Goal: Task Accomplishment & Management: Complete application form

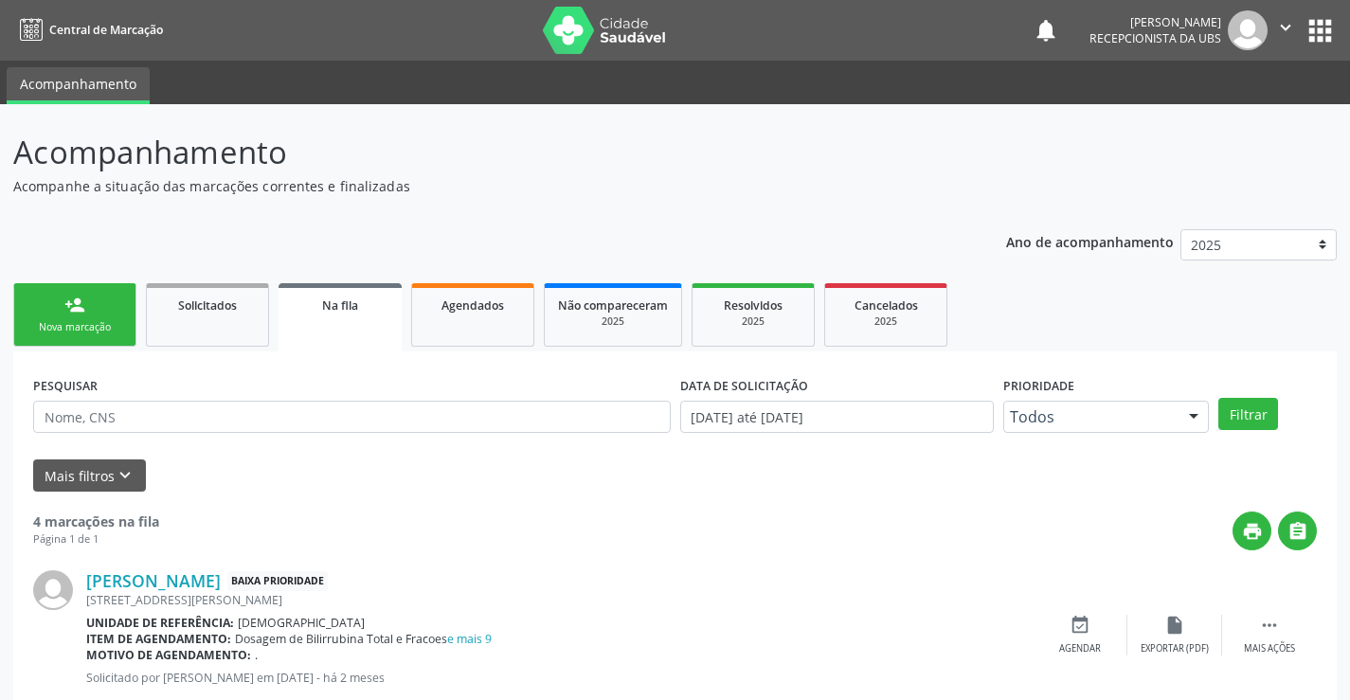
click at [28, 310] on link "person_add Nova marcação" at bounding box center [74, 314] width 123 height 63
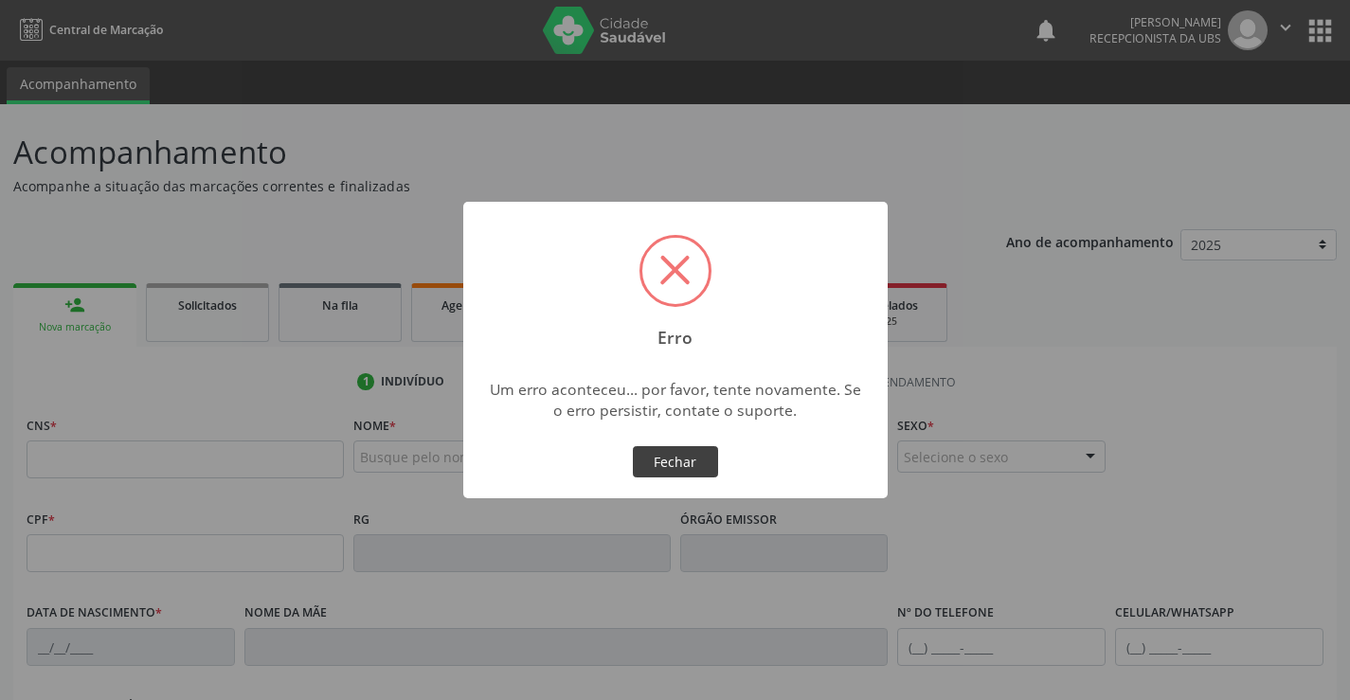
click at [683, 454] on button "Fechar" at bounding box center [675, 462] width 85 height 32
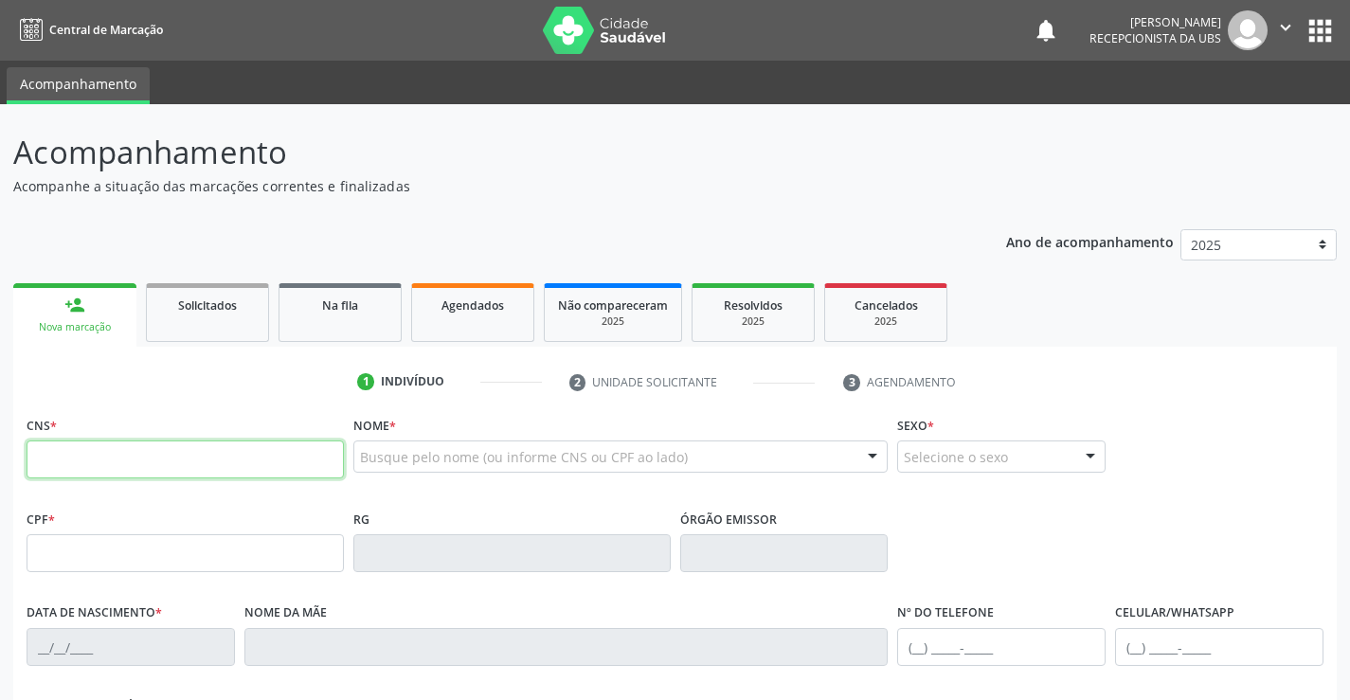
click at [89, 466] on input "text" at bounding box center [185, 459] width 317 height 38
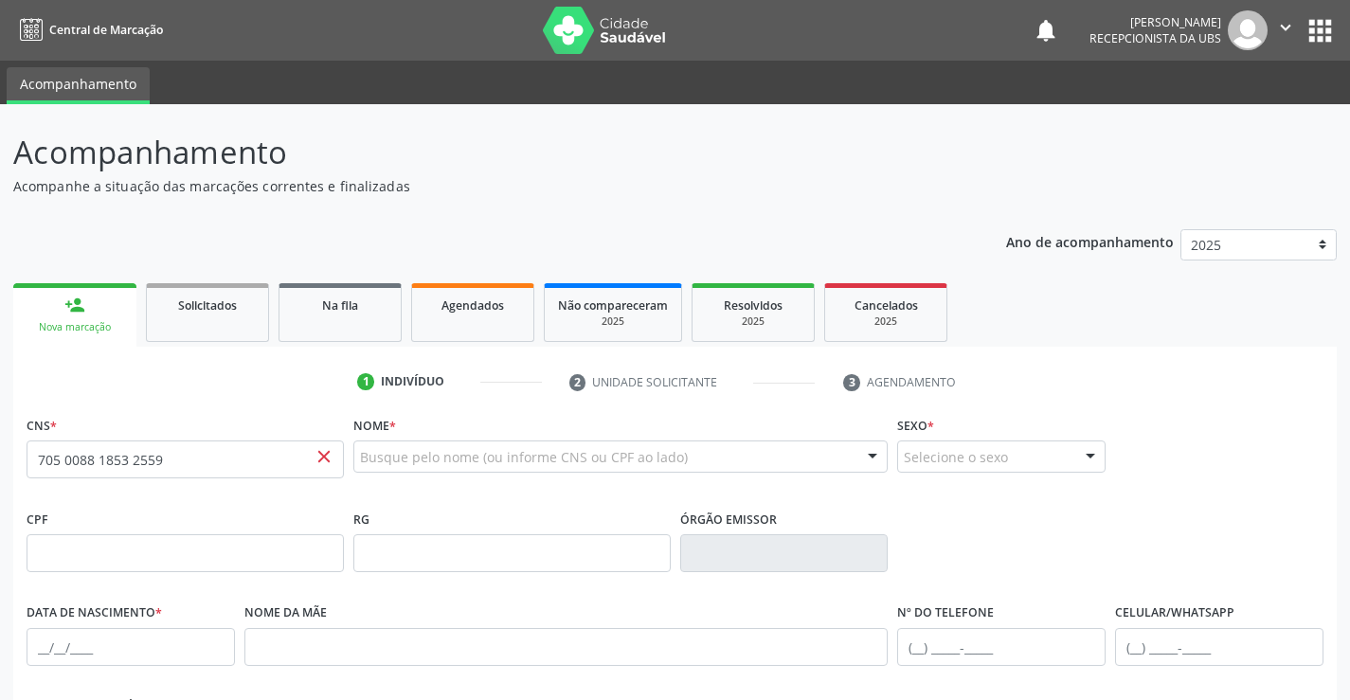
click at [327, 464] on span "close" at bounding box center [324, 456] width 21 height 21
click at [318, 456] on span "close" at bounding box center [324, 456] width 21 height 21
click at [210, 463] on input "705 0088 1853 2559" at bounding box center [185, 459] width 317 height 38
type input "7"
click at [386, 446] on div at bounding box center [620, 456] width 535 height 32
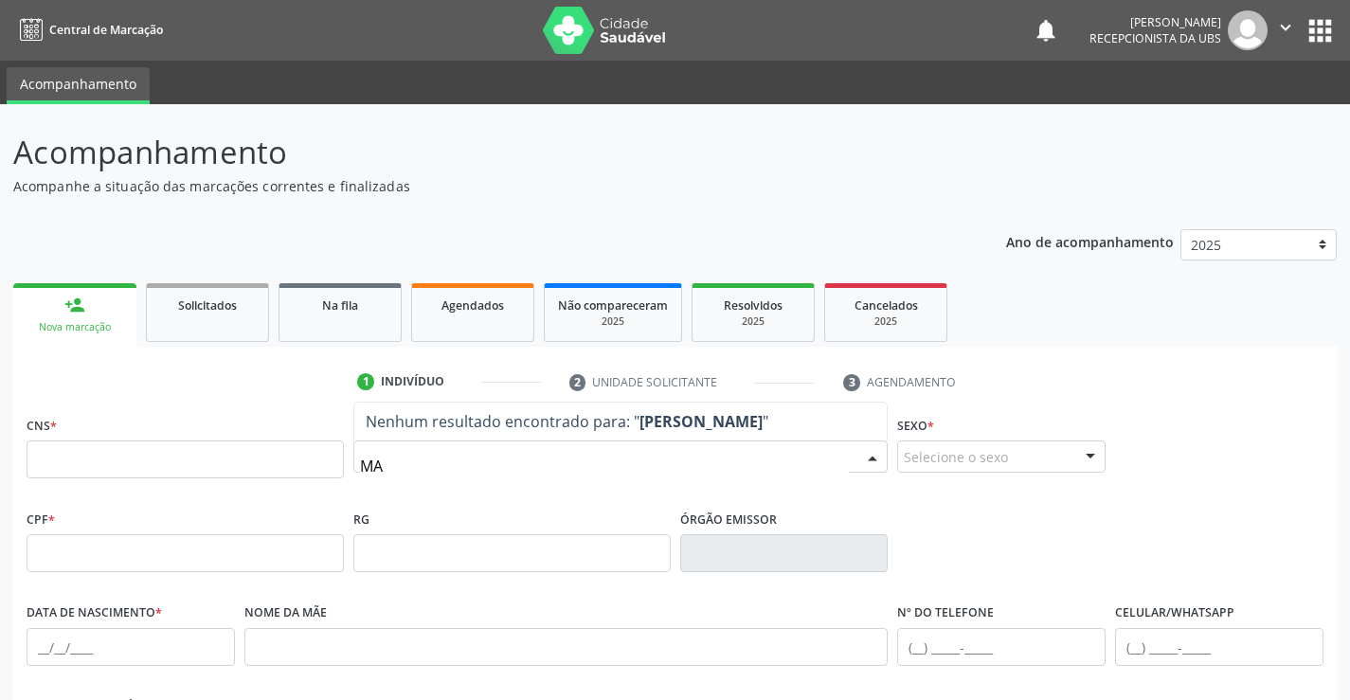
type input "M"
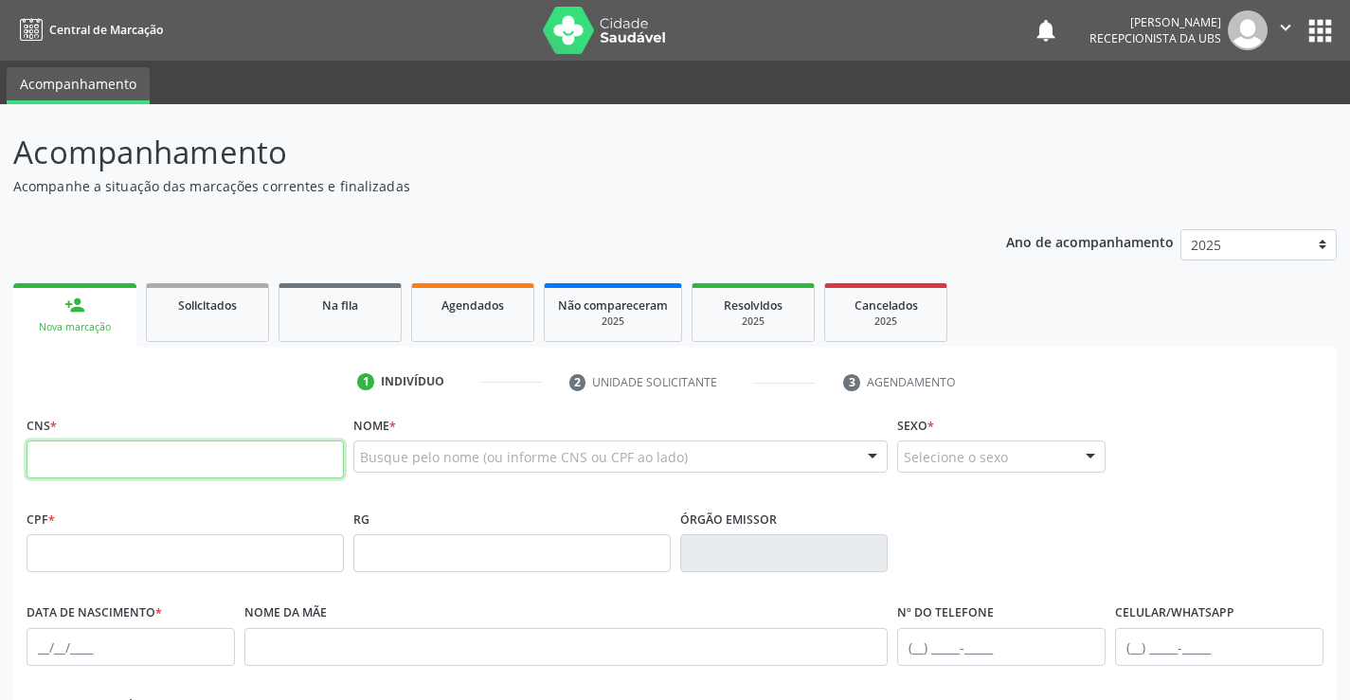
click at [294, 458] on input "text" at bounding box center [185, 459] width 317 height 38
click at [250, 467] on input "705 0088 1853 2559" at bounding box center [185, 459] width 317 height 38
click at [229, 466] on input "705 0088 1853 2559" at bounding box center [185, 459] width 317 height 38
click at [168, 460] on input "705 0088 1853" at bounding box center [185, 459] width 317 height 38
type input "705 0088 1853 2559"
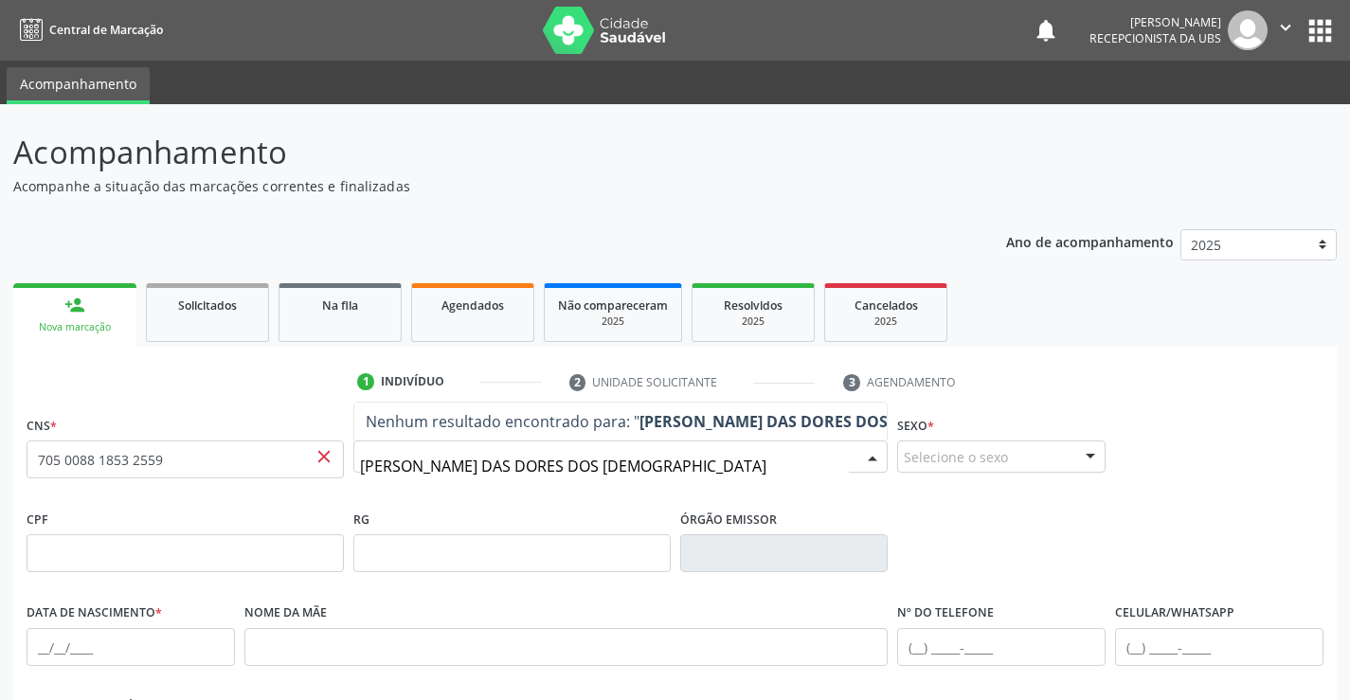
type input "MARIA DAS DORES DOS SANTTOS"
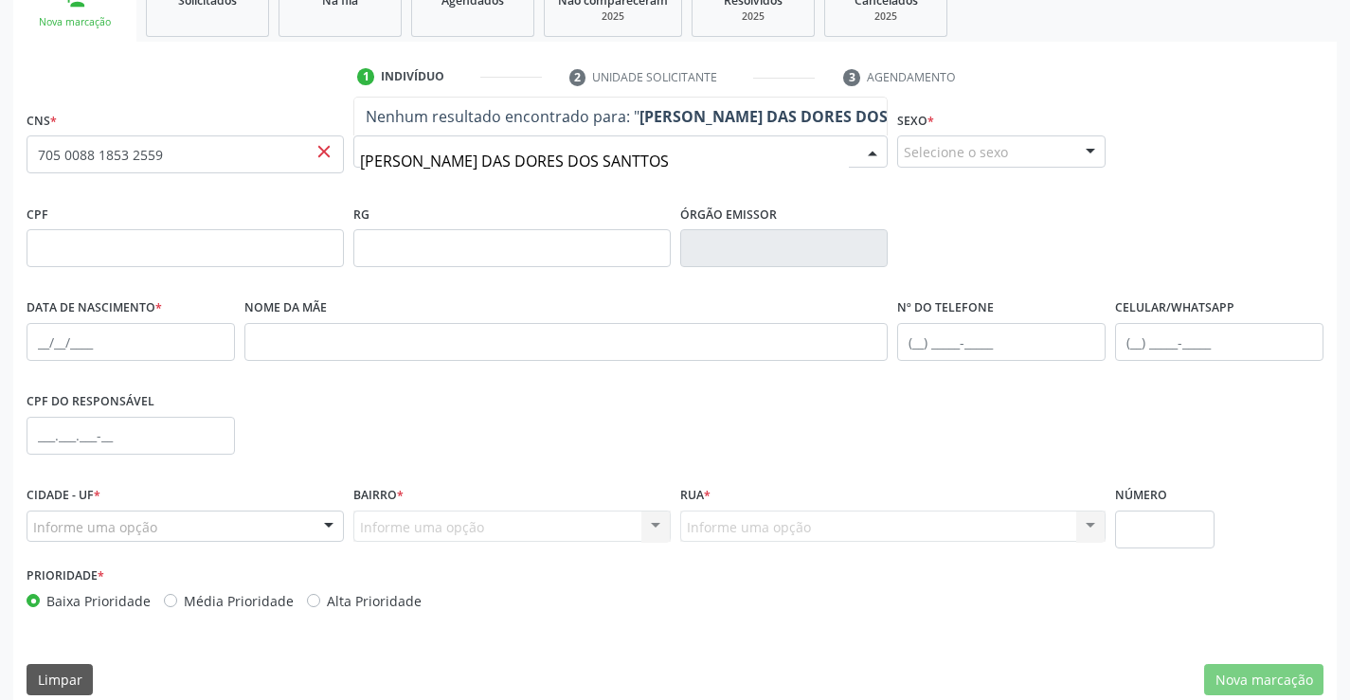
scroll to position [311, 0]
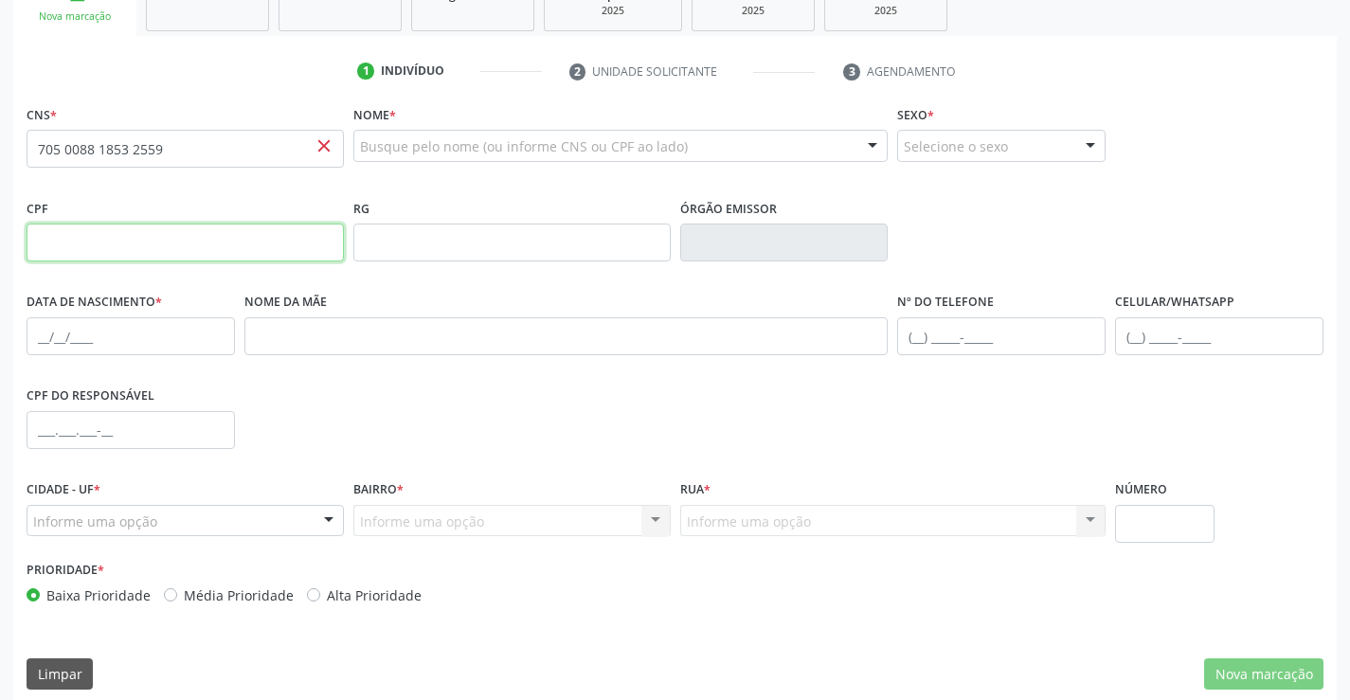
click at [217, 250] on input "text" at bounding box center [185, 243] width 317 height 38
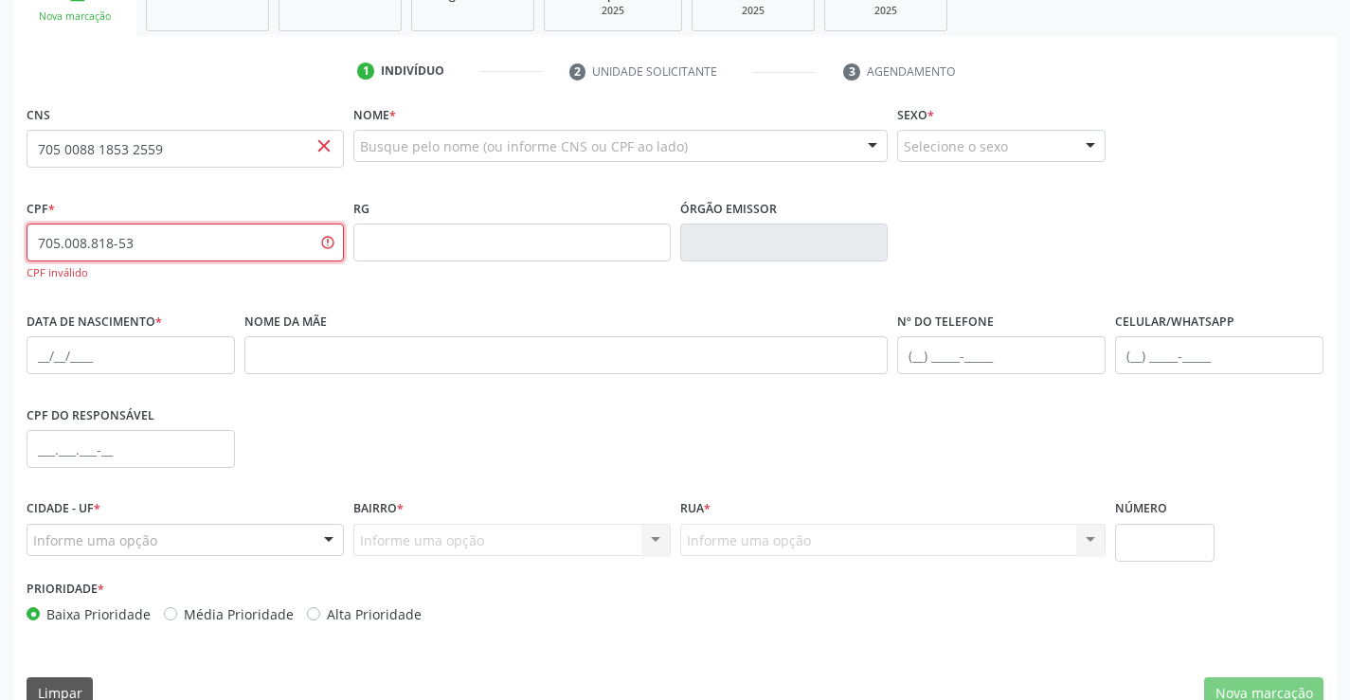
click at [178, 237] on input "705.008.818-53" at bounding box center [185, 243] width 317 height 38
type input "7"
click at [336, 346] on input "text" at bounding box center [566, 355] width 644 height 38
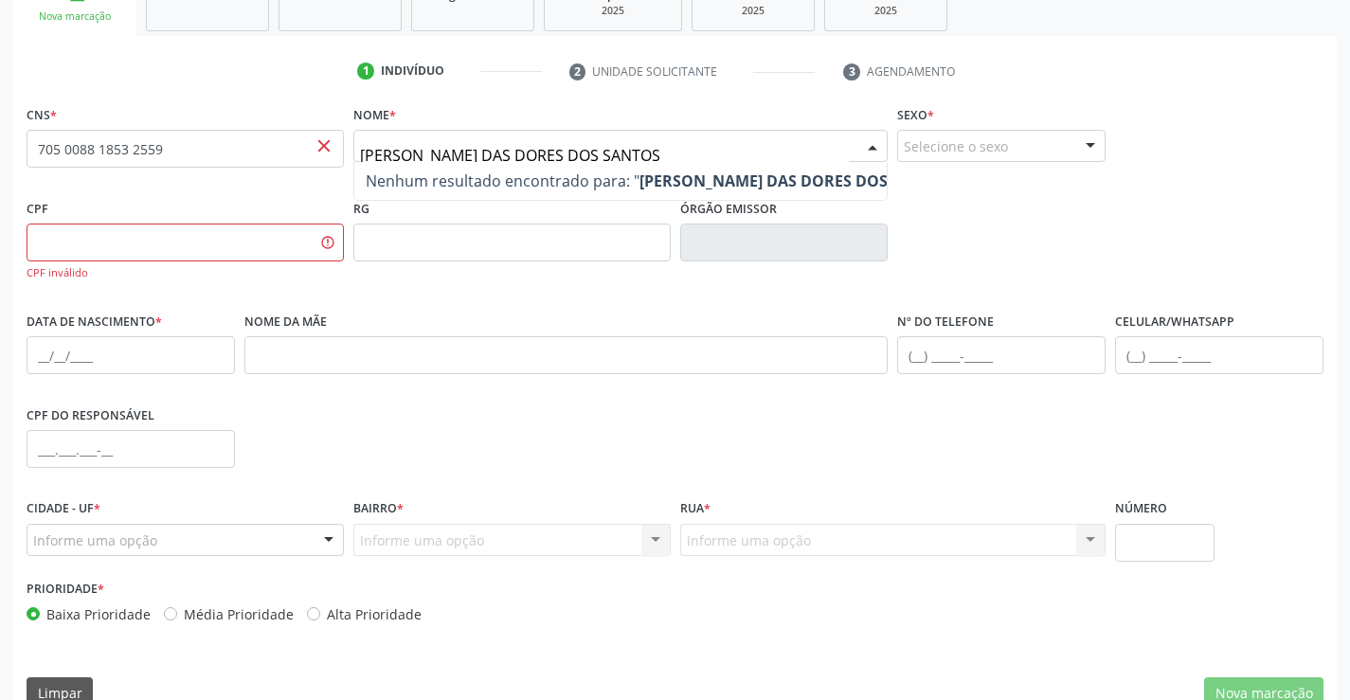
type input "MARIA DAS DORES DOS SANTOS"
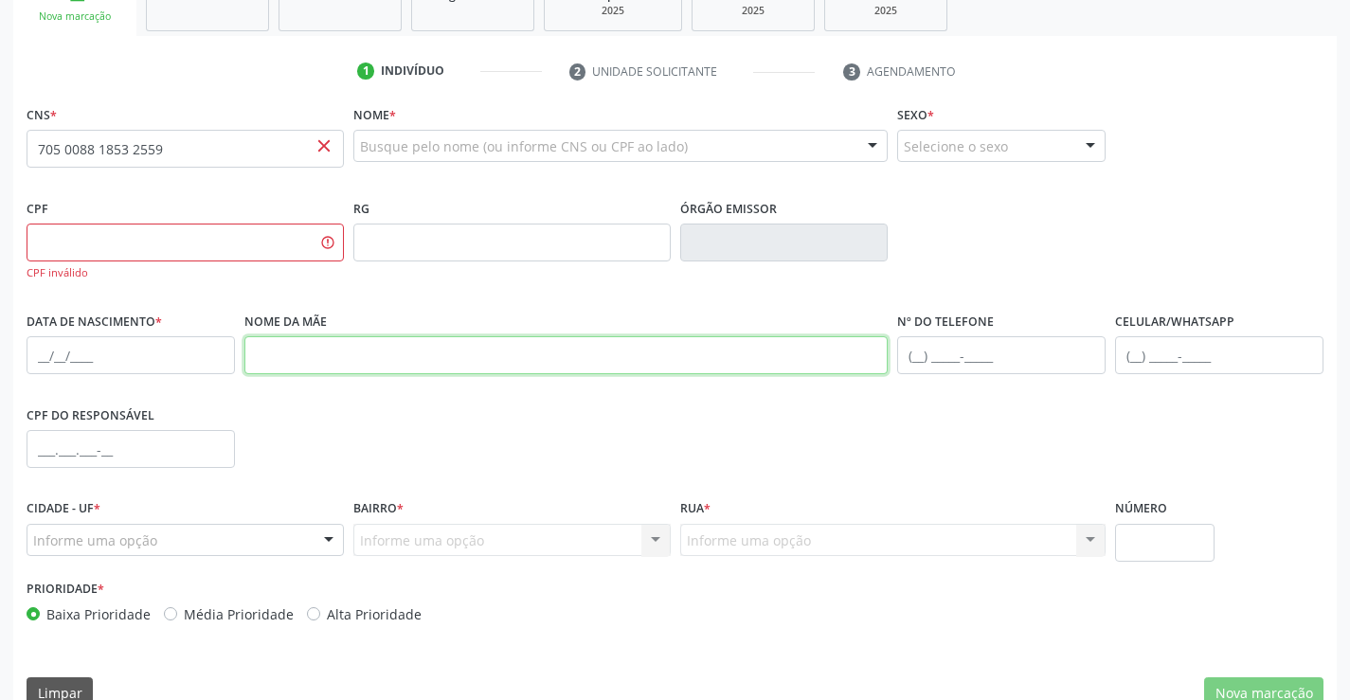
click at [428, 355] on input "text" at bounding box center [566, 355] width 644 height 38
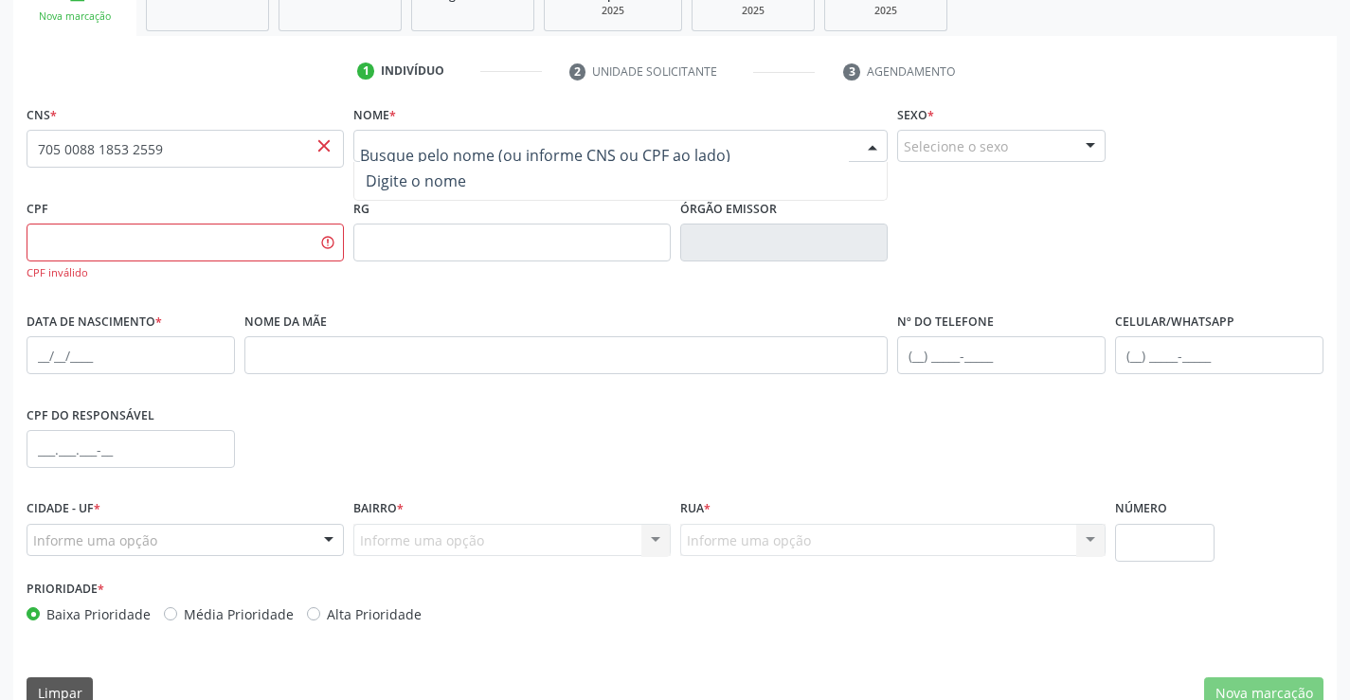
click at [323, 153] on span "close" at bounding box center [324, 145] width 21 height 21
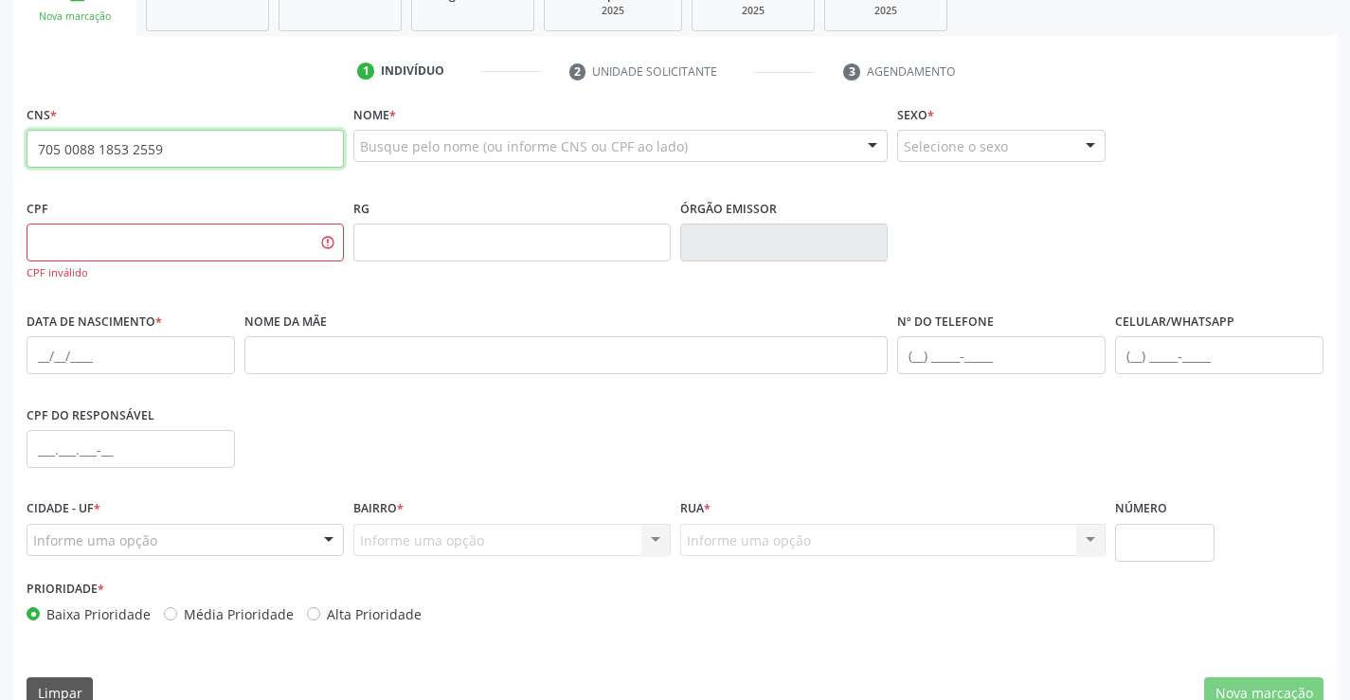
click at [304, 161] on input "705 0088 1853 2559" at bounding box center [185, 149] width 317 height 38
type input "7"
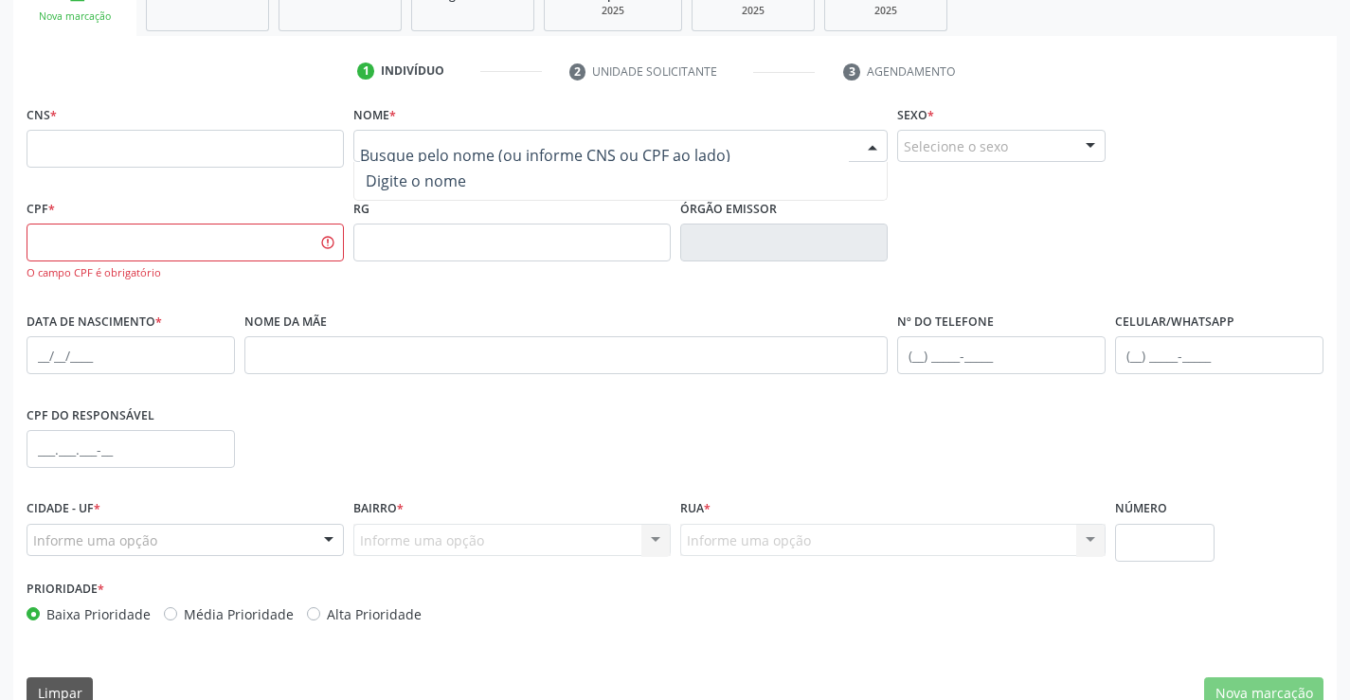
click at [358, 146] on div at bounding box center [620, 146] width 535 height 32
click at [371, 146] on input "text" at bounding box center [605, 155] width 490 height 38
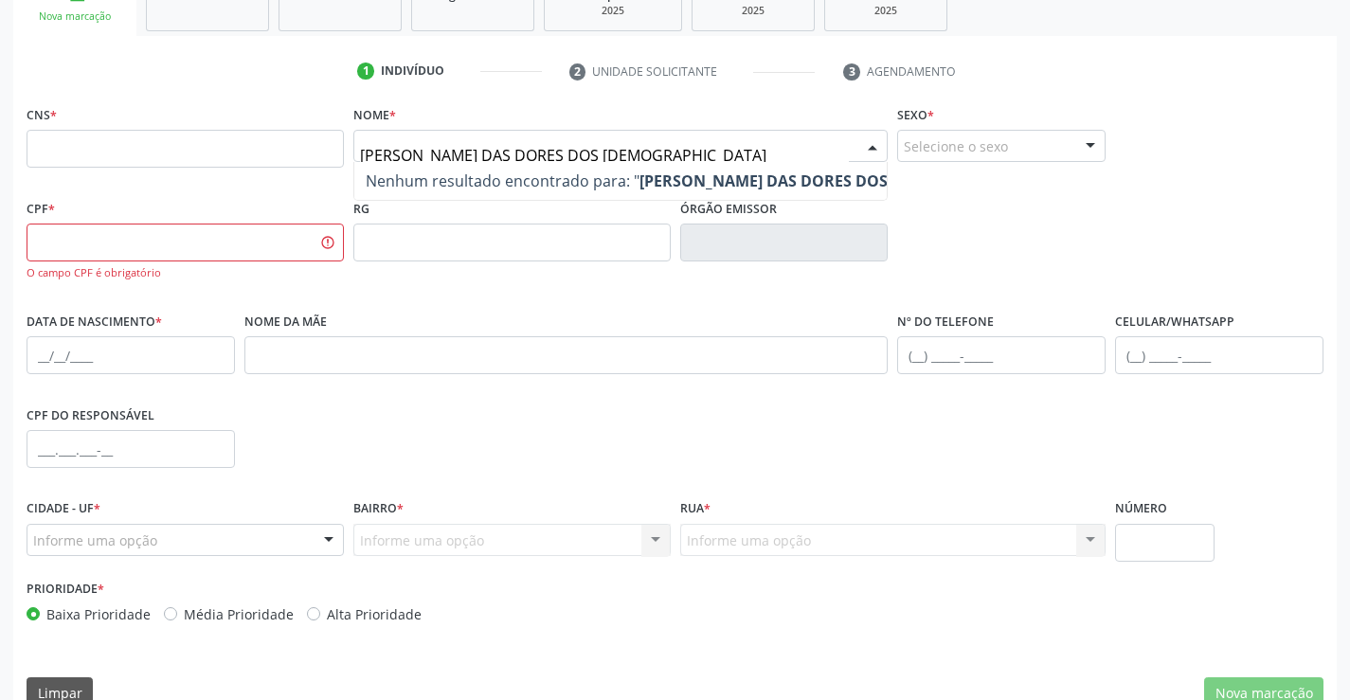
type input "MARIA DAS DORES DOS SANTOS"
click at [673, 175] on strong "MARIA DAS DORES DOS SANTOS" at bounding box center [795, 181] width 313 height 21
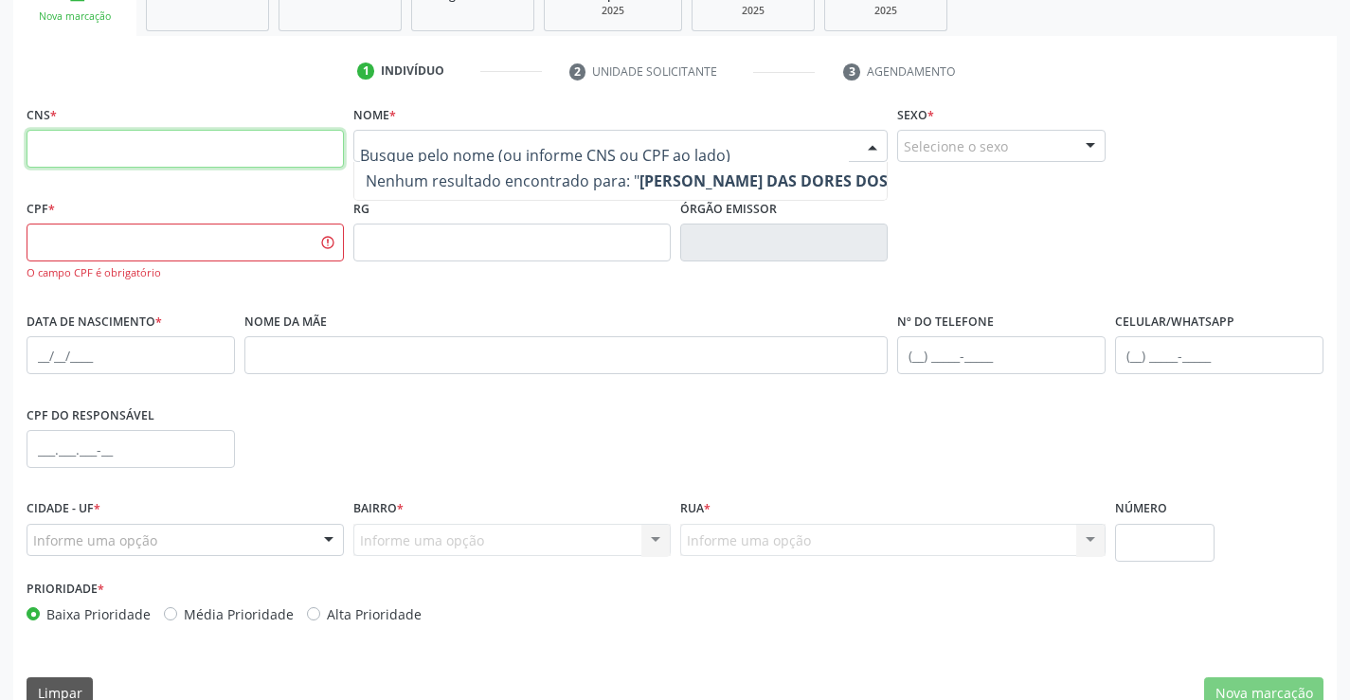
click at [174, 151] on input "text" at bounding box center [185, 149] width 317 height 38
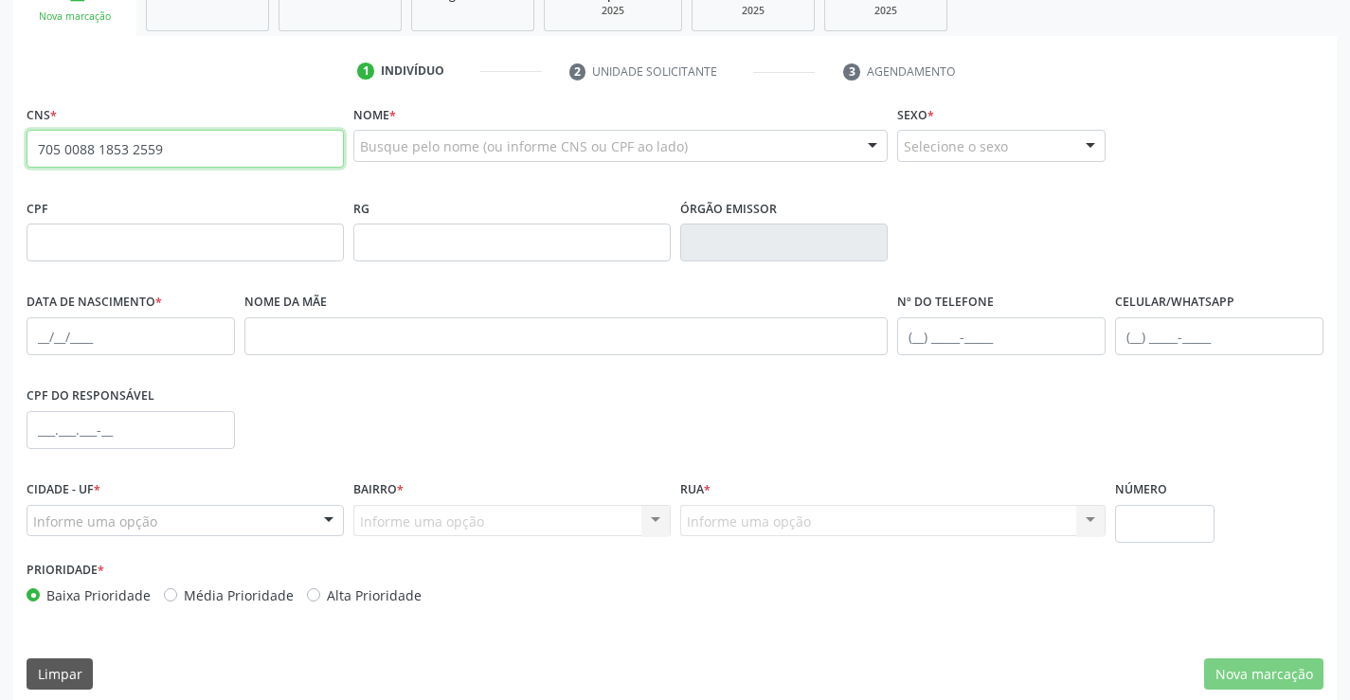
type input "705 0088 1853 2559"
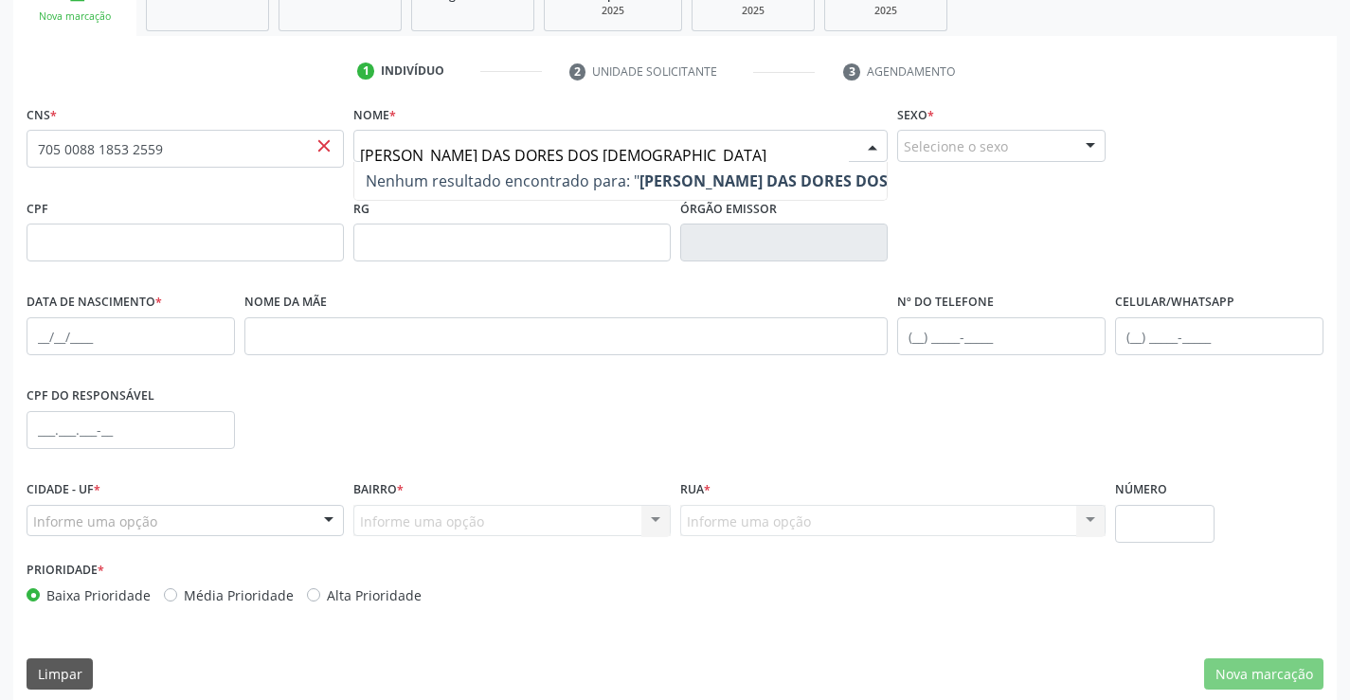
type input "MARIA DAS DORES DOS SANTOS"
click at [650, 181] on strong "MARIA DAS DORES DOS SANTOS" at bounding box center [795, 181] width 313 height 21
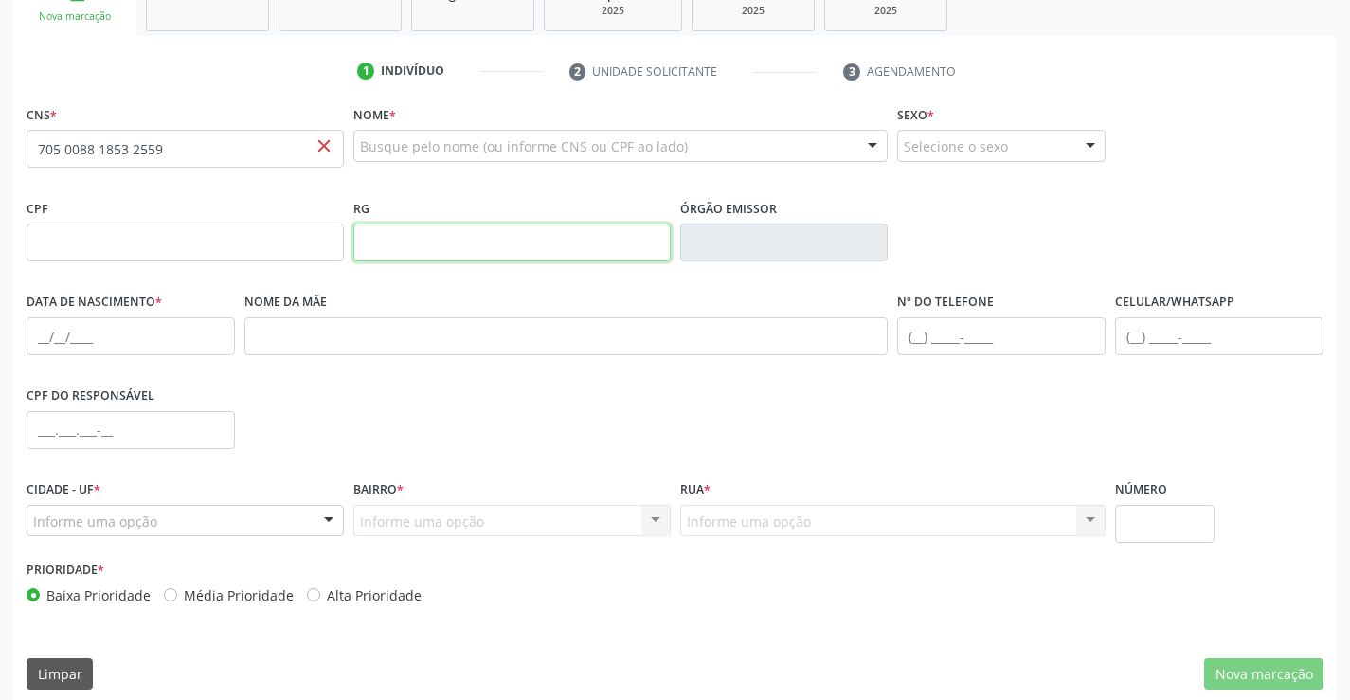
click at [530, 240] on input "text" at bounding box center [511, 243] width 317 height 38
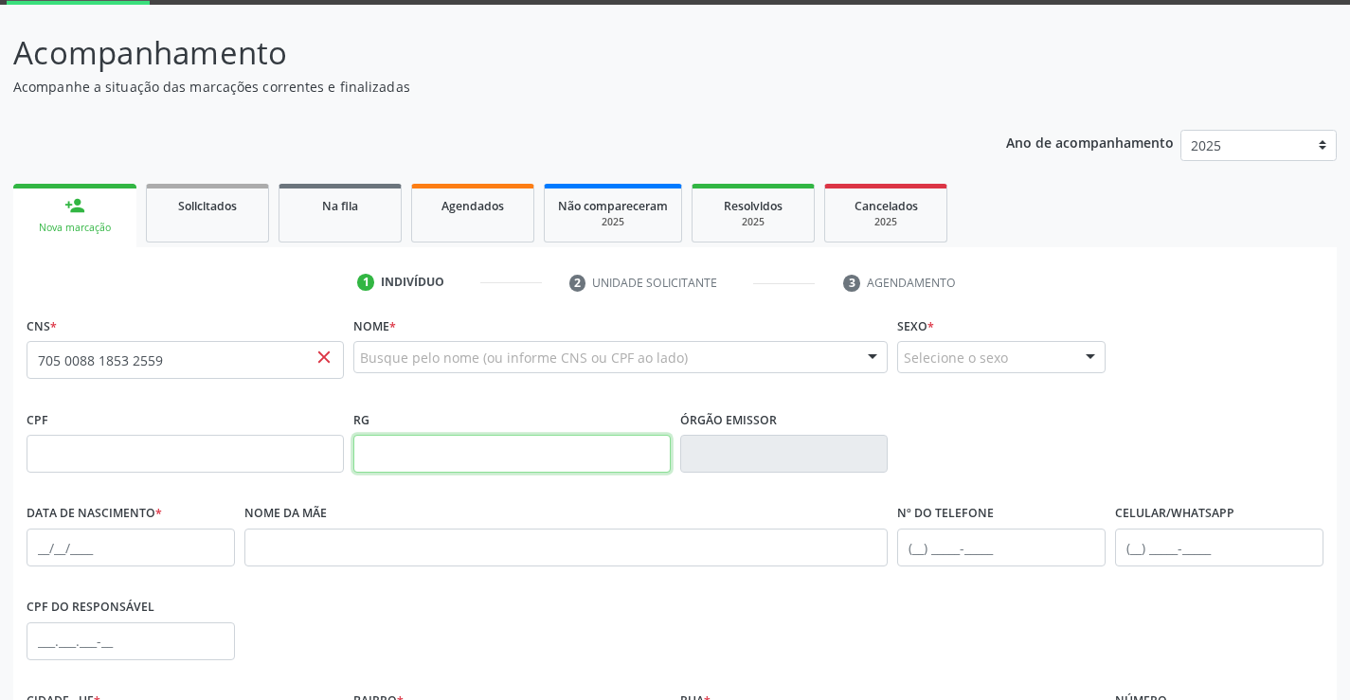
scroll to position [0, 0]
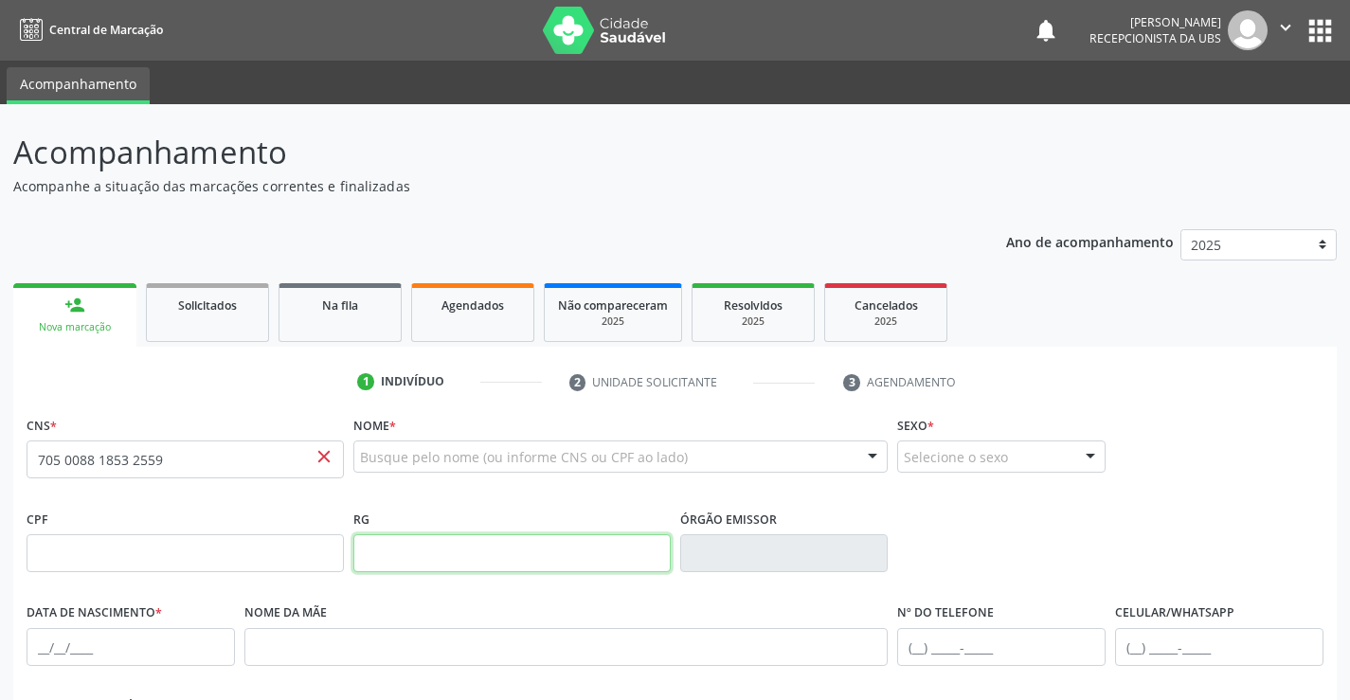
click at [1272, 36] on button "" at bounding box center [1285, 30] width 36 height 40
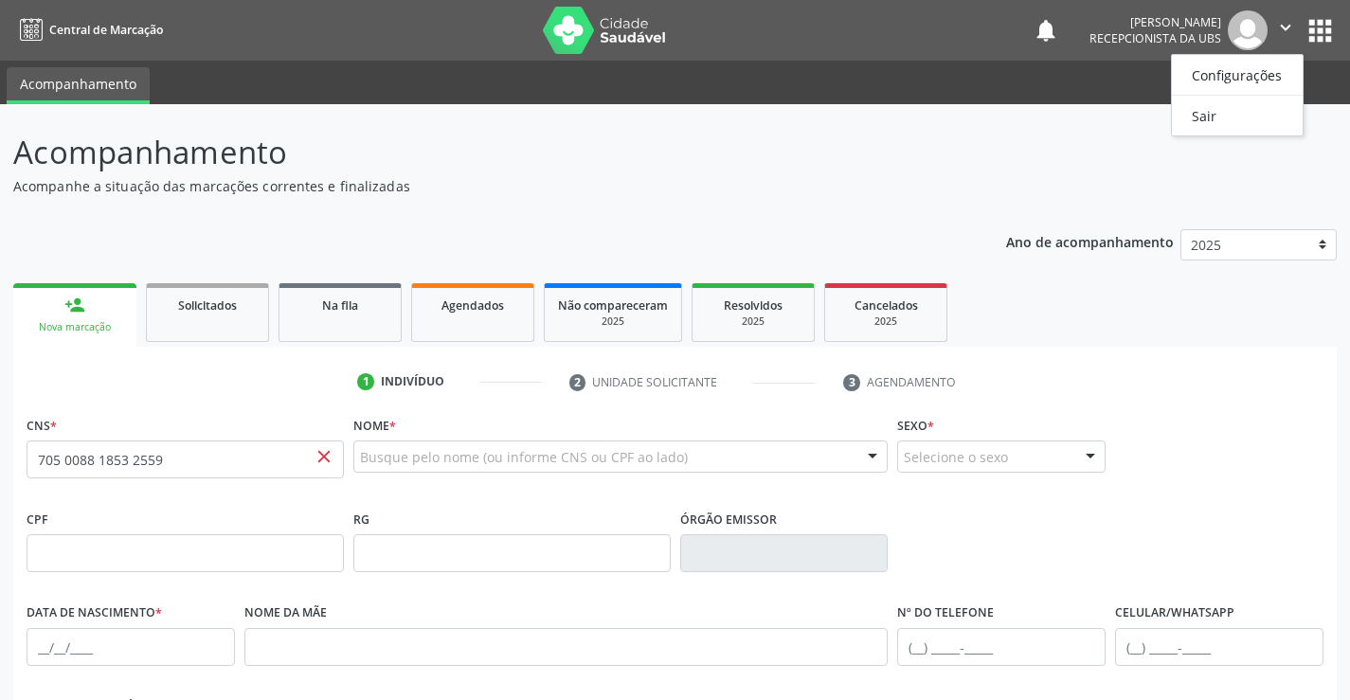
click at [1278, 22] on icon "" at bounding box center [1285, 27] width 21 height 21
click at [1288, 30] on icon "" at bounding box center [1285, 27] width 21 height 21
click at [1257, 119] on link "Sair" at bounding box center [1237, 115] width 131 height 27
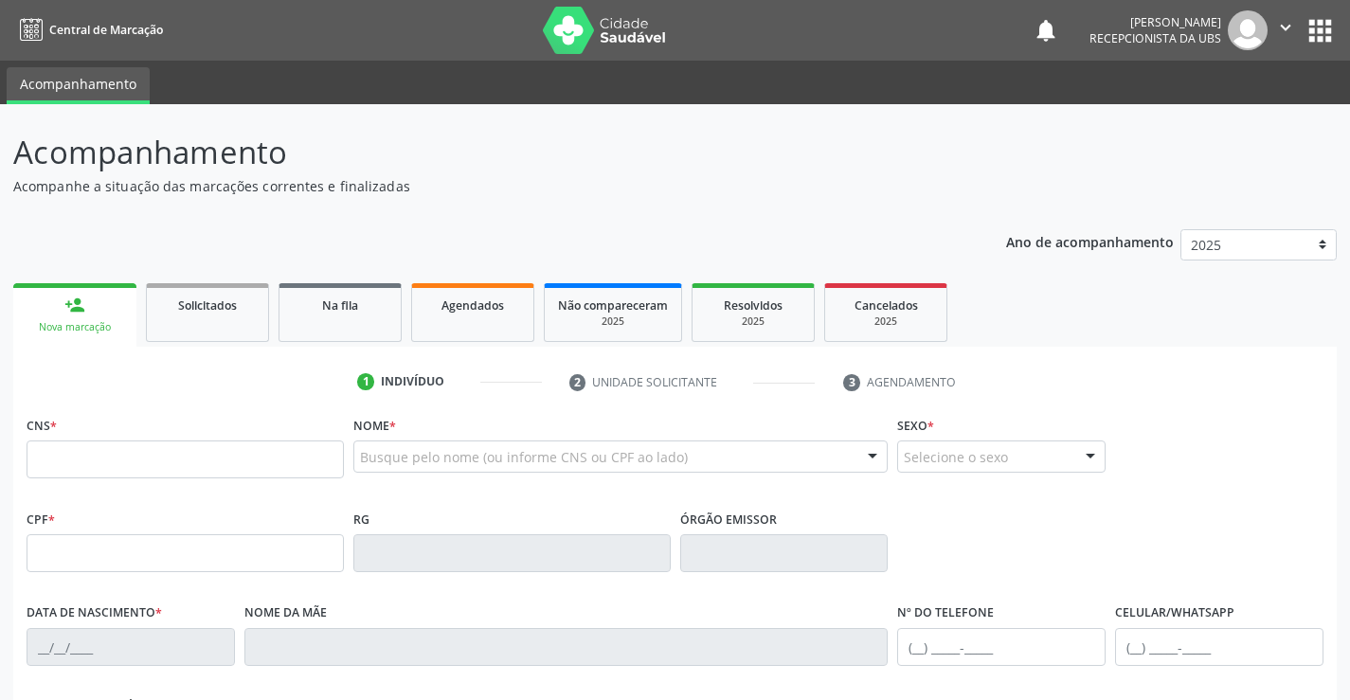
click at [106, 453] on input "text" at bounding box center [185, 459] width 317 height 38
type input "705 0088 1853 2559"
type input "[DATE]"
type input "[PERSON_NAME]"
type input "[PHONE_NUMBER]"
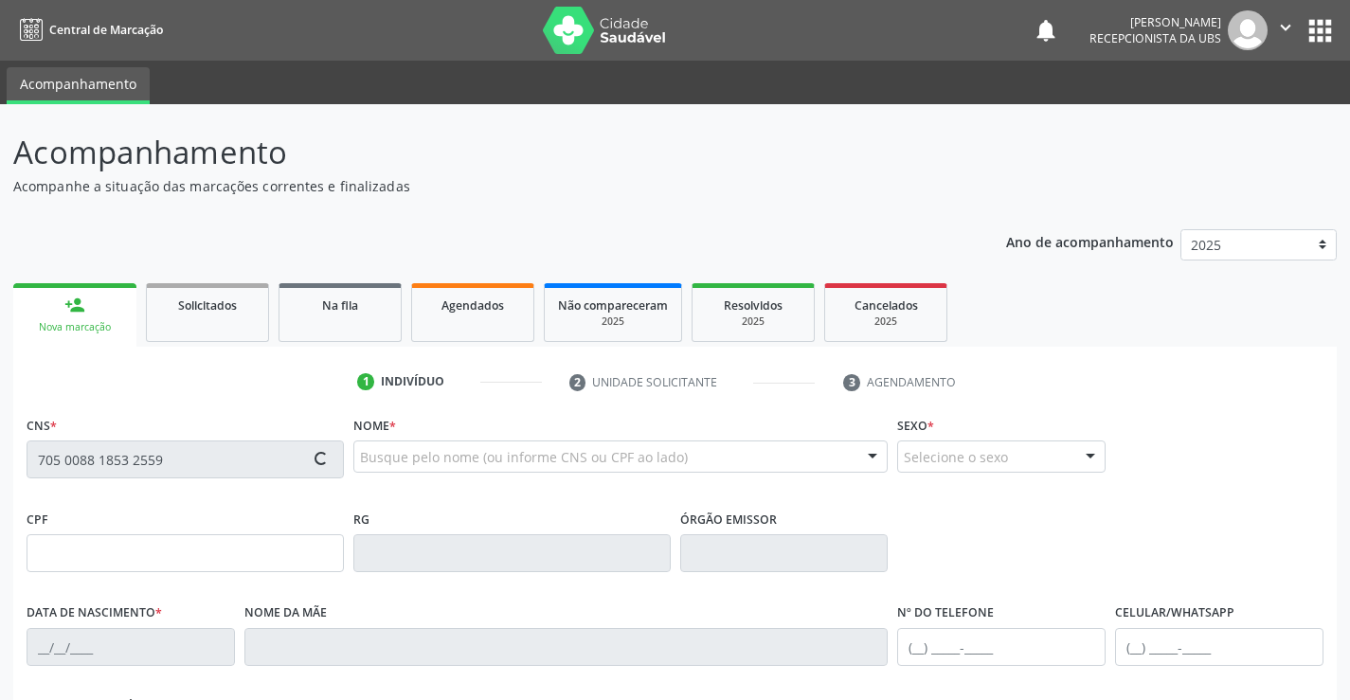
type input "290"
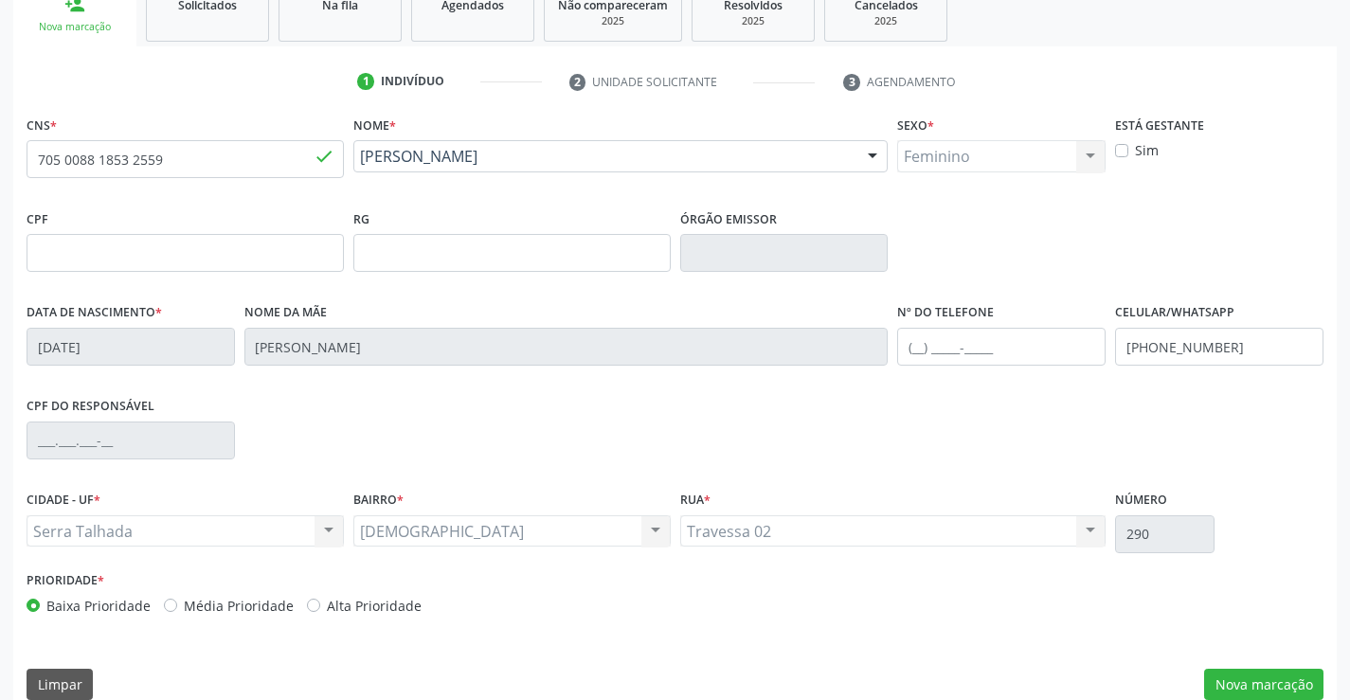
scroll to position [327, 0]
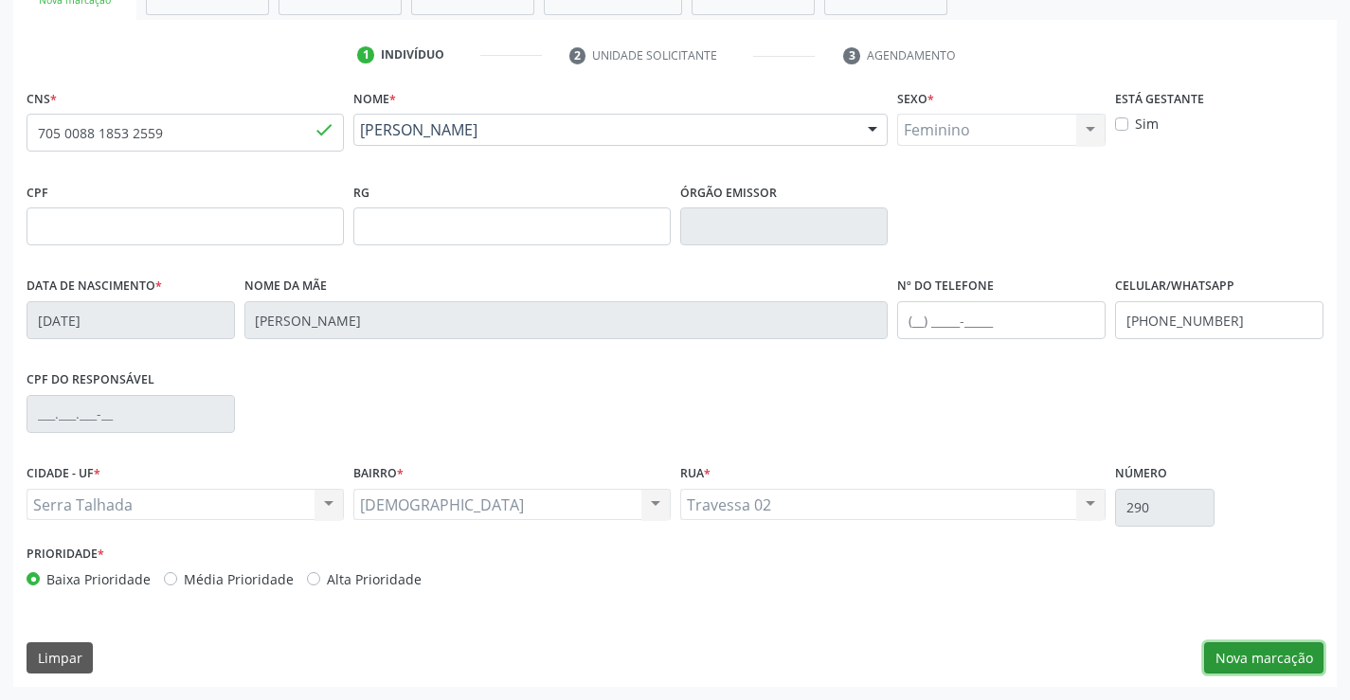
click at [1242, 664] on button "Nova marcação" at bounding box center [1263, 658] width 119 height 32
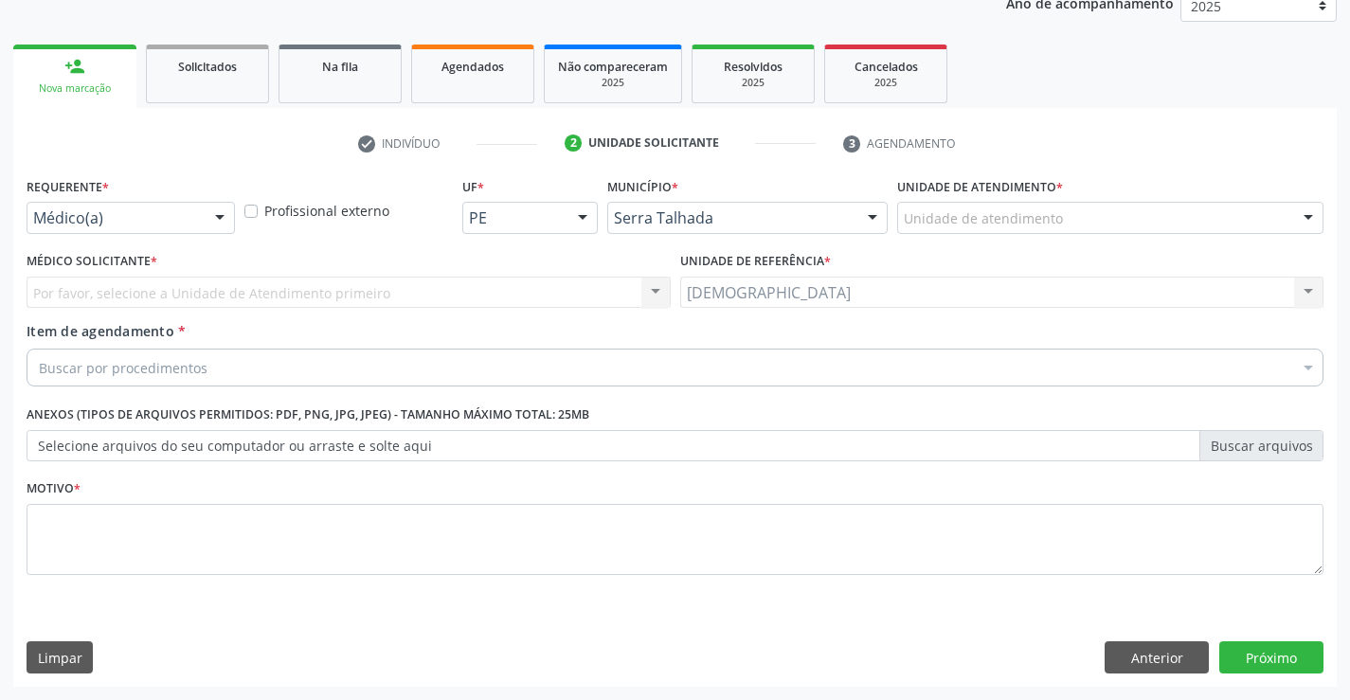
scroll to position [239, 0]
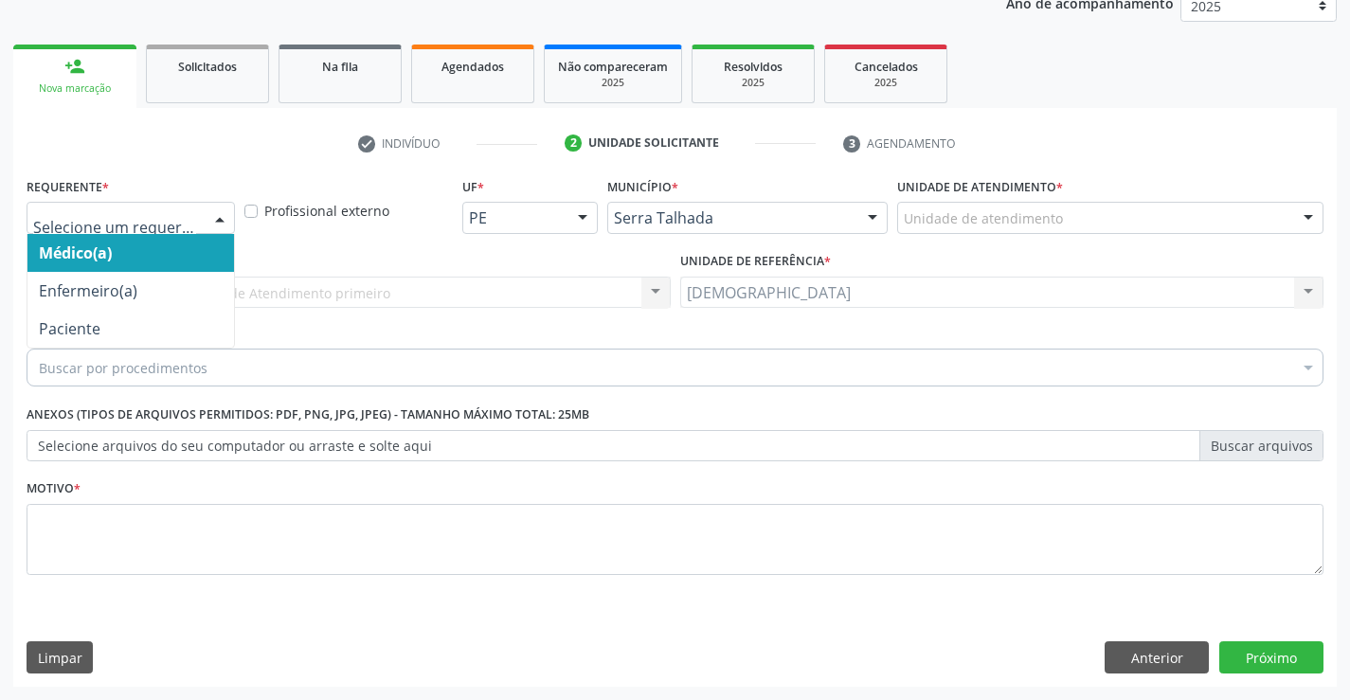
click at [213, 213] on div at bounding box center [220, 219] width 28 height 32
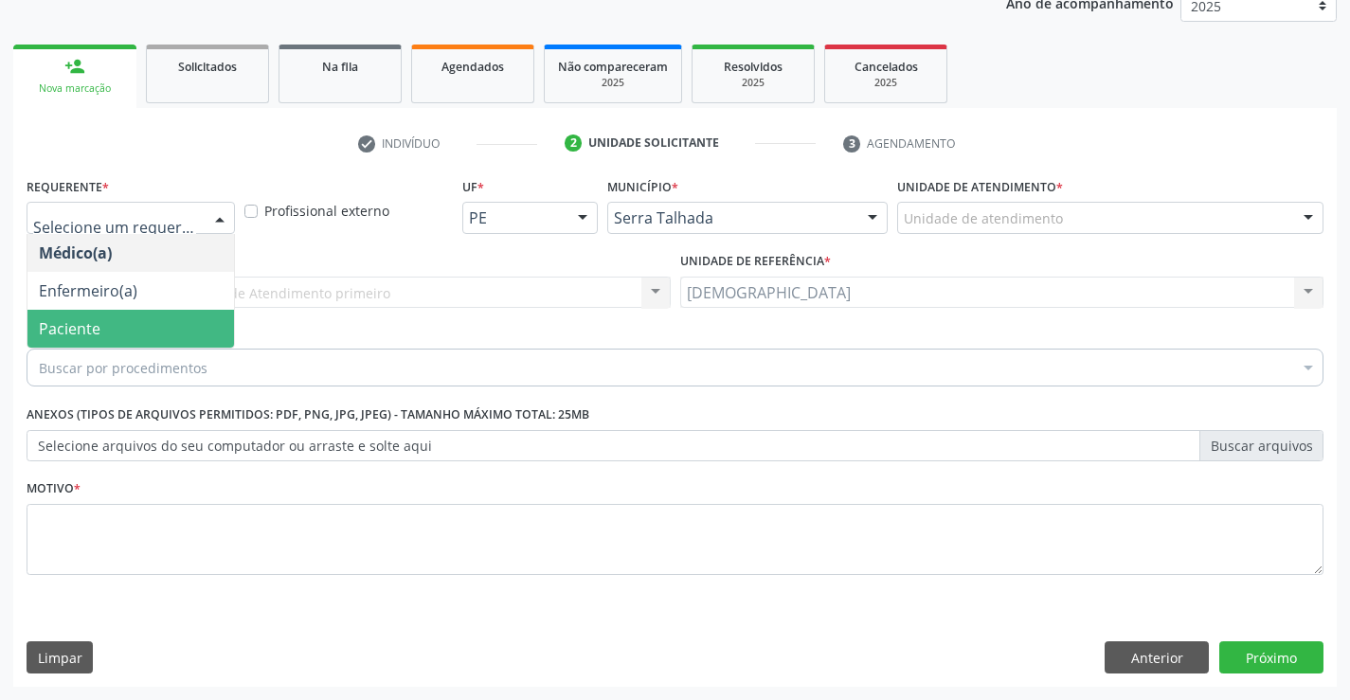
click at [81, 322] on span "Paciente" at bounding box center [70, 328] width 62 height 21
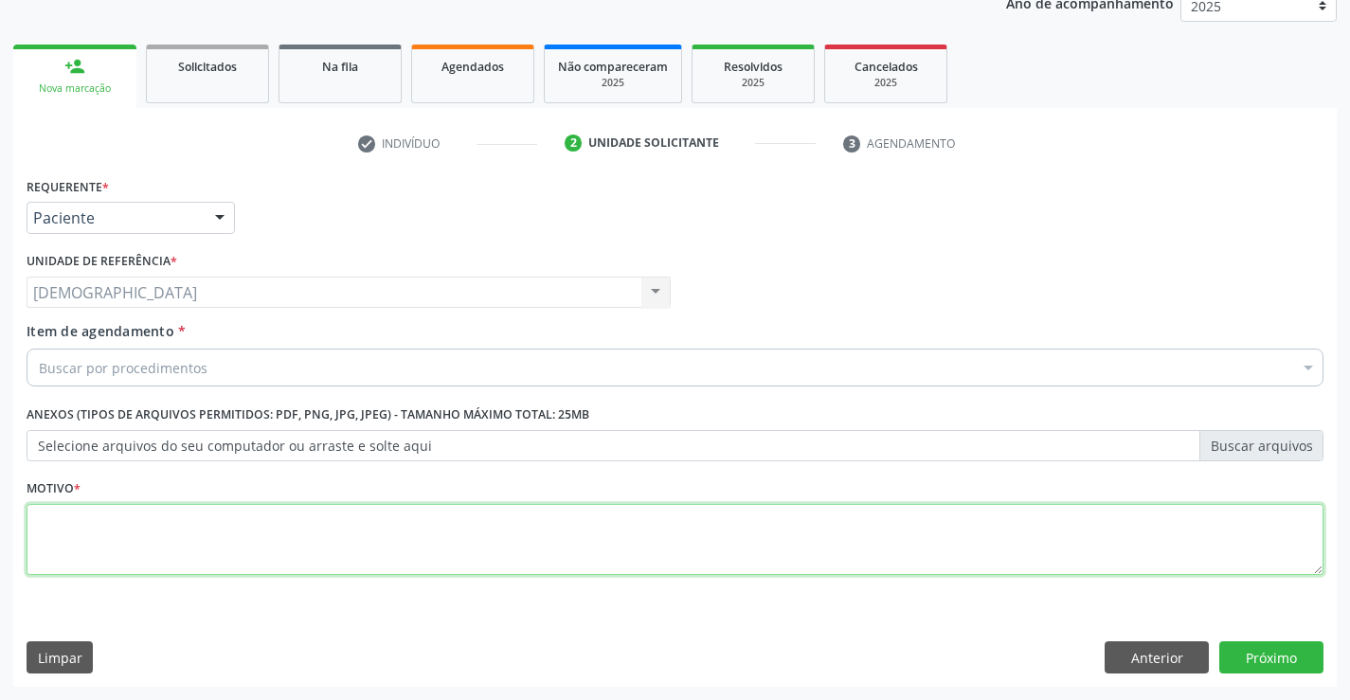
click at [127, 548] on textarea at bounding box center [675, 540] width 1297 height 72
type textarea "."
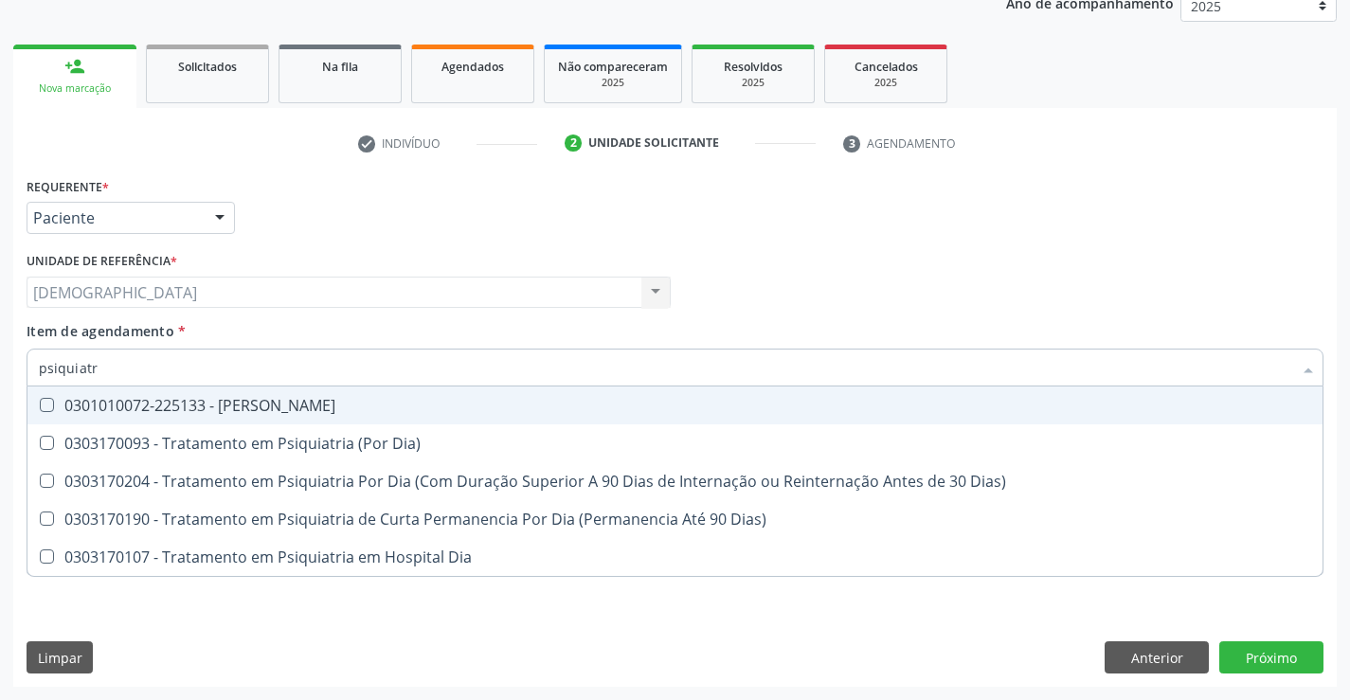
type input "psiquiatra"
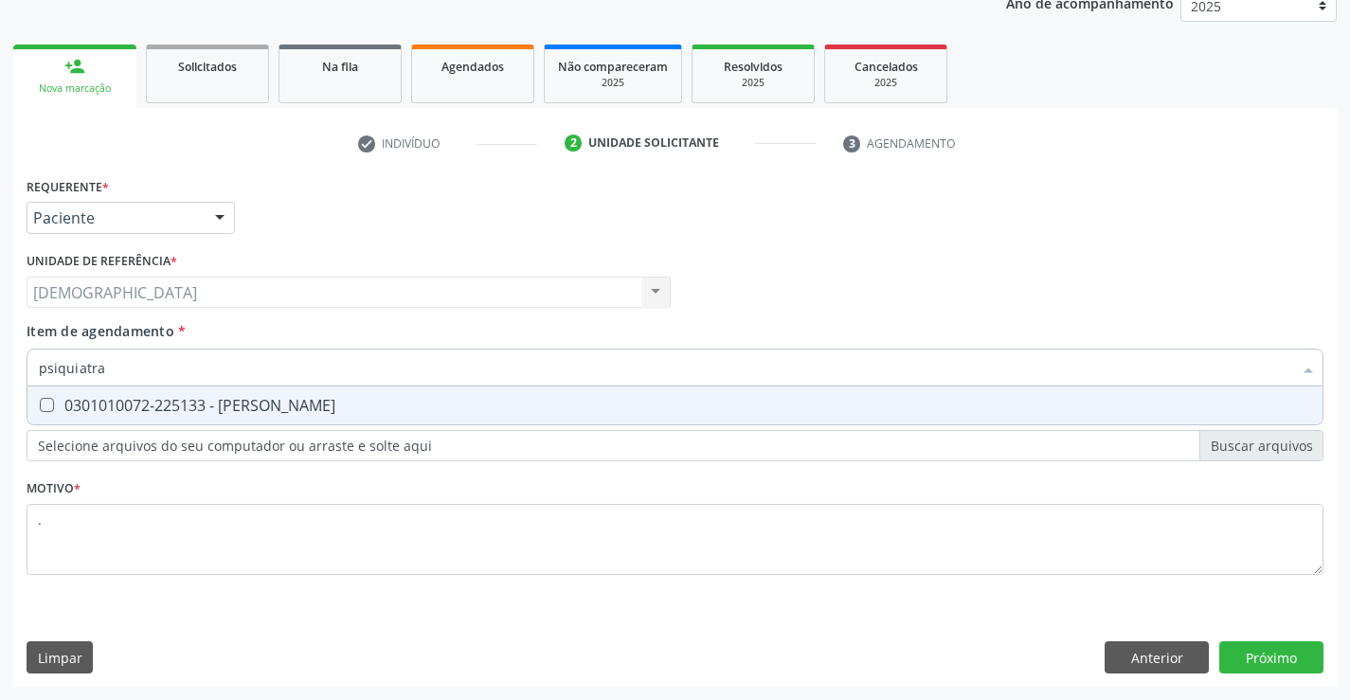
click at [162, 406] on div "0301010072-225133 - [PERSON_NAME]" at bounding box center [675, 405] width 1272 height 15
checkbox Psiquiatra "true"
click at [1256, 661] on div "Requerente * Paciente Médico(a) Enfermeiro(a) Paciente Nenhum resultado encontr…" at bounding box center [674, 429] width 1323 height 514
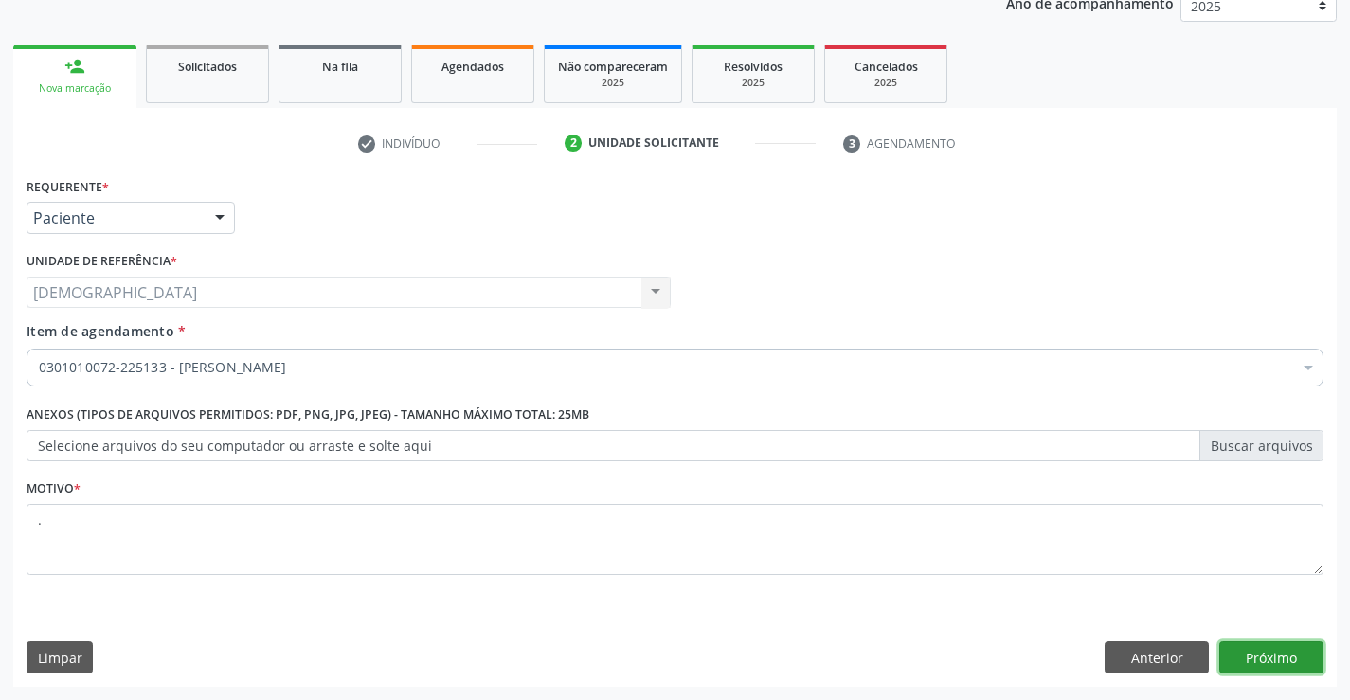
click at [1244, 664] on button "Próximo" at bounding box center [1271, 657] width 104 height 32
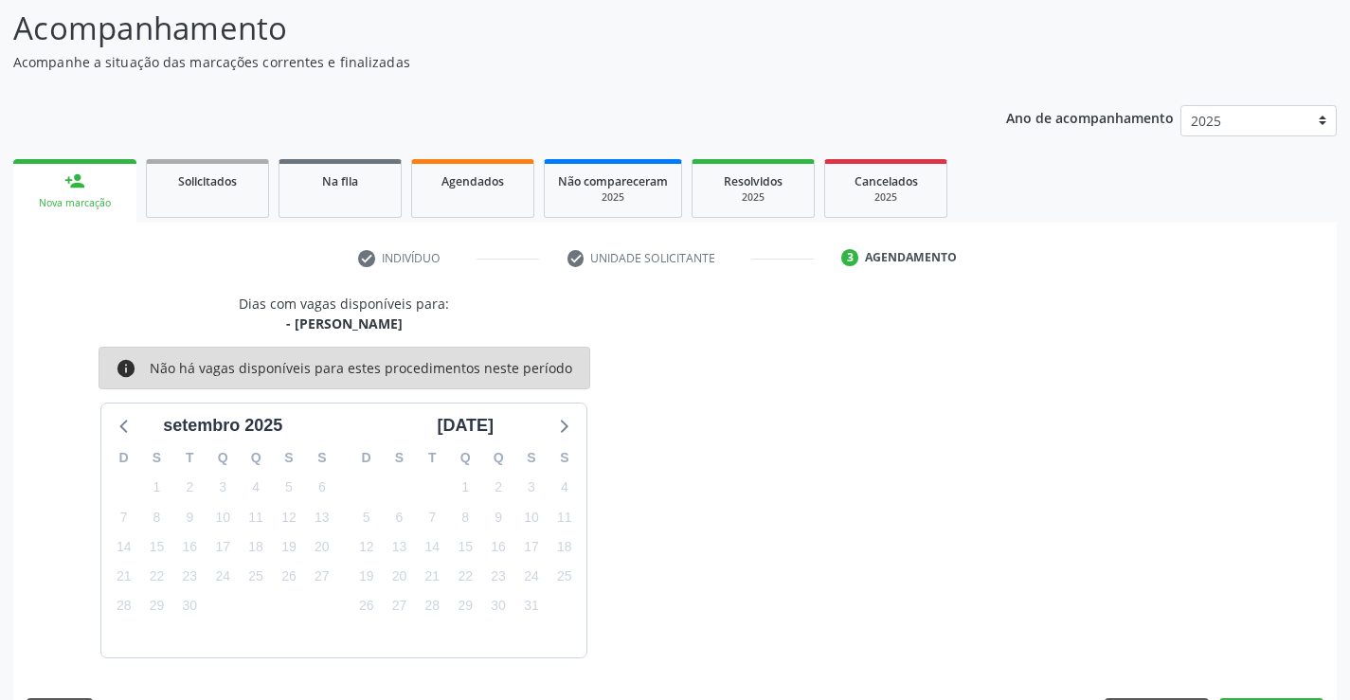
scroll to position [180, 0]
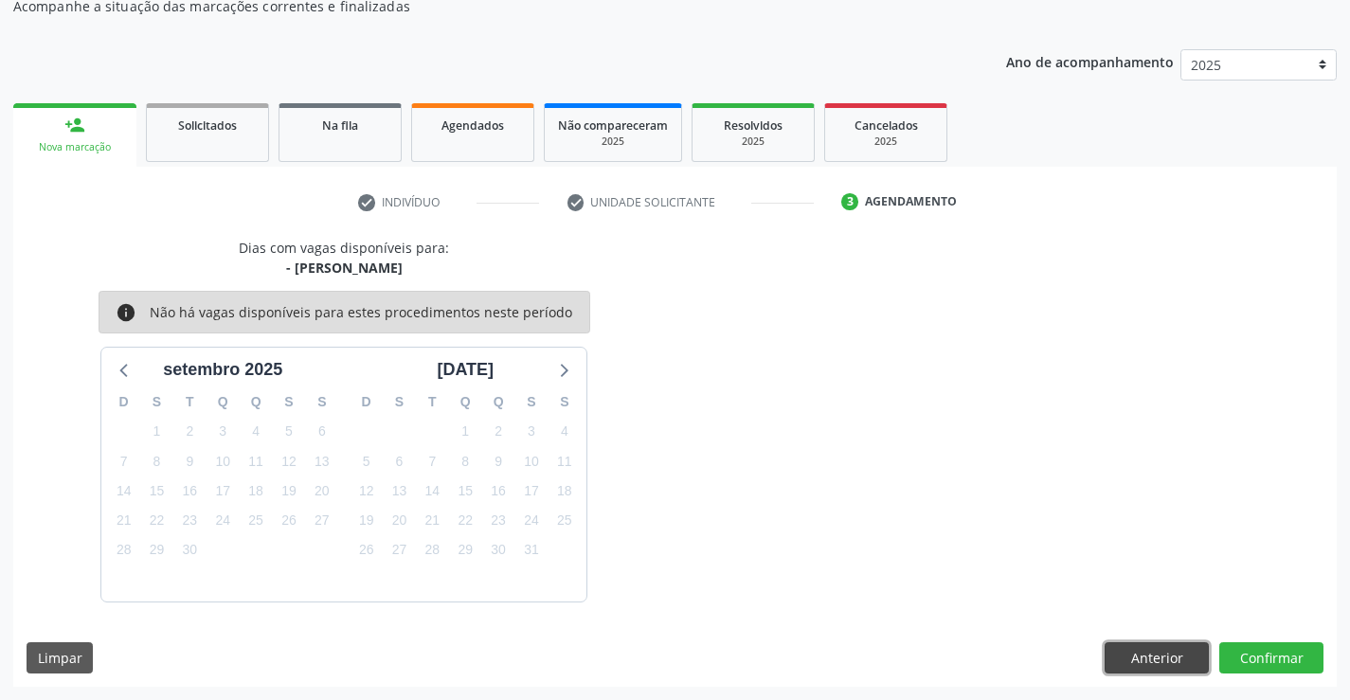
click at [1169, 656] on button "Anterior" at bounding box center [1156, 658] width 104 height 32
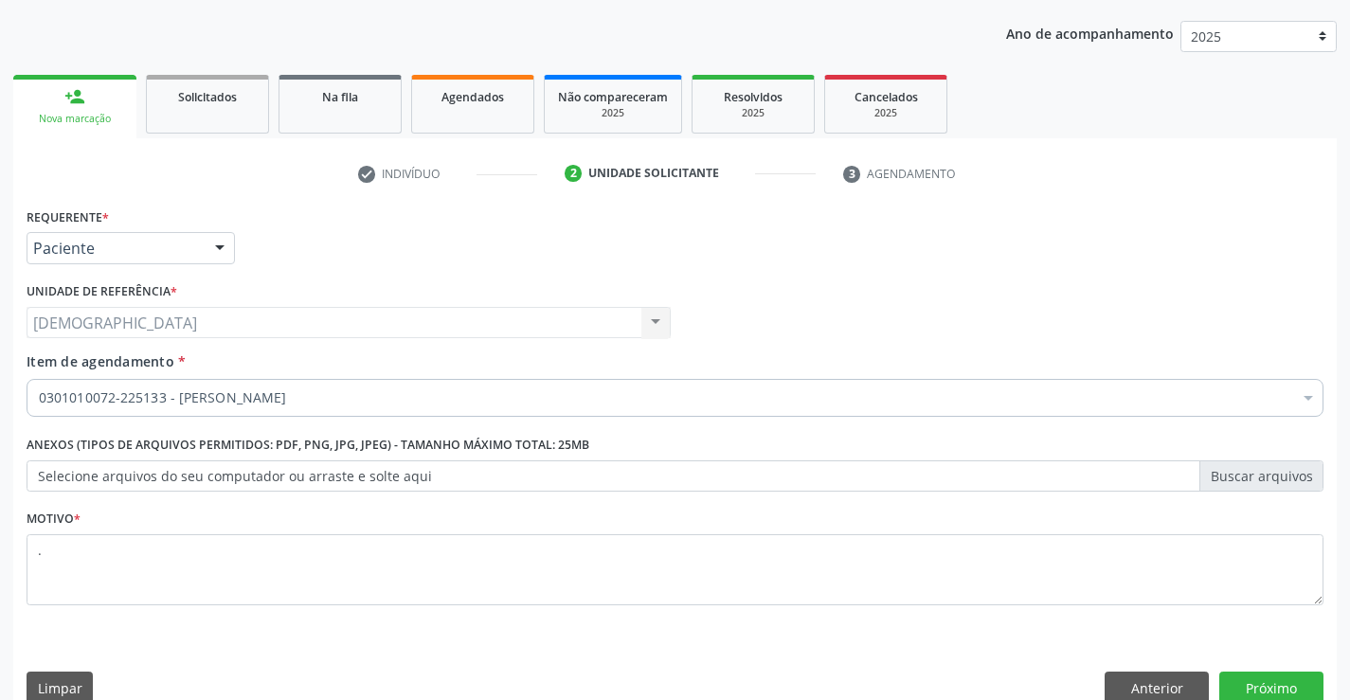
scroll to position [239, 0]
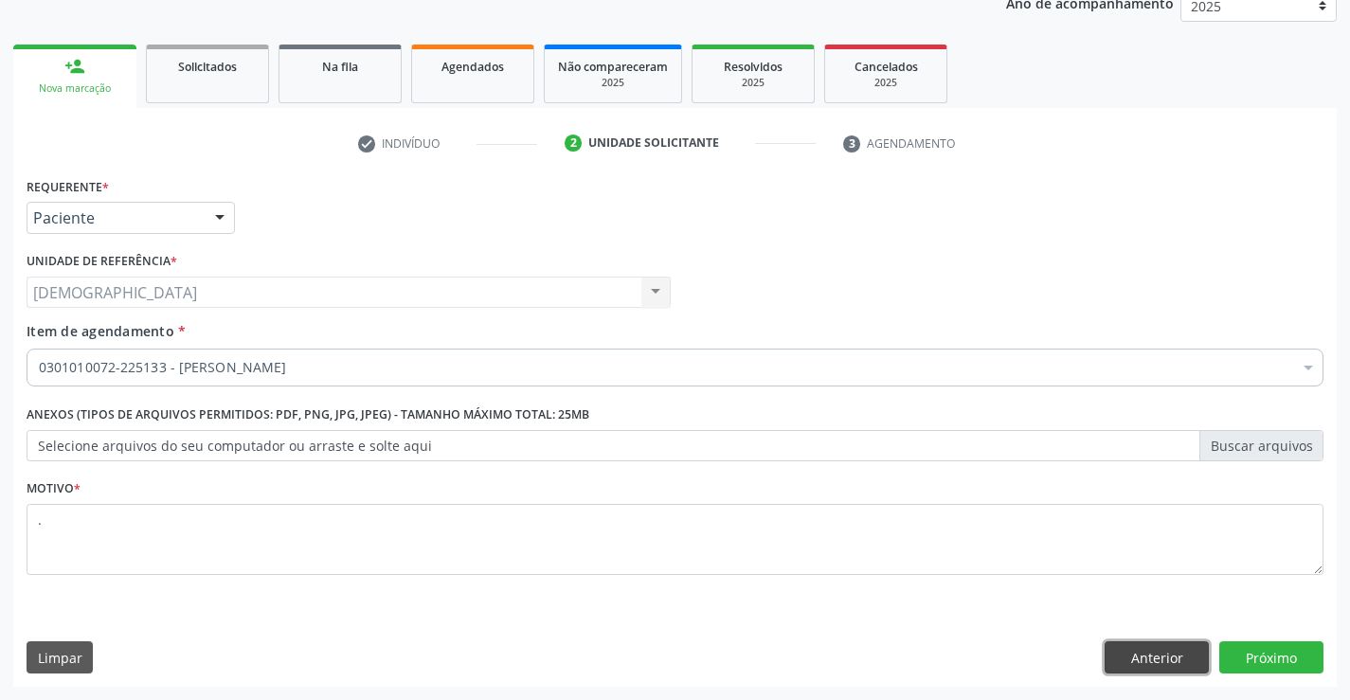
click at [1166, 649] on button "Anterior" at bounding box center [1156, 657] width 104 height 32
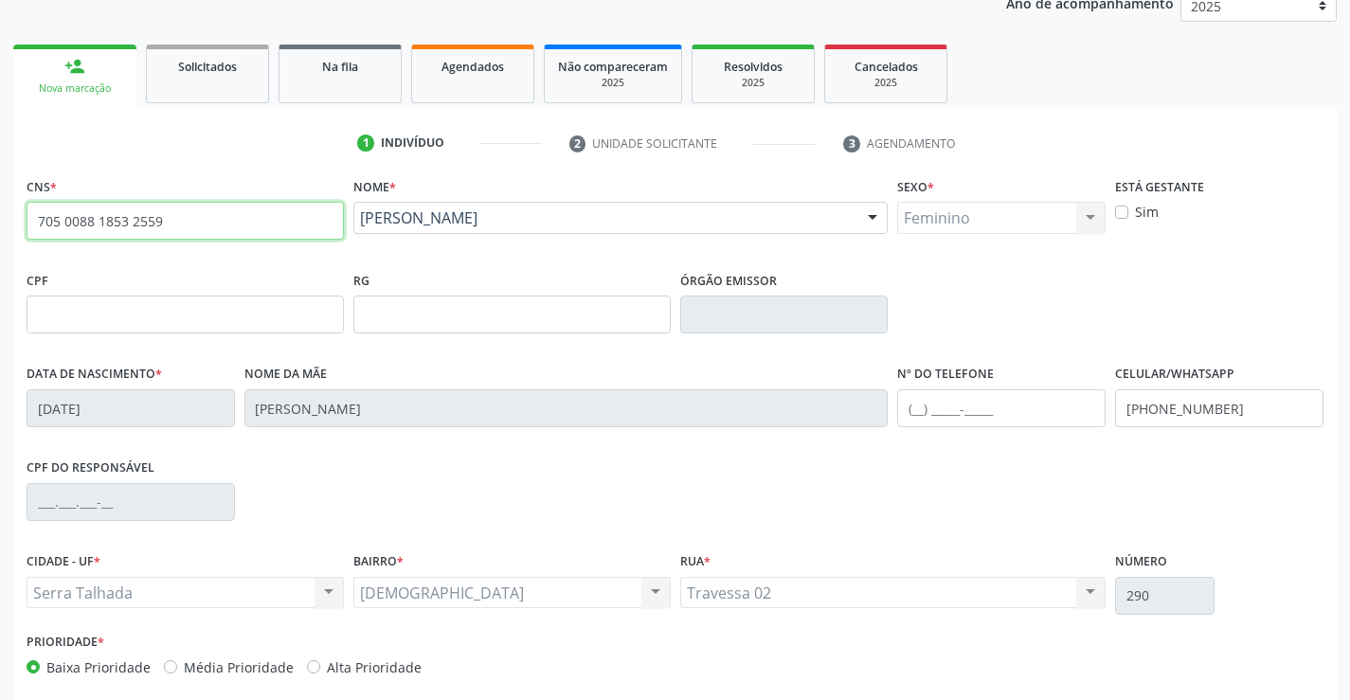
click at [230, 233] on input "705 0088 1853 2559" at bounding box center [185, 221] width 317 height 38
type input "7"
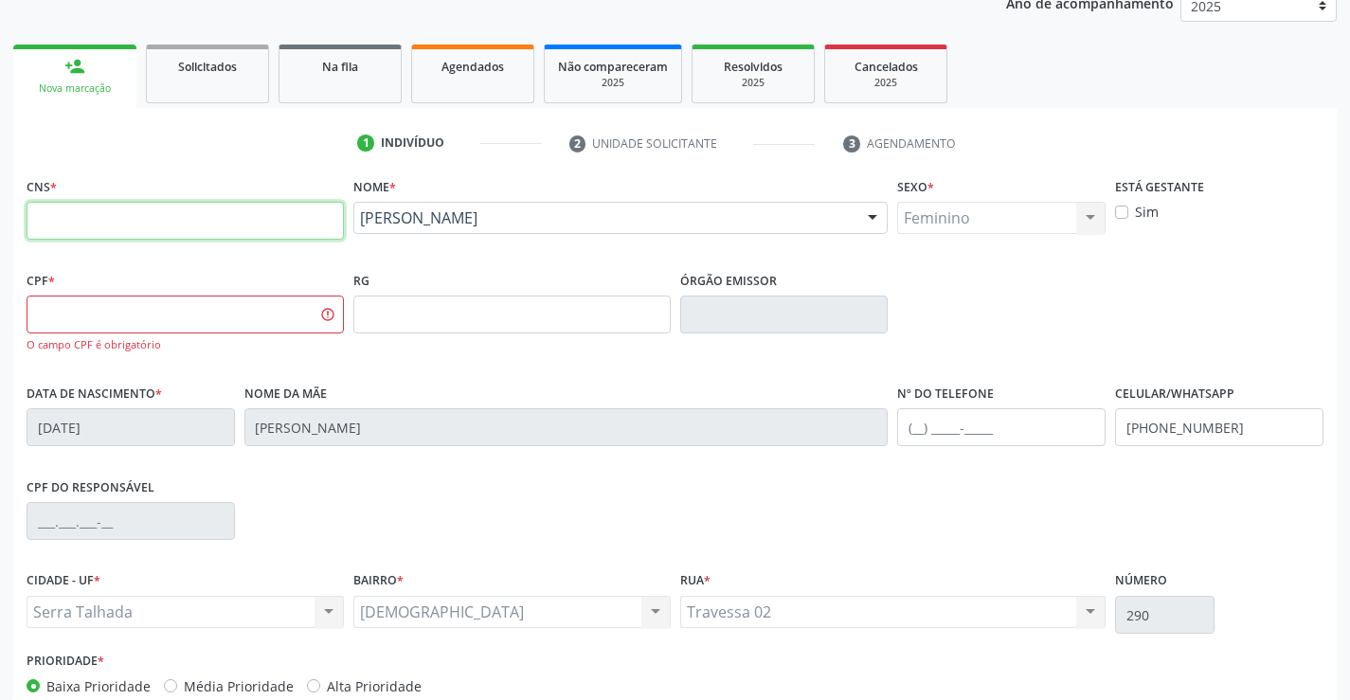
click at [157, 234] on input "text" at bounding box center [185, 221] width 317 height 38
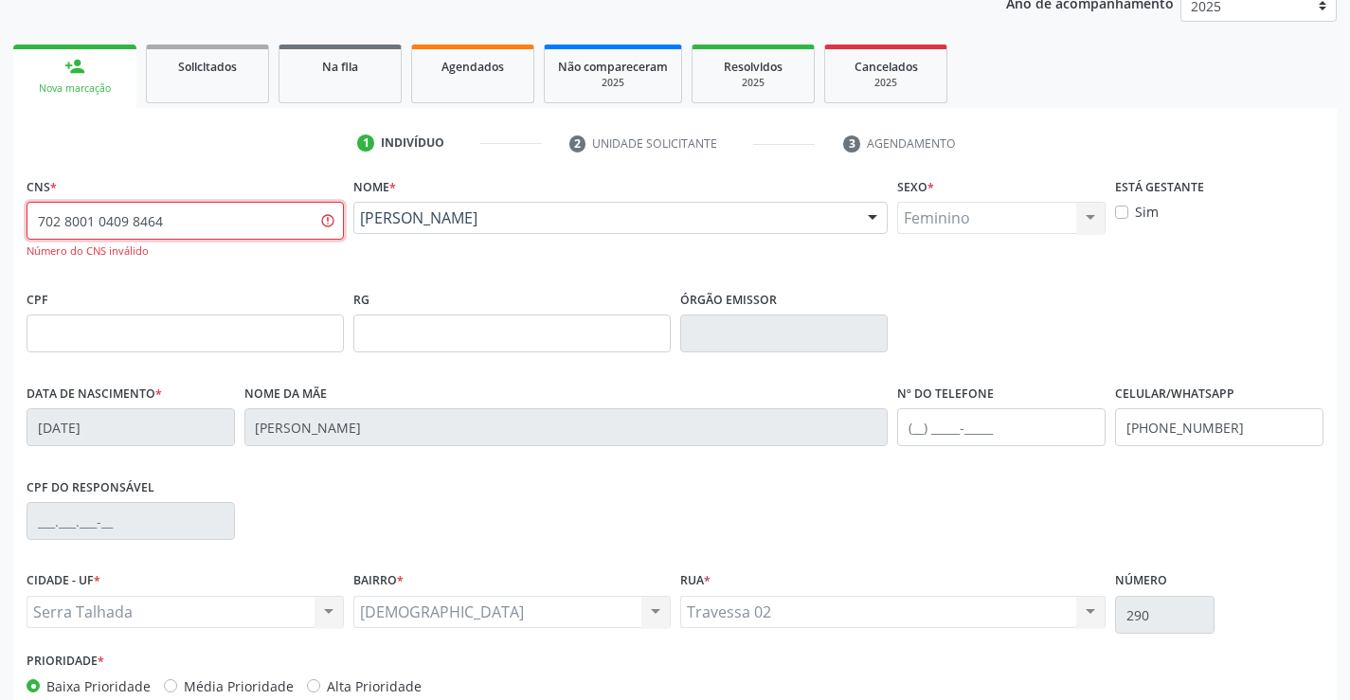
click at [239, 227] on input "702 8001 0409 8464" at bounding box center [185, 221] width 317 height 38
type input "7"
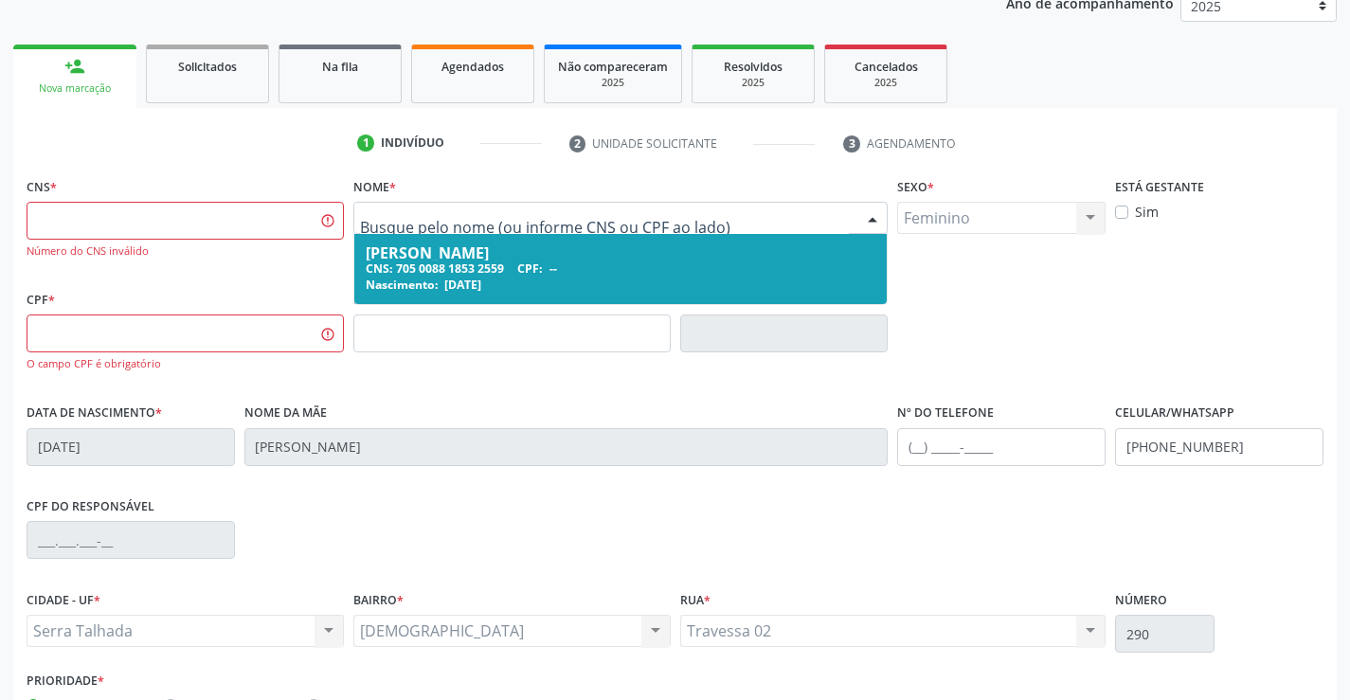
click at [646, 224] on input "text" at bounding box center [605, 227] width 490 height 38
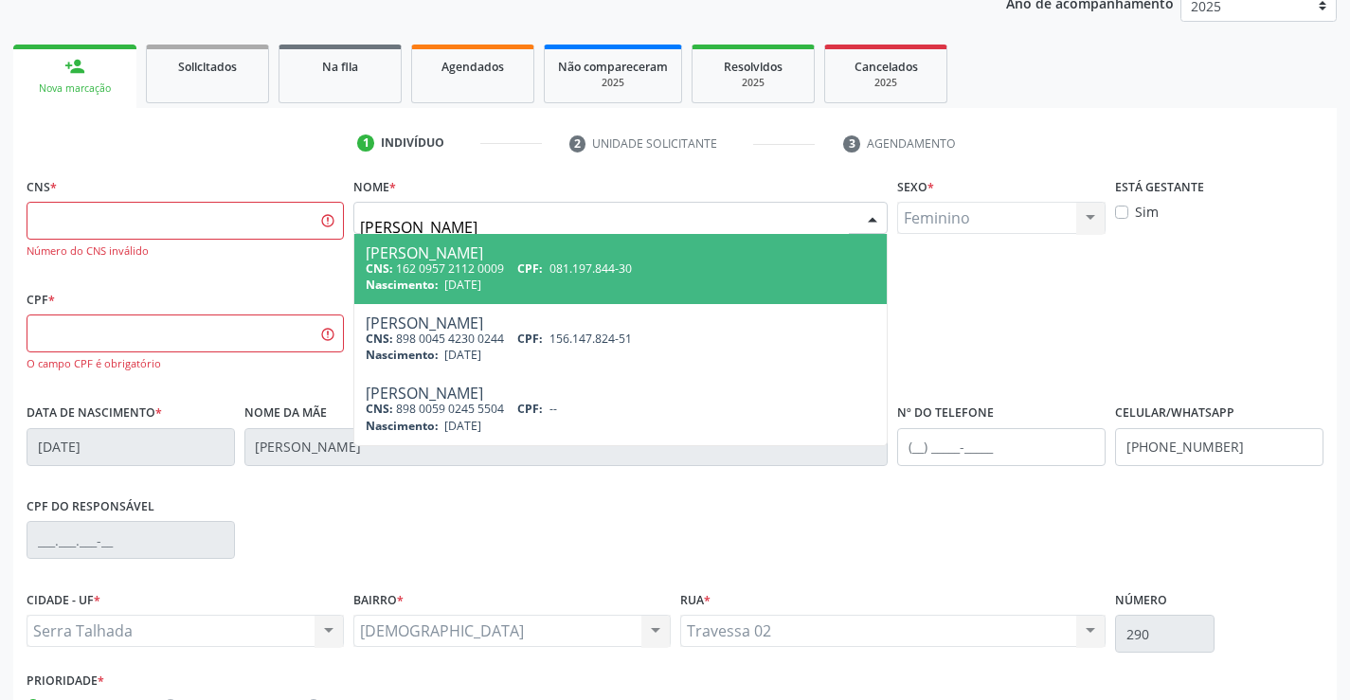
type input "[PERSON_NAME]"
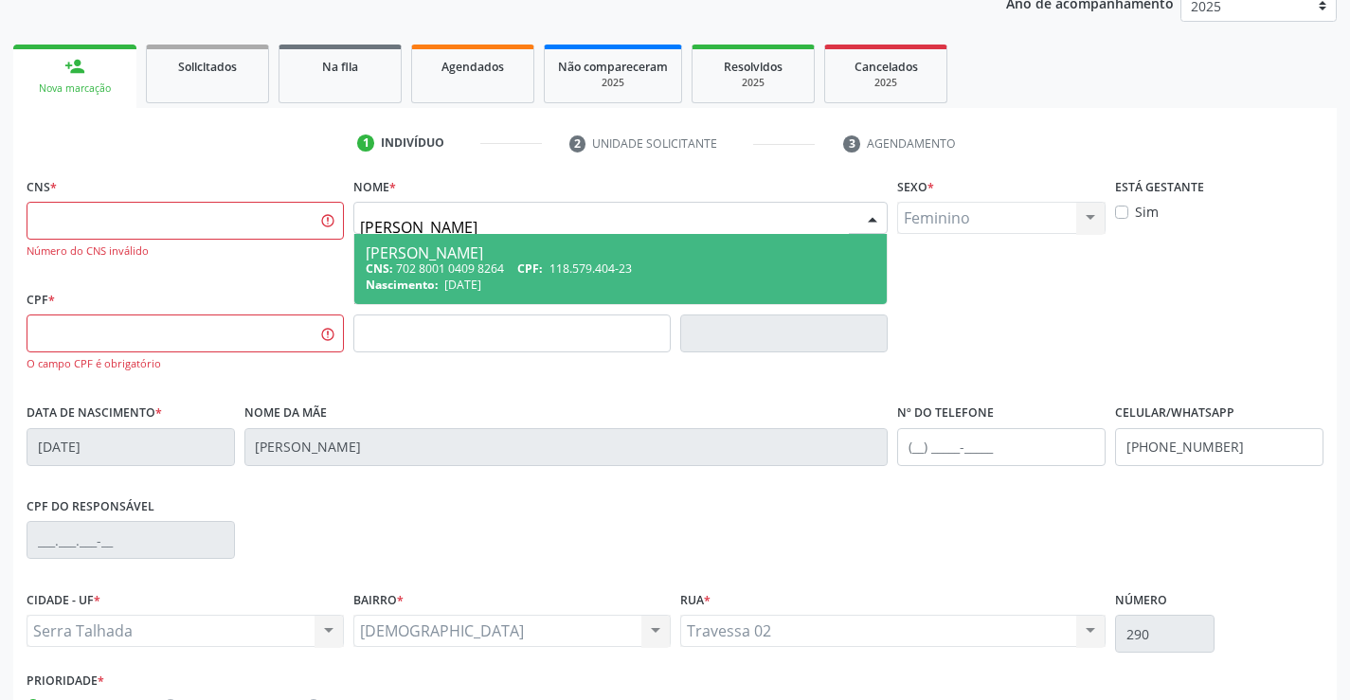
click at [584, 269] on span "118.579.404-23" at bounding box center [590, 268] width 82 height 16
type input "702 8001 0409 8264"
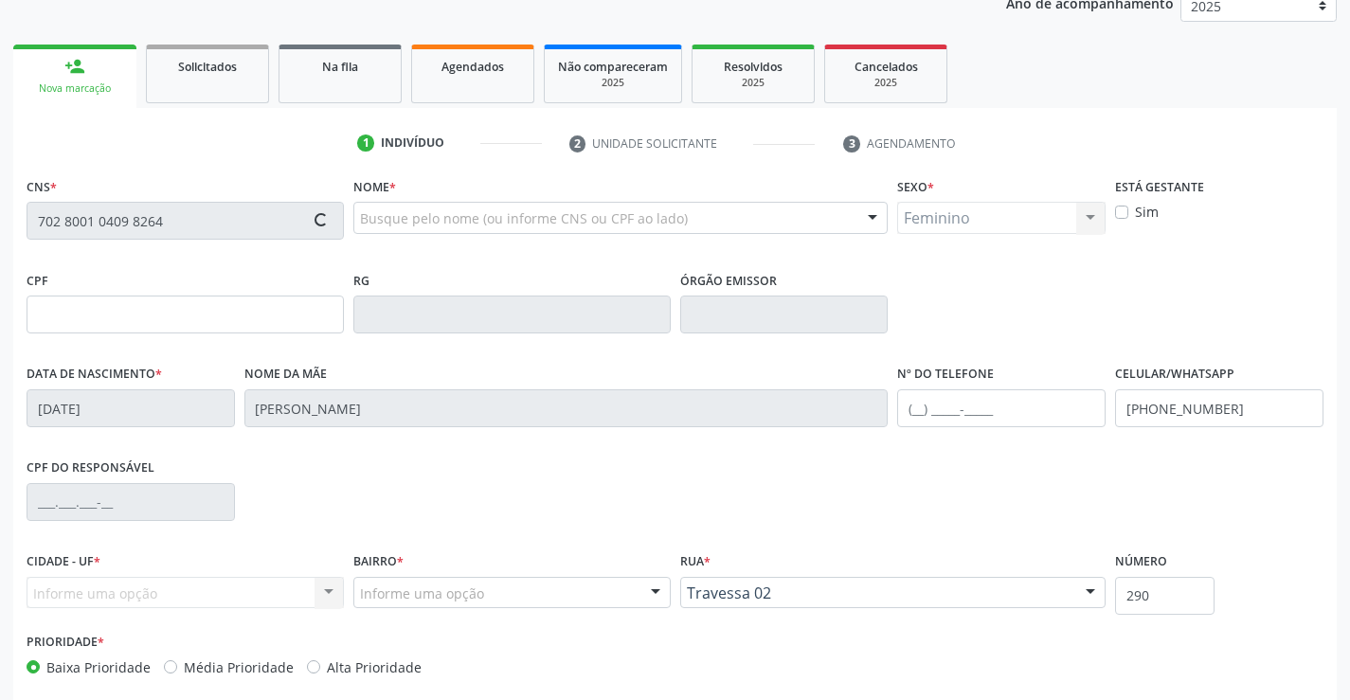
type input "118.579.404-23"
type input "[DATE]"
type input "[PERSON_NAME]"
type input "[PHONE_NUMBER]"
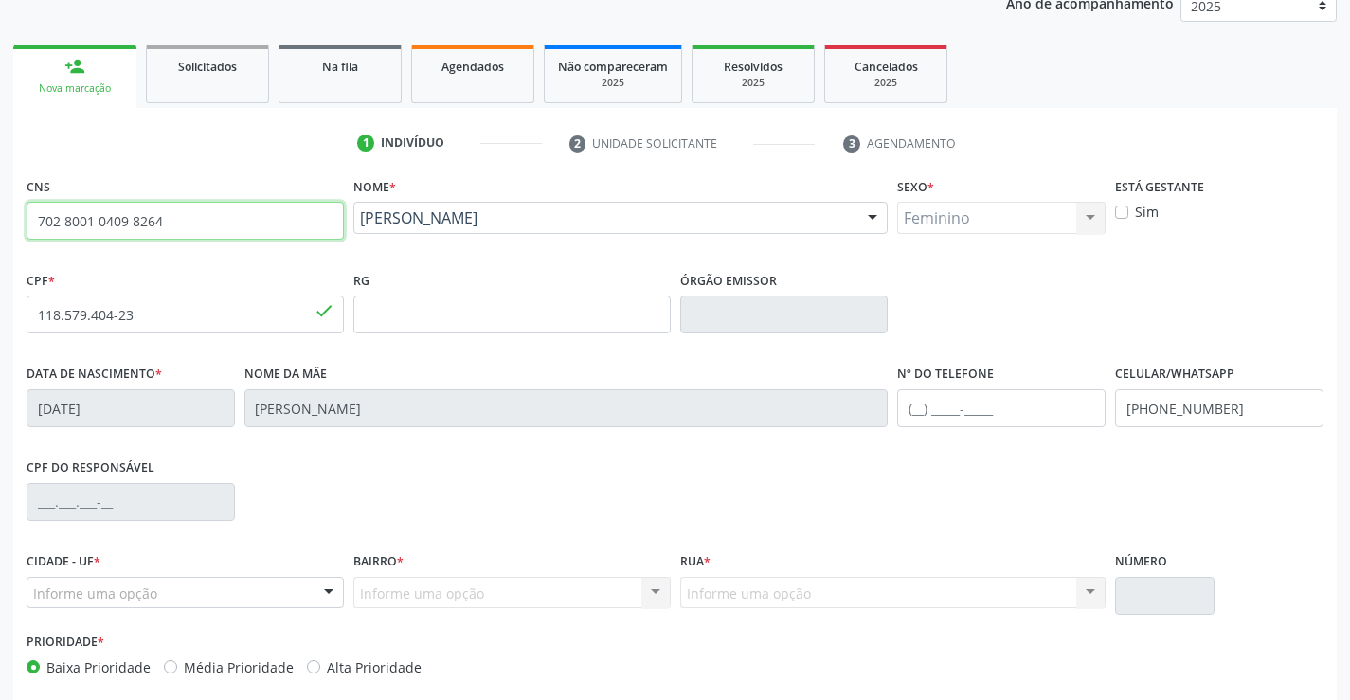
click at [219, 227] on input "702 8001 0409 8264" at bounding box center [185, 221] width 317 height 38
type input "7"
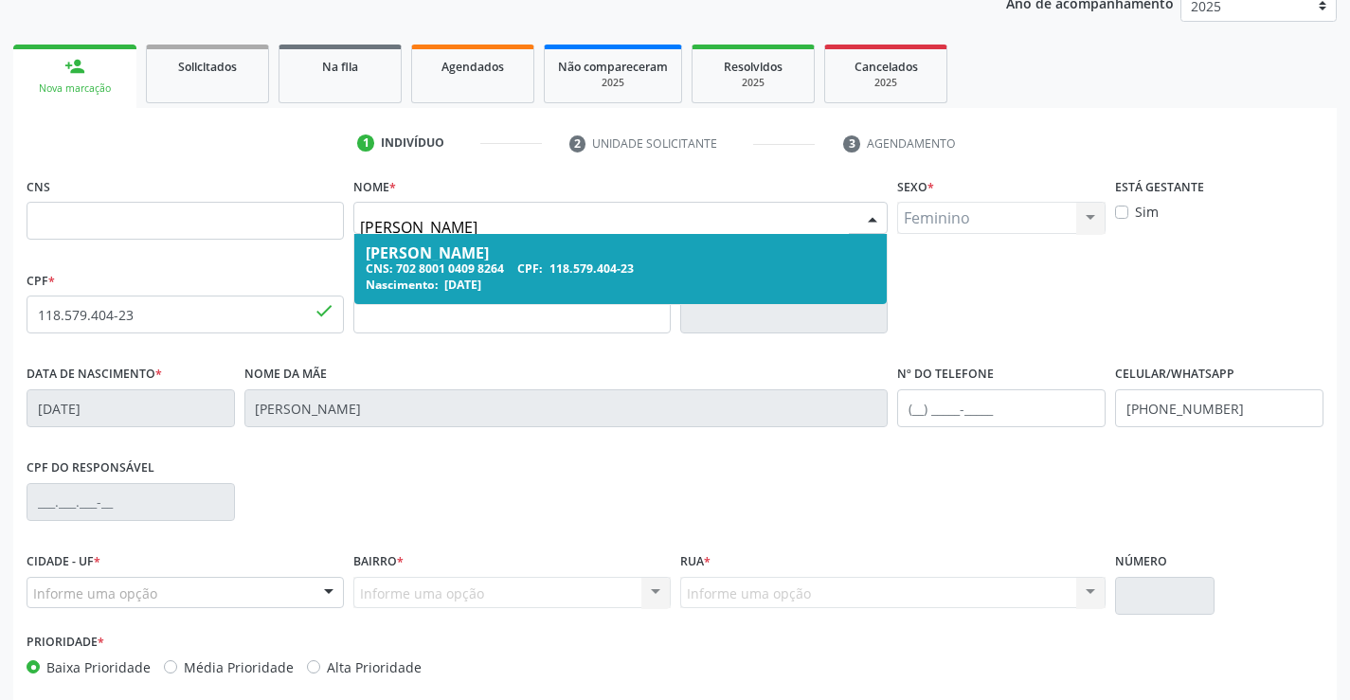
type input "[PERSON_NAME]"
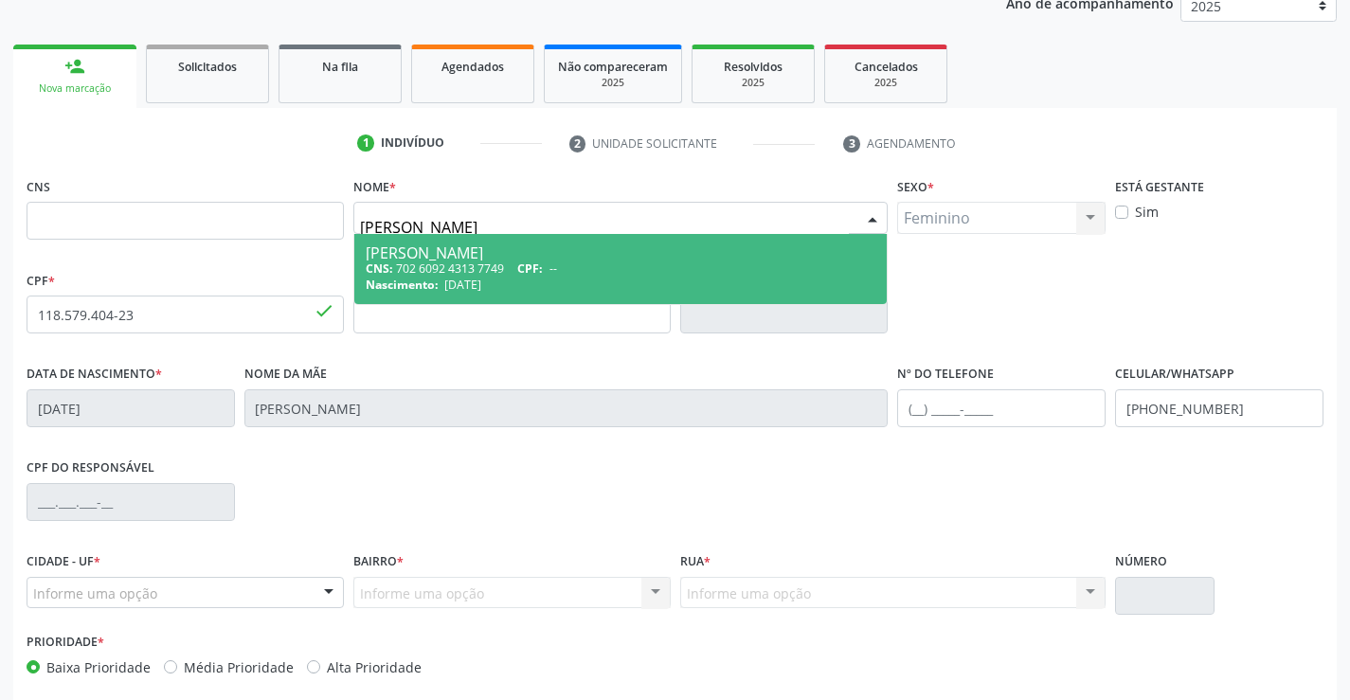
click at [520, 246] on div "[PERSON_NAME]" at bounding box center [621, 252] width 511 height 15
type input "702 6092 4313 7749"
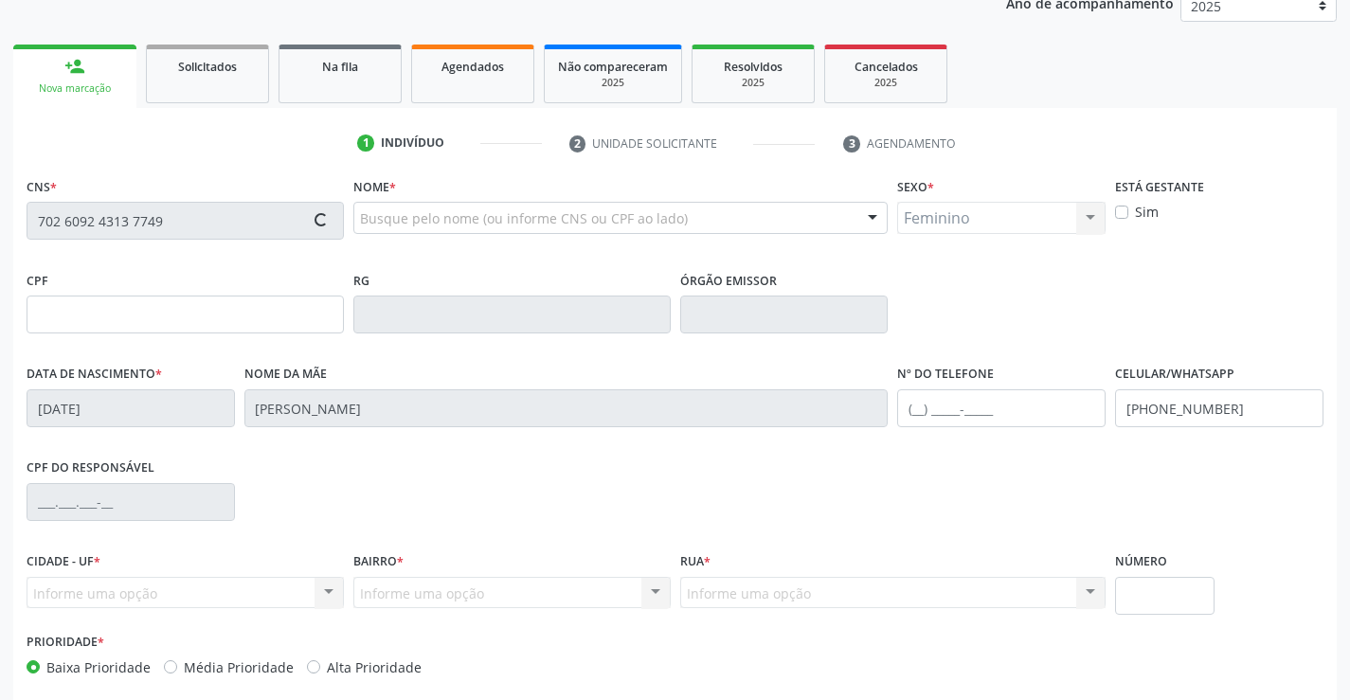
type input "[DATE]"
type input "Sidinelma das Virgens Lima"
type input "[PHONE_NUMBER]"
type input "841"
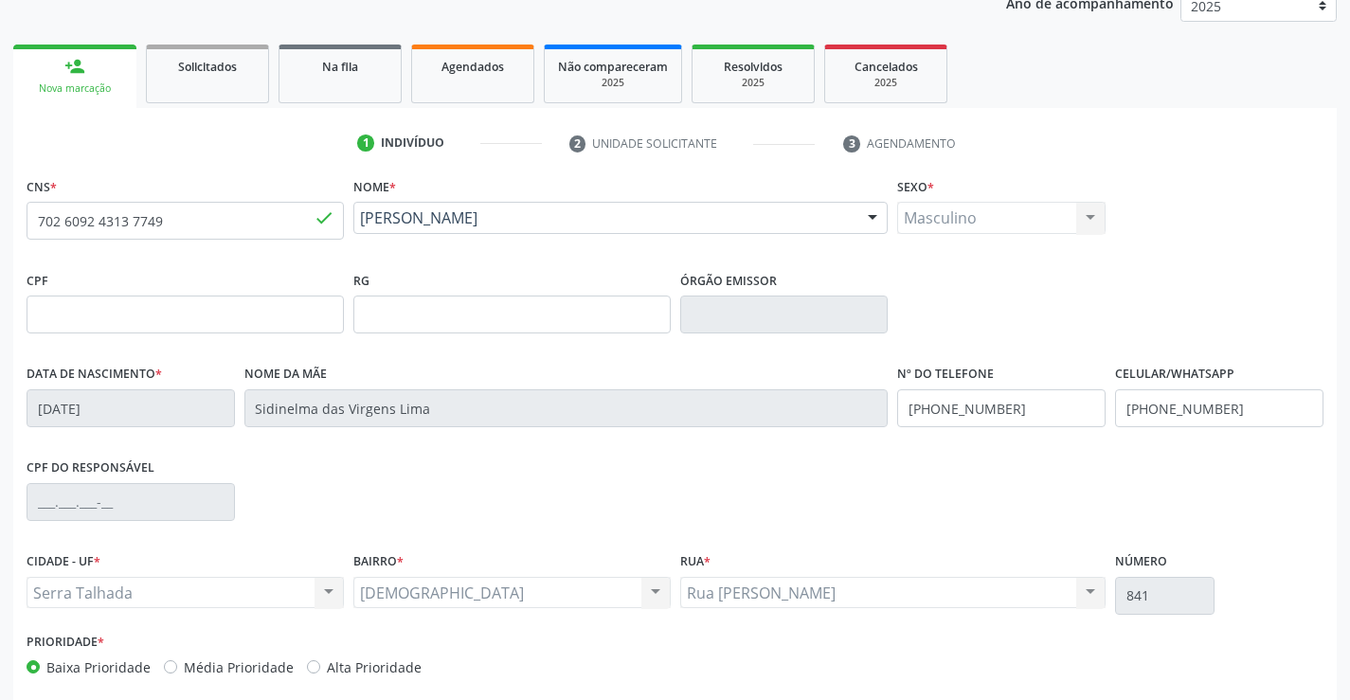
scroll to position [327, 0]
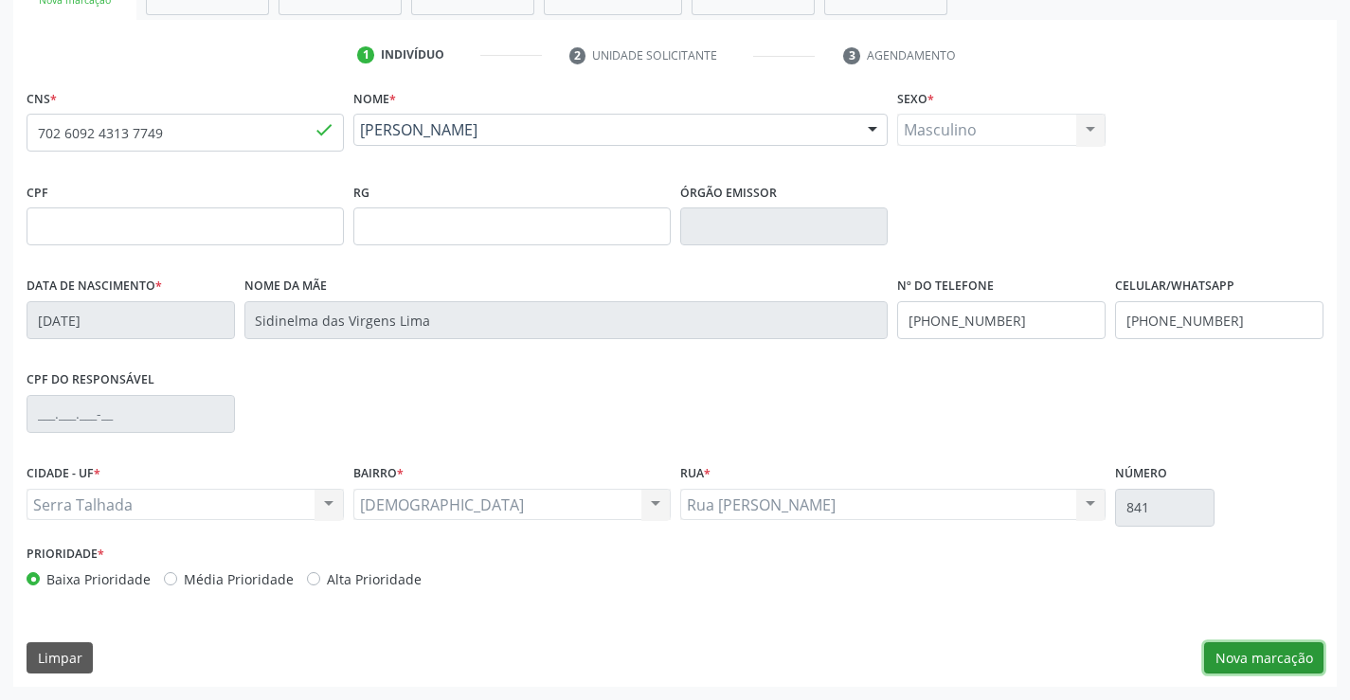
click at [1247, 657] on button "Nova marcação" at bounding box center [1263, 658] width 119 height 32
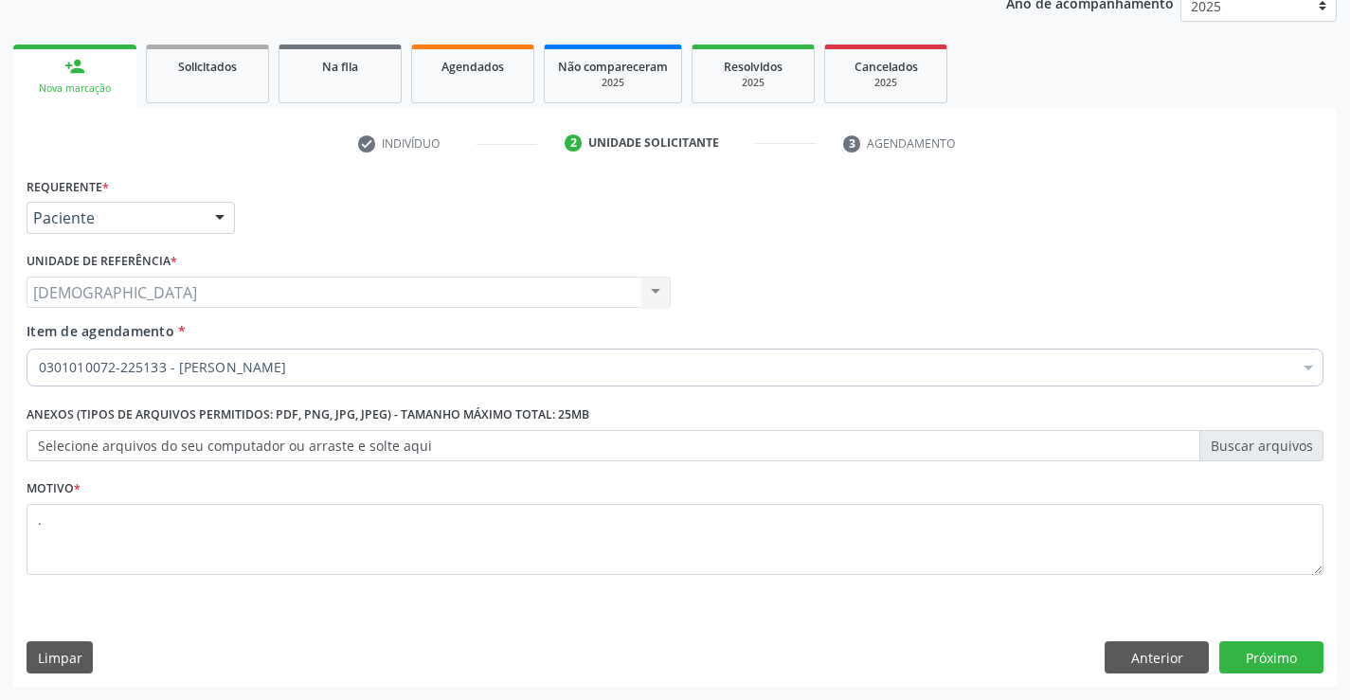
scroll to position [239, 0]
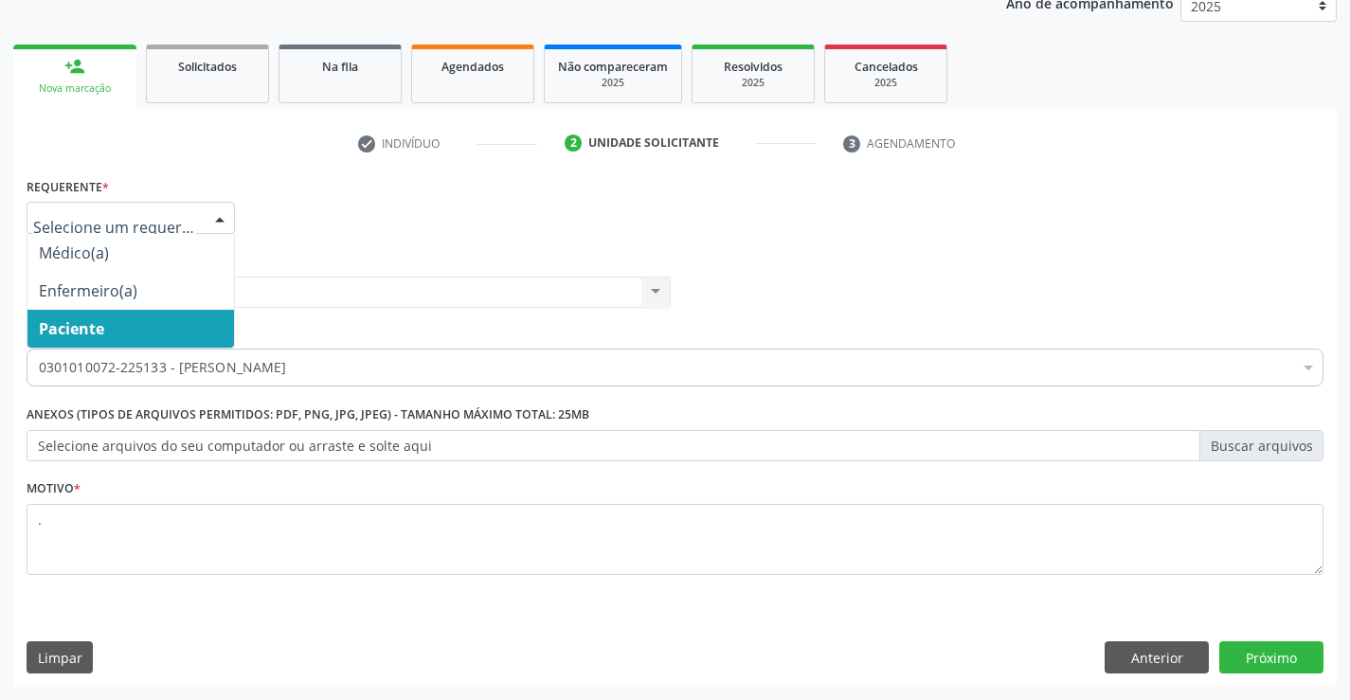
click at [219, 213] on div at bounding box center [220, 219] width 28 height 32
click at [43, 326] on span "Paciente" at bounding box center [71, 328] width 65 height 21
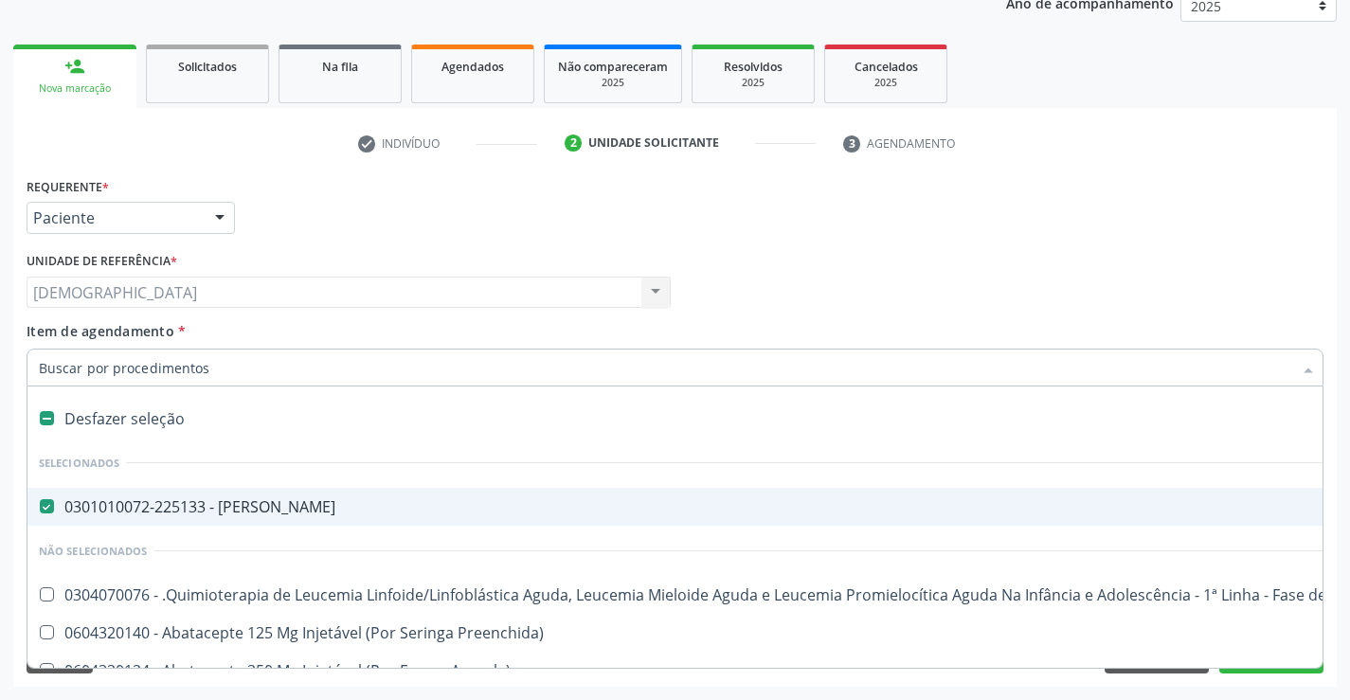
click at [83, 494] on span "0301010072-225133 - [PERSON_NAME]" at bounding box center [776, 507] width 1498 height 38
checkbox Psiquiatra "false"
click at [114, 370] on input "Item de agendamento *" at bounding box center [665, 368] width 1253 height 38
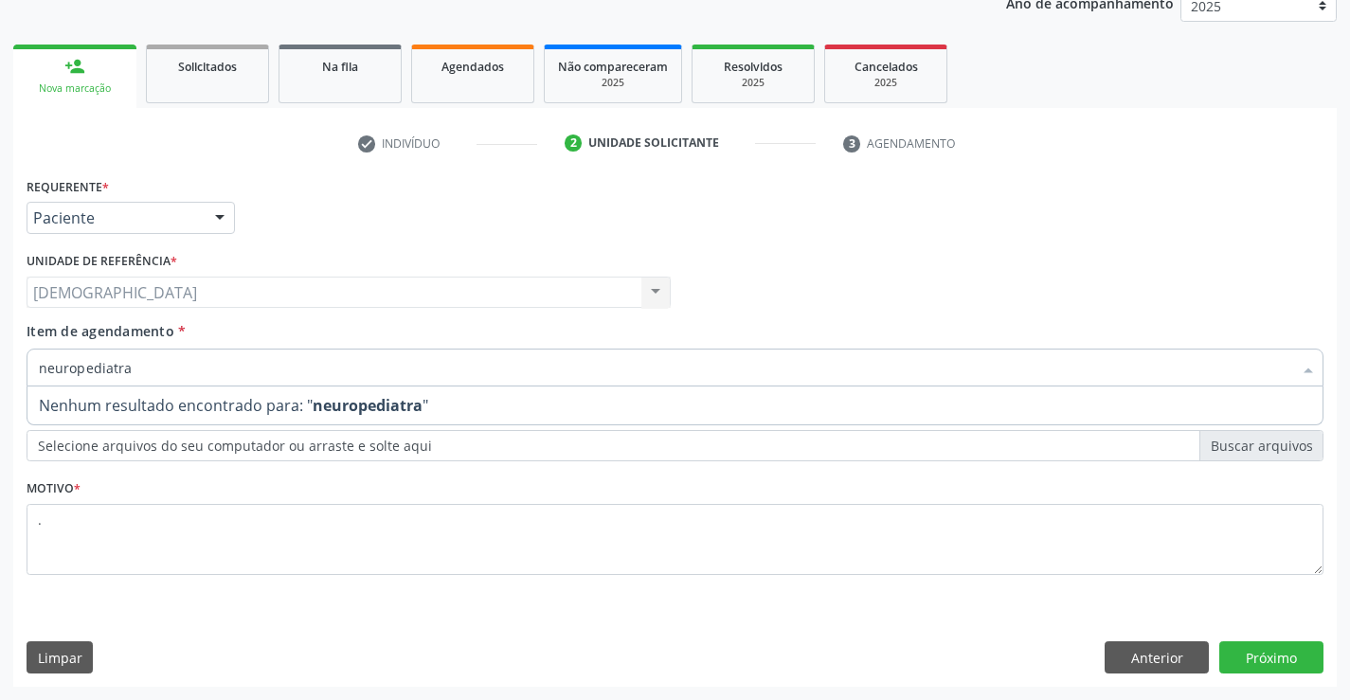
click at [316, 401] on strong "neuropediatra" at bounding box center [368, 405] width 110 height 21
click at [122, 368] on input "neuropediatra" at bounding box center [665, 368] width 1253 height 38
click at [156, 362] on input "neuropediatra" at bounding box center [665, 368] width 1253 height 38
type input "n"
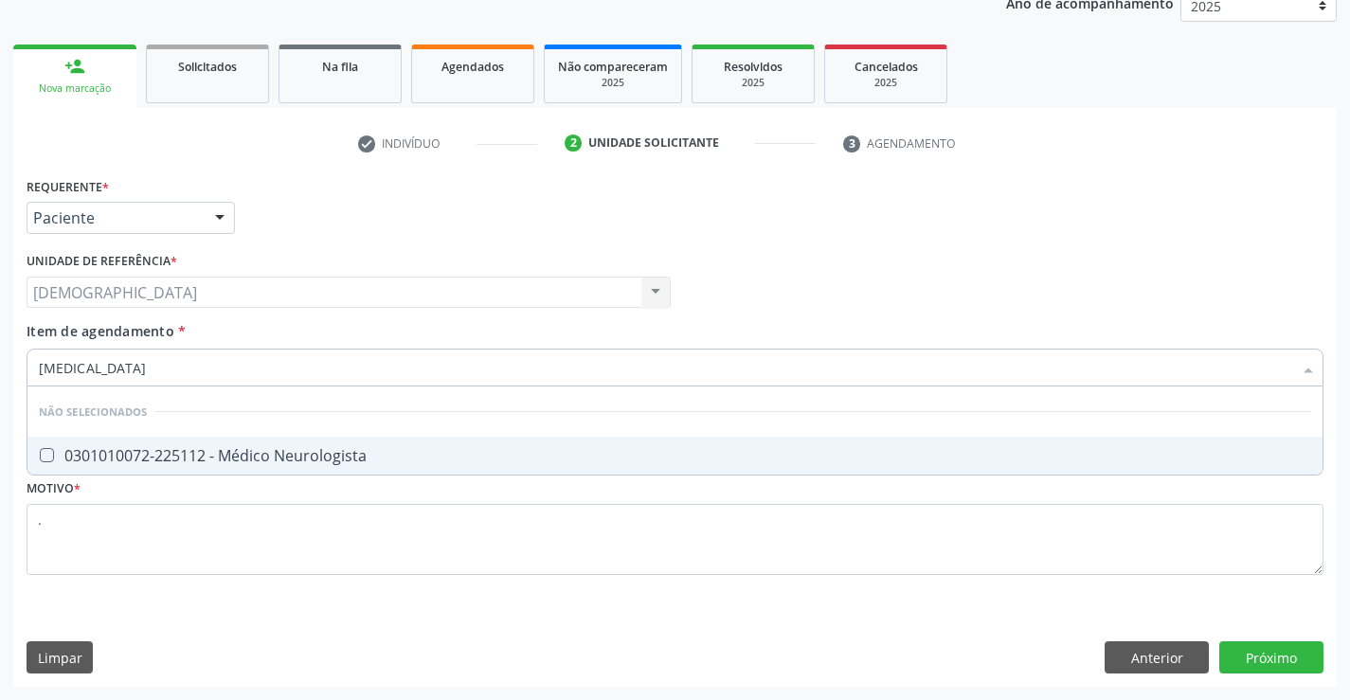
type input "neurologista"
click at [170, 457] on div "0301010072-225112 - Médico Neurologista" at bounding box center [675, 455] width 1272 height 15
checkbox Neurologista "true"
click at [1273, 654] on div "Requerente * Paciente Médico(a) Enfermeiro(a) Paciente Nenhum resultado encontr…" at bounding box center [674, 429] width 1323 height 514
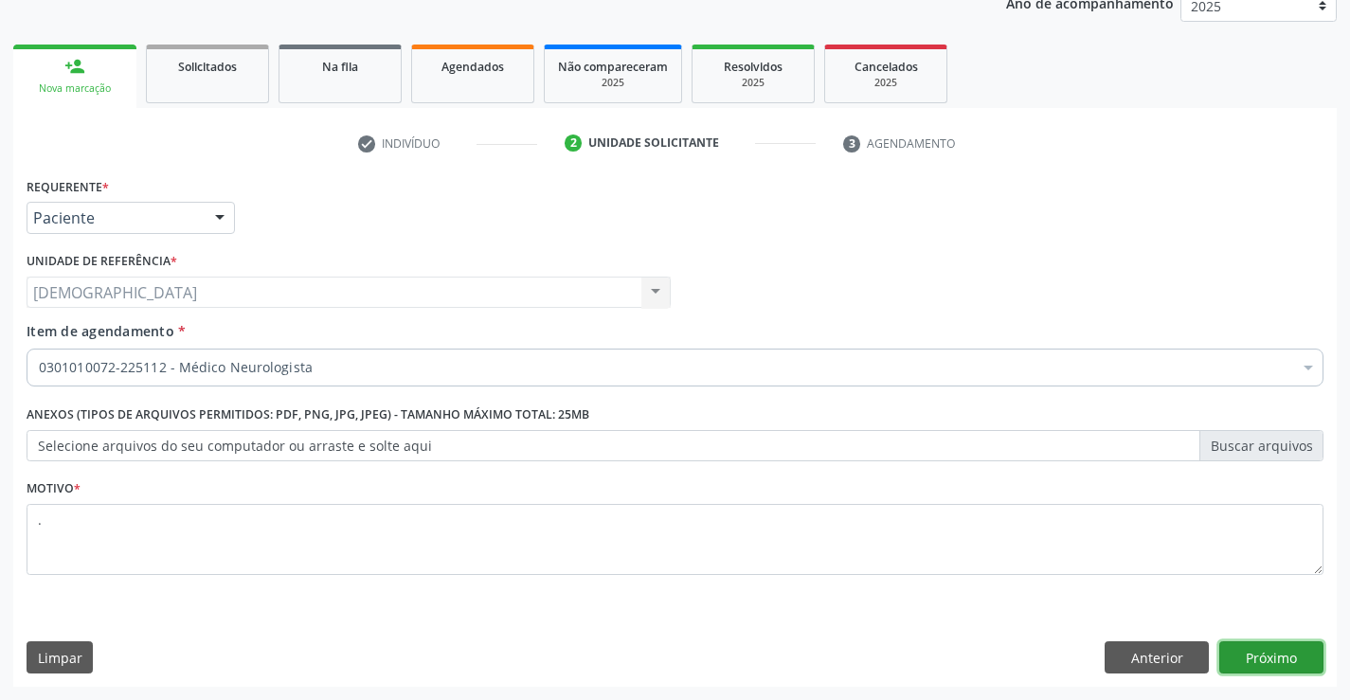
click at [1246, 657] on button "Próximo" at bounding box center [1271, 657] width 104 height 32
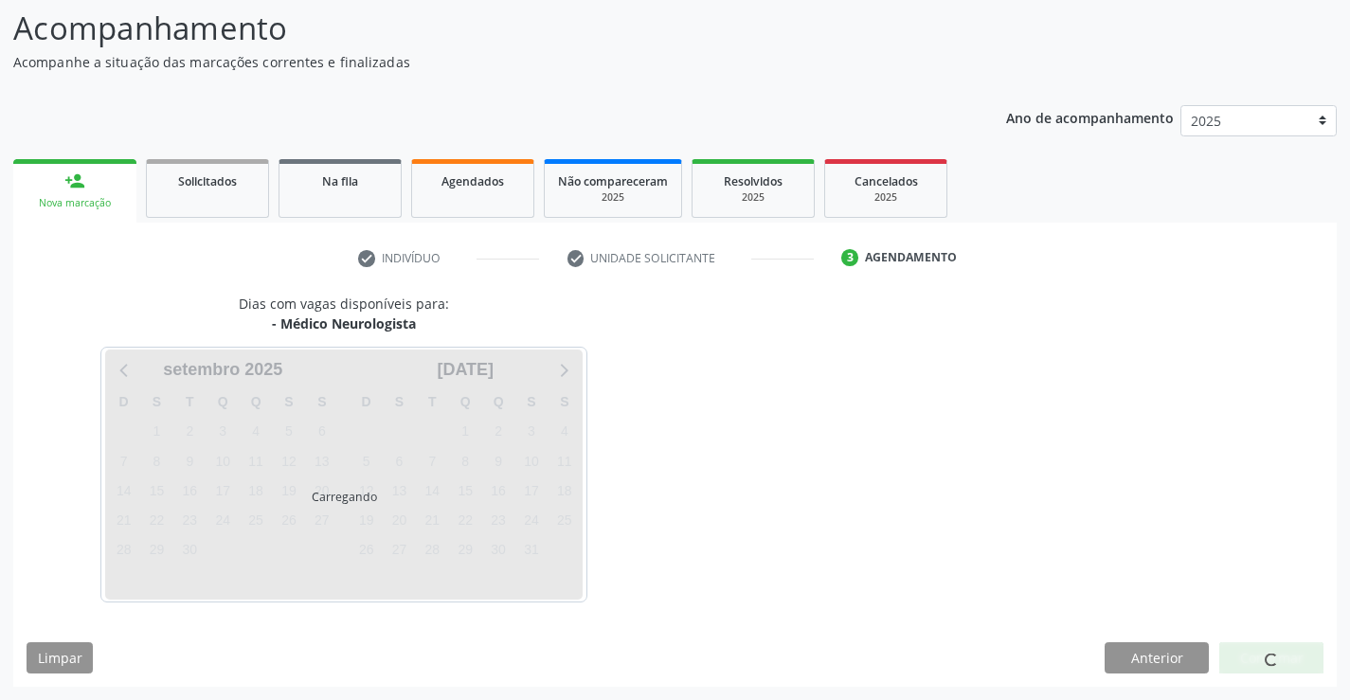
scroll to position [124, 0]
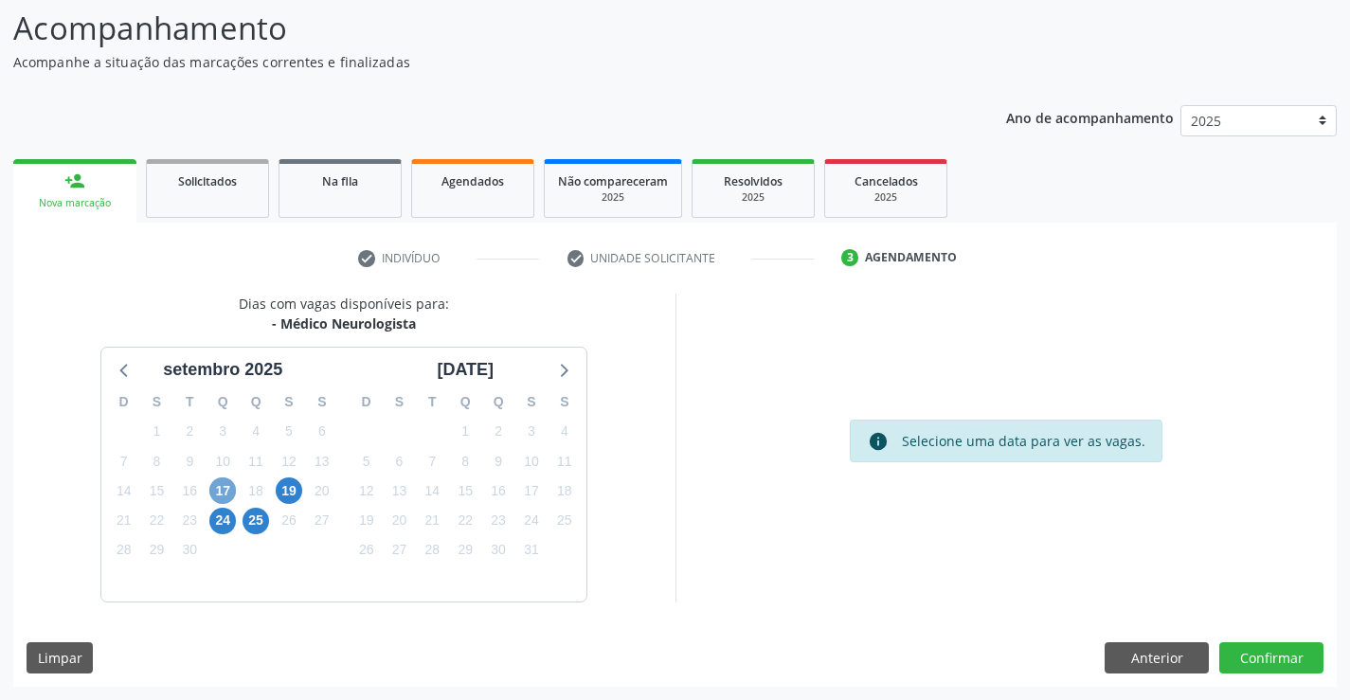
click at [221, 487] on span "17" at bounding box center [222, 490] width 27 height 27
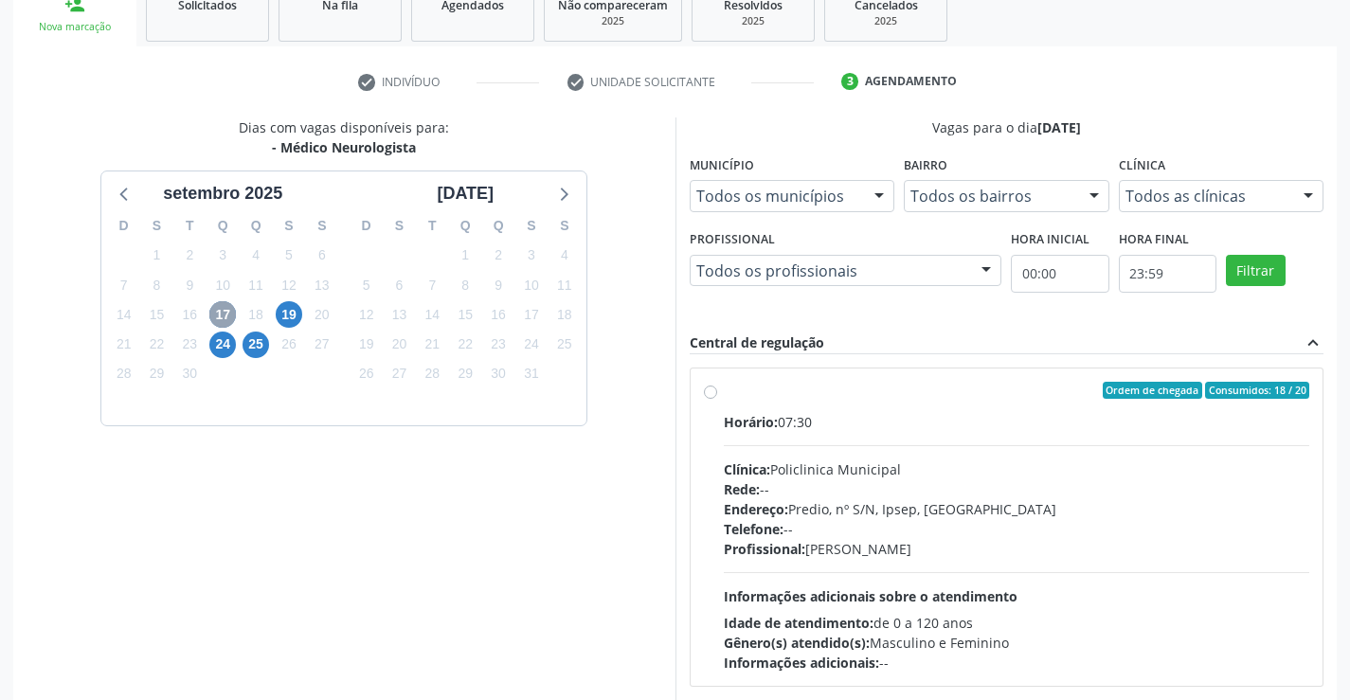
scroll to position [302, 0]
click at [724, 394] on label "Ordem de chegada Consumidos: 18 / 20 Horário: 07:30 Clínica: Policlinica Munici…" at bounding box center [1017, 525] width 586 height 291
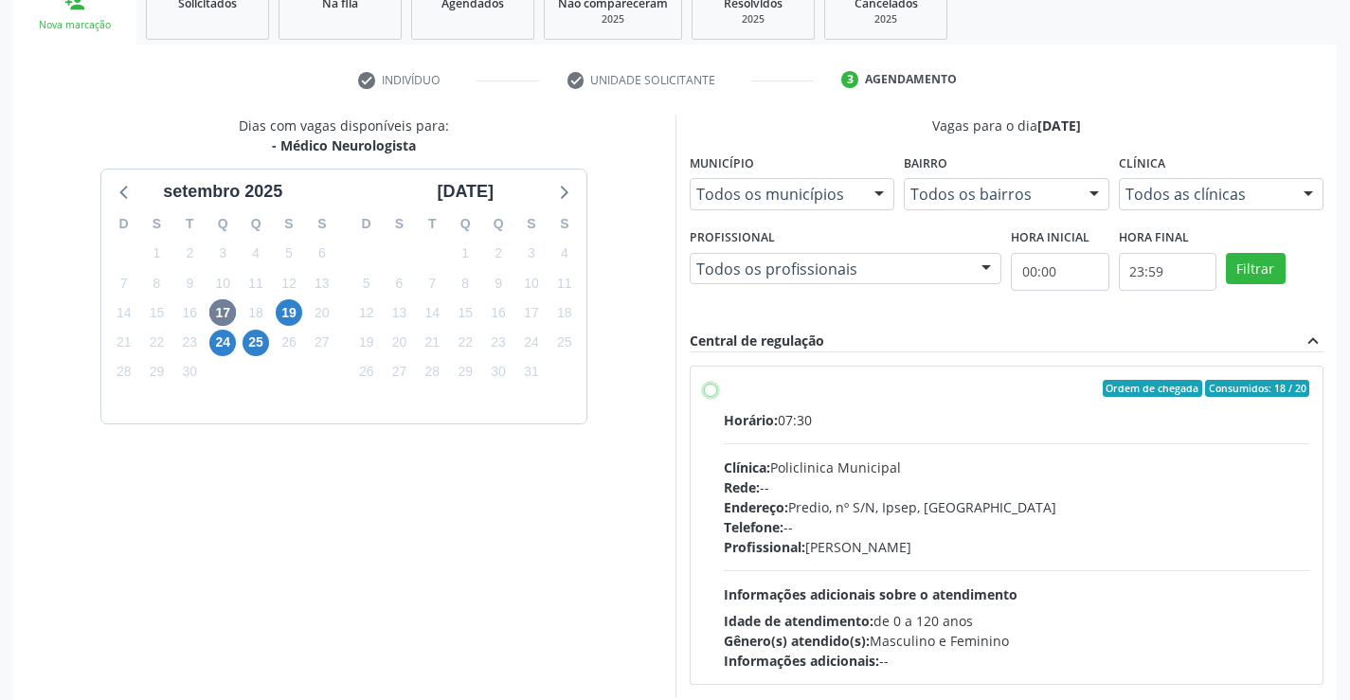
click at [704, 394] on input "Ordem de chegada Consumidos: 18 / 20 Horário: 07:30 Clínica: Policlinica Munici…" at bounding box center [710, 388] width 13 height 17
radio input "true"
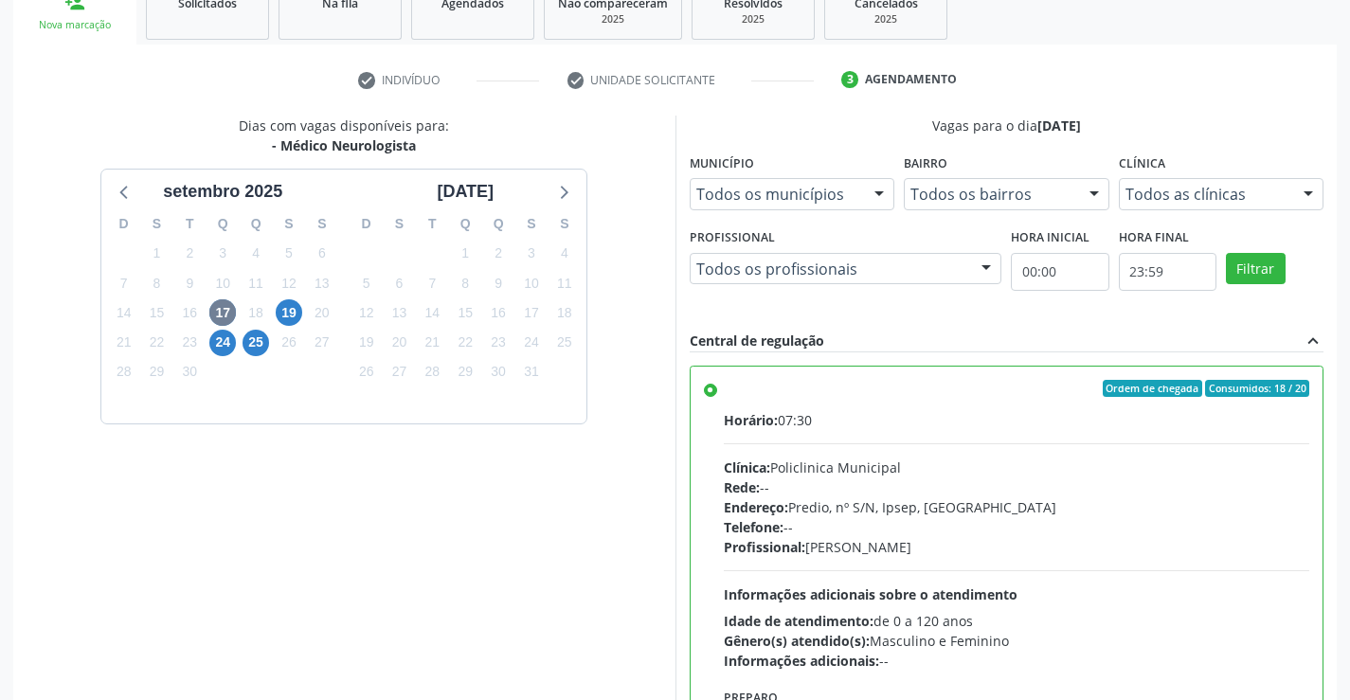
click at [724, 394] on label "Ordem de chegada Consumidos: 18 / 20 Horário: 07:30 Clínica: Policlinica Munici…" at bounding box center [1017, 525] width 586 height 291
click at [704, 394] on input "Ordem de chegada Consumidos: 18 / 20 Horário: 07:30 Clínica: Policlinica Munici…" at bounding box center [710, 388] width 13 height 17
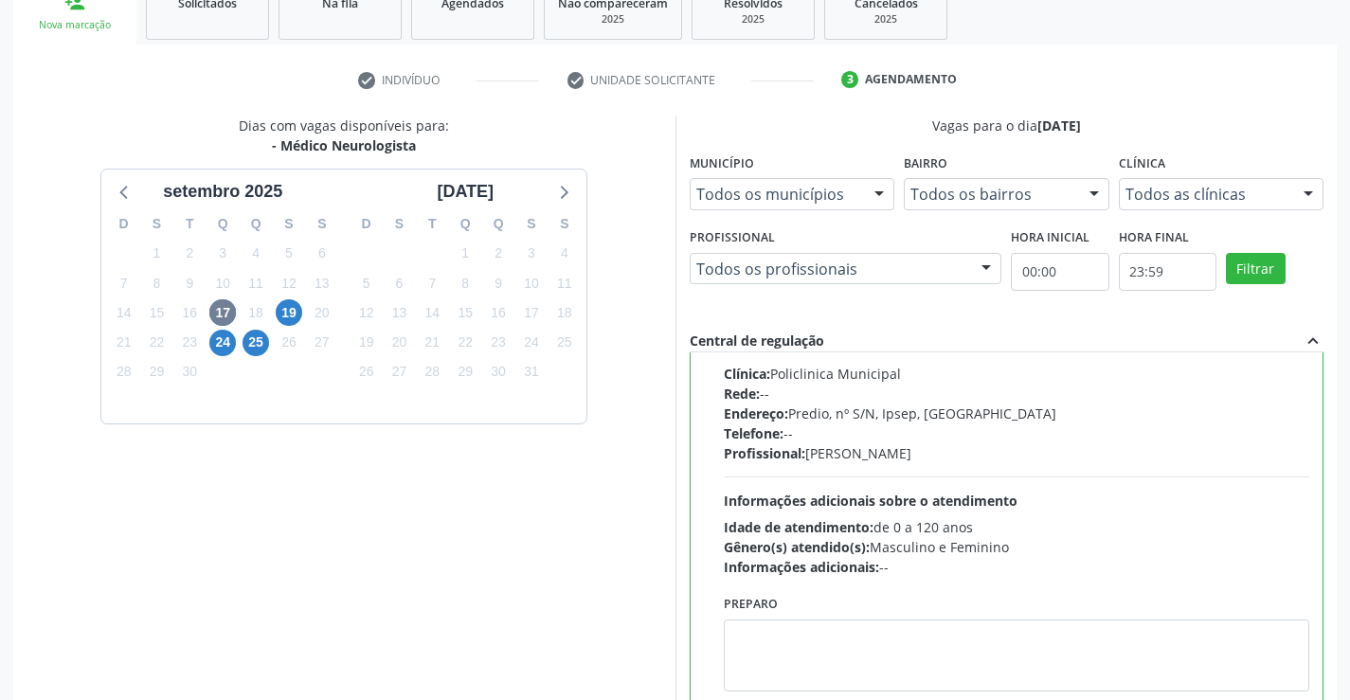
scroll to position [432, 0]
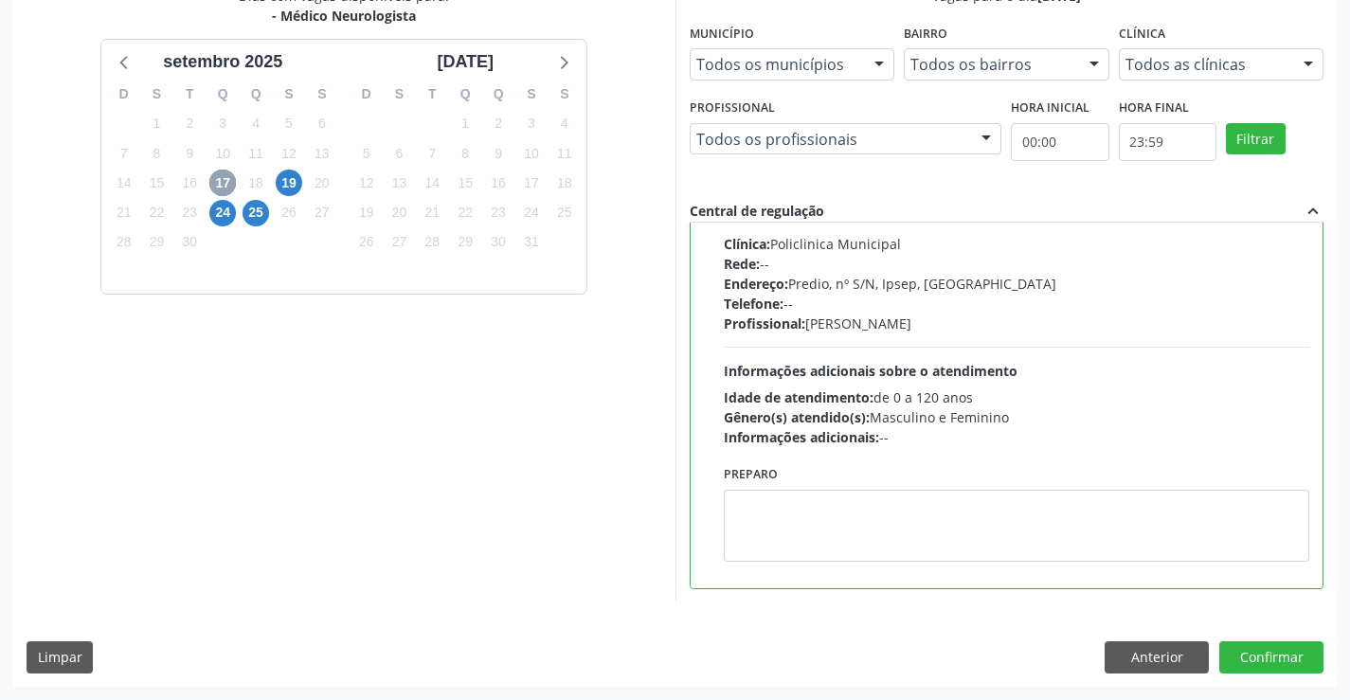
click at [219, 188] on span "17" at bounding box center [222, 183] width 27 height 27
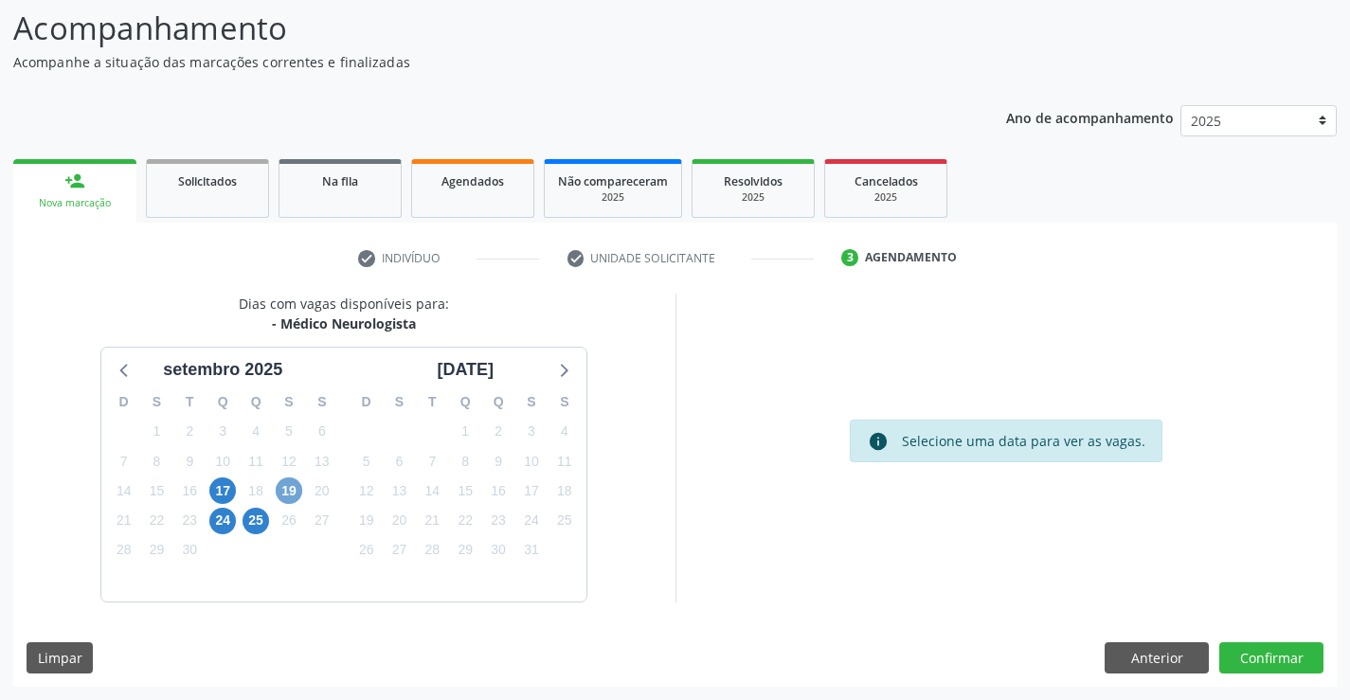
click at [295, 486] on span "19" at bounding box center [289, 490] width 27 height 27
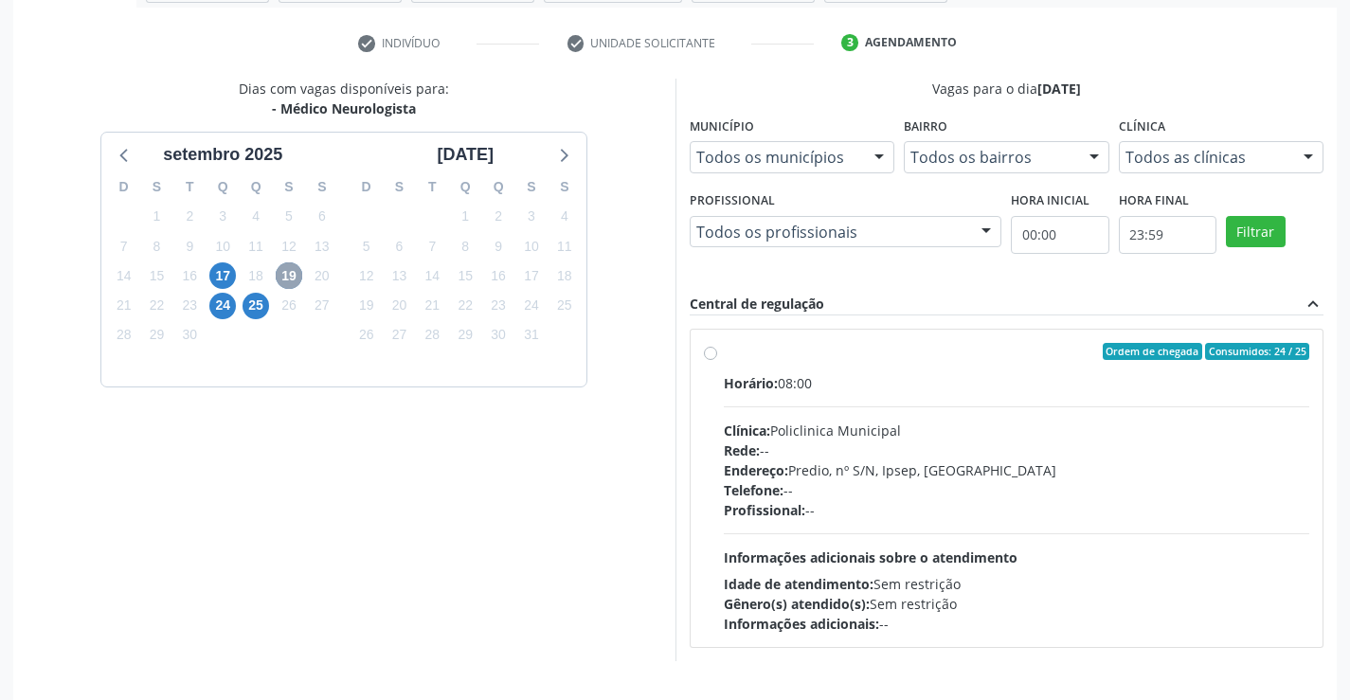
scroll to position [341, 0]
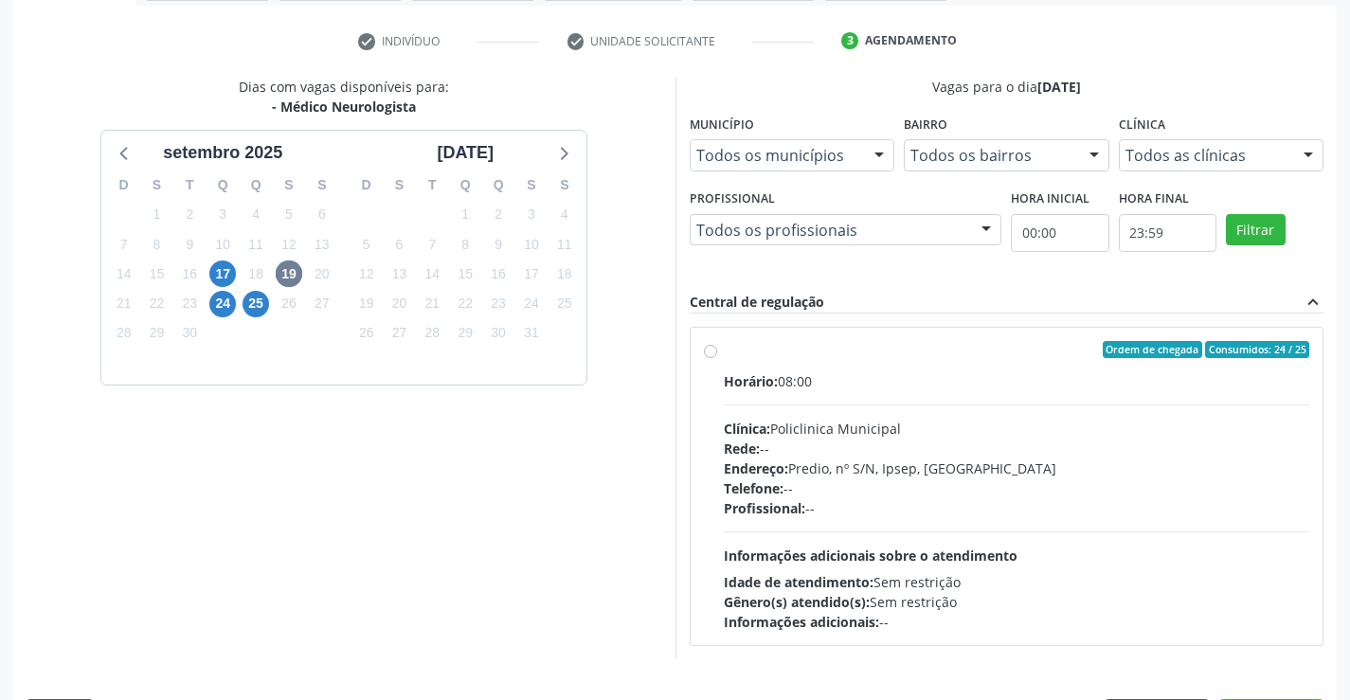
click at [724, 357] on label "Ordem de chegada Consumidos: 24 / 25 Horário: 08:00 Clínica: Policlinica Munici…" at bounding box center [1017, 486] width 586 height 291
click at [708, 357] on input "Ordem de chegada Consumidos: 24 / 25 Horário: 08:00 Clínica: Policlinica Munici…" at bounding box center [710, 349] width 13 height 17
radio input "true"
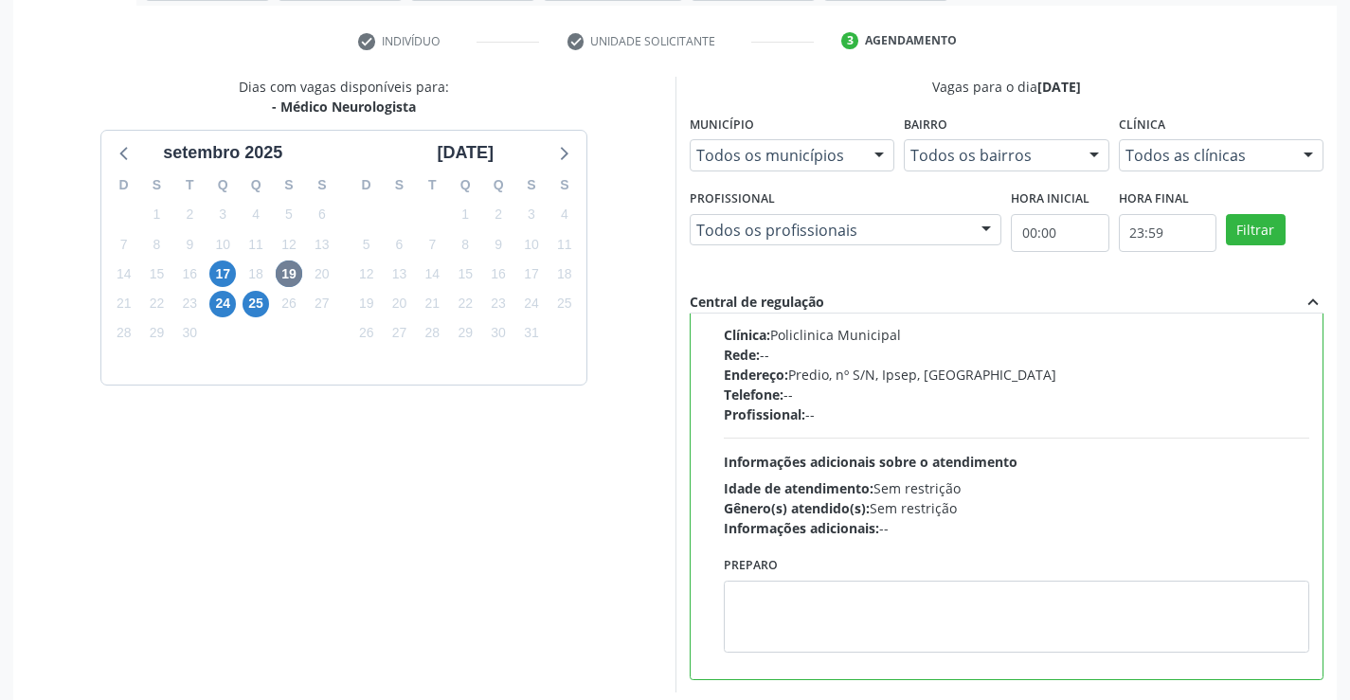
scroll to position [432, 0]
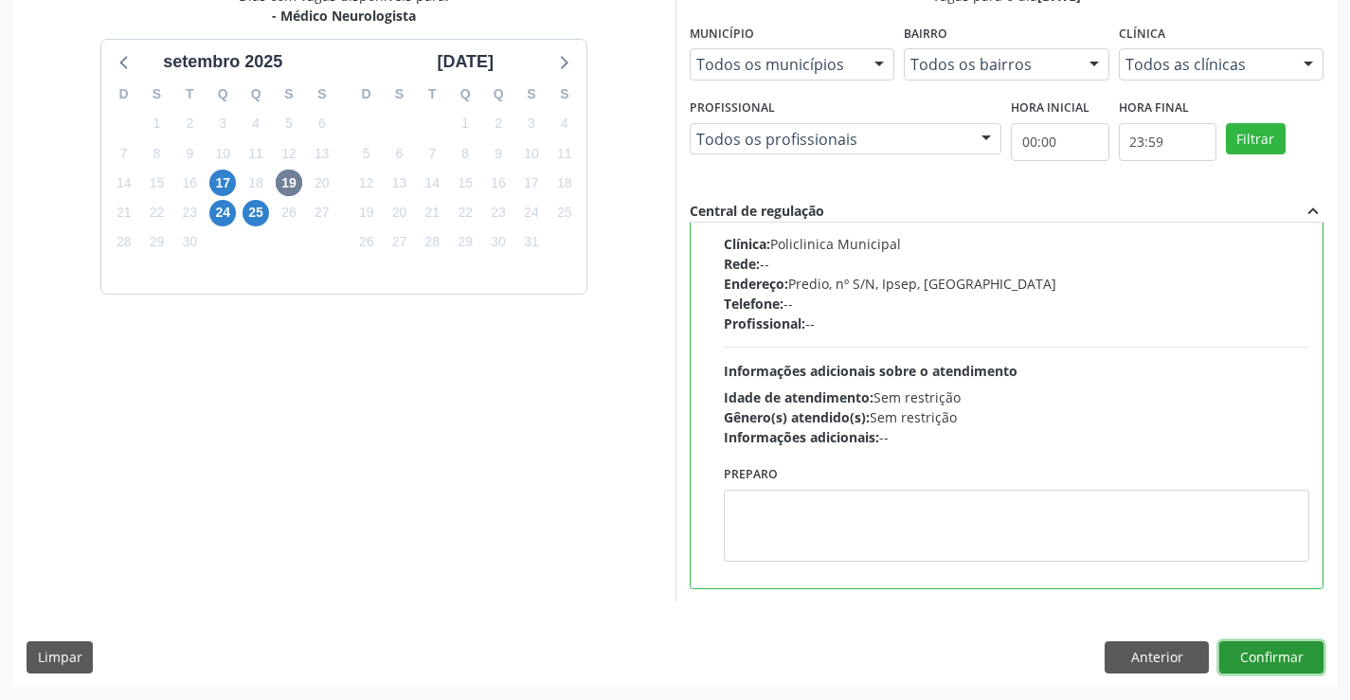
click at [1285, 652] on button "Confirmar" at bounding box center [1271, 657] width 104 height 32
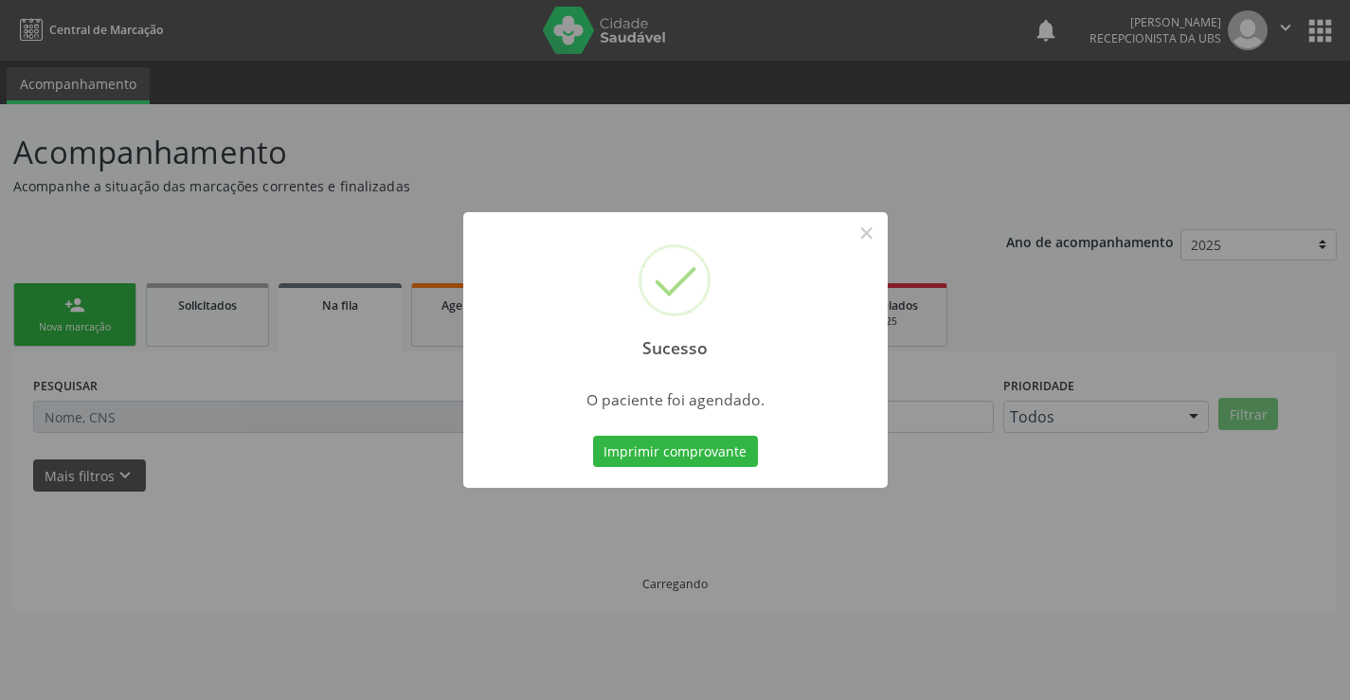
scroll to position [0, 0]
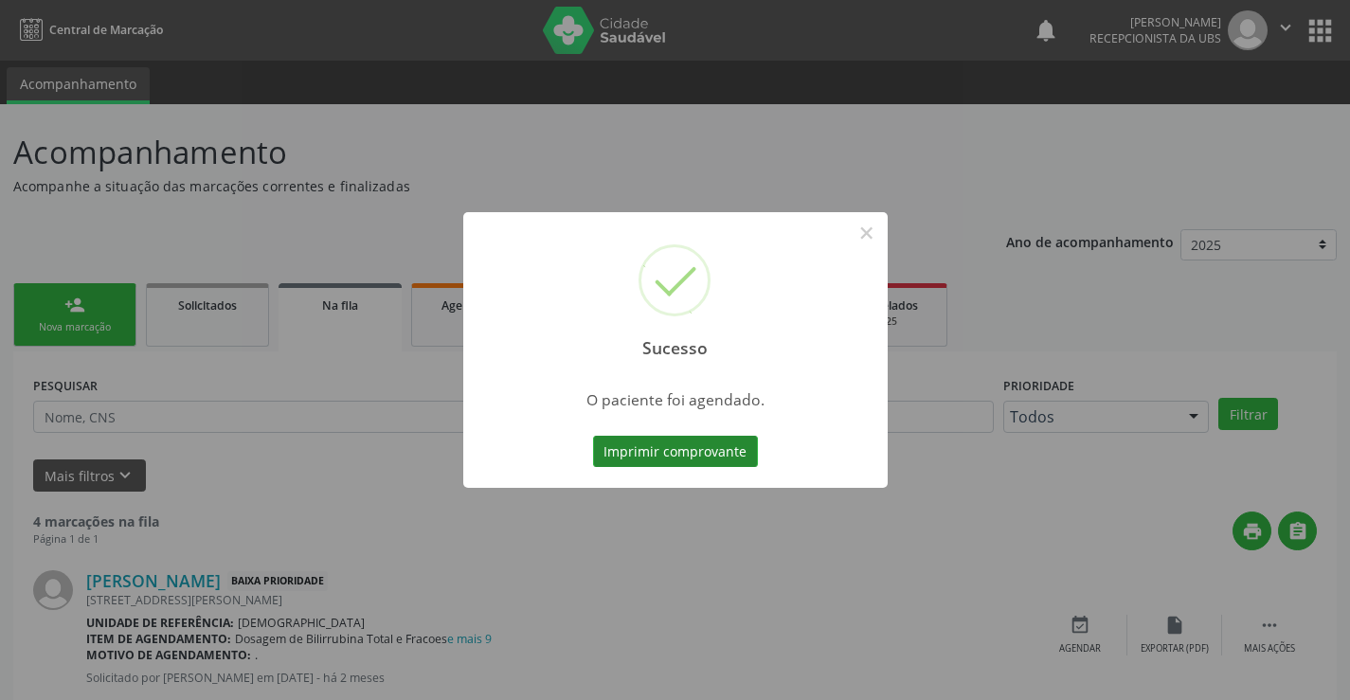
click at [671, 446] on button "Imprimir comprovante" at bounding box center [675, 452] width 165 height 32
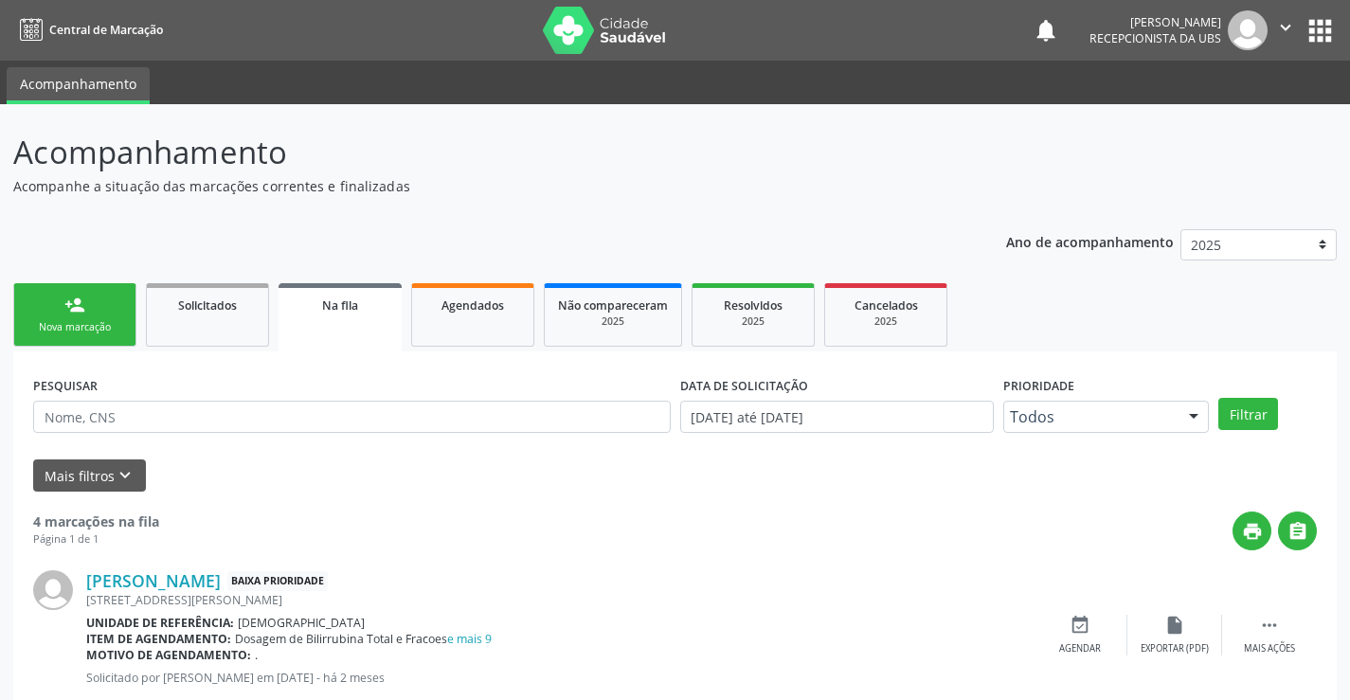
click at [86, 331] on div "Nova marcação" at bounding box center [74, 327] width 95 height 14
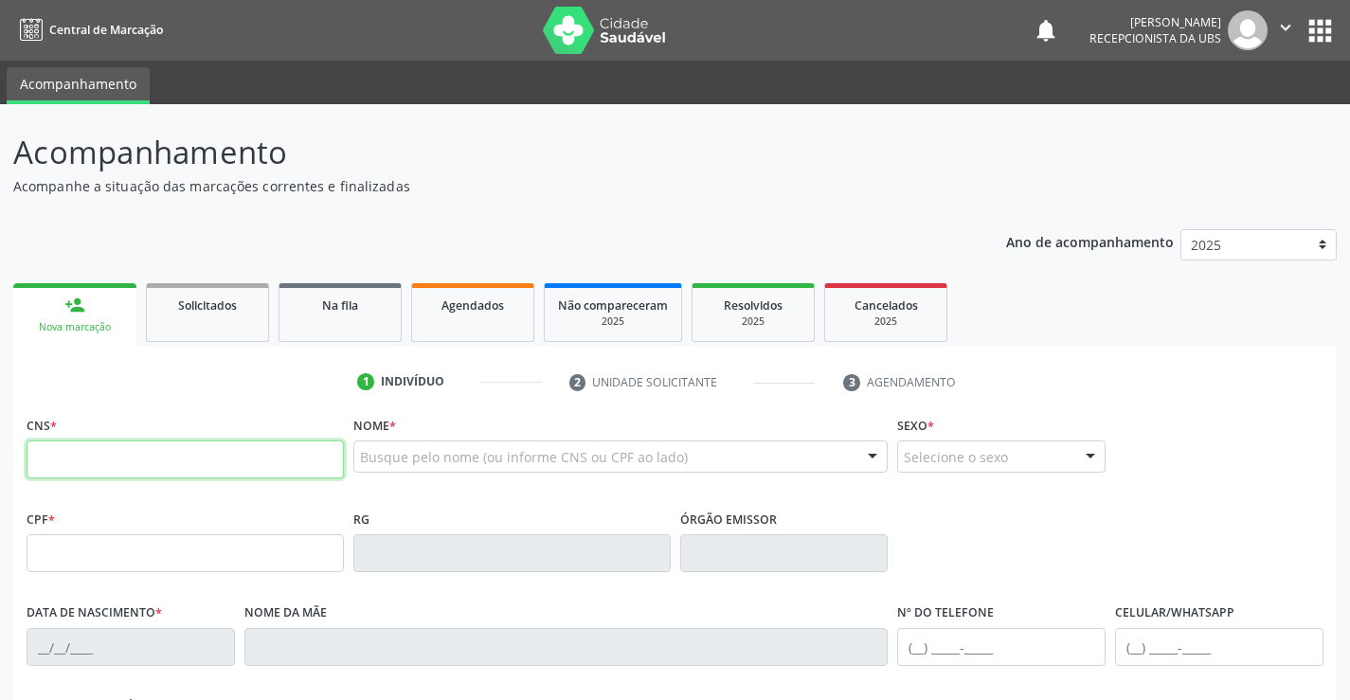
click at [103, 456] on input "text" at bounding box center [185, 459] width 317 height 38
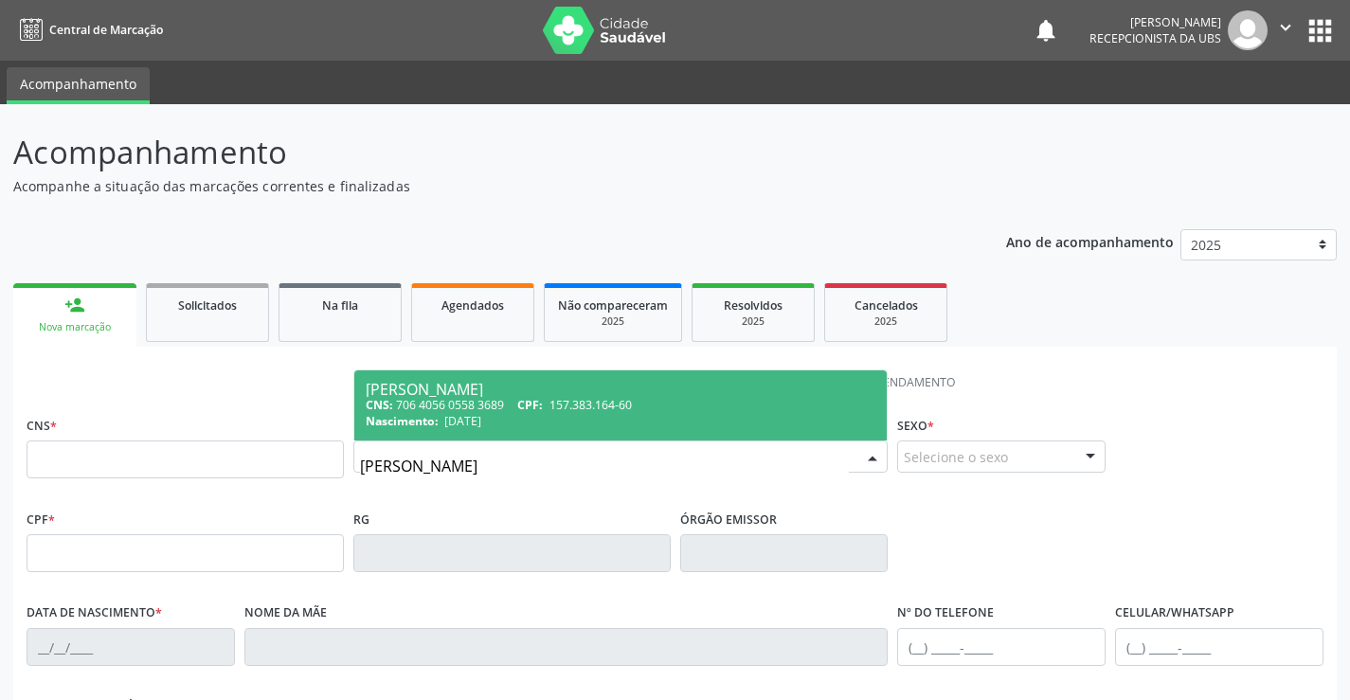
type input "[PERSON_NAME]"
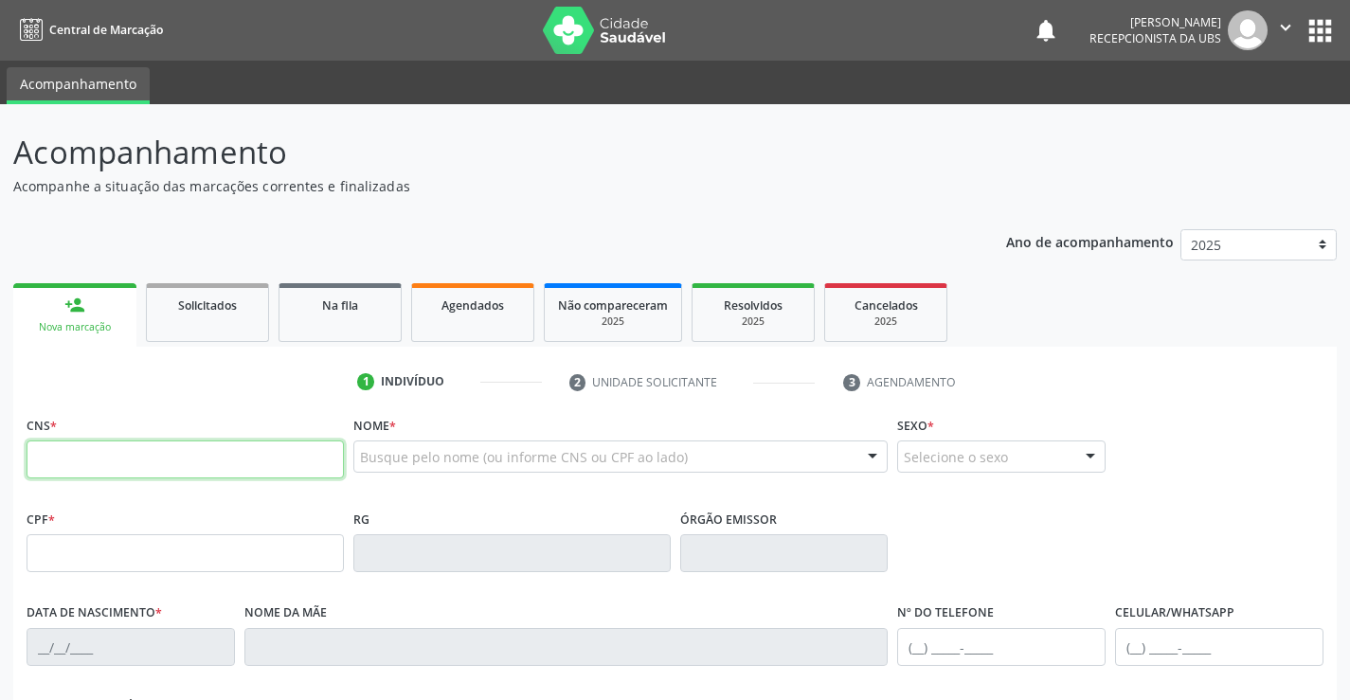
click at [108, 462] on input "text" at bounding box center [185, 459] width 317 height 38
type input "706 4056 0558 3689"
type input "157.383.164-60"
type input "[DATE]"
type input "[PERSON_NAME]"
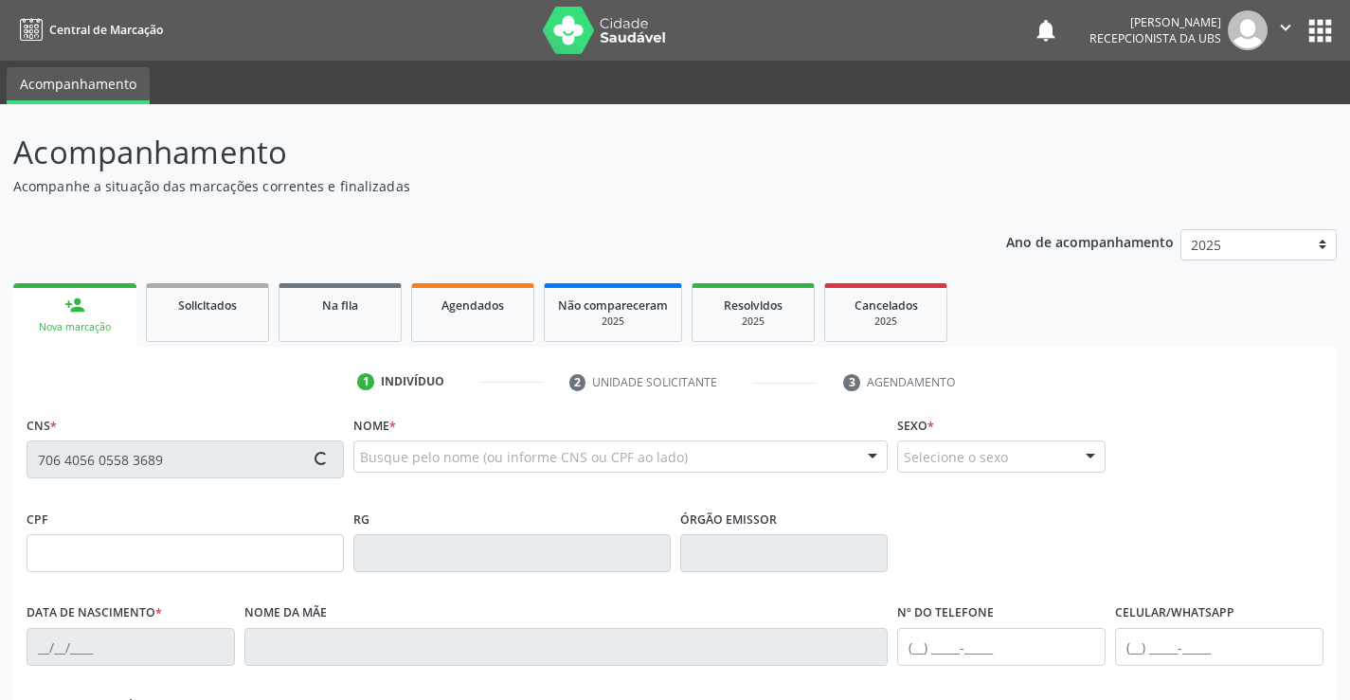
type input "[PHONE_NUMBER]"
type input "100.216.854-60"
type input "1197"
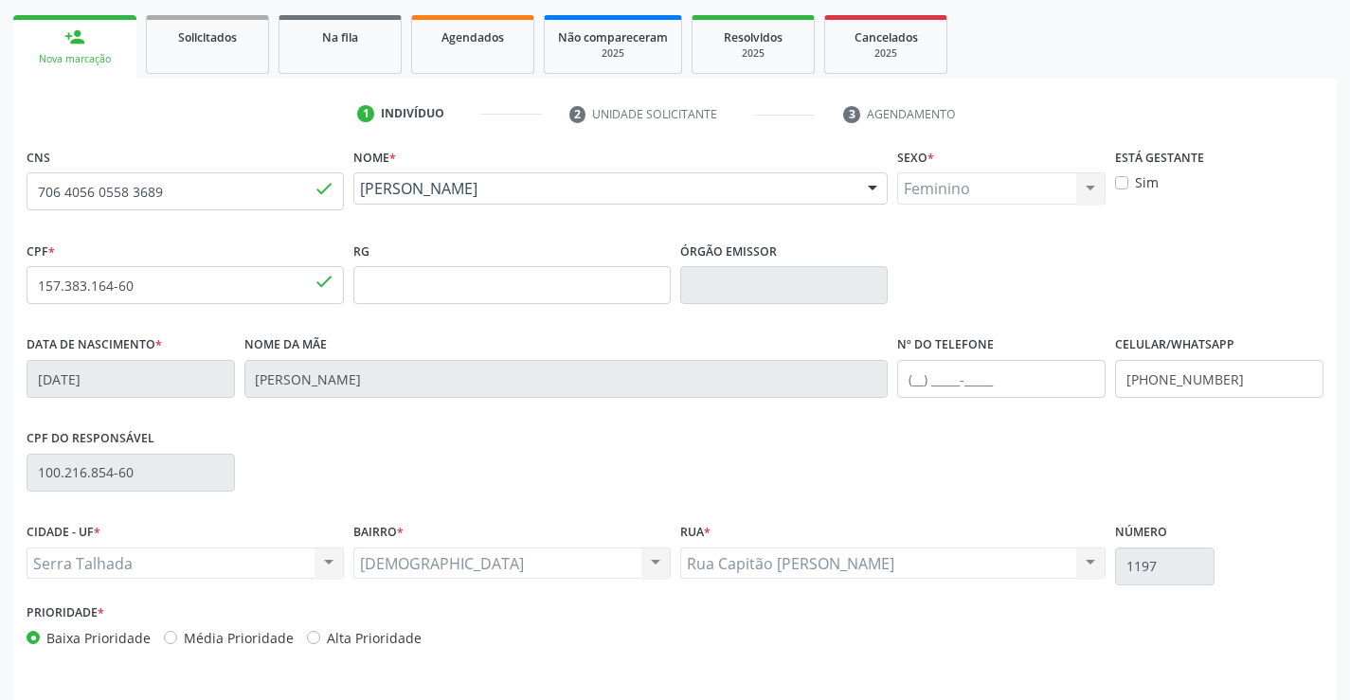
scroll to position [327, 0]
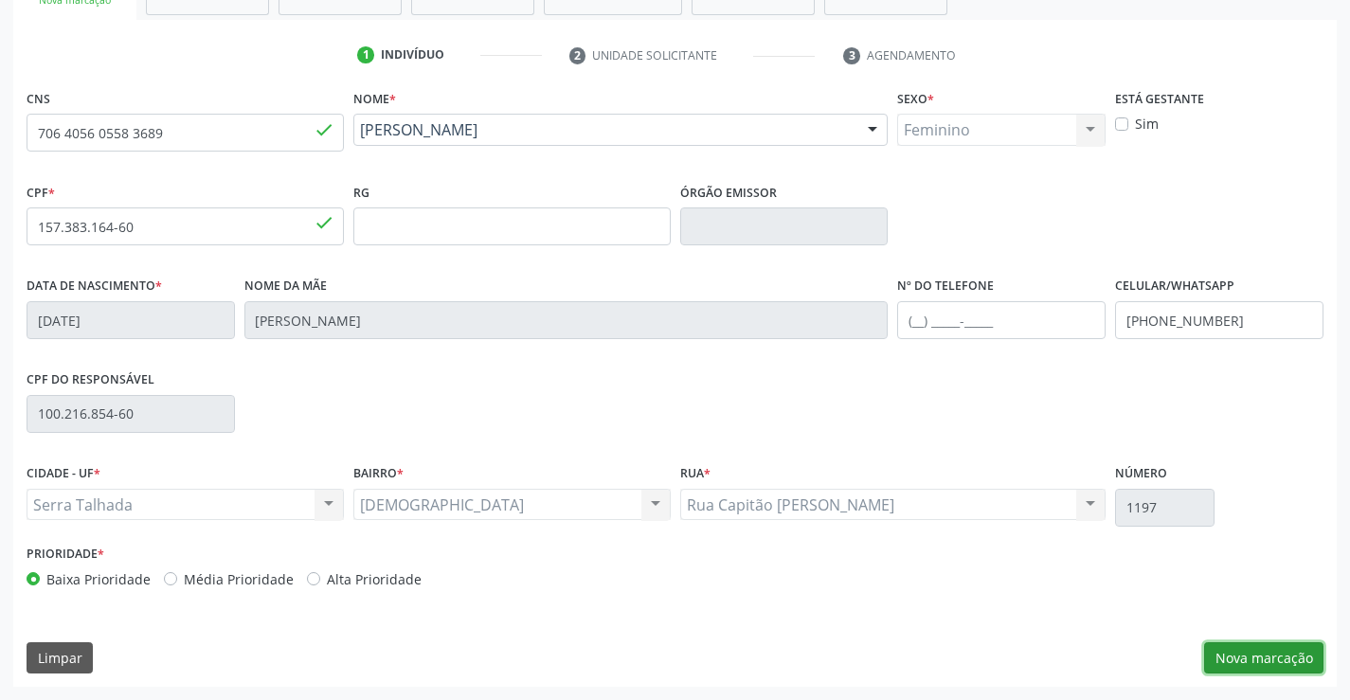
click at [1307, 654] on button "Nova marcação" at bounding box center [1263, 658] width 119 height 32
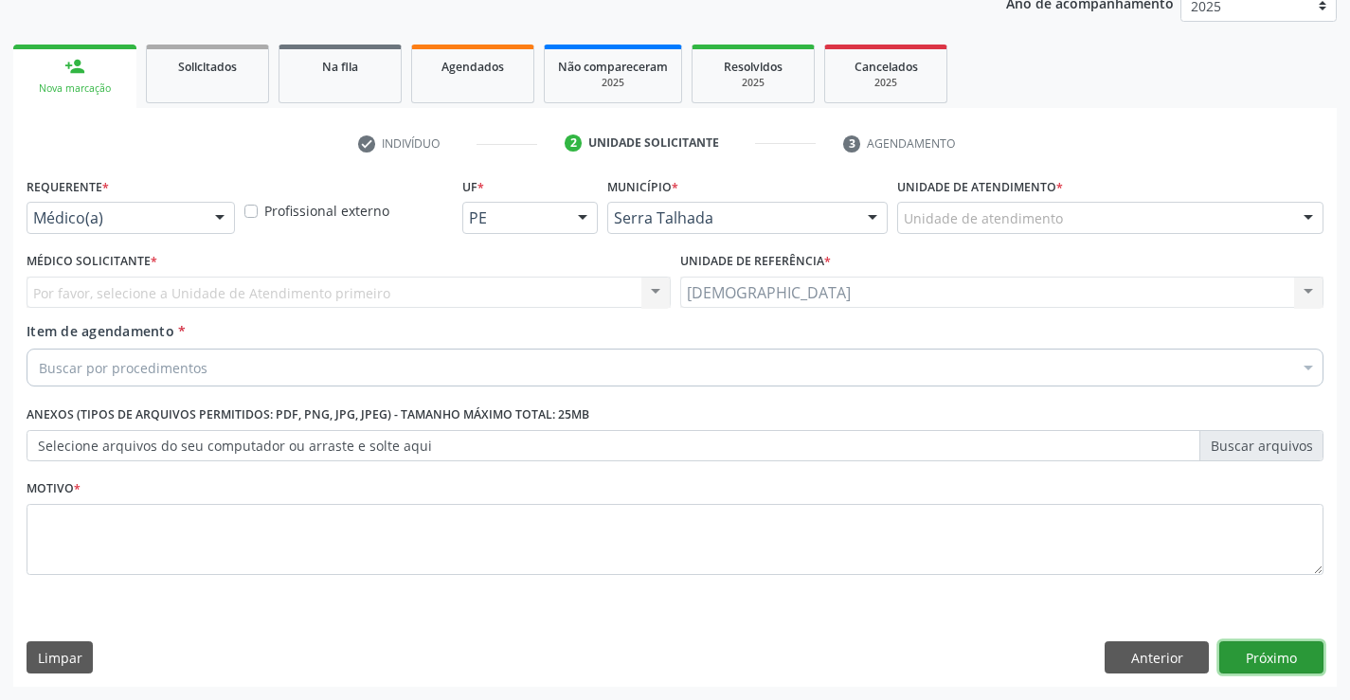
click at [1301, 658] on button "Próximo" at bounding box center [1271, 657] width 104 height 32
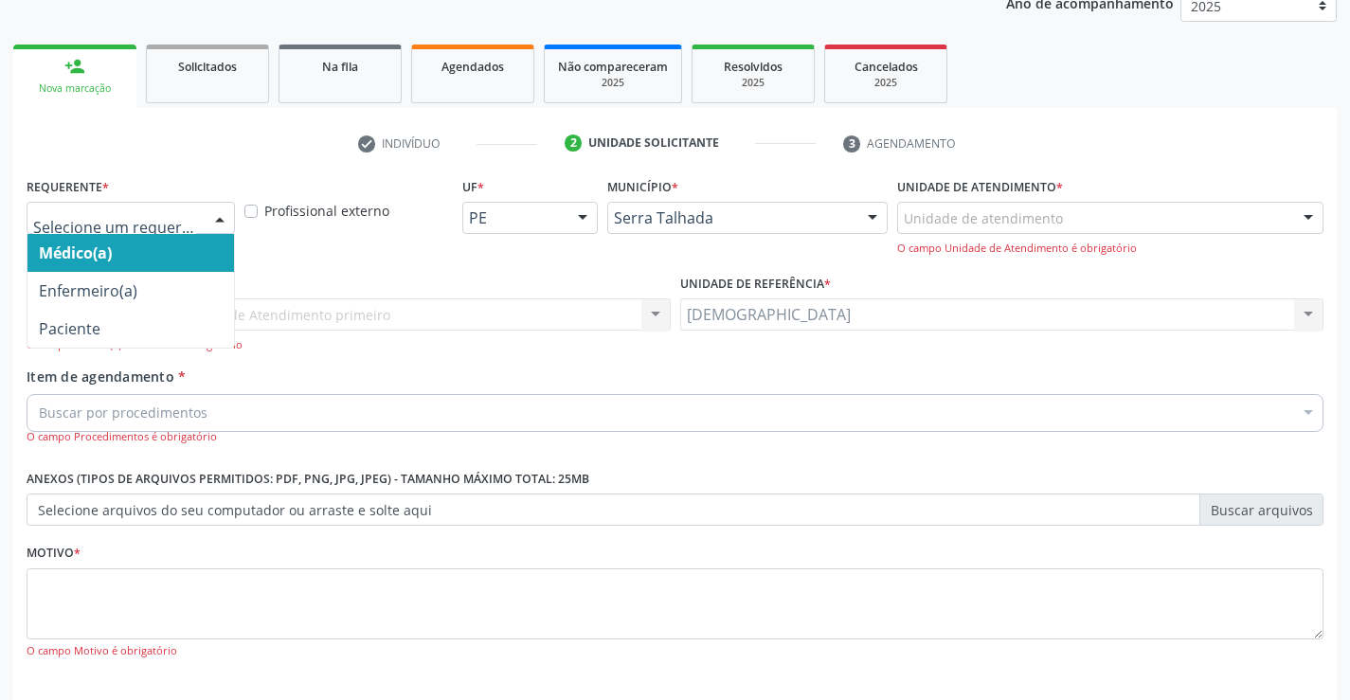
click at [217, 218] on div at bounding box center [220, 219] width 28 height 32
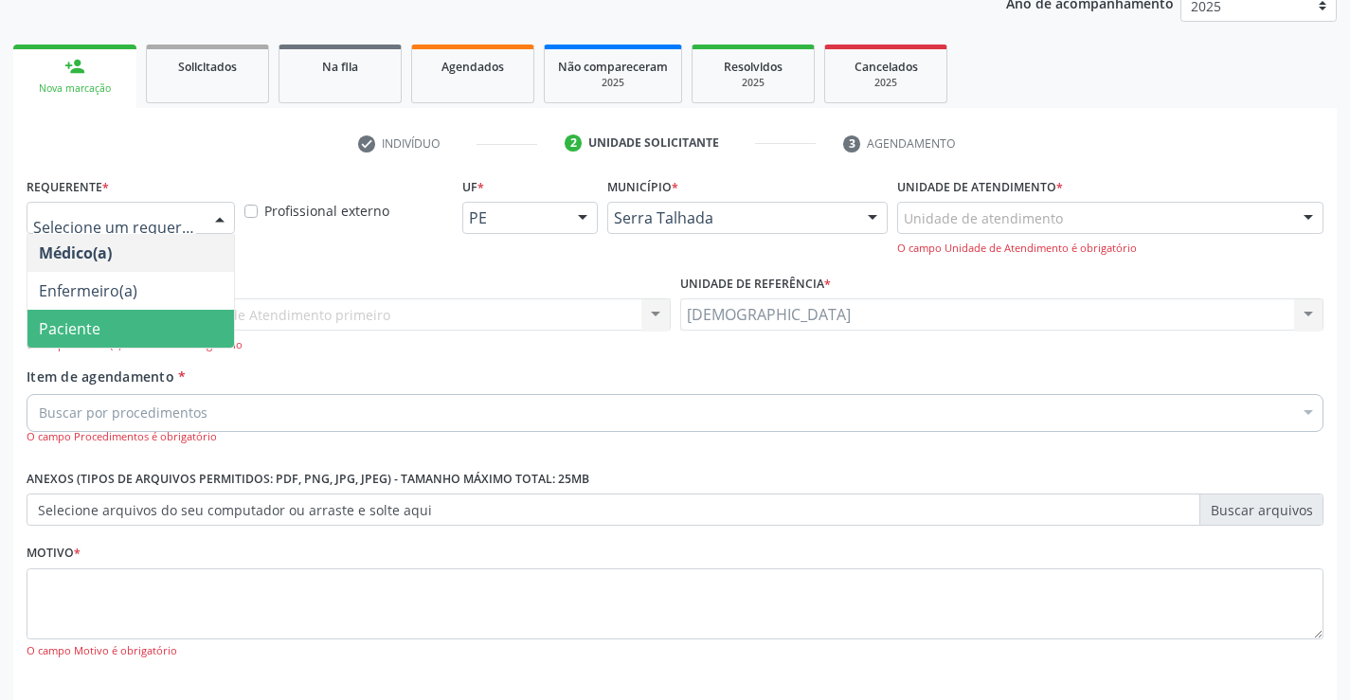
click at [96, 332] on span "Paciente" at bounding box center [70, 328] width 62 height 21
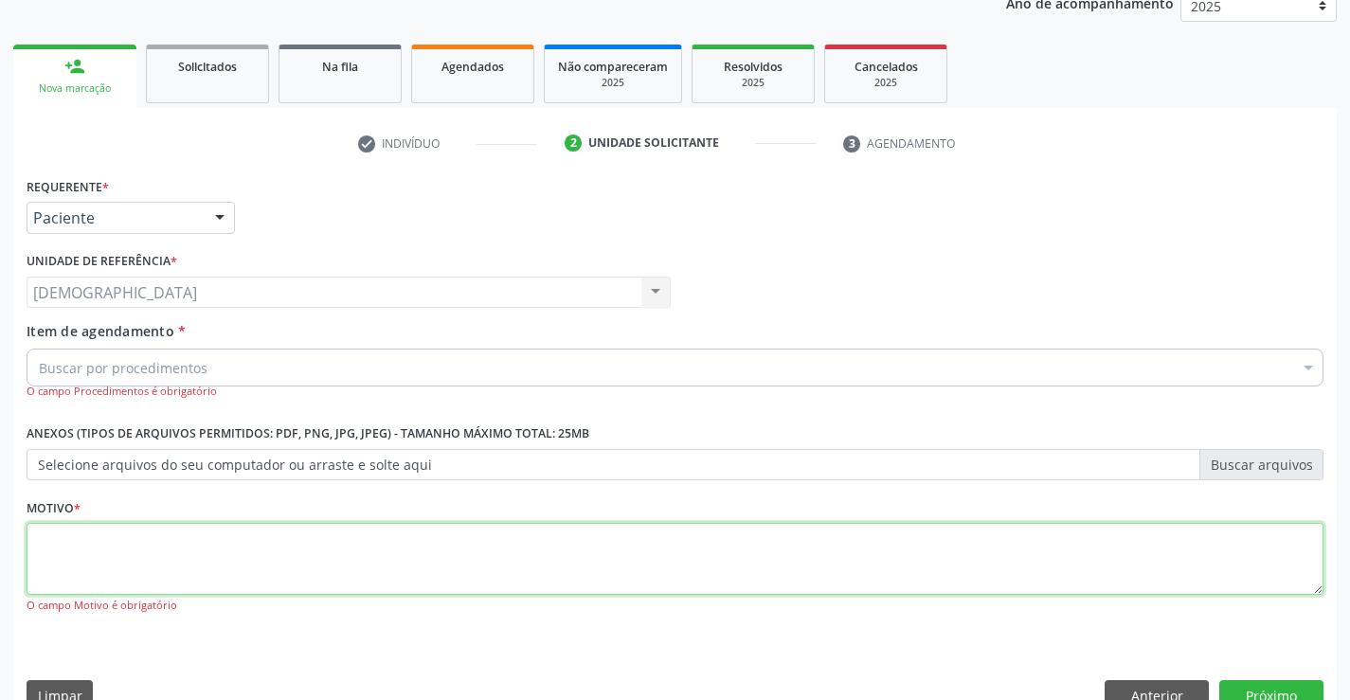
click at [90, 567] on textarea at bounding box center [675, 559] width 1297 height 72
type textarea "."
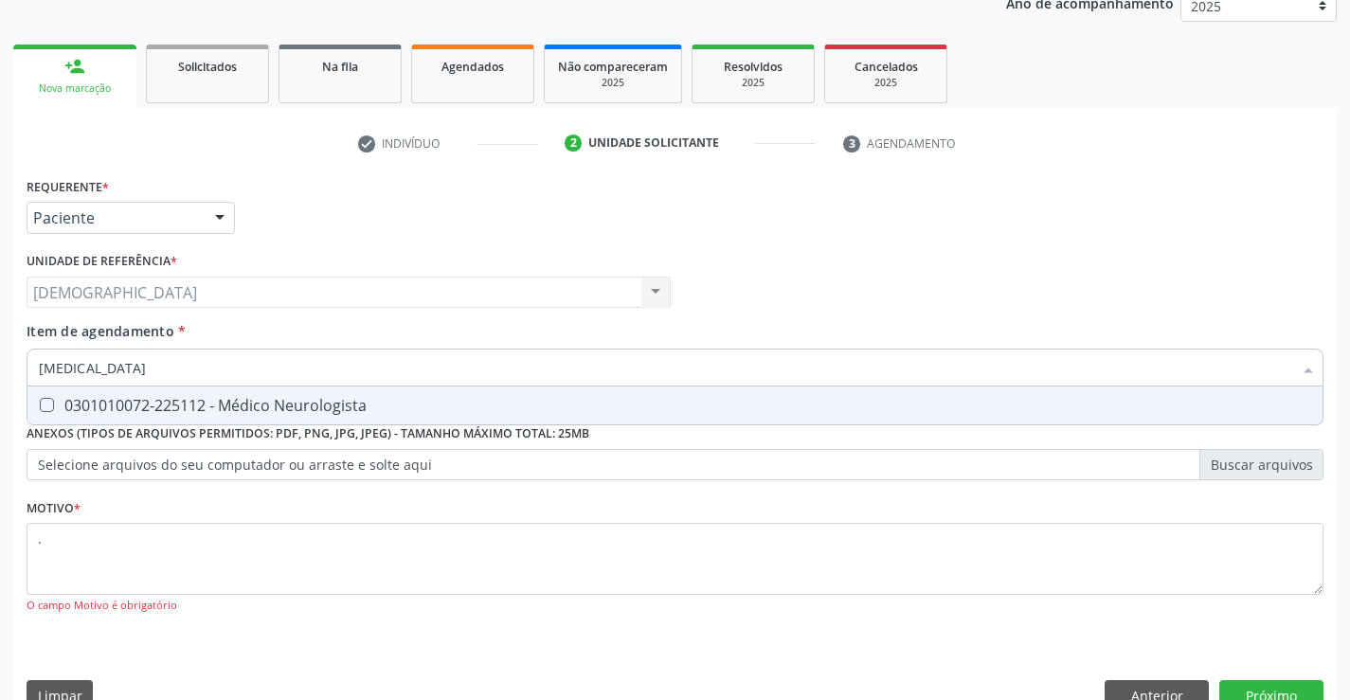
type input "neurologista"
click at [134, 398] on div "0301010072-225112 - Médico Neurologista" at bounding box center [675, 405] width 1272 height 15
checkbox Neurologista "true"
click at [1255, 692] on button "Próximo" at bounding box center [1271, 696] width 104 height 32
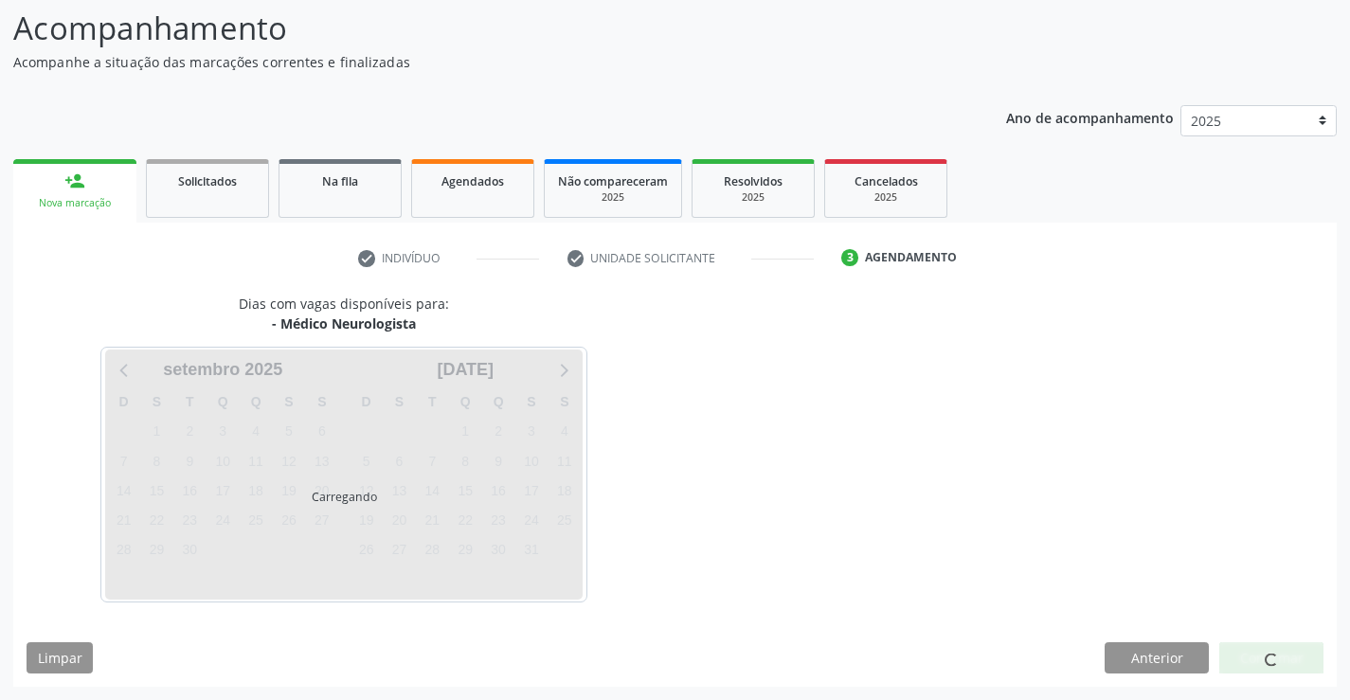
scroll to position [124, 0]
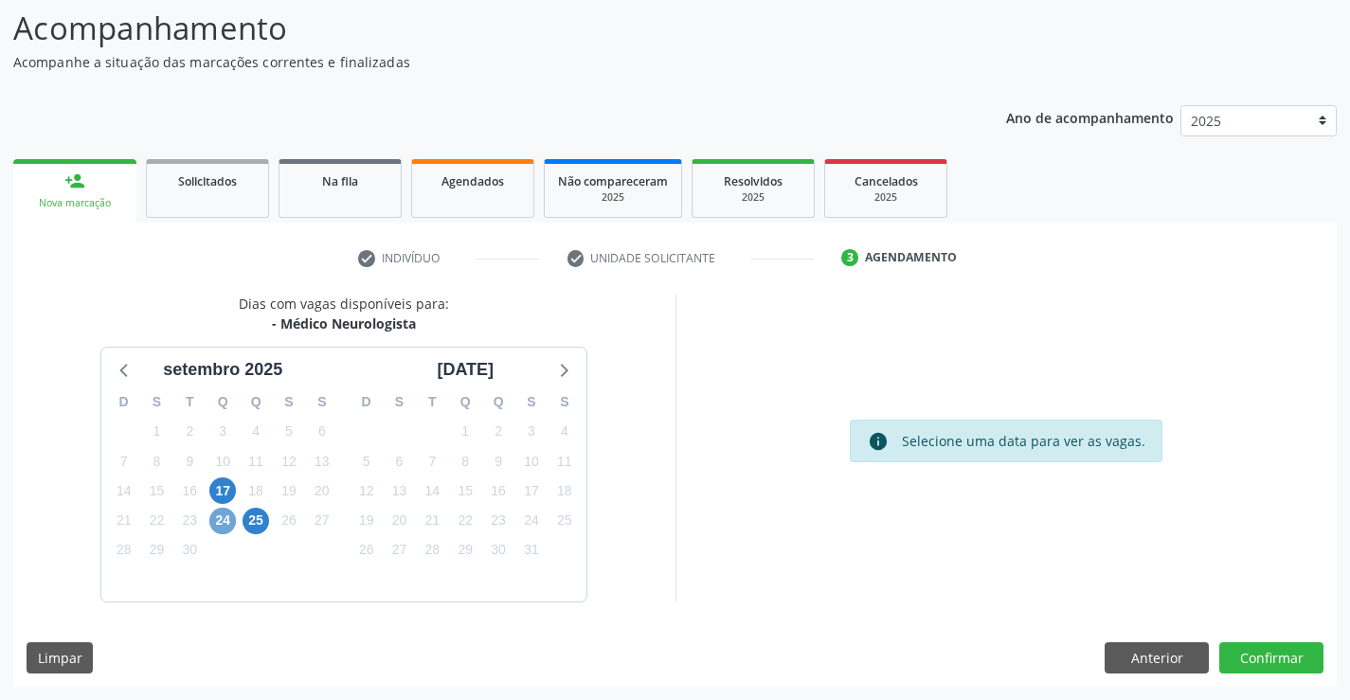
click at [215, 519] on span "24" at bounding box center [222, 521] width 27 height 27
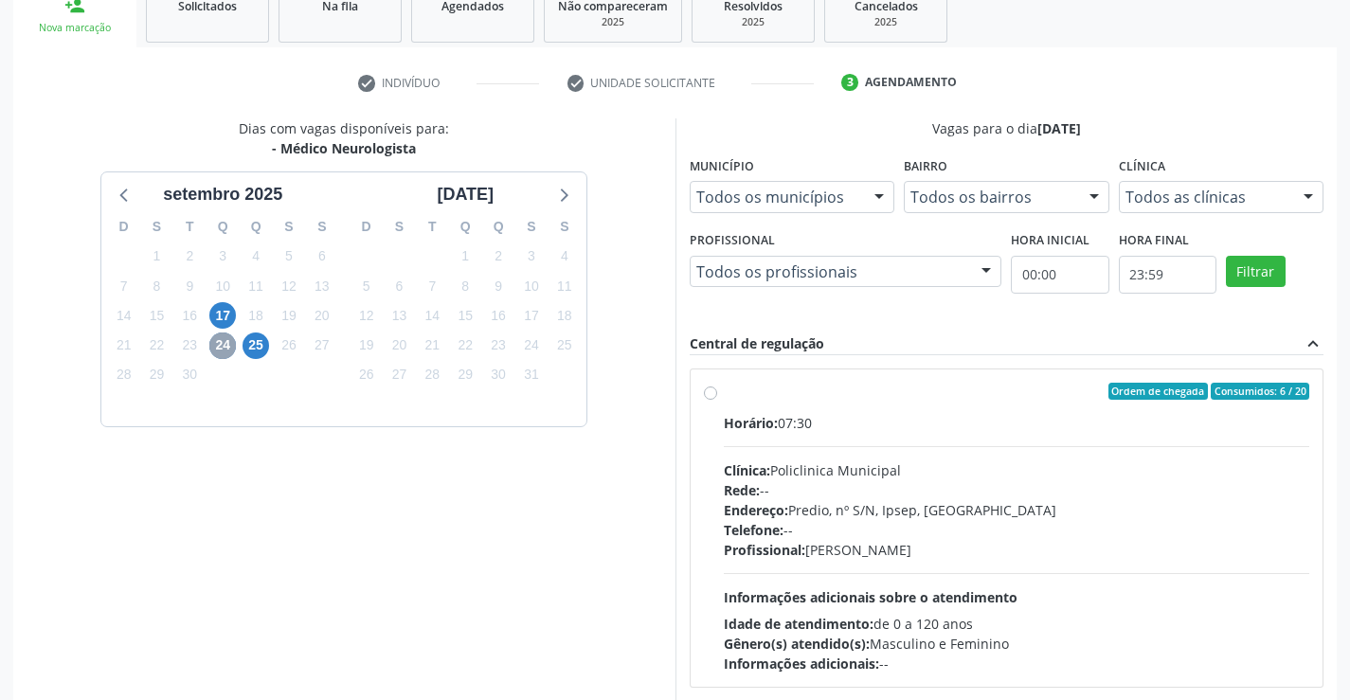
scroll to position [400, 0]
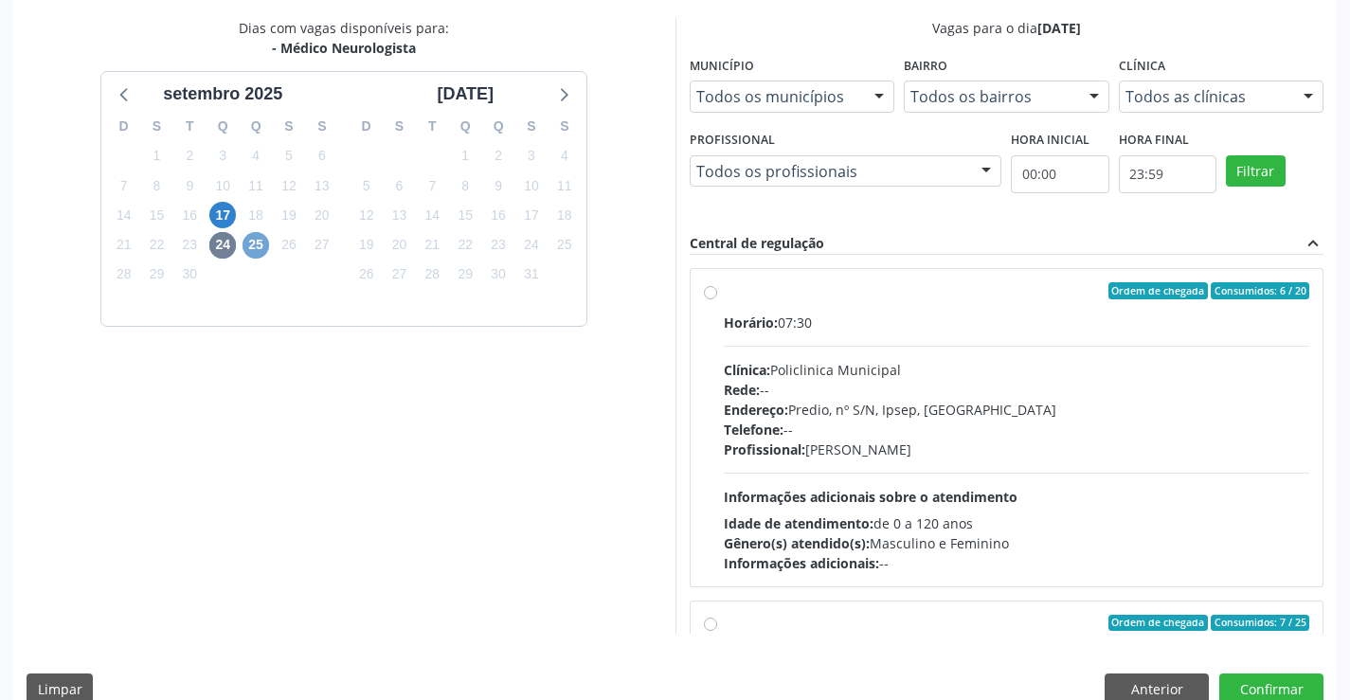
click at [257, 239] on span "25" at bounding box center [255, 245] width 27 height 27
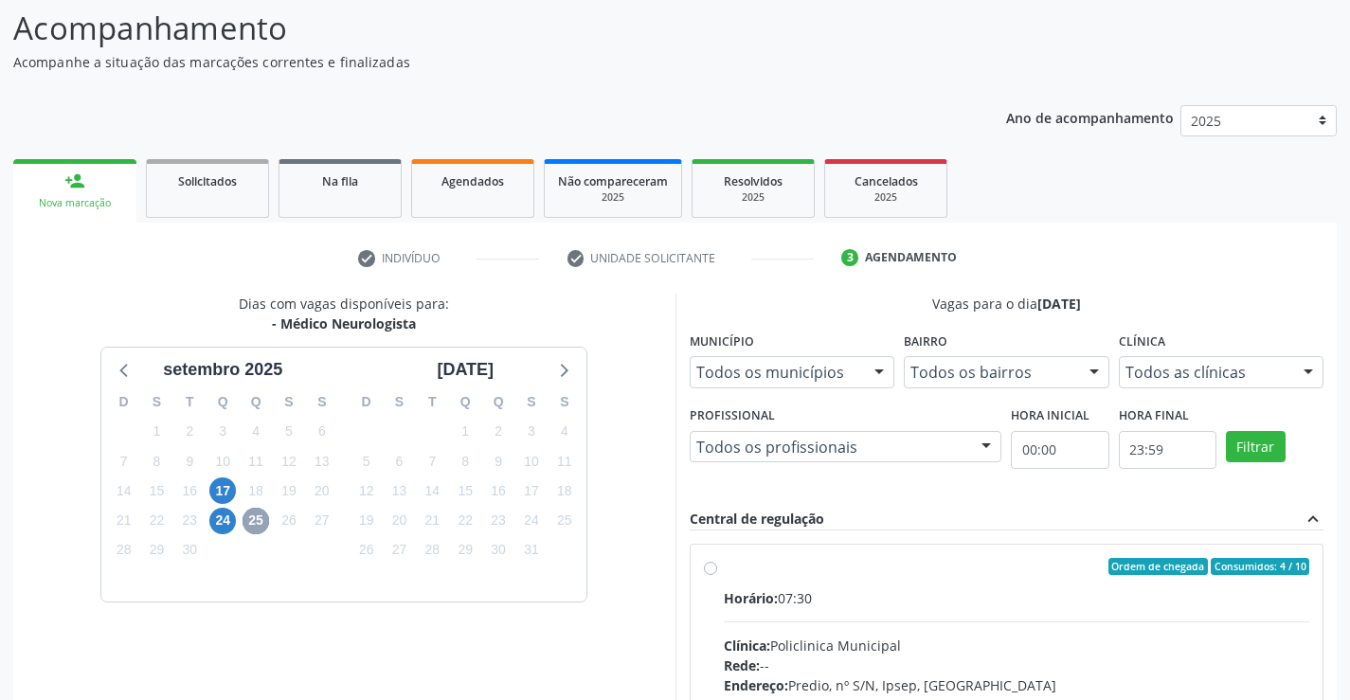
scroll to position [398, 0]
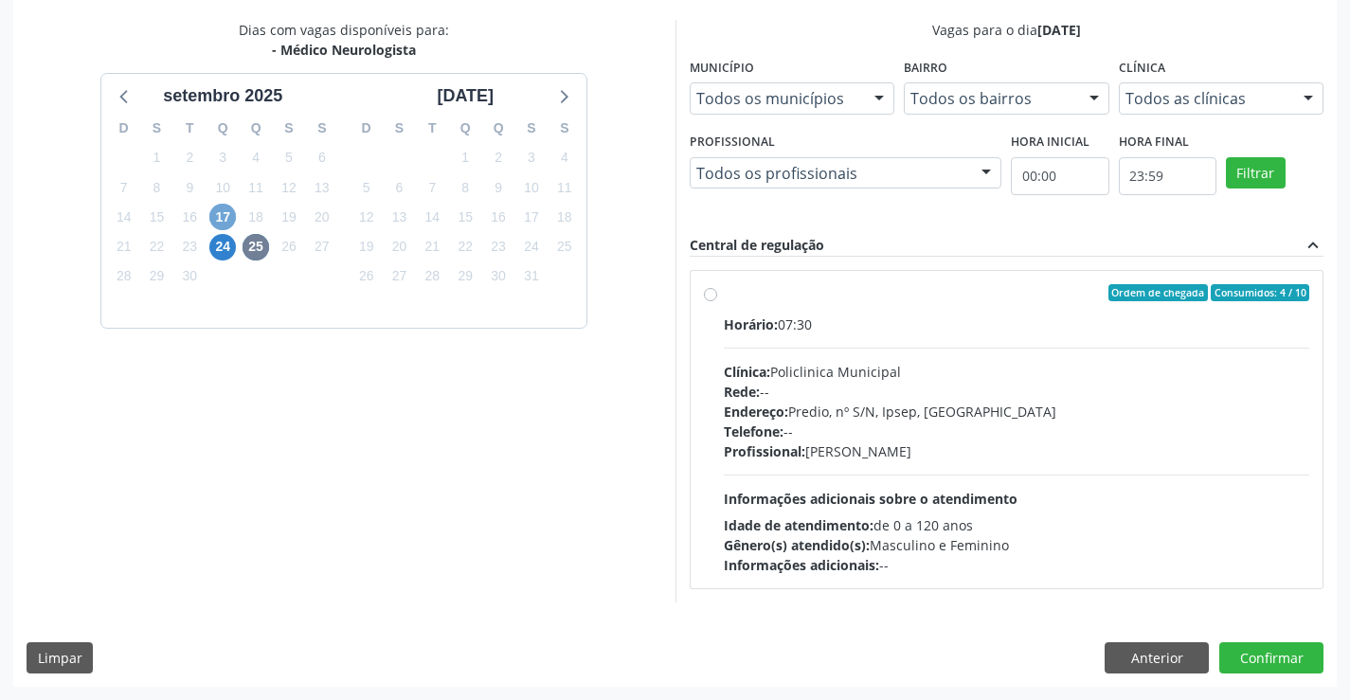
click at [218, 221] on span "17" at bounding box center [222, 217] width 27 height 27
click at [214, 243] on span "24" at bounding box center [222, 247] width 27 height 27
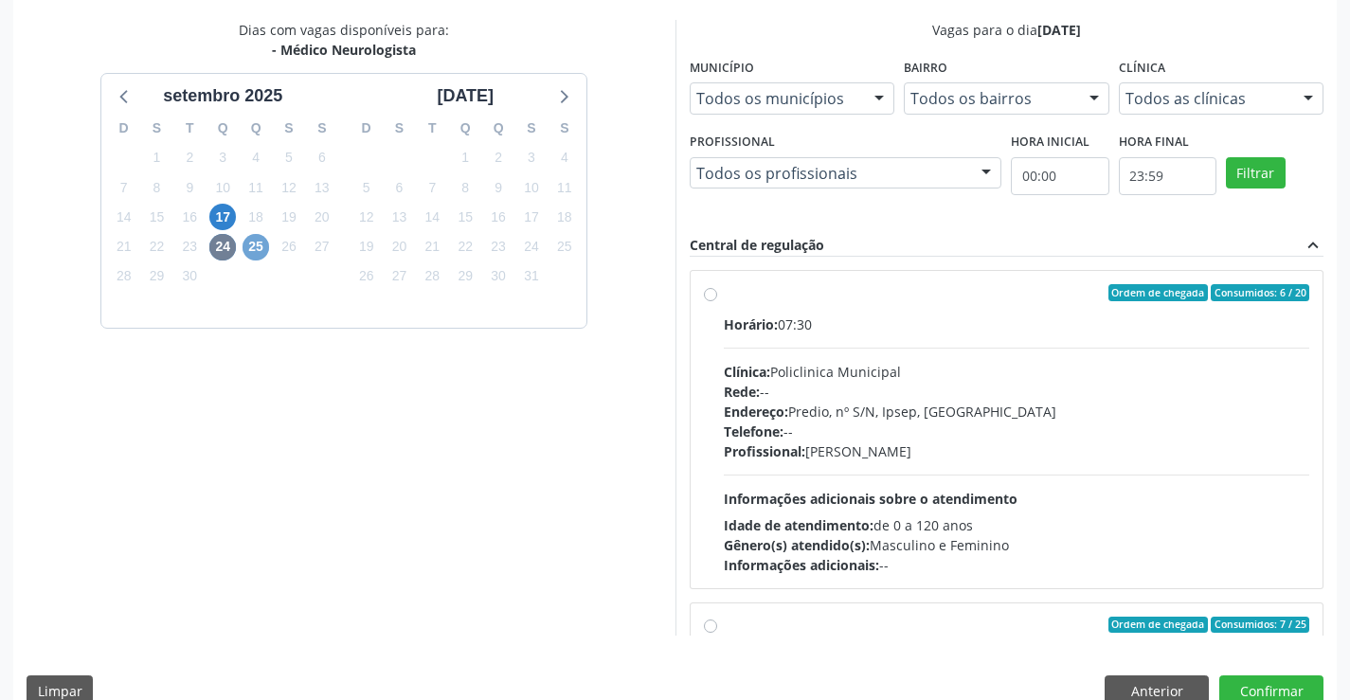
click at [252, 251] on span "25" at bounding box center [255, 247] width 27 height 27
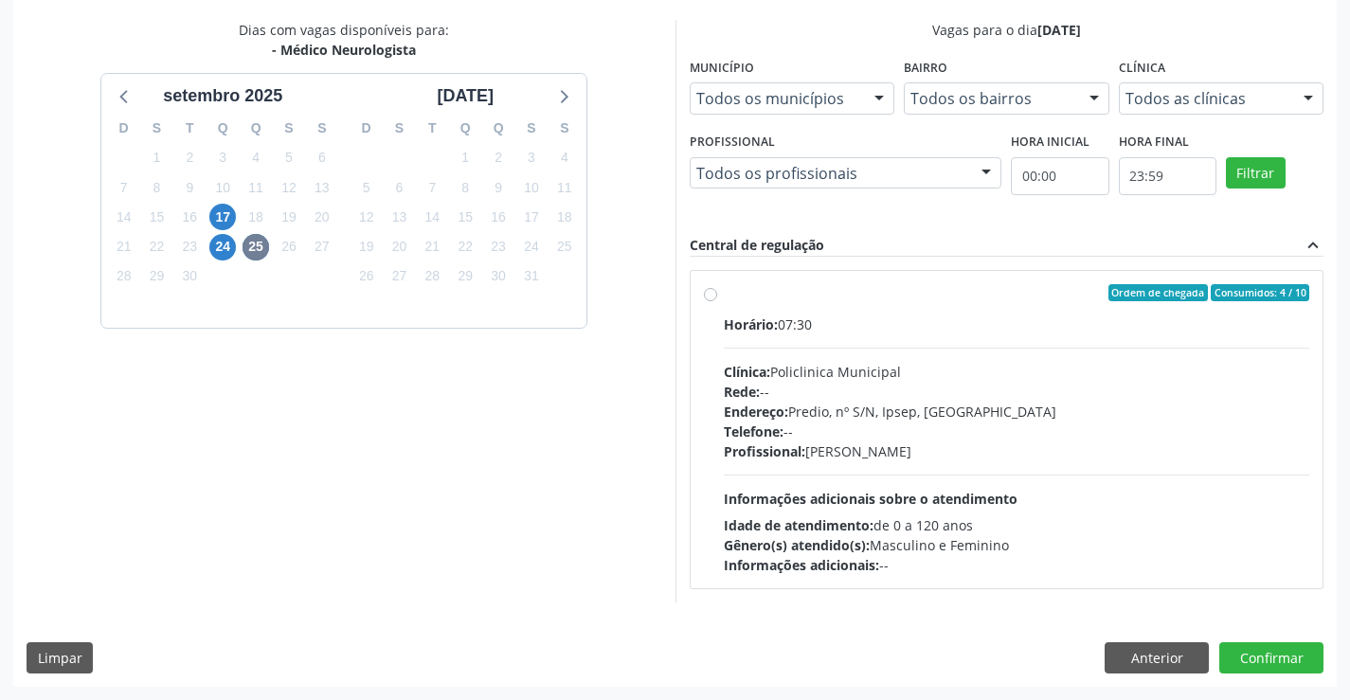
click at [758, 299] on div "Ordem de chegada Consumidos: 4 / 10" at bounding box center [1017, 292] width 586 height 17
click at [717, 299] on input "Ordem de chegada Consumidos: 4 / 10 Horário: 07:30 Clínica: Policlinica Municip…" at bounding box center [710, 292] width 13 height 17
radio input "true"
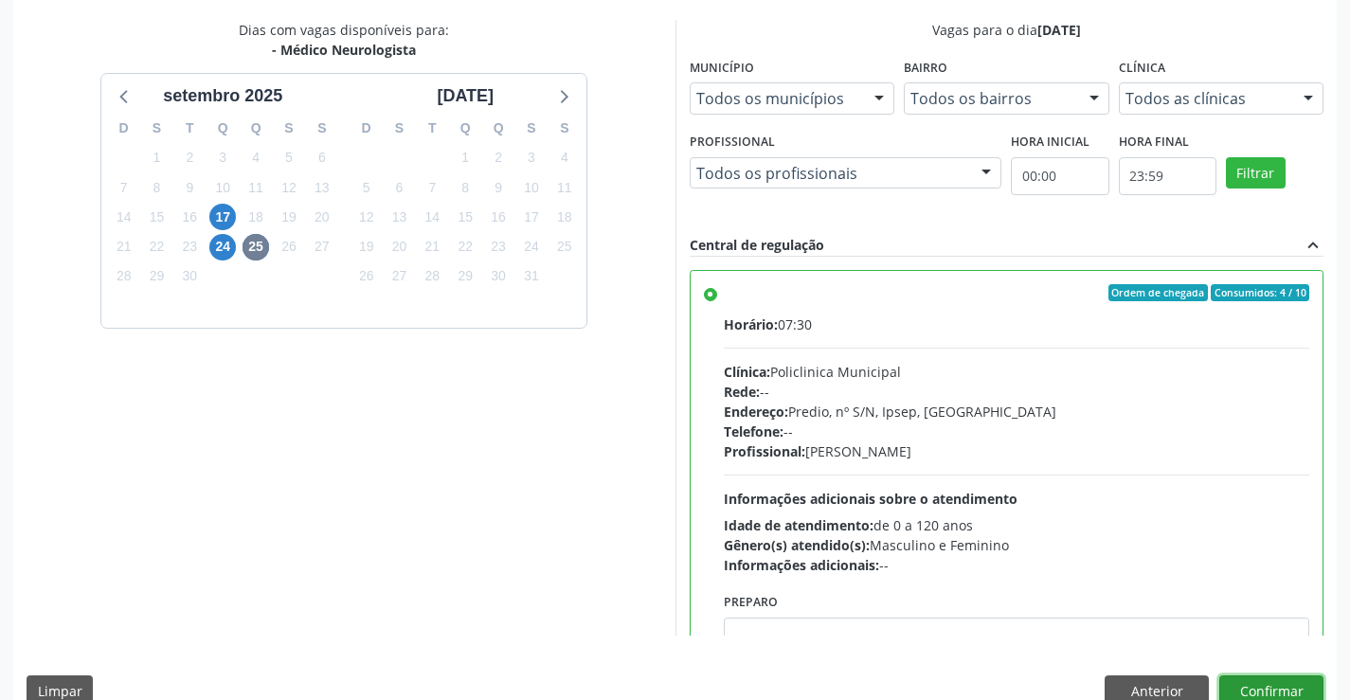
click at [1280, 692] on button "Confirmar" at bounding box center [1271, 691] width 104 height 32
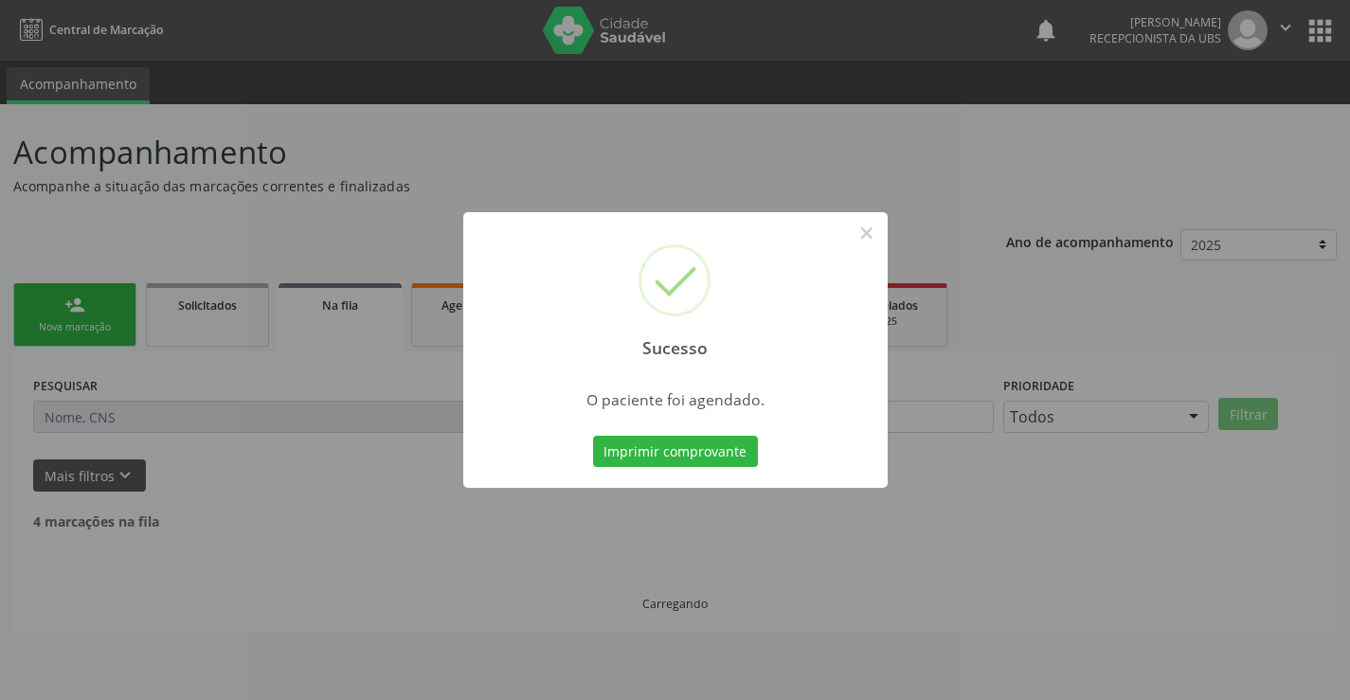
scroll to position [0, 0]
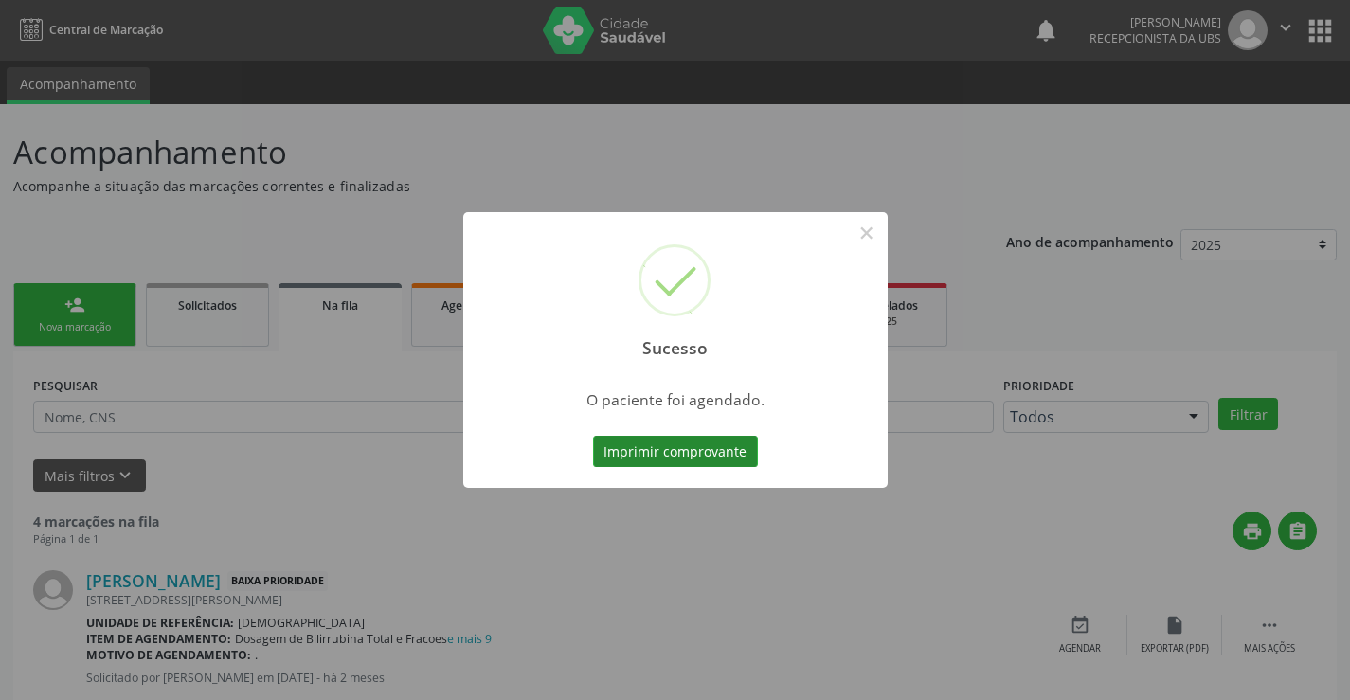
click at [657, 449] on button "Imprimir comprovante" at bounding box center [675, 452] width 165 height 32
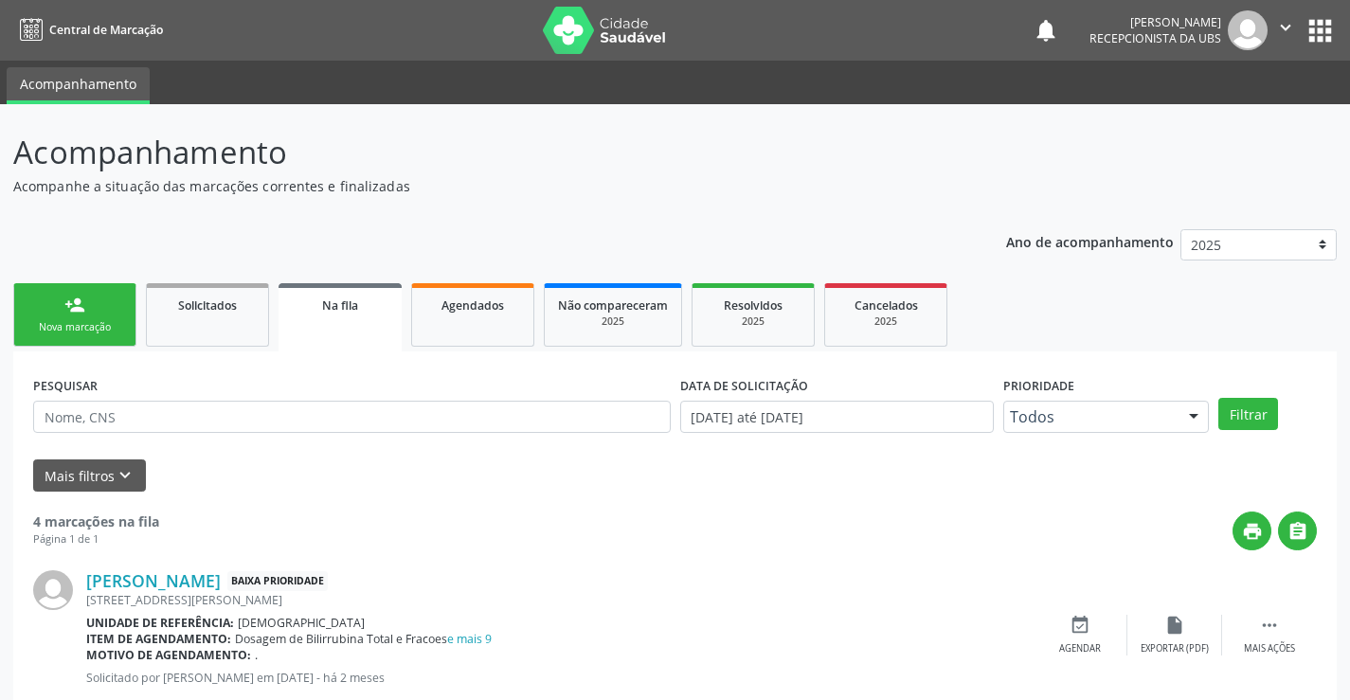
click at [83, 307] on div "person_add" at bounding box center [74, 305] width 21 height 21
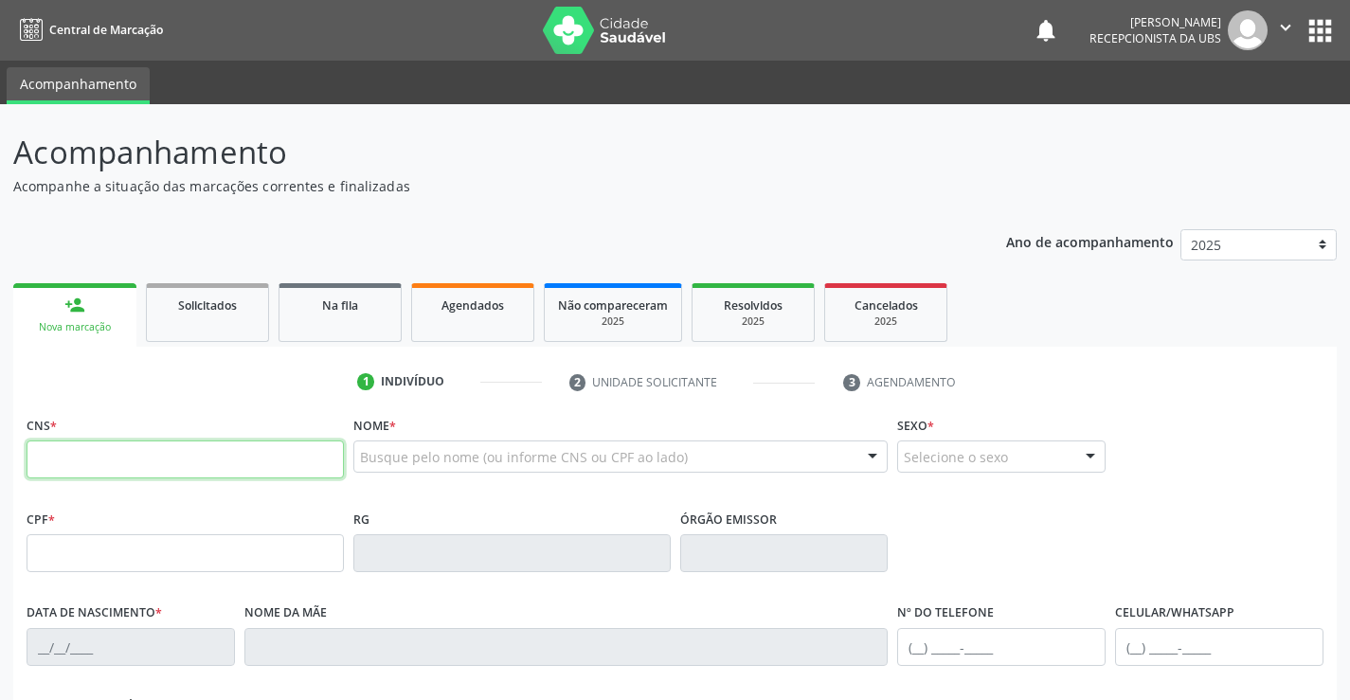
click at [110, 471] on input "text" at bounding box center [185, 459] width 317 height 38
type input "700 8039 7201 1781"
type input "704.404.174-49"
type input "[DATE]"
type input "[PERSON_NAME]"
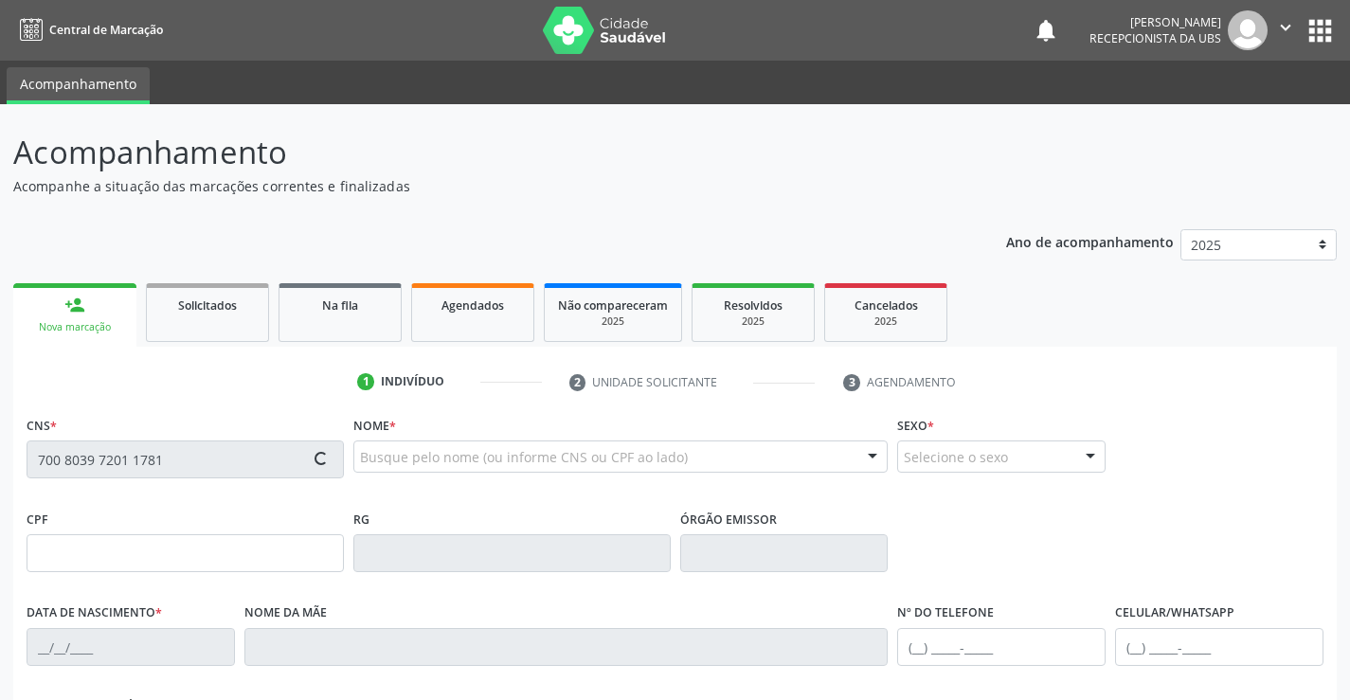
type input "[PHONE_NUMBER]"
type input "999"
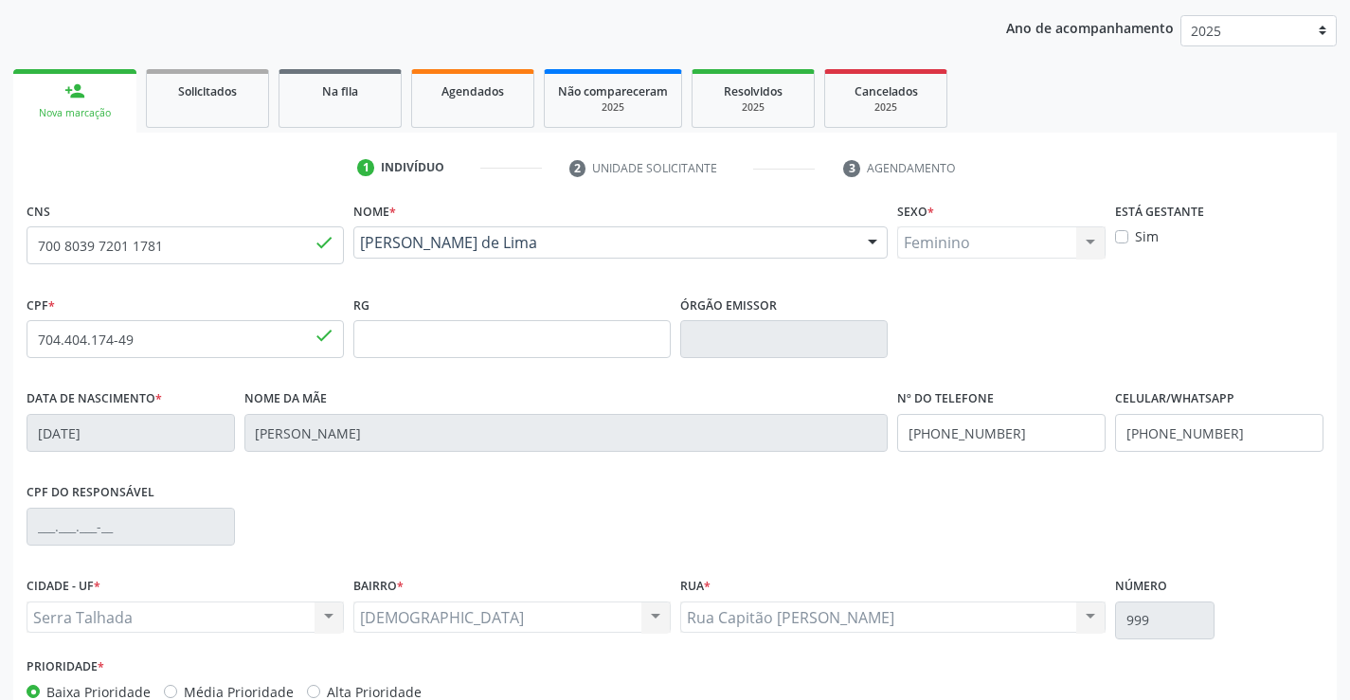
scroll to position [327, 0]
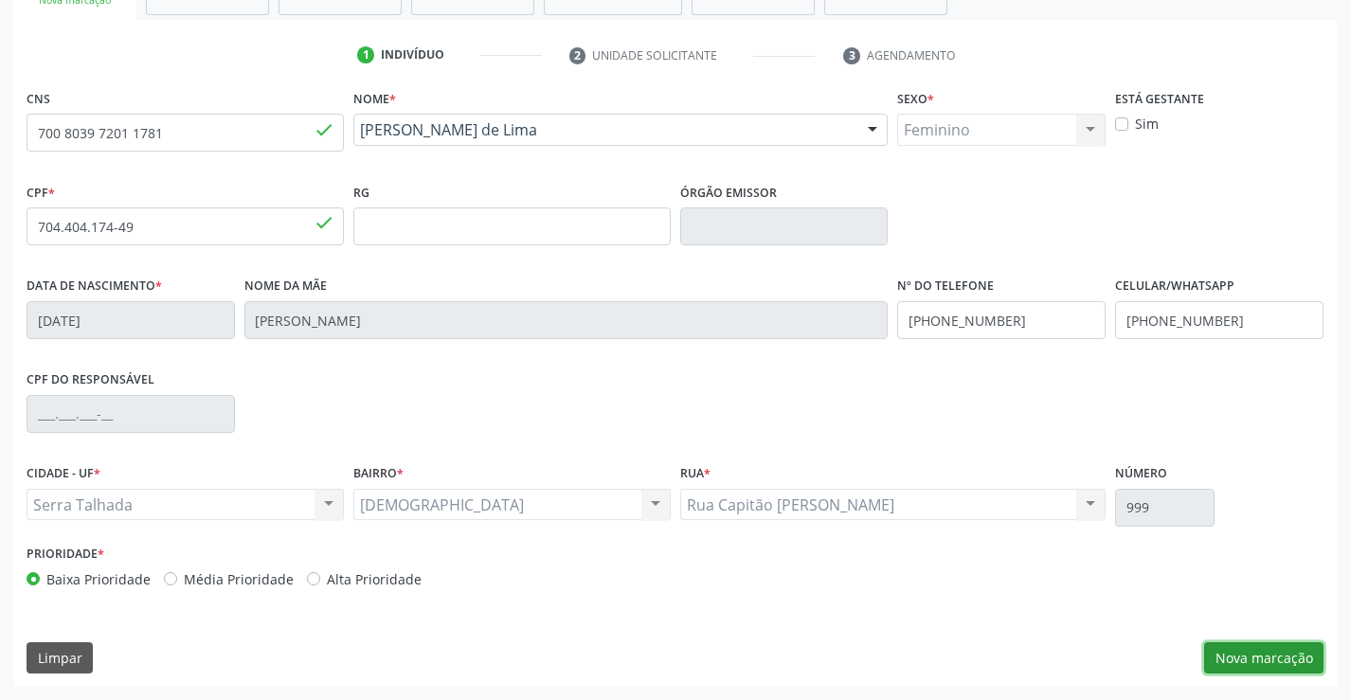
click at [1274, 660] on button "Nova marcação" at bounding box center [1263, 658] width 119 height 32
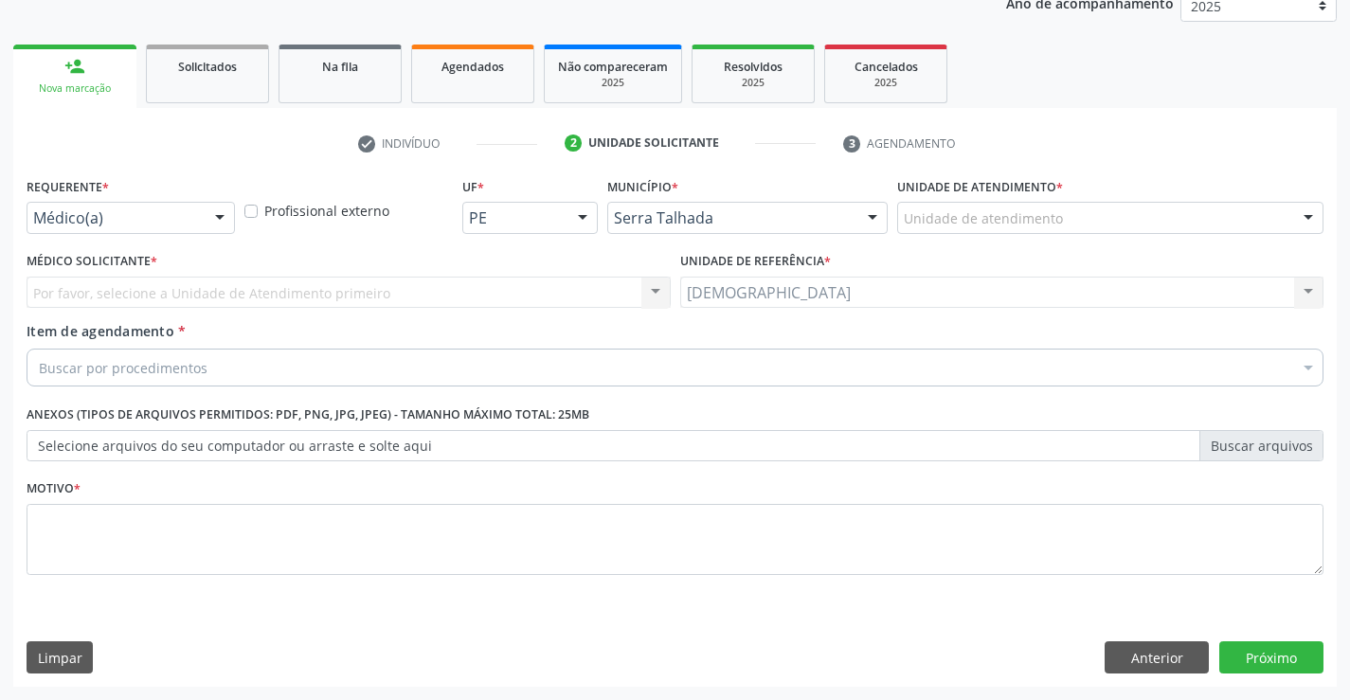
scroll to position [239, 0]
click at [408, 521] on textarea at bounding box center [675, 540] width 1297 height 72
type textarea "."
click at [224, 220] on div at bounding box center [220, 219] width 28 height 32
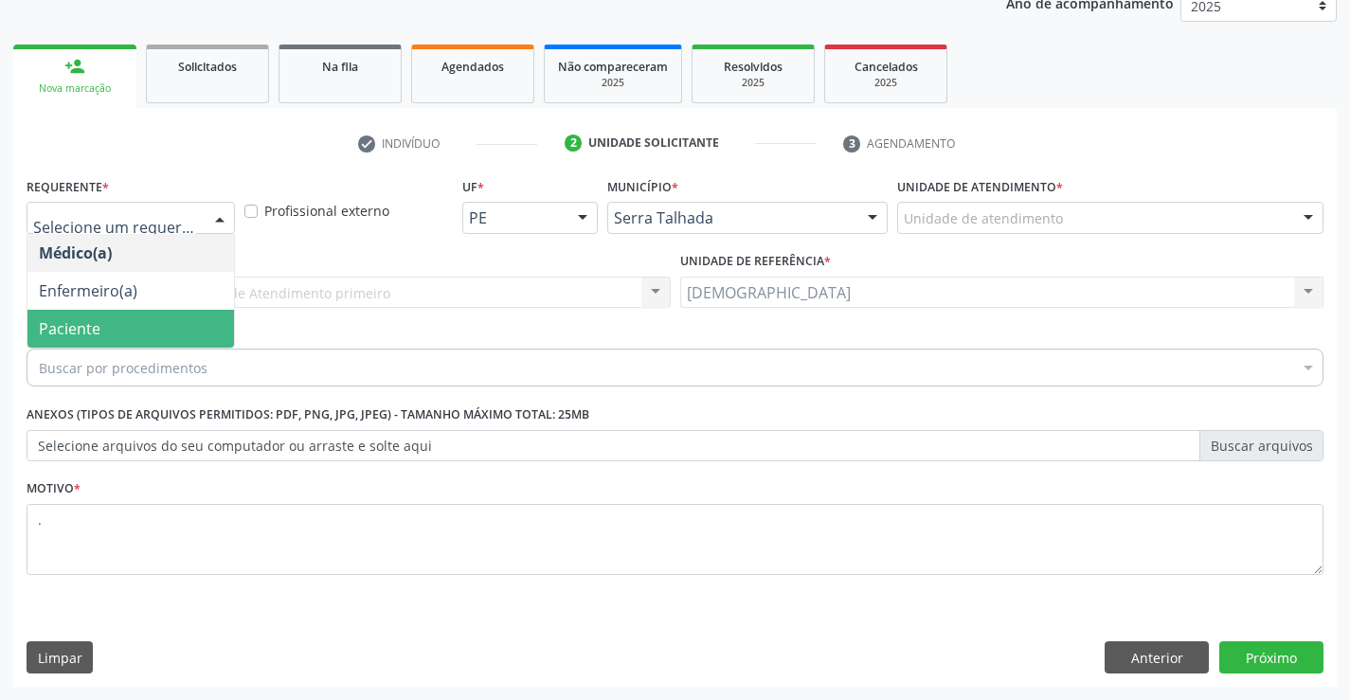
click at [138, 331] on span "Paciente" at bounding box center [130, 329] width 206 height 38
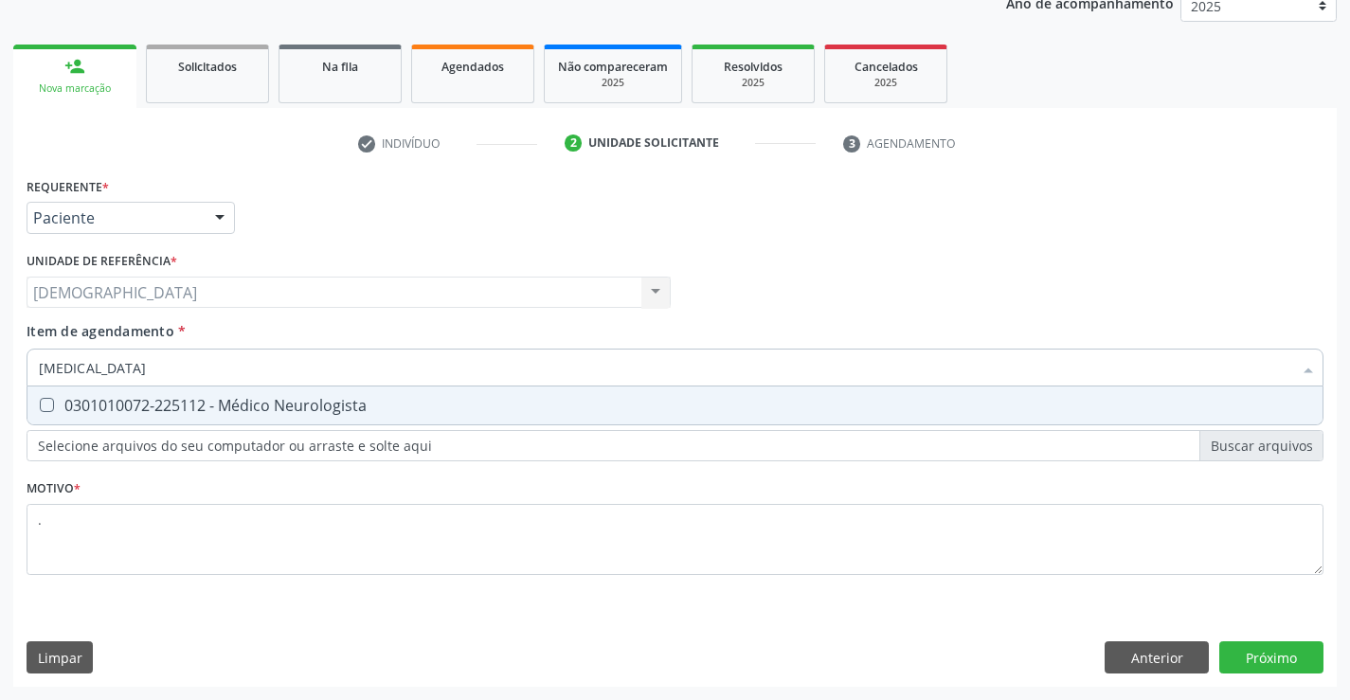
type input "neurologista"
click at [226, 408] on div "0301010072-225112 - Médico Neurologista" at bounding box center [675, 405] width 1272 height 15
checkbox Neurologista "true"
click at [1262, 647] on div "Requerente * Paciente Médico(a) Enfermeiro(a) Paciente Nenhum resultado encontr…" at bounding box center [674, 429] width 1323 height 514
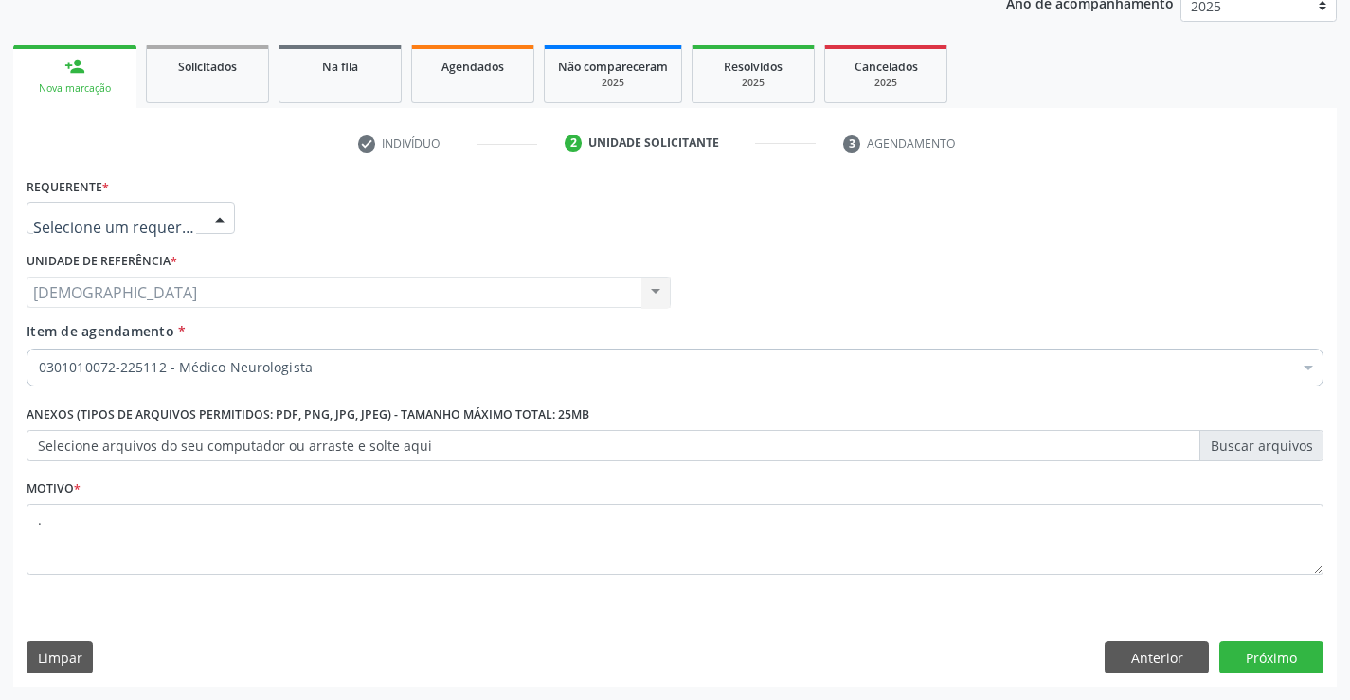
click at [219, 216] on div at bounding box center [220, 219] width 28 height 32
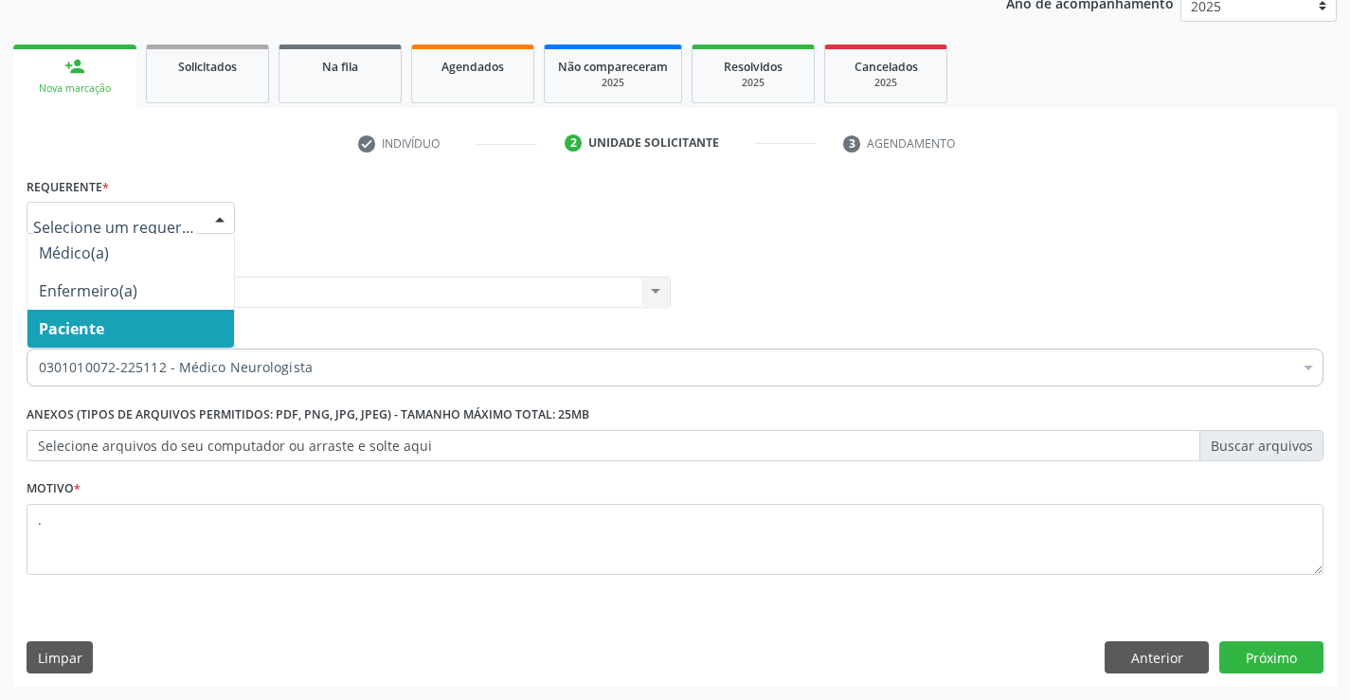
click at [135, 325] on span "Paciente" at bounding box center [130, 329] width 206 height 38
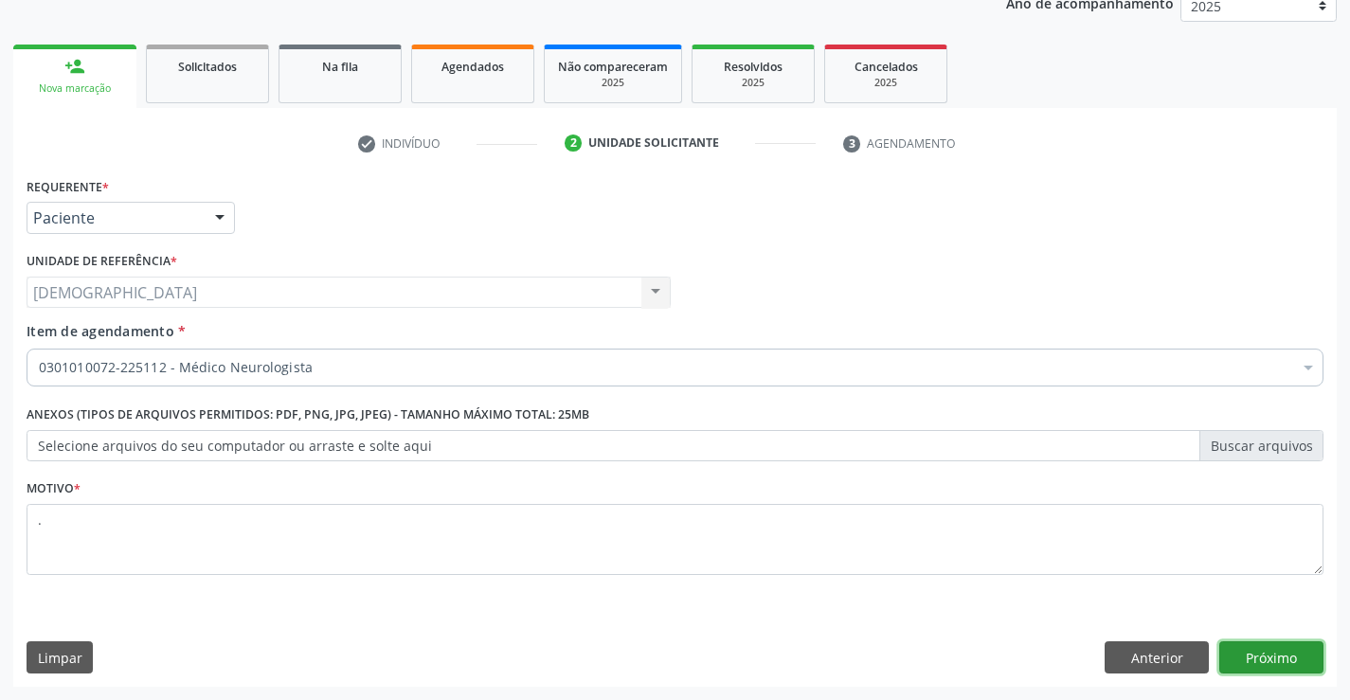
click at [1288, 656] on button "Próximo" at bounding box center [1271, 657] width 104 height 32
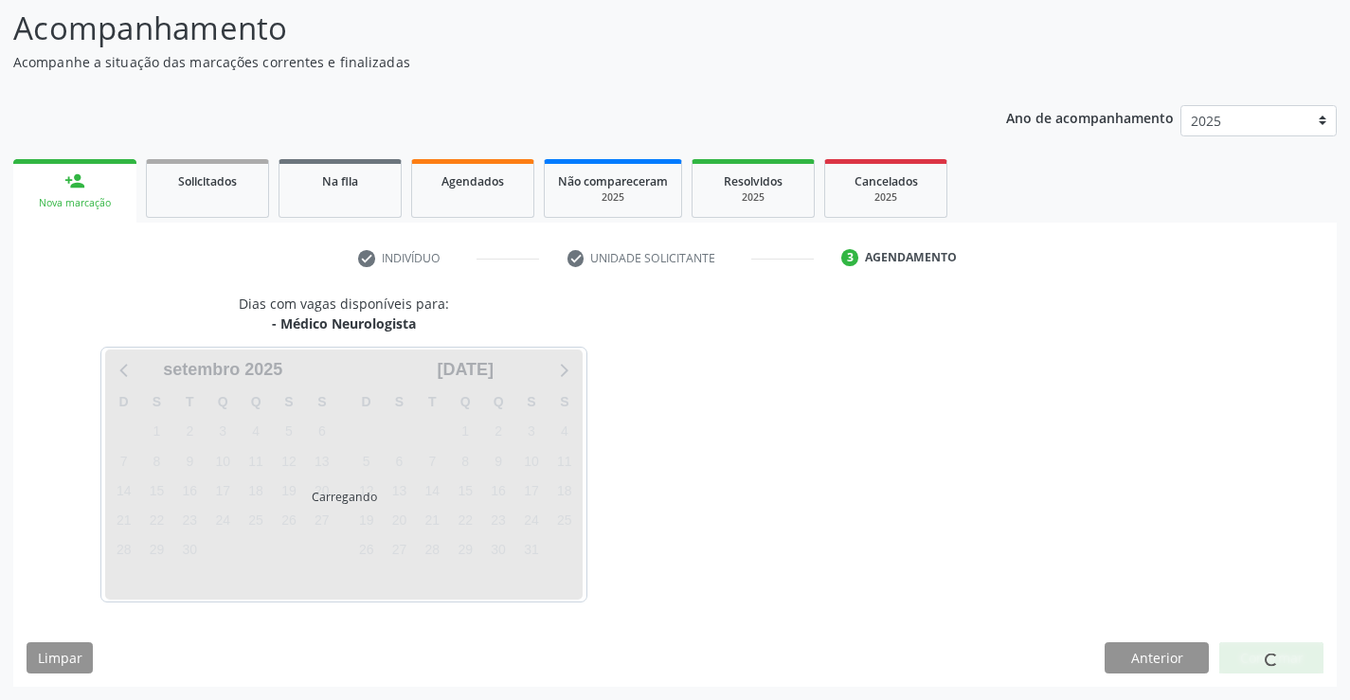
scroll to position [124, 0]
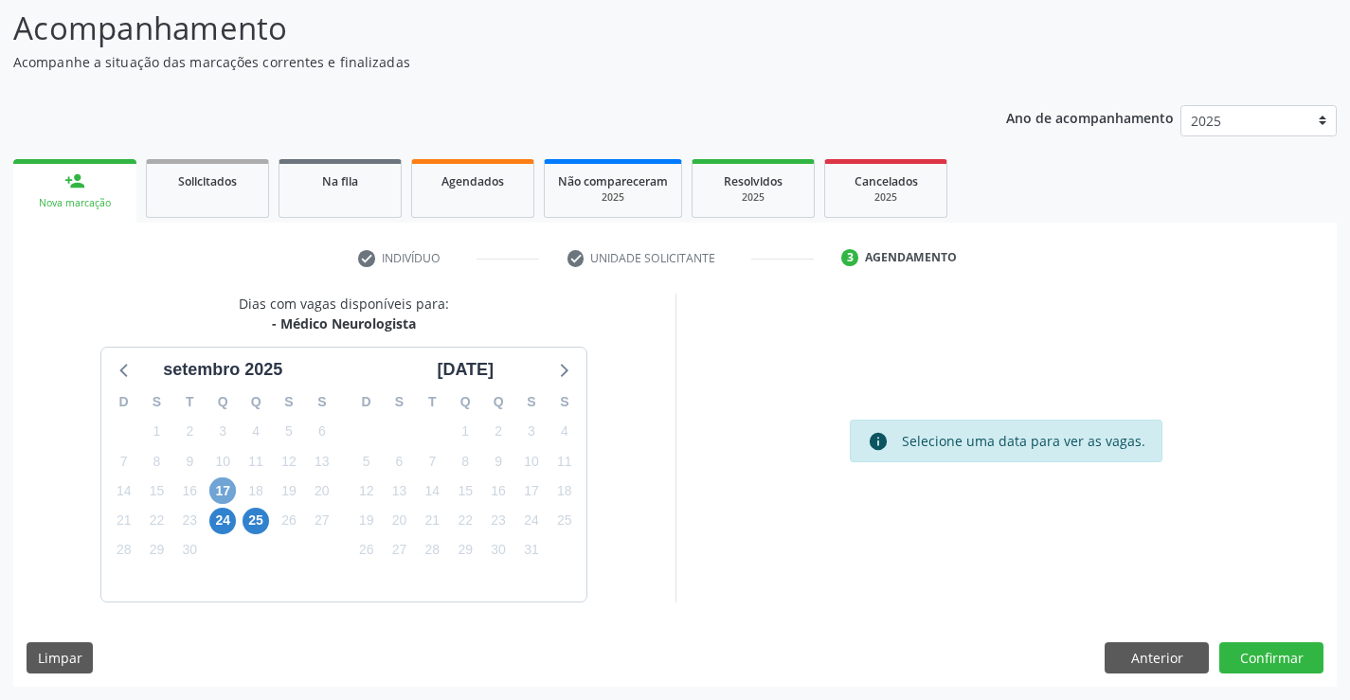
click at [229, 490] on span "17" at bounding box center [222, 490] width 27 height 27
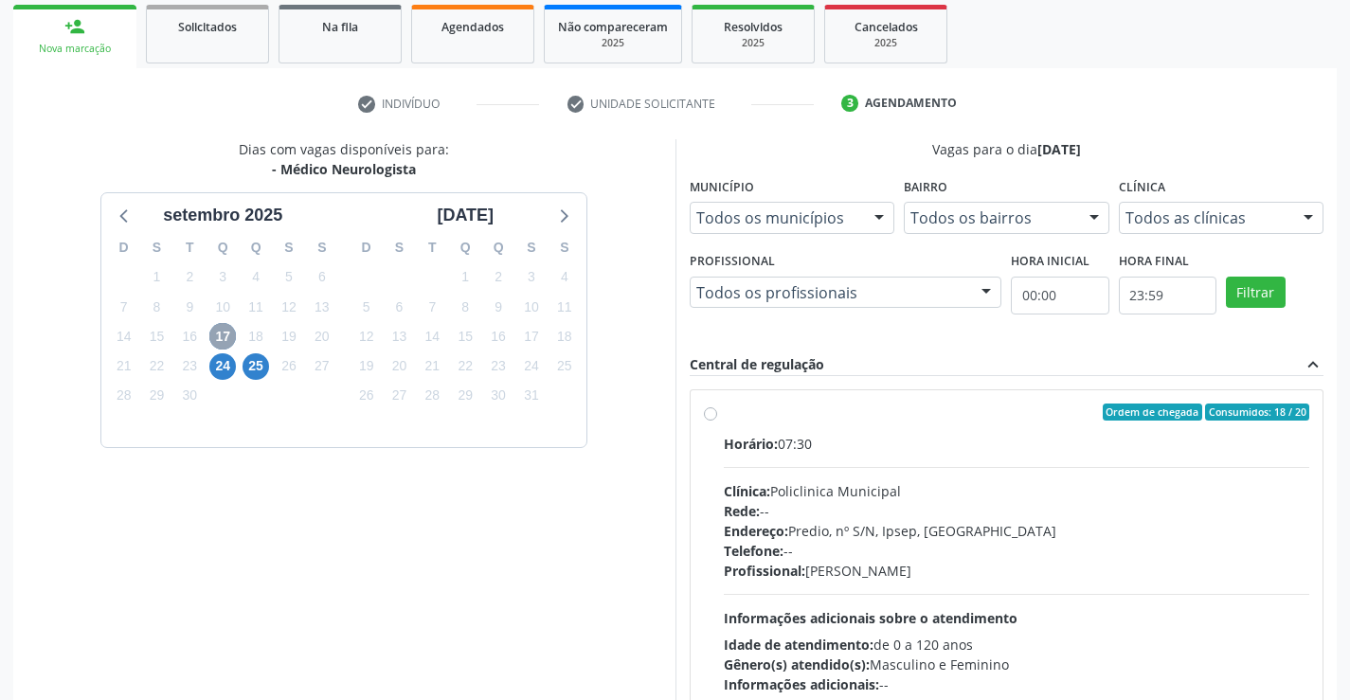
scroll to position [281, 0]
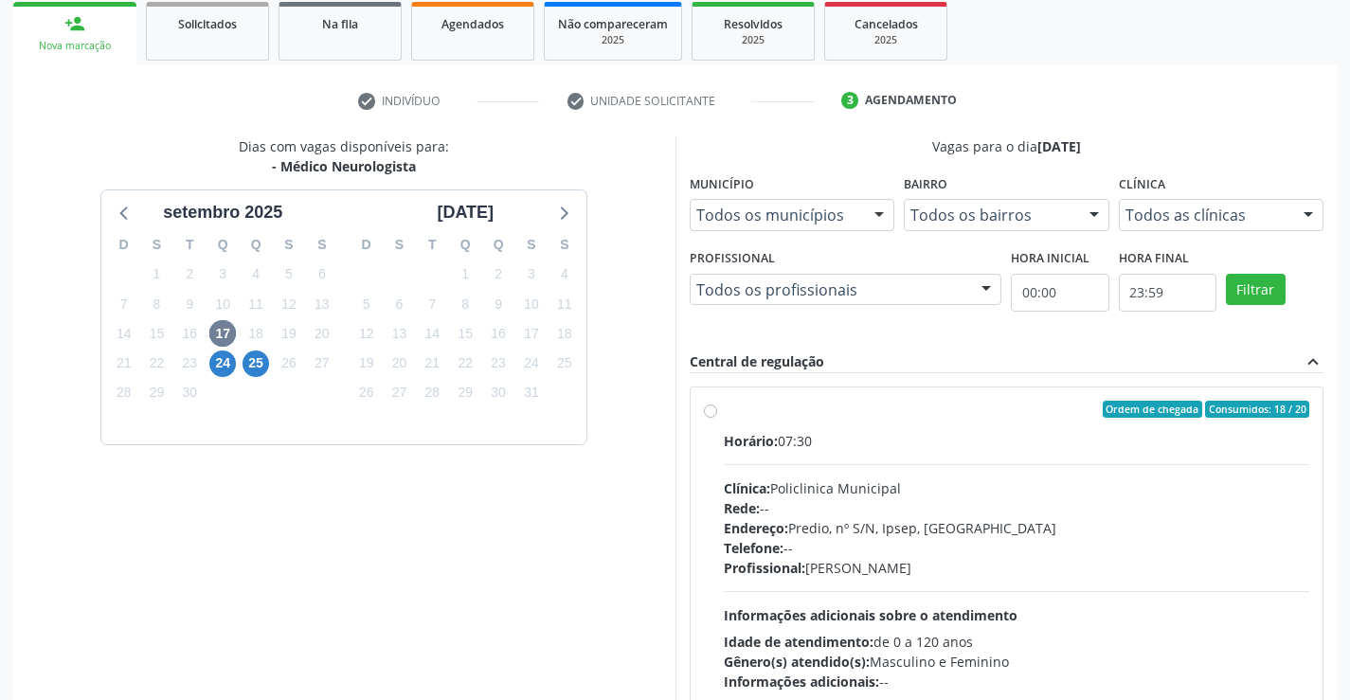
click at [724, 412] on label "Ordem de chegada Consumidos: 18 / 20 Horário: 07:30 Clínica: Policlinica Munici…" at bounding box center [1017, 546] width 586 height 291
click at [716, 412] on input "Ordem de chegada Consumidos: 18 / 20 Horário: 07:30 Clínica: Policlinica Munici…" at bounding box center [710, 409] width 13 height 17
radio input "true"
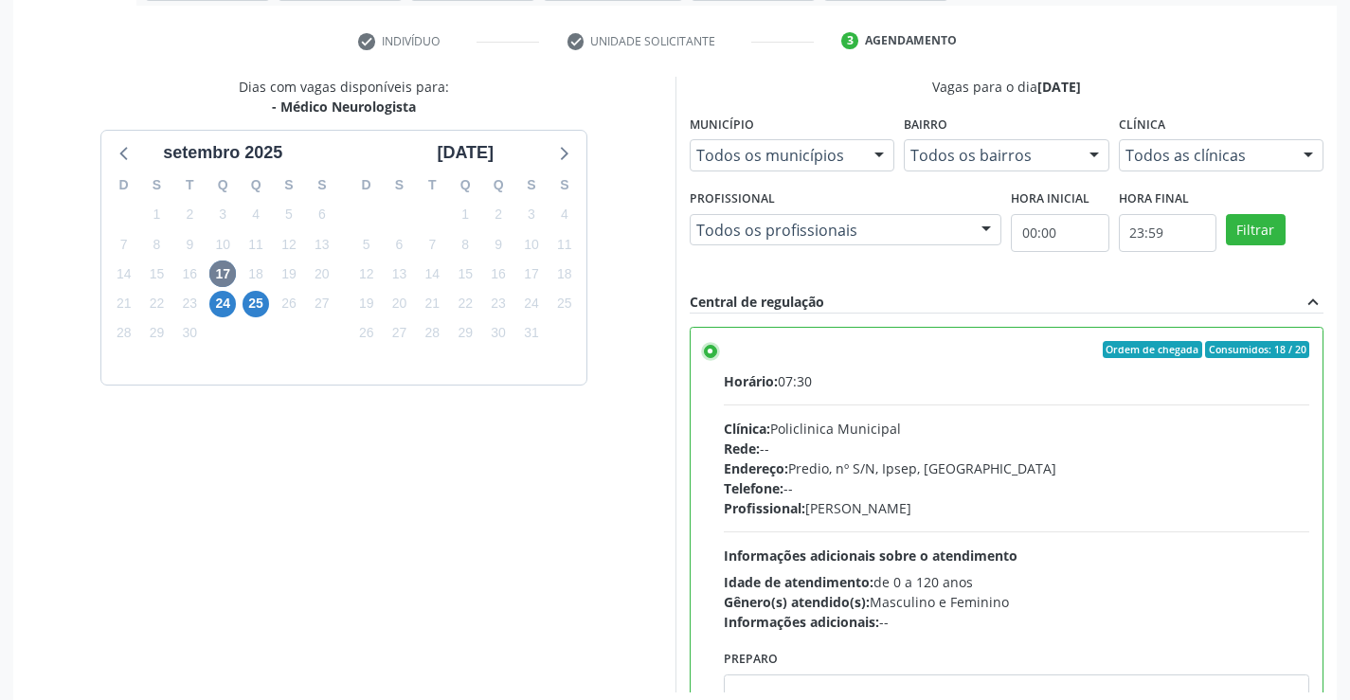
scroll to position [432, 0]
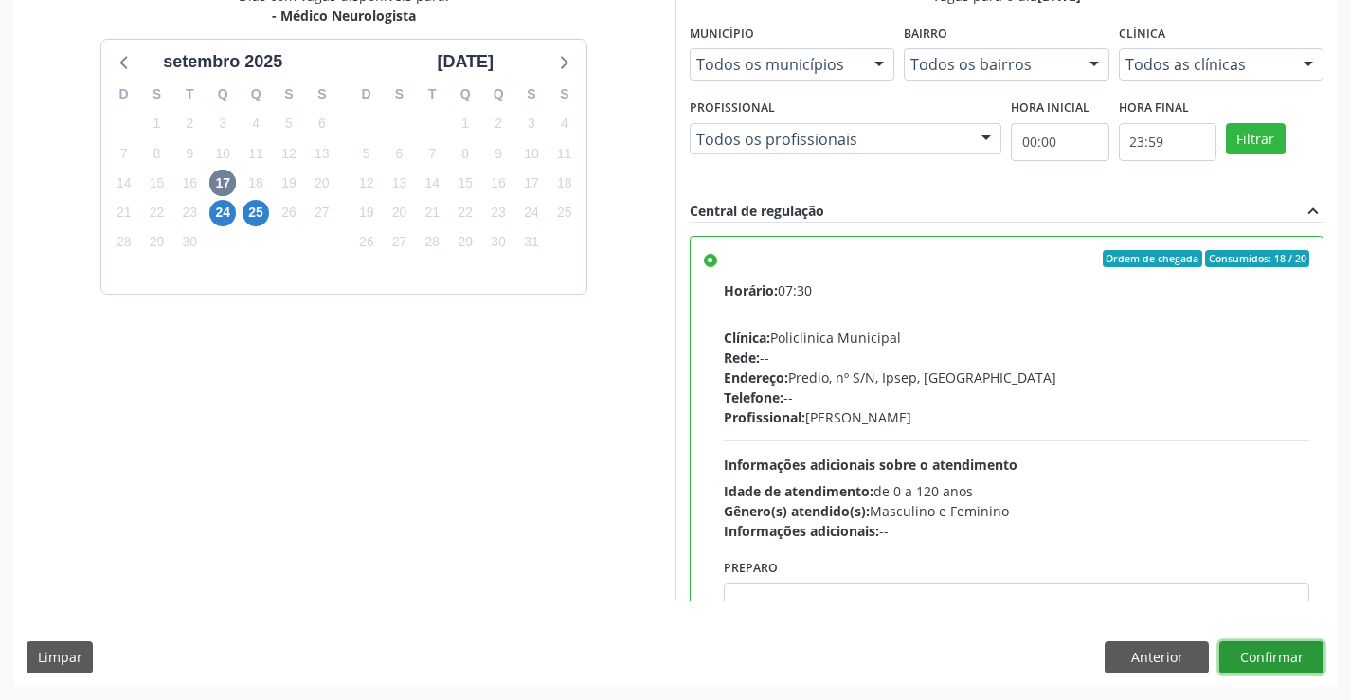
click at [1270, 666] on button "Confirmar" at bounding box center [1271, 657] width 104 height 32
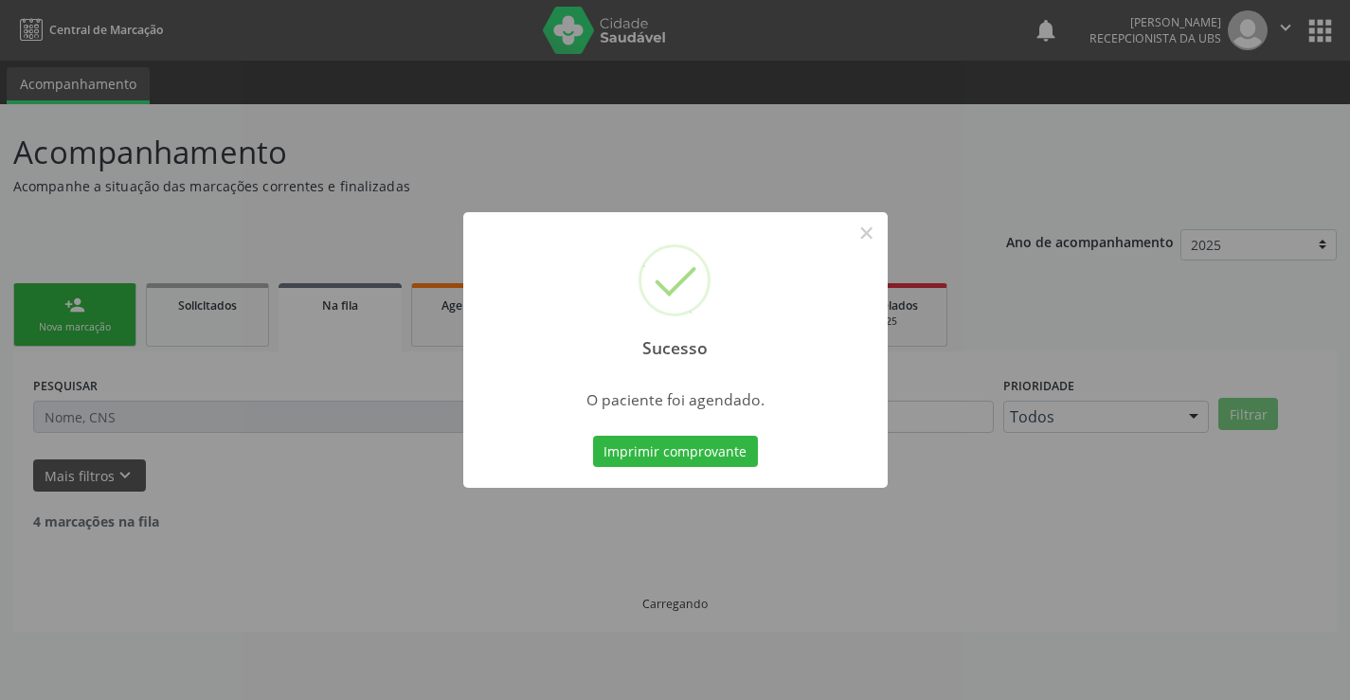
scroll to position [0, 0]
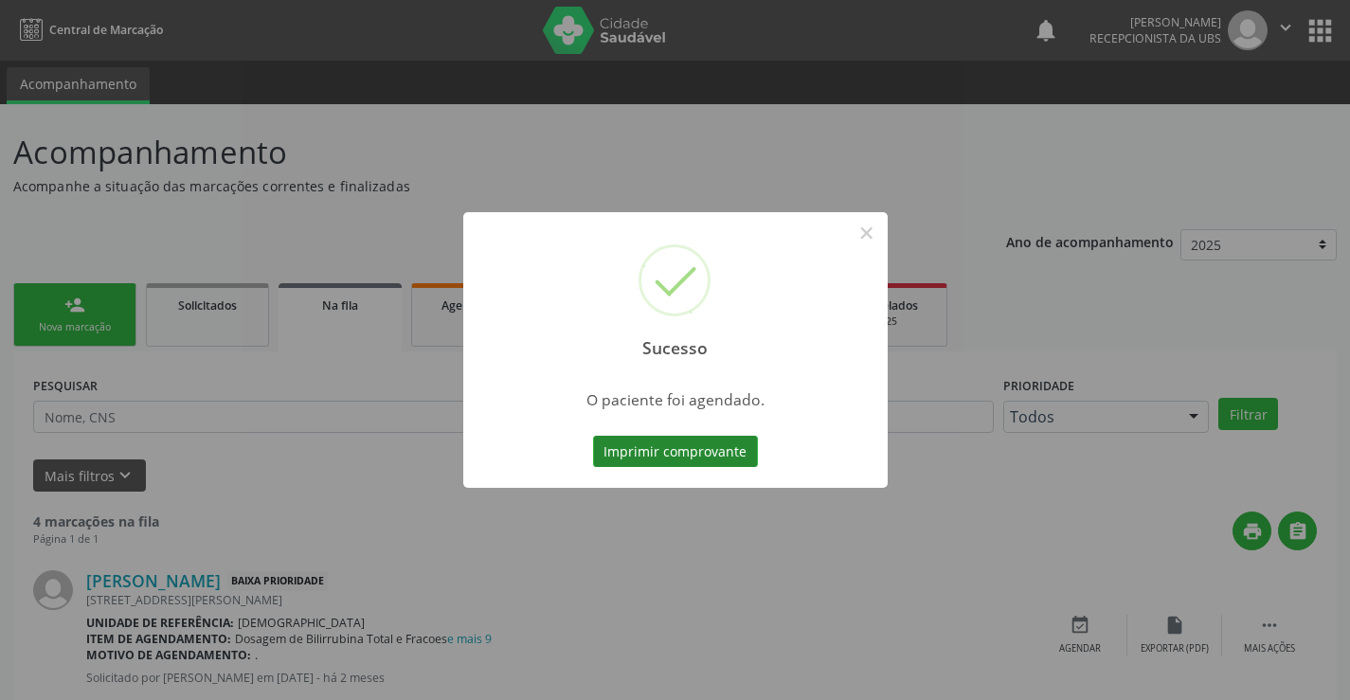
click at [623, 445] on button "Imprimir comprovante" at bounding box center [675, 452] width 165 height 32
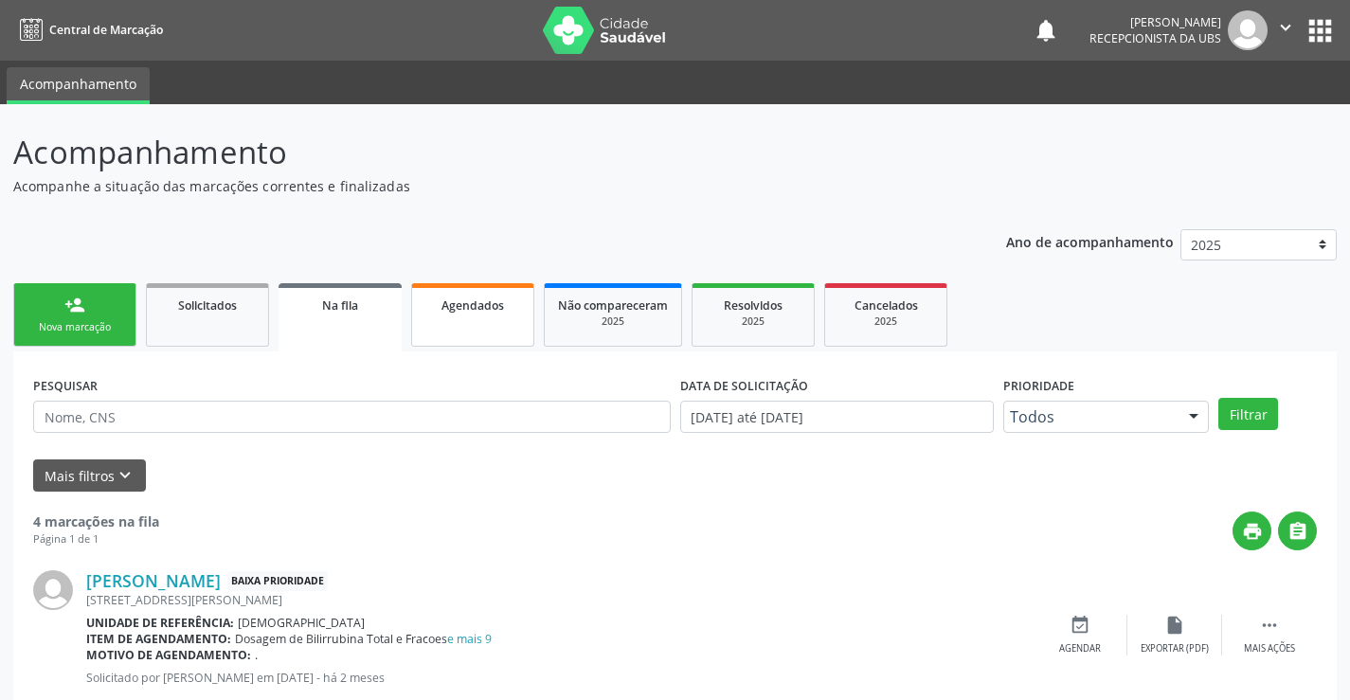
click at [440, 317] on link "Agendados" at bounding box center [472, 314] width 123 height 63
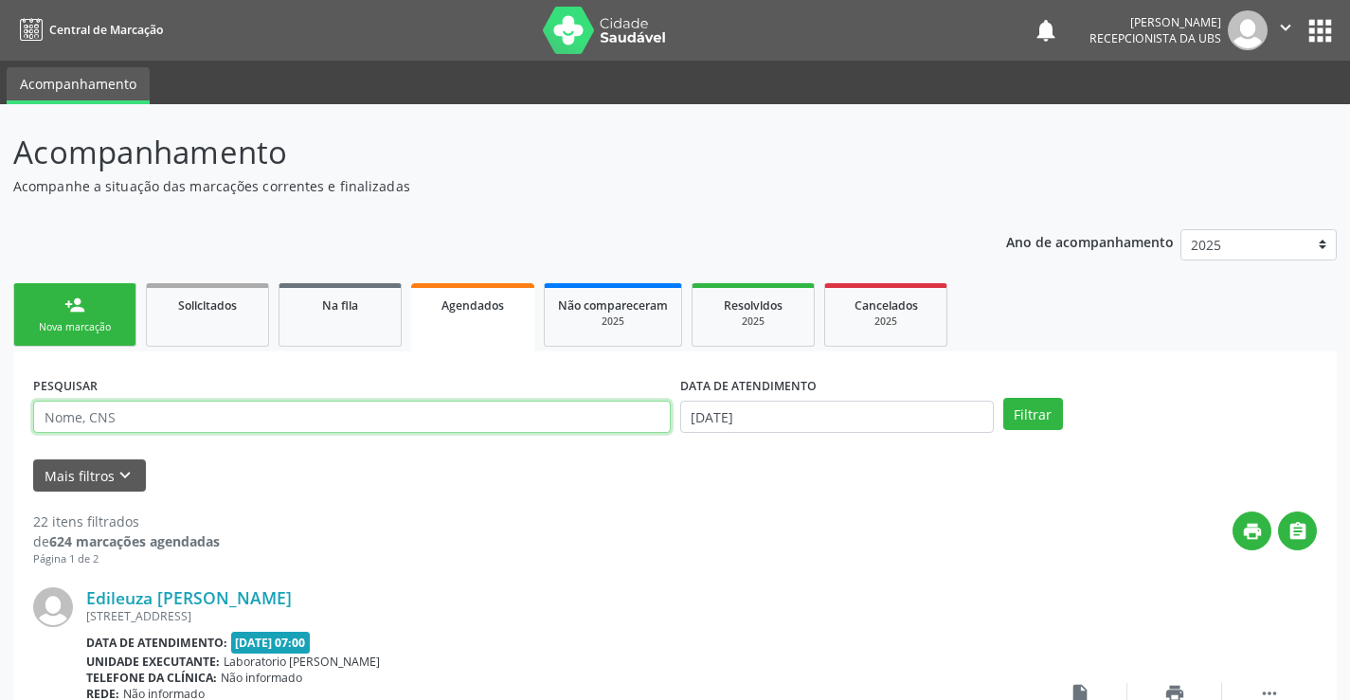
click at [160, 418] on input "text" at bounding box center [351, 417] width 637 height 32
type input "700803972011781"
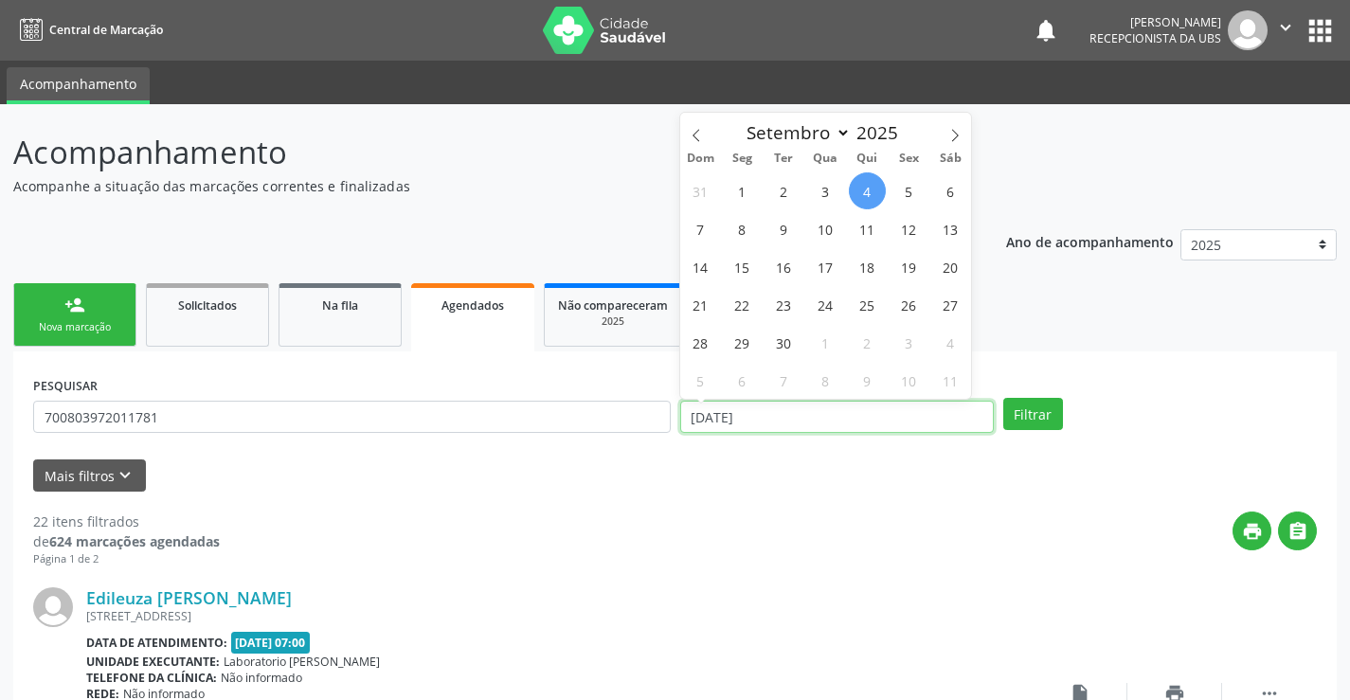
click at [758, 409] on input "[DATE]" at bounding box center [837, 417] width 314 height 32
click at [757, 409] on input "[DATE]" at bounding box center [837, 417] width 314 height 32
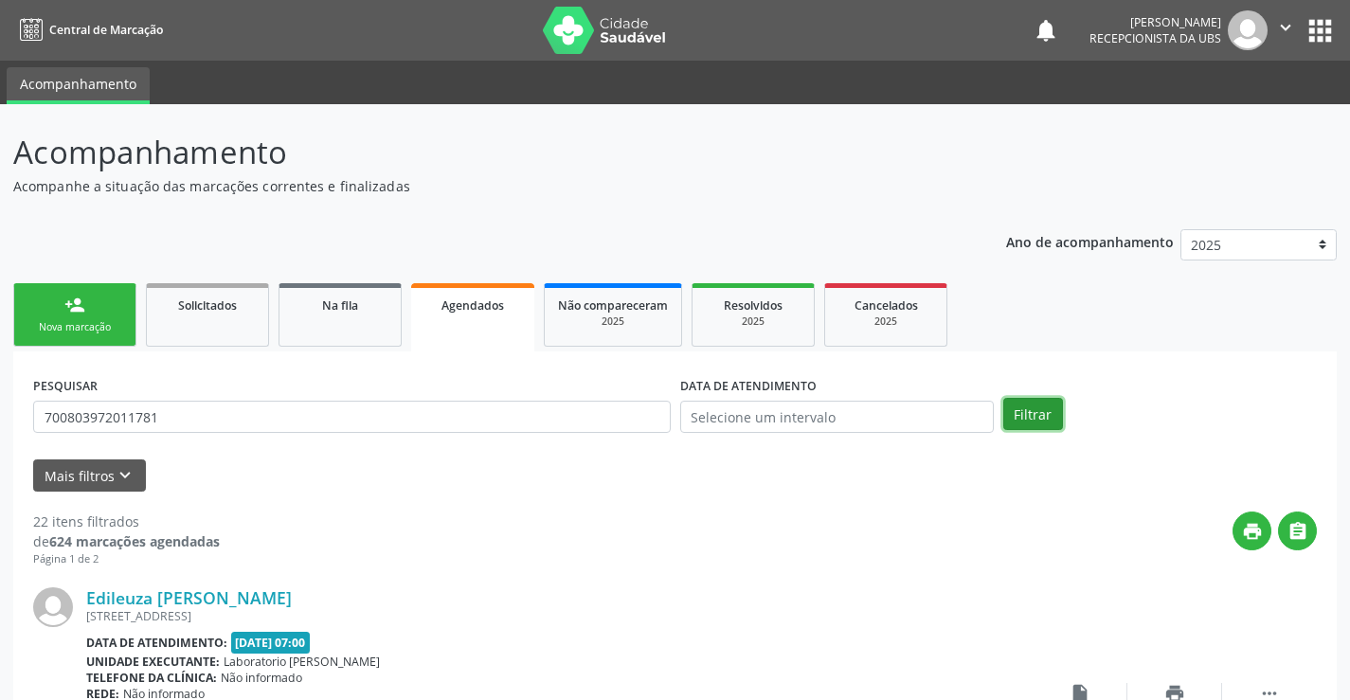
click at [1013, 402] on button "Filtrar" at bounding box center [1033, 414] width 60 height 32
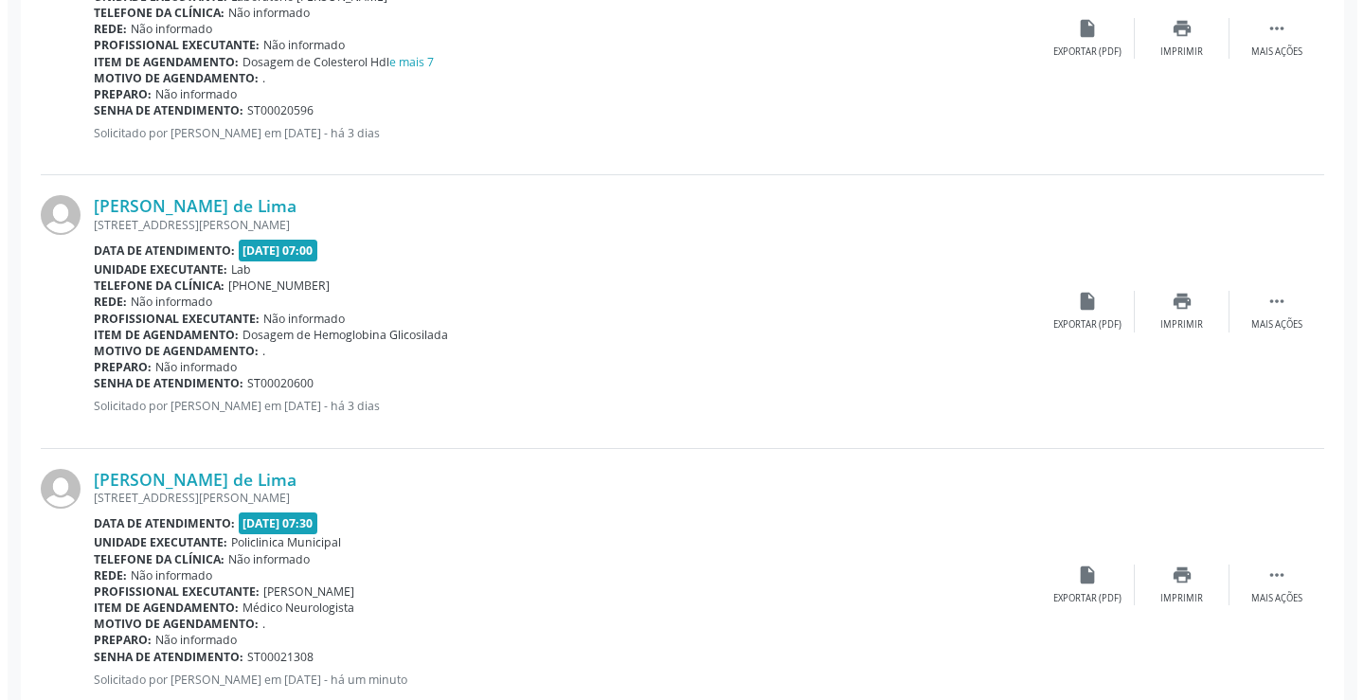
scroll to position [1811, 0]
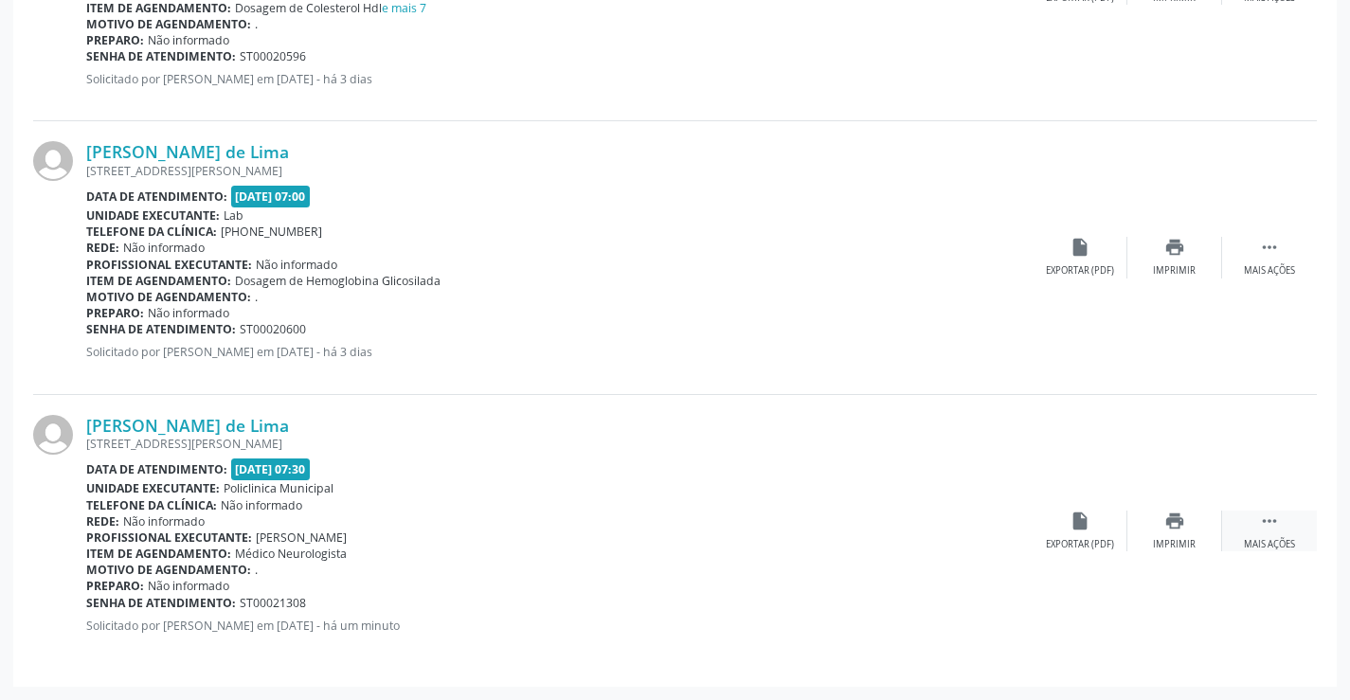
click at [1254, 538] on div "Mais ações" at bounding box center [1269, 544] width 51 height 13
click at [1081, 536] on div "cancel Cancelar" at bounding box center [1079, 531] width 95 height 41
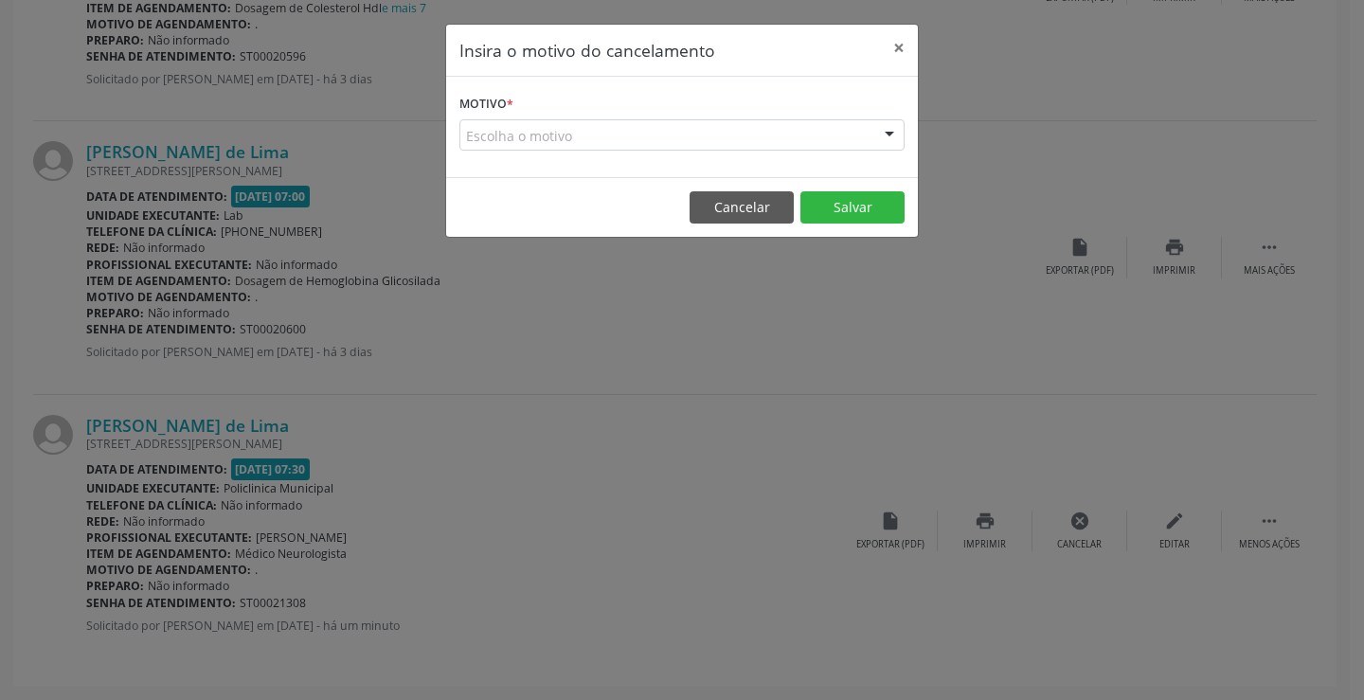
click at [882, 120] on div at bounding box center [889, 136] width 28 height 32
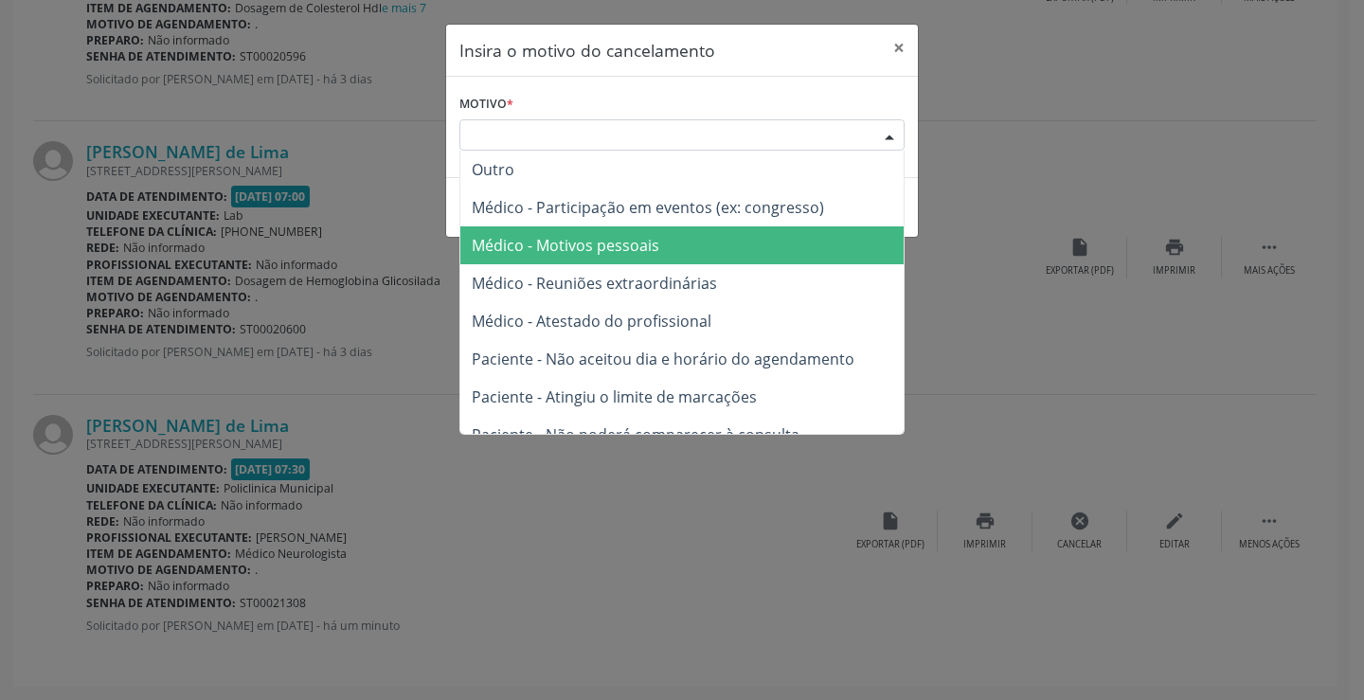
click at [527, 253] on span "Médico - Motivos pessoais" at bounding box center [566, 245] width 188 height 21
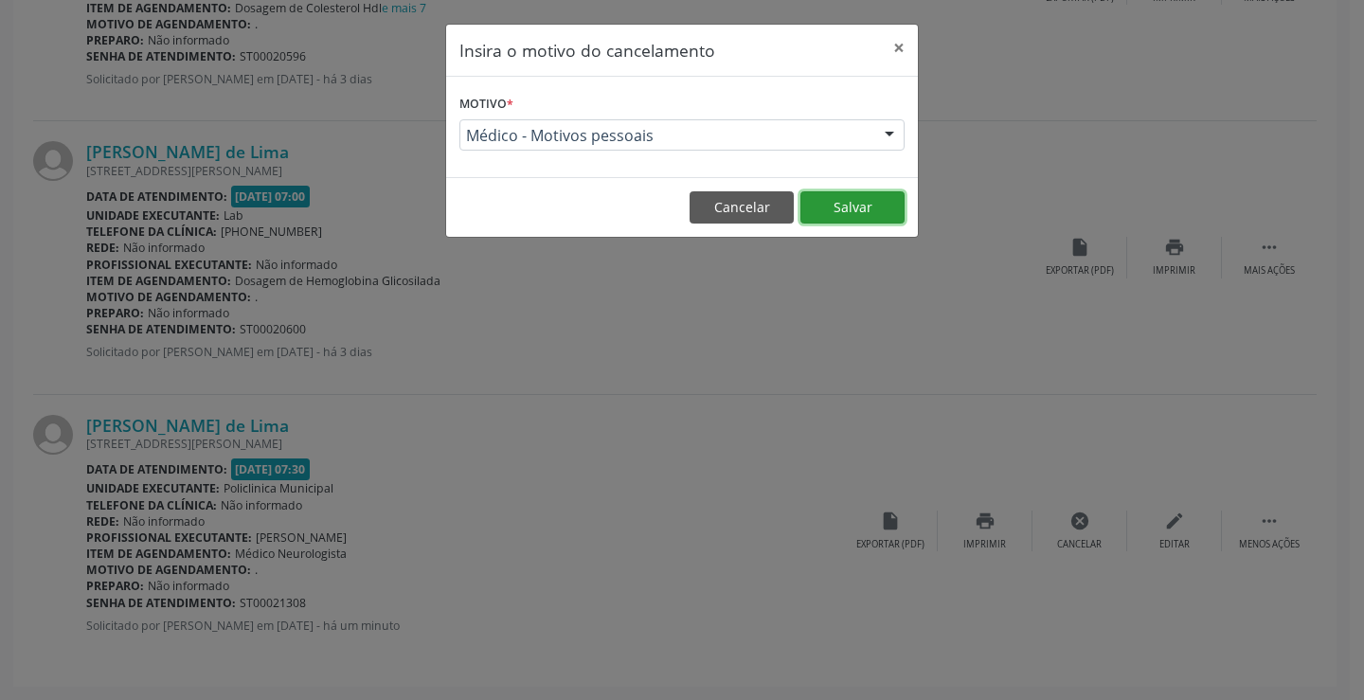
click at [847, 213] on button "Salvar" at bounding box center [852, 207] width 104 height 32
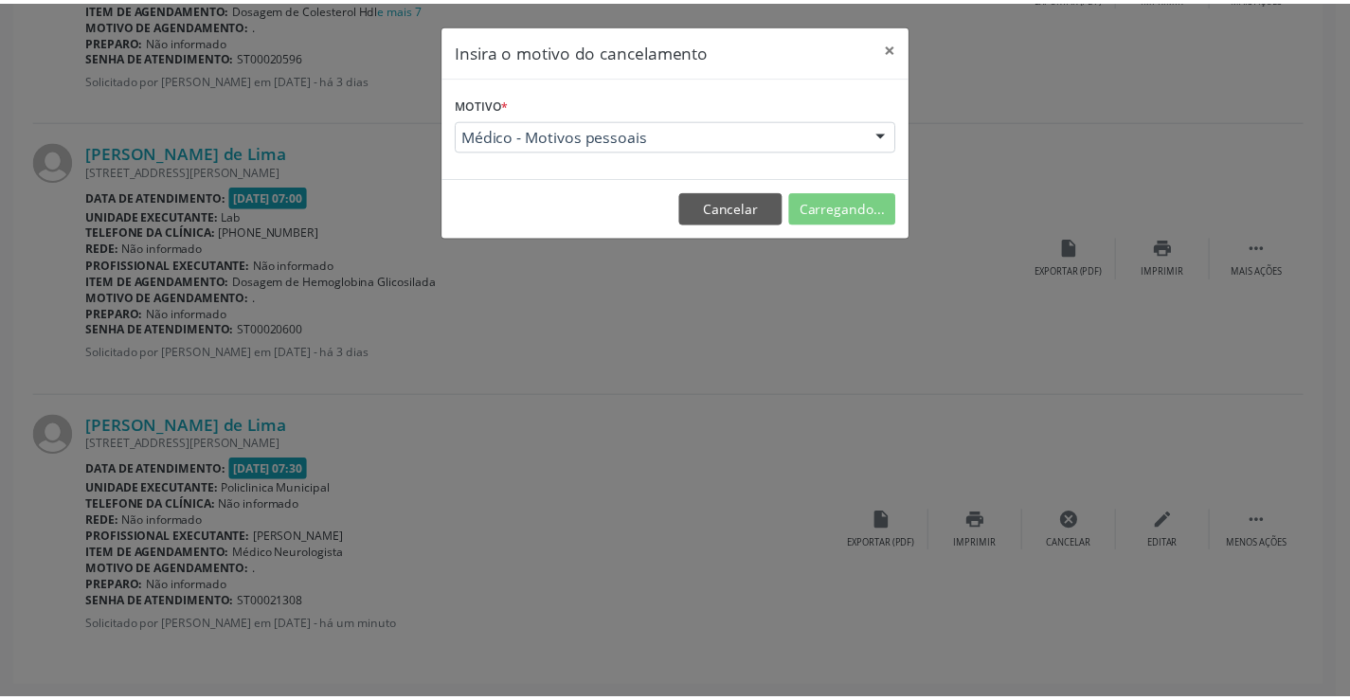
scroll to position [0, 0]
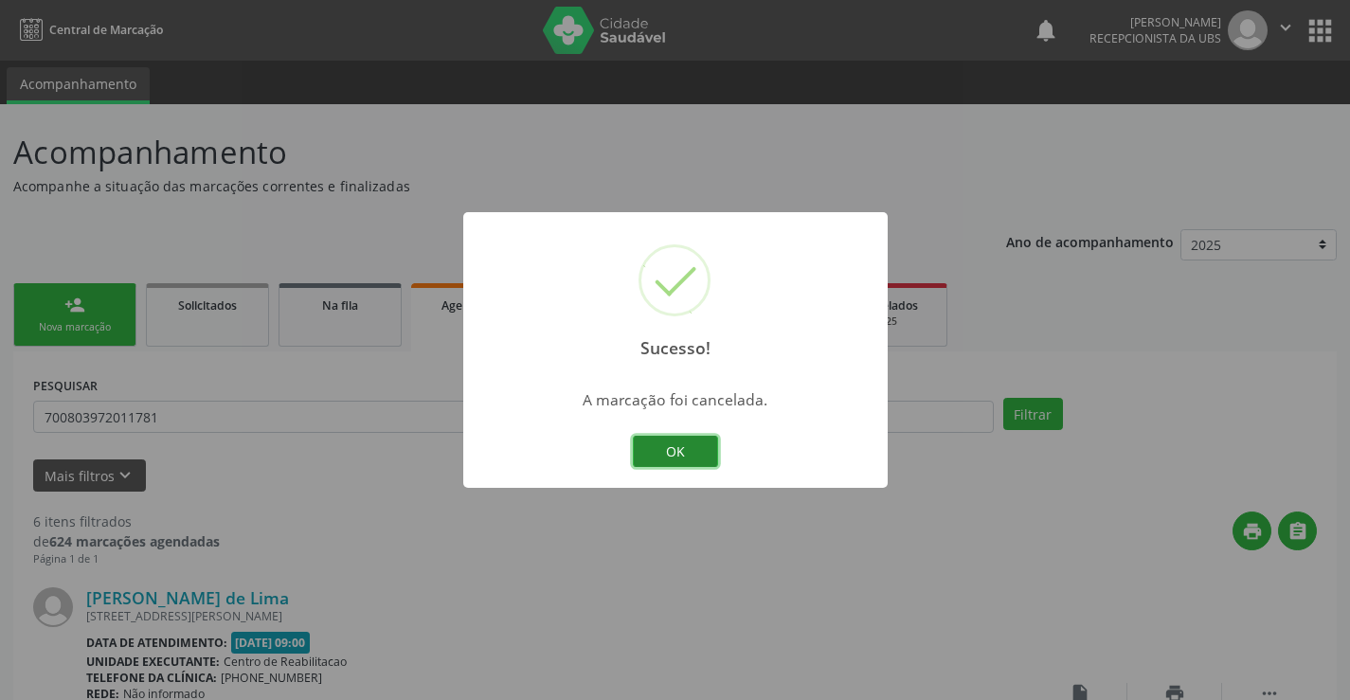
click at [682, 439] on button "OK" at bounding box center [675, 452] width 85 height 32
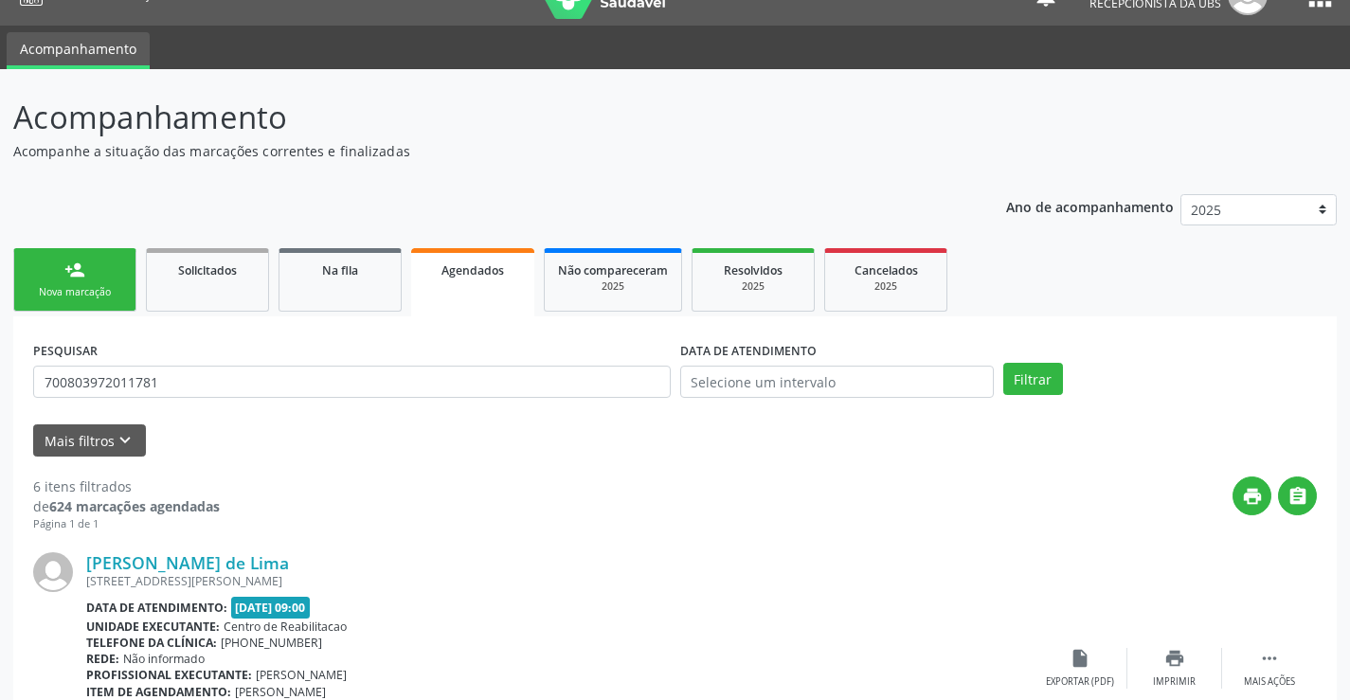
scroll to position [32, 0]
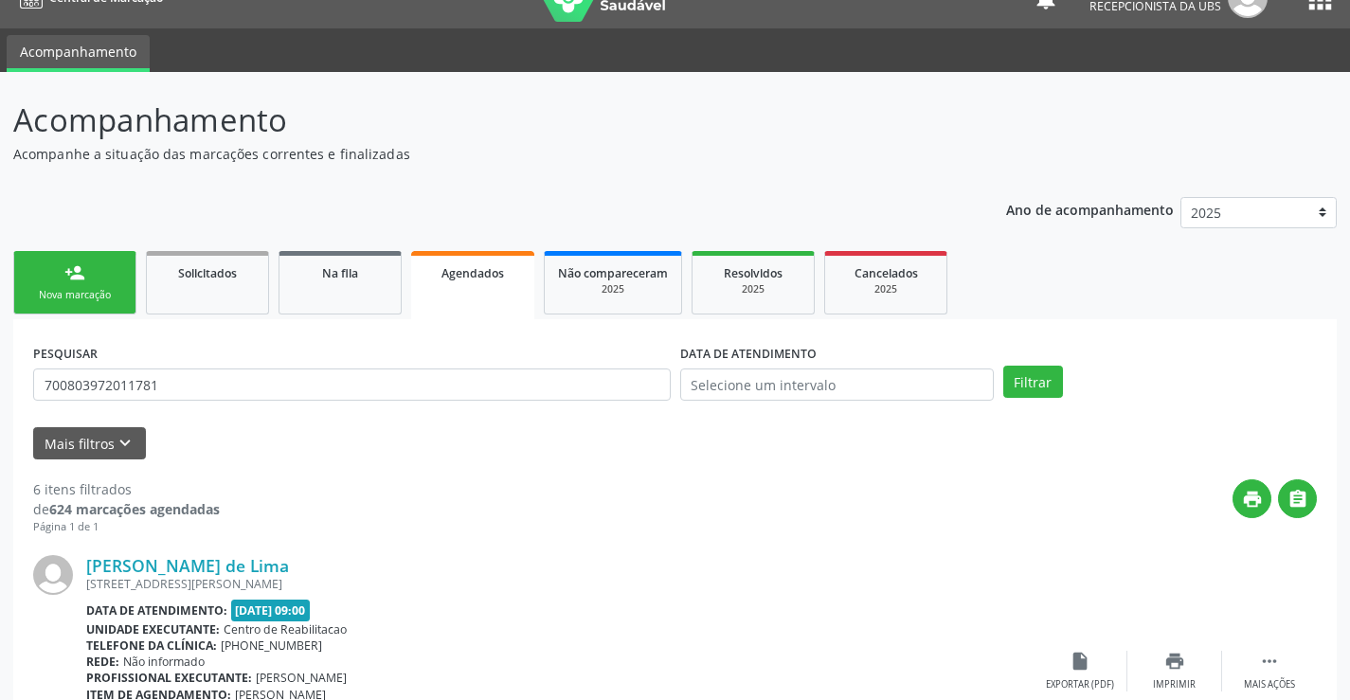
click at [65, 285] on link "person_add Nova marcação" at bounding box center [74, 282] width 123 height 63
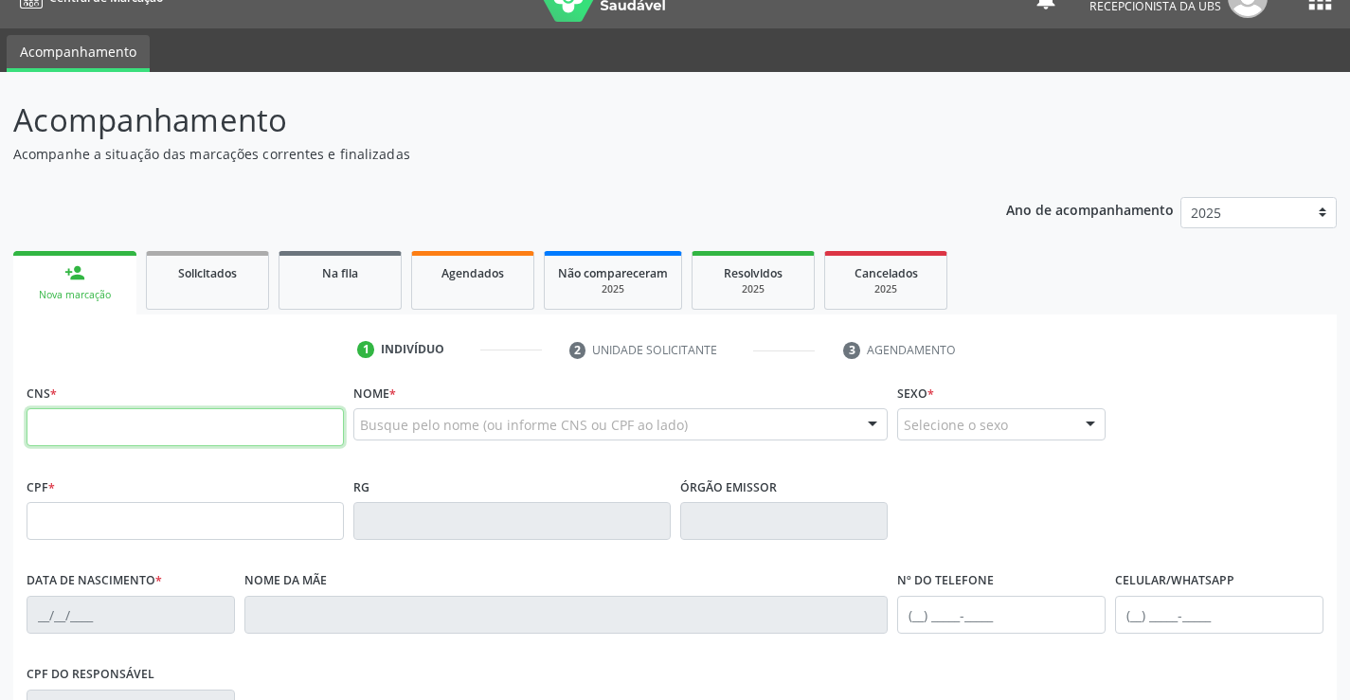
click at [82, 412] on input "text" at bounding box center [185, 427] width 317 height 38
type input "700 9019 7134 7597"
type input "001.553.234-82"
type input "[DATE]"
type input "[PERSON_NAME]"
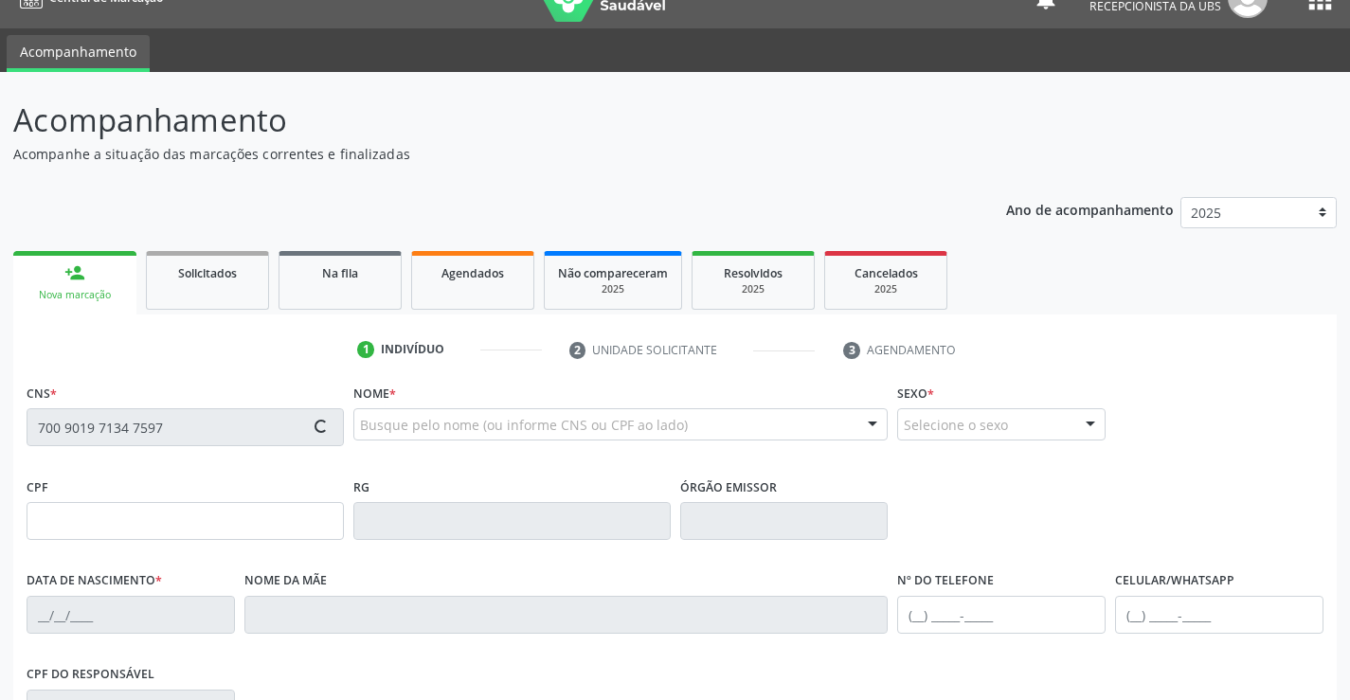
type input "[PHONE_NUMBER]"
type input "619"
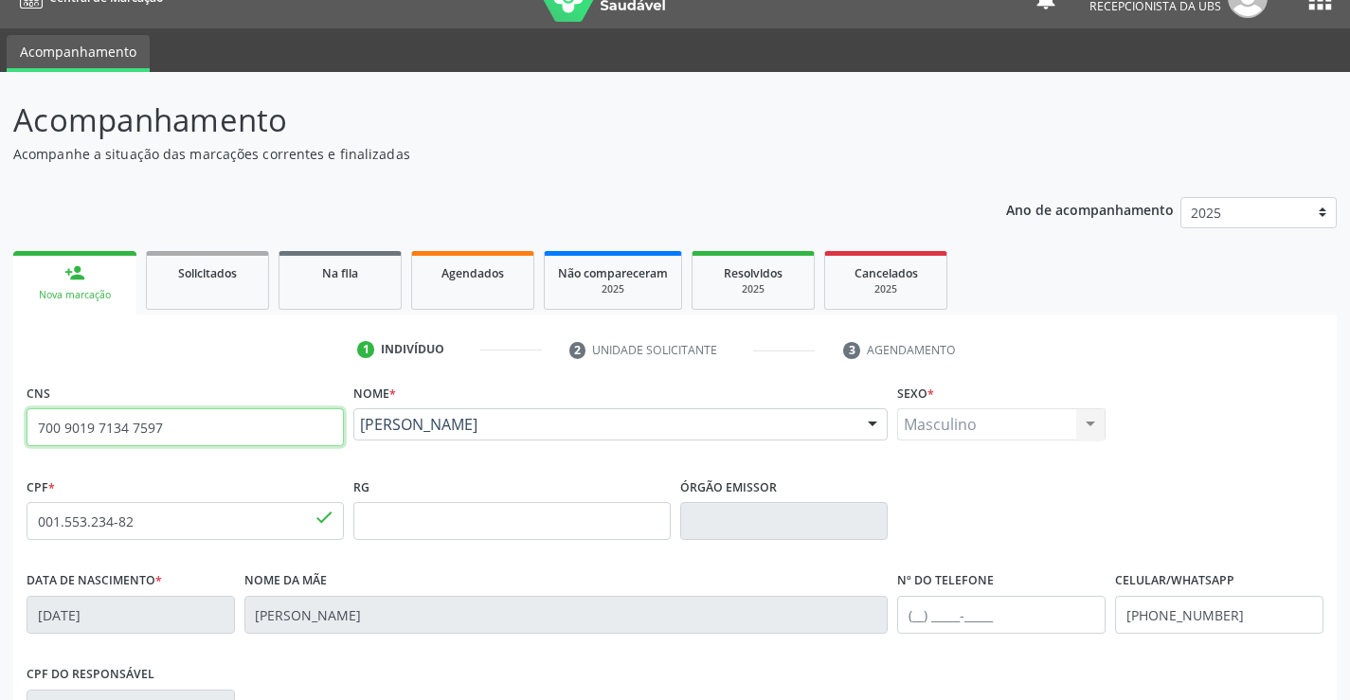
click at [276, 436] on input "700 9019 7134 7597" at bounding box center [185, 427] width 317 height 38
type input "7"
click at [275, 436] on input "text" at bounding box center [185, 427] width 317 height 38
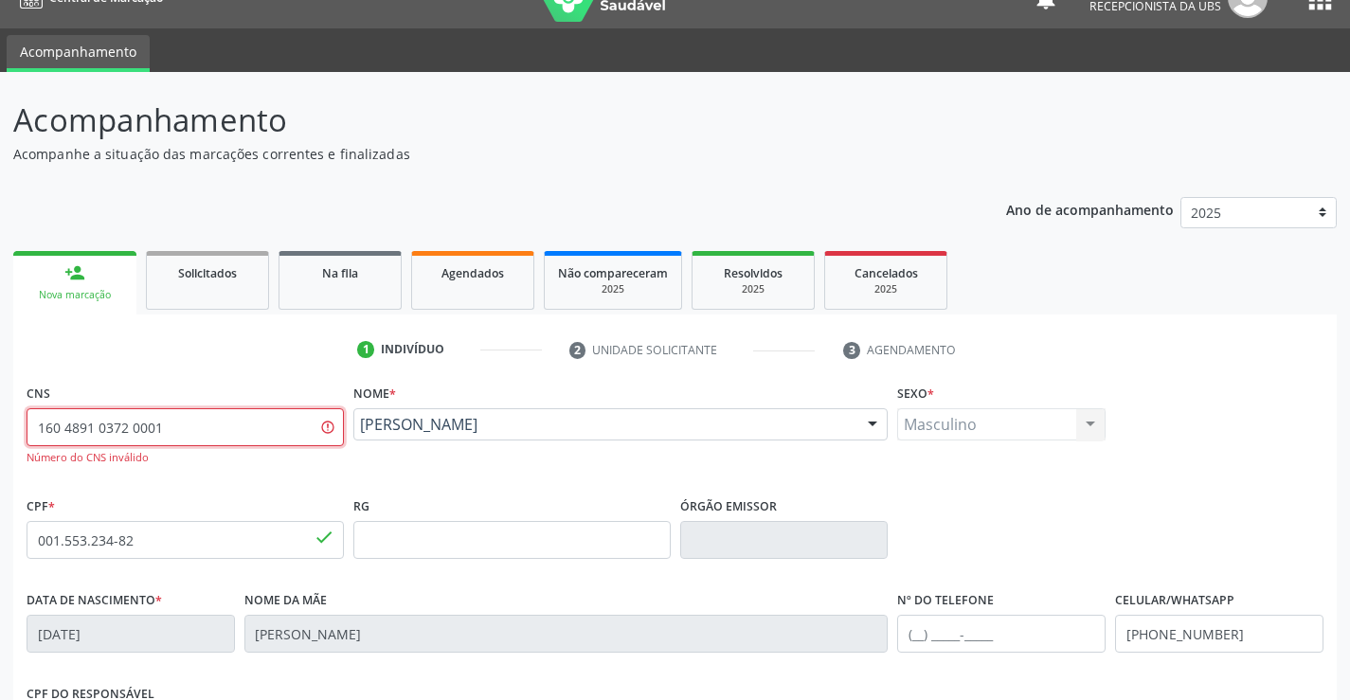
click at [157, 422] on input "160 4891 0372 0001" at bounding box center [185, 427] width 317 height 38
type input "[CREDIT_CARD_NUMBER]"
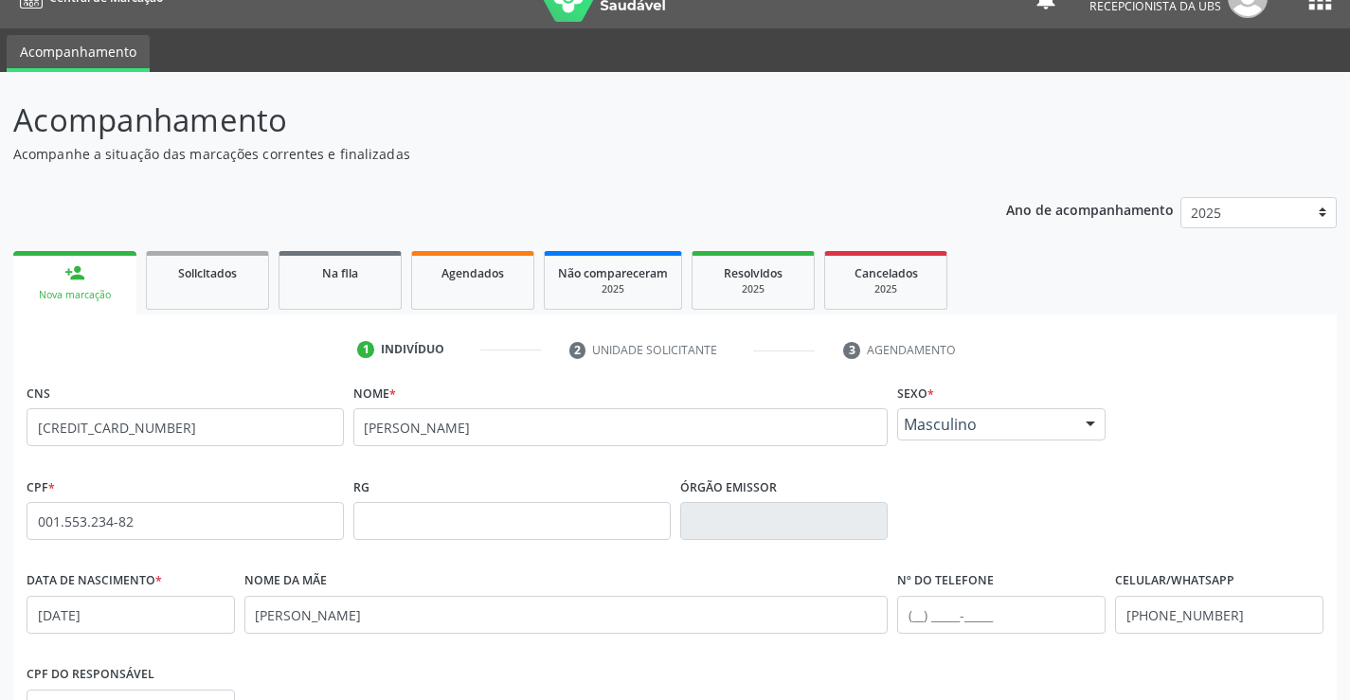
click at [278, 432] on span "none" at bounding box center [292, 424] width 83 height 21
click at [643, 435] on input "[PERSON_NAME]" at bounding box center [620, 427] width 535 height 38
type input "Y"
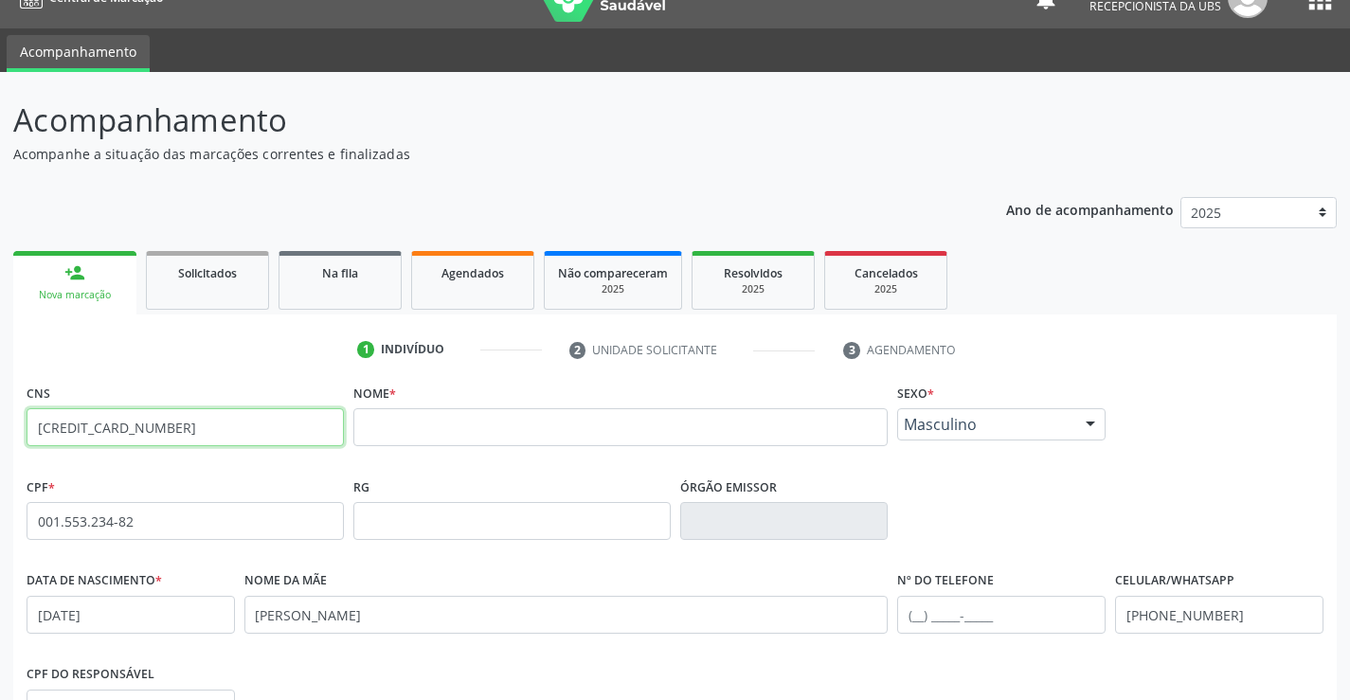
click at [174, 424] on input "[CREDIT_CARD_NUMBER]" at bounding box center [185, 427] width 317 height 38
click at [183, 422] on input "[CREDIT_CARD_NUMBER]" at bounding box center [185, 427] width 317 height 38
click at [552, 426] on input "text" at bounding box center [620, 427] width 535 height 38
click at [205, 430] on input "[CREDIT_CARD_NUMBER]" at bounding box center [185, 427] width 317 height 38
type input "1"
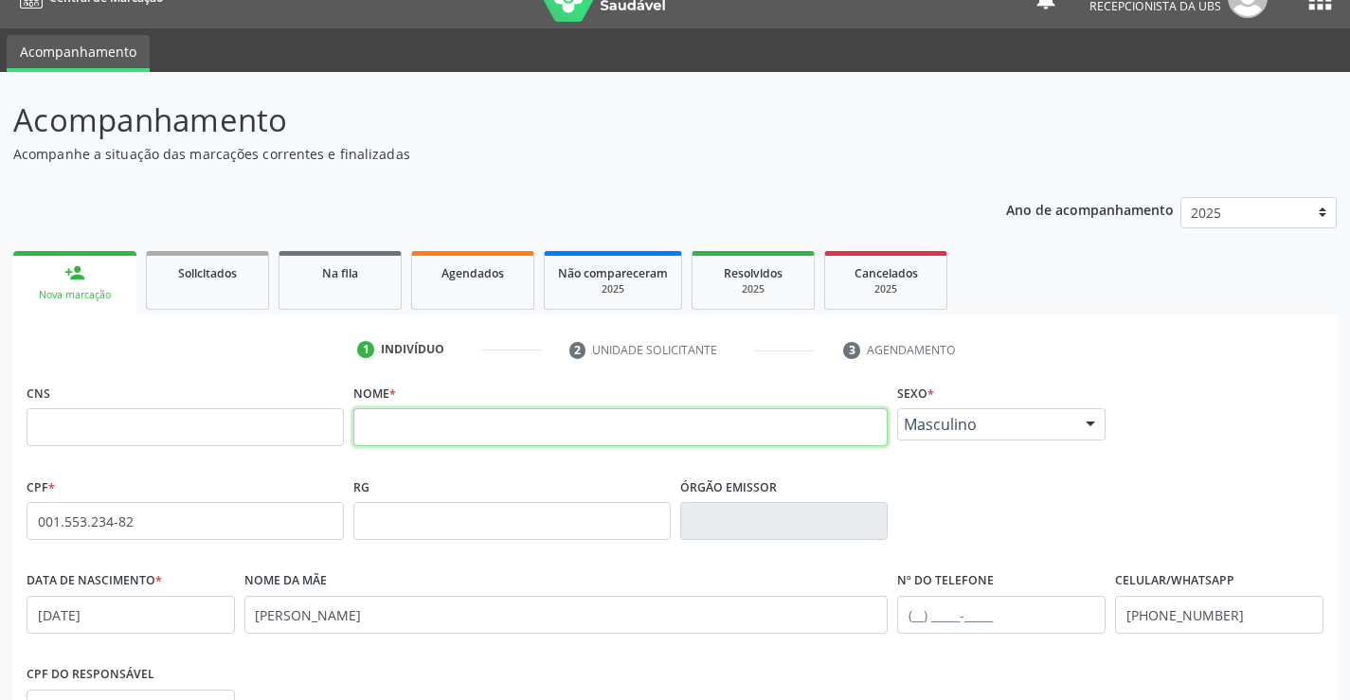
click at [396, 431] on input "text" at bounding box center [620, 427] width 535 height 38
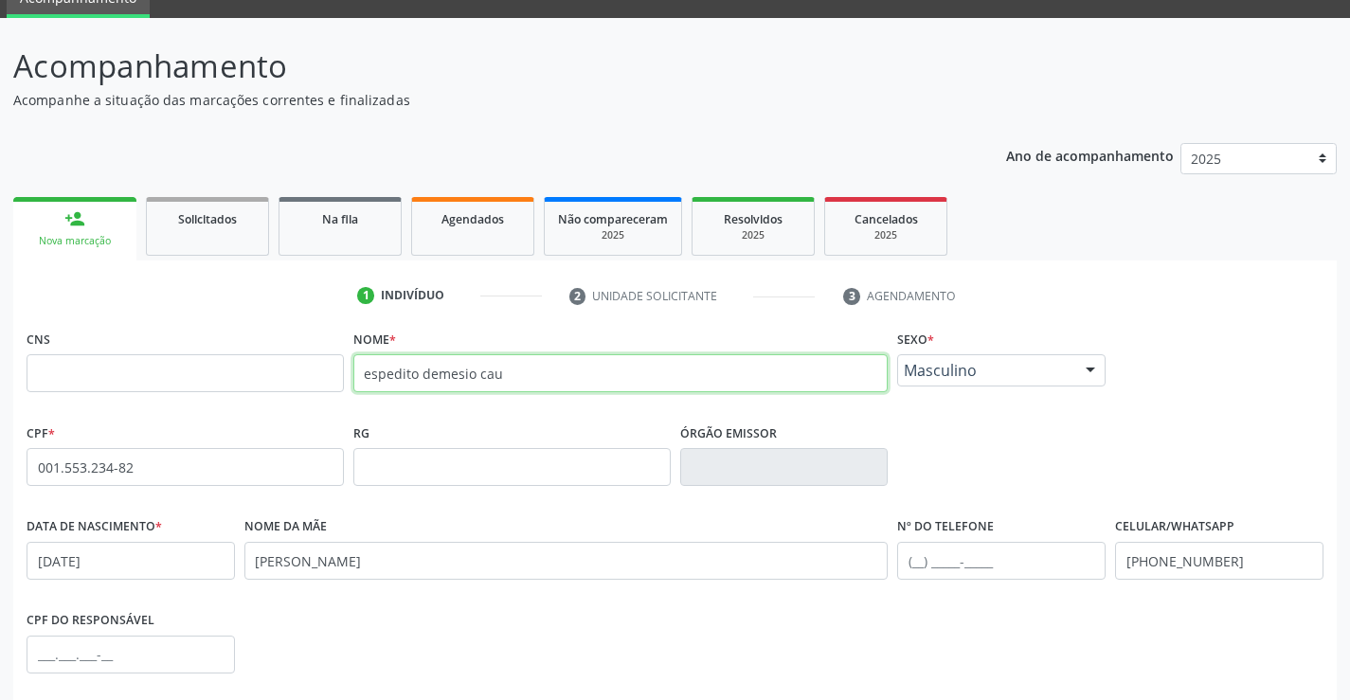
scroll to position [87, 0]
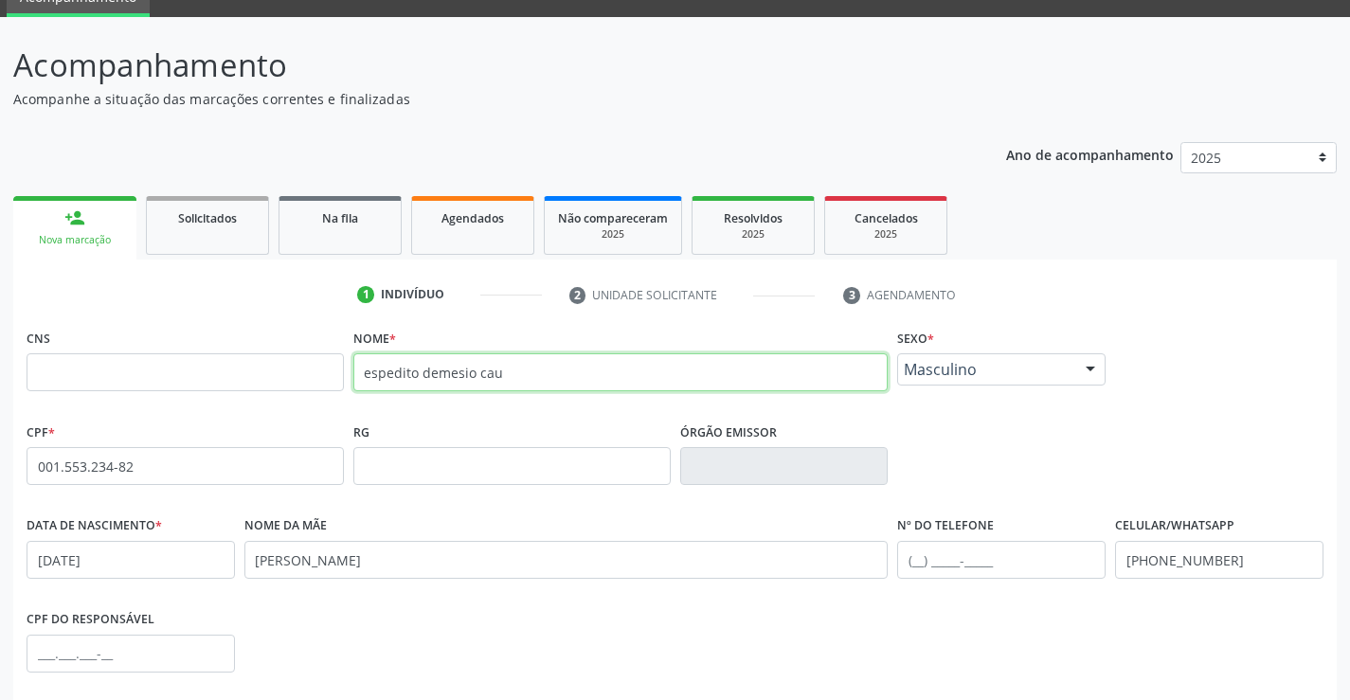
type input "espedito demesio cau"
click at [223, 386] on input "text" at bounding box center [185, 372] width 317 height 38
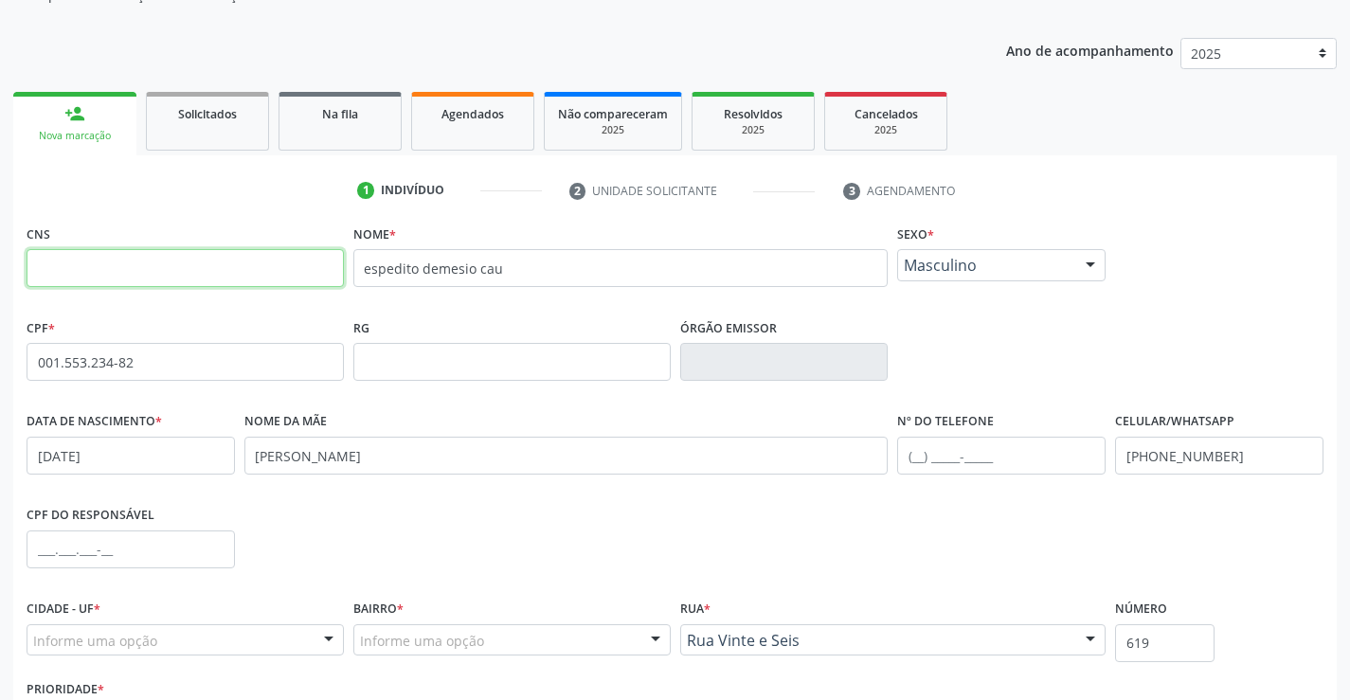
scroll to position [327, 0]
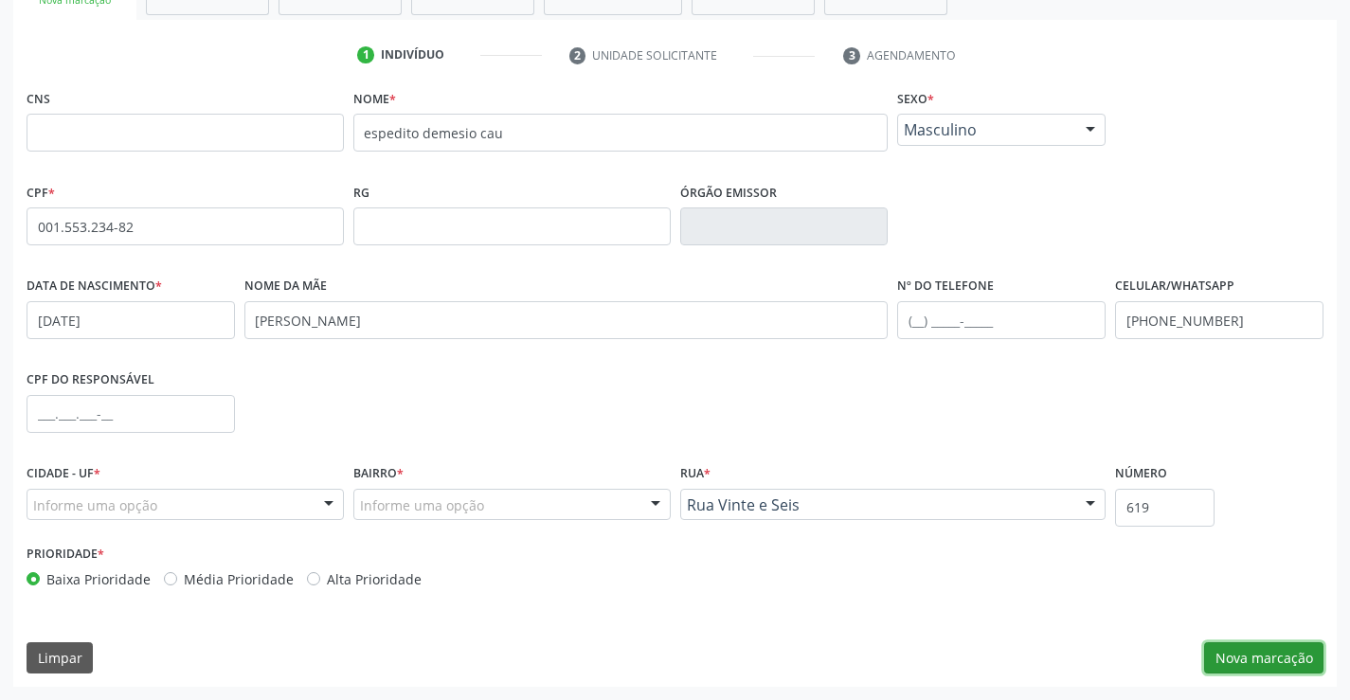
click at [1273, 661] on button "Nova marcação" at bounding box center [1263, 658] width 119 height 32
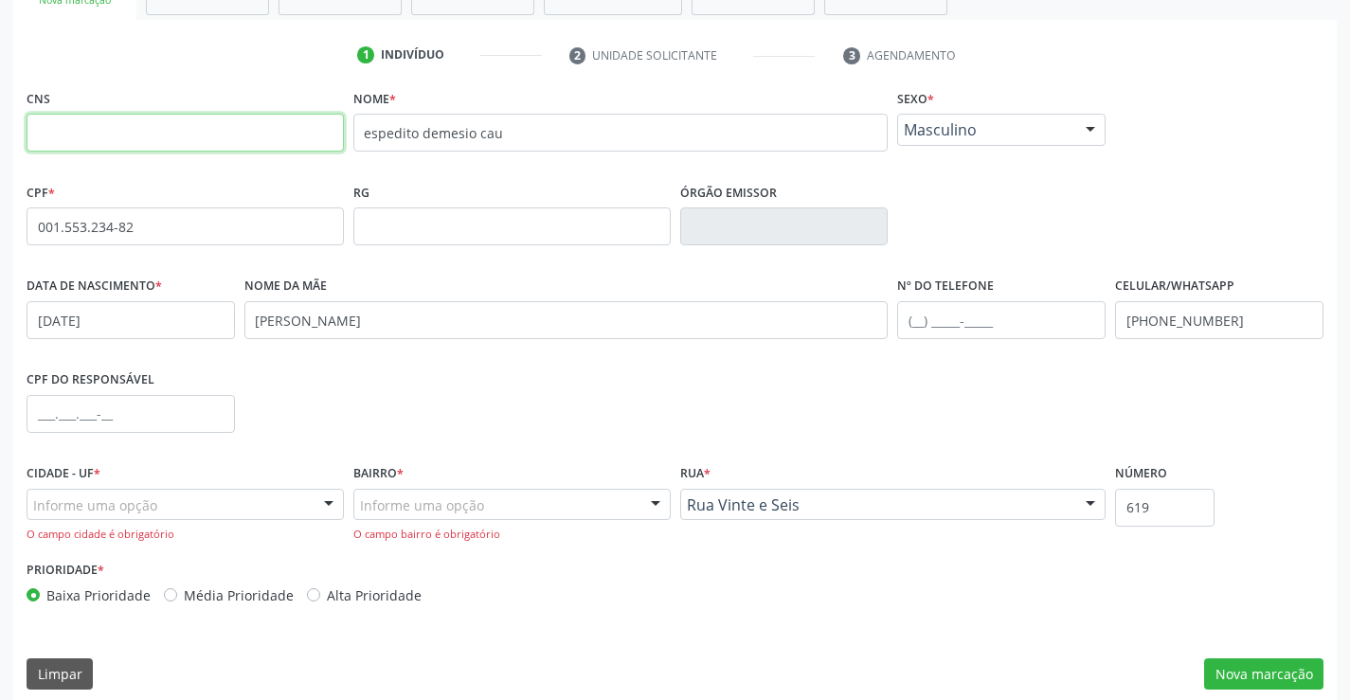
click at [244, 123] on input "text" at bounding box center [185, 133] width 317 height 38
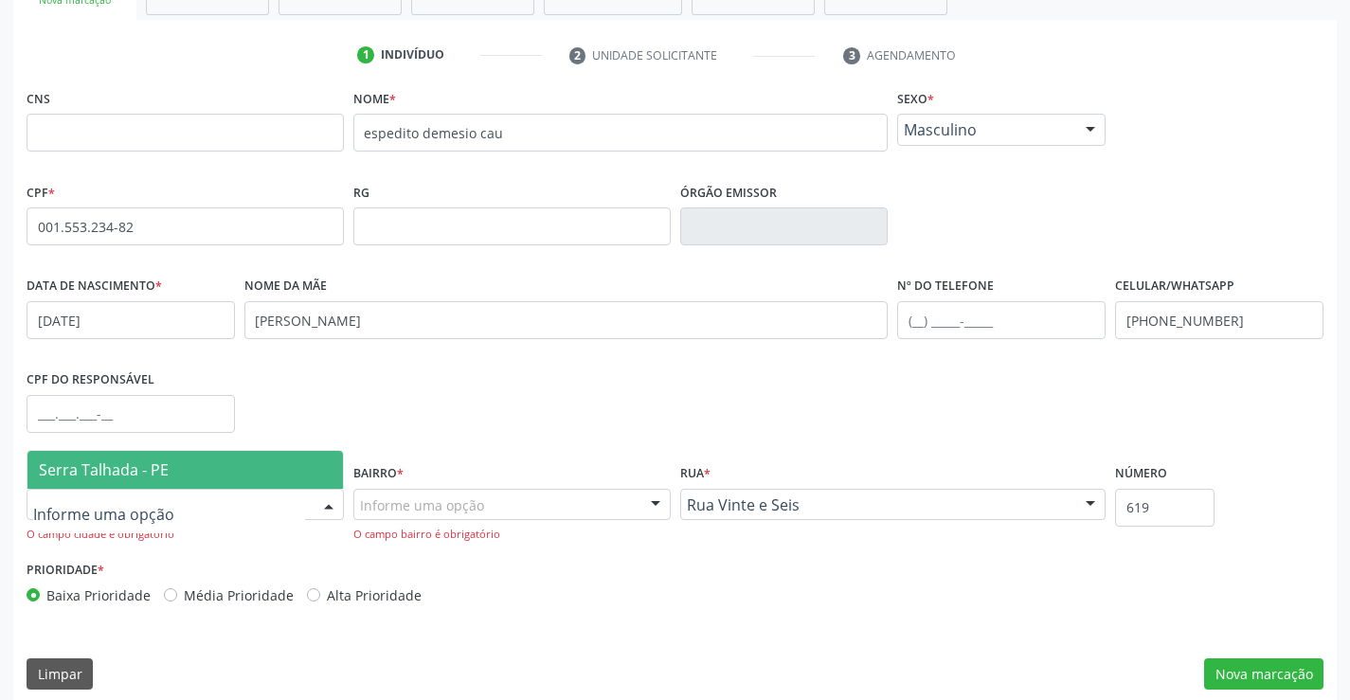
click at [323, 499] on div at bounding box center [328, 506] width 28 height 32
click at [154, 462] on span "Serra Talhada - PE" at bounding box center [104, 469] width 130 height 21
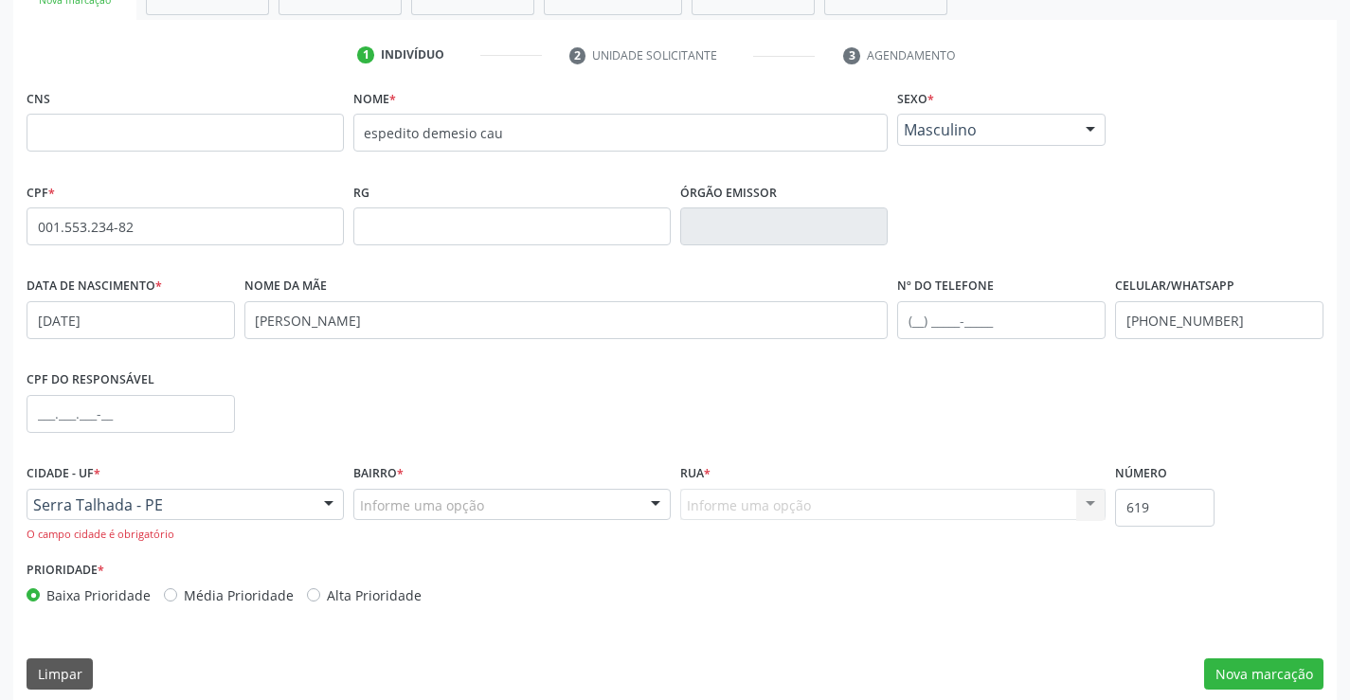
click at [661, 506] on div at bounding box center [655, 506] width 28 height 32
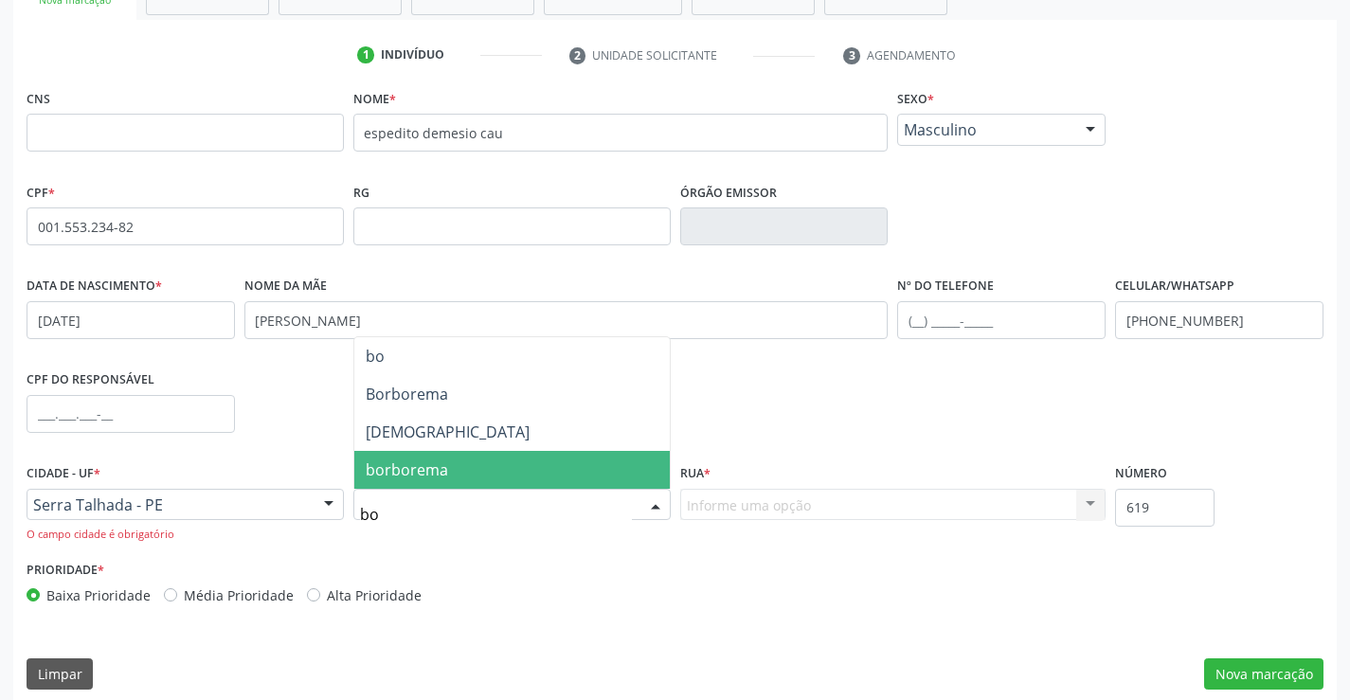
type input "bom"
click at [405, 462] on span "[DEMOGRAPHIC_DATA]" at bounding box center [448, 469] width 164 height 21
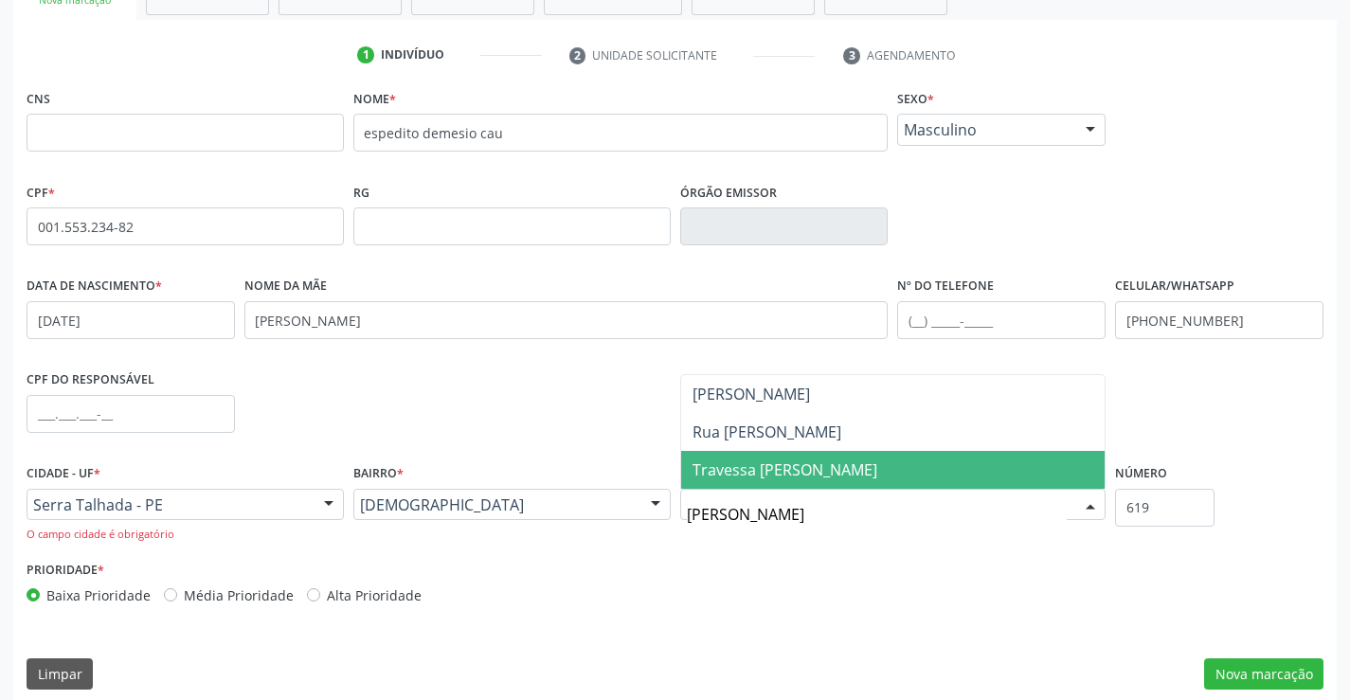
type input "[PERSON_NAME]"
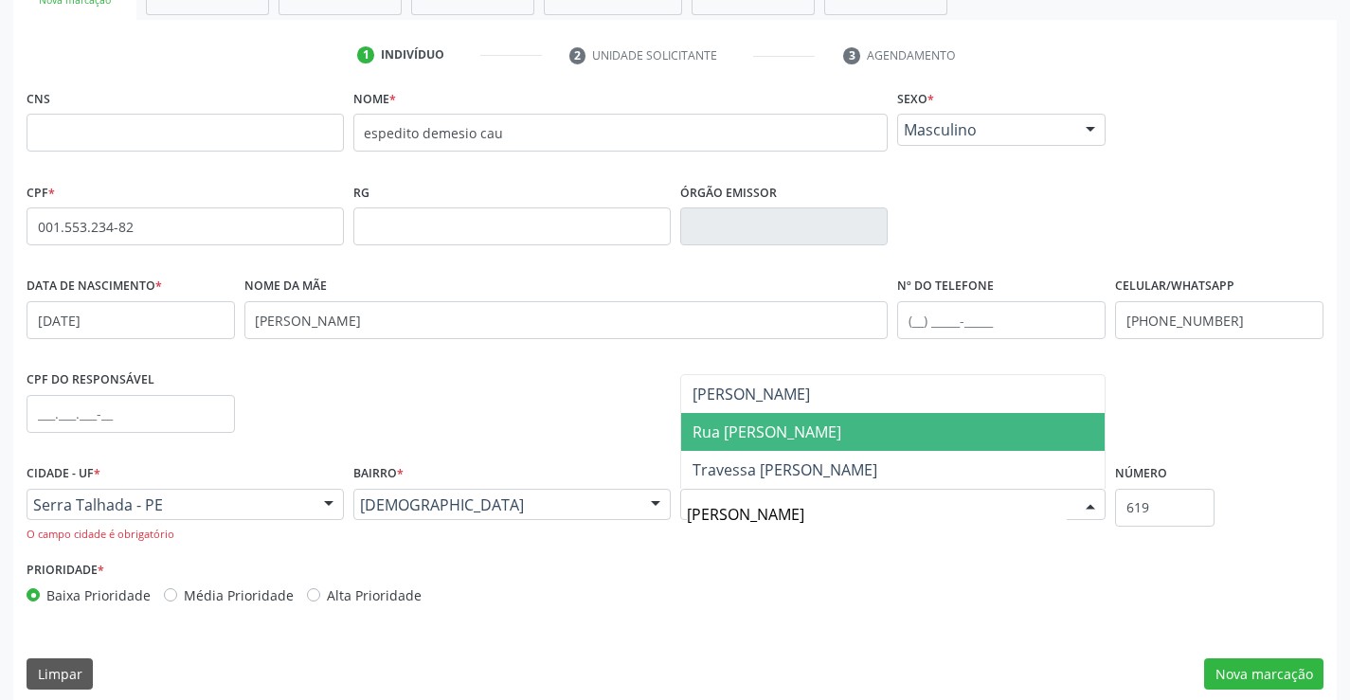
click at [732, 425] on span "Rua [PERSON_NAME]" at bounding box center [766, 432] width 149 height 21
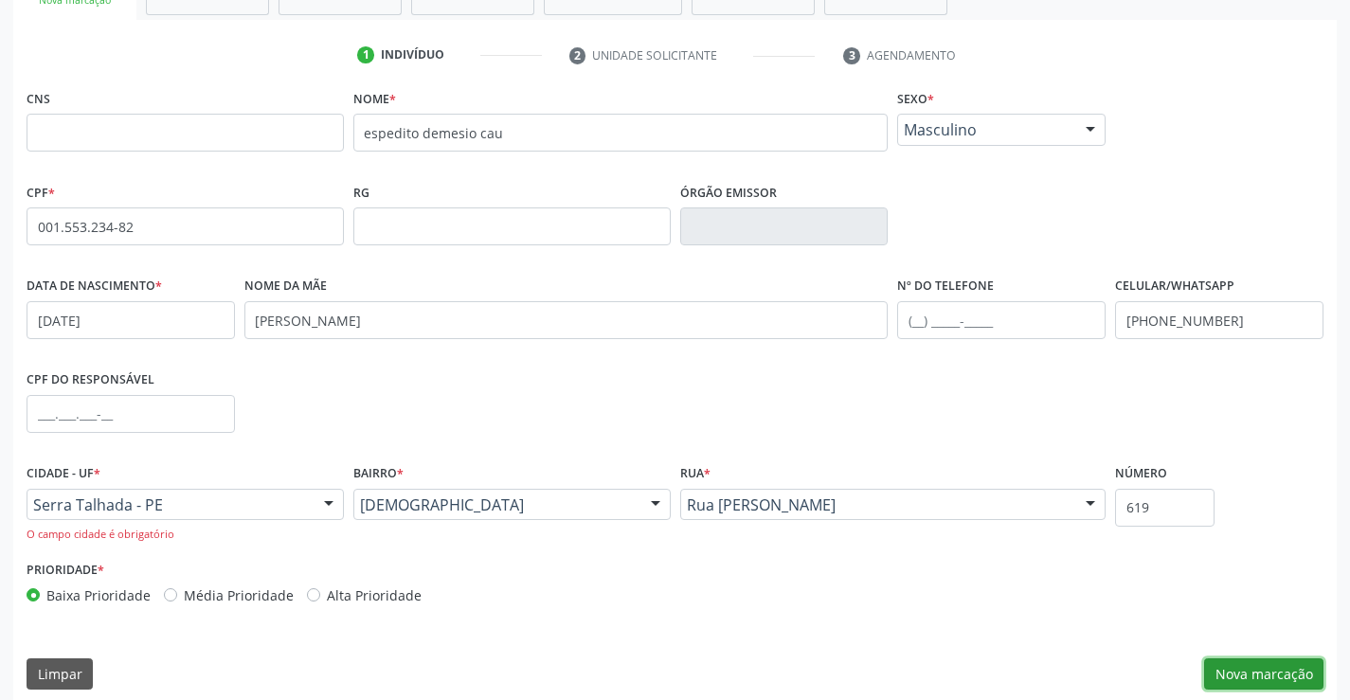
click at [1231, 679] on button "Nova marcação" at bounding box center [1263, 674] width 119 height 32
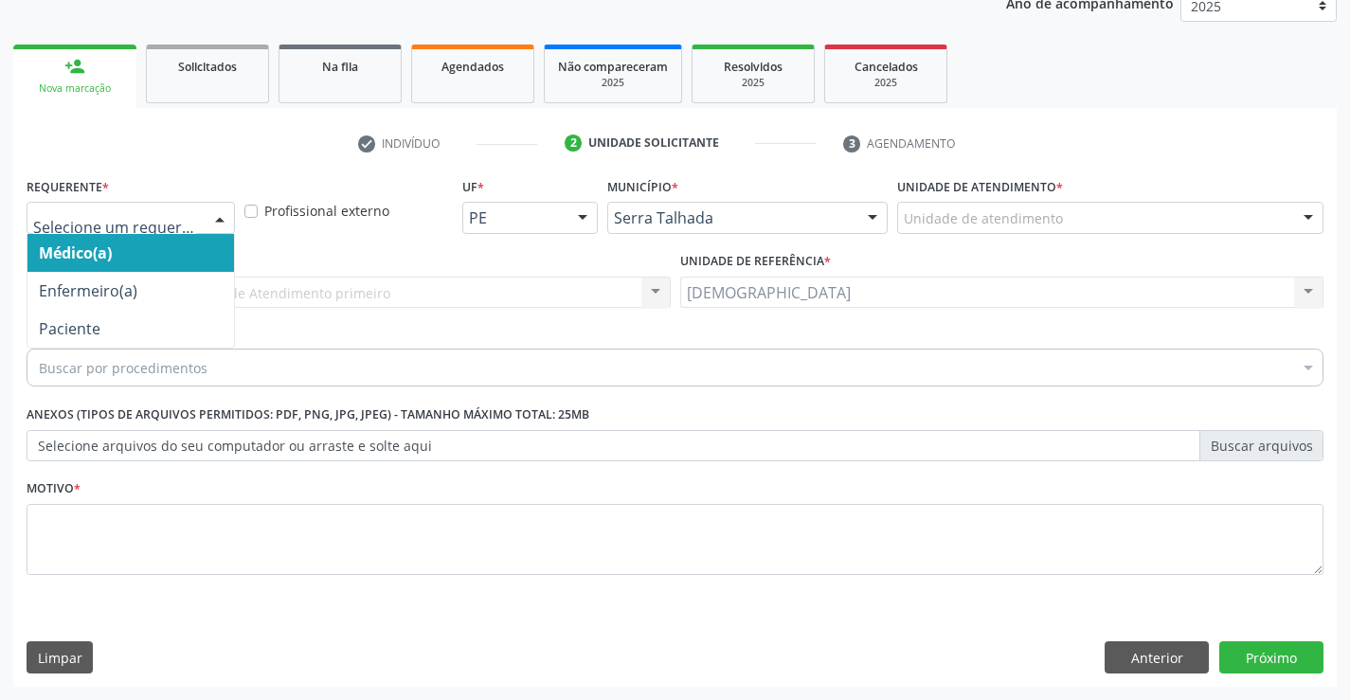
click at [216, 214] on div at bounding box center [220, 219] width 28 height 32
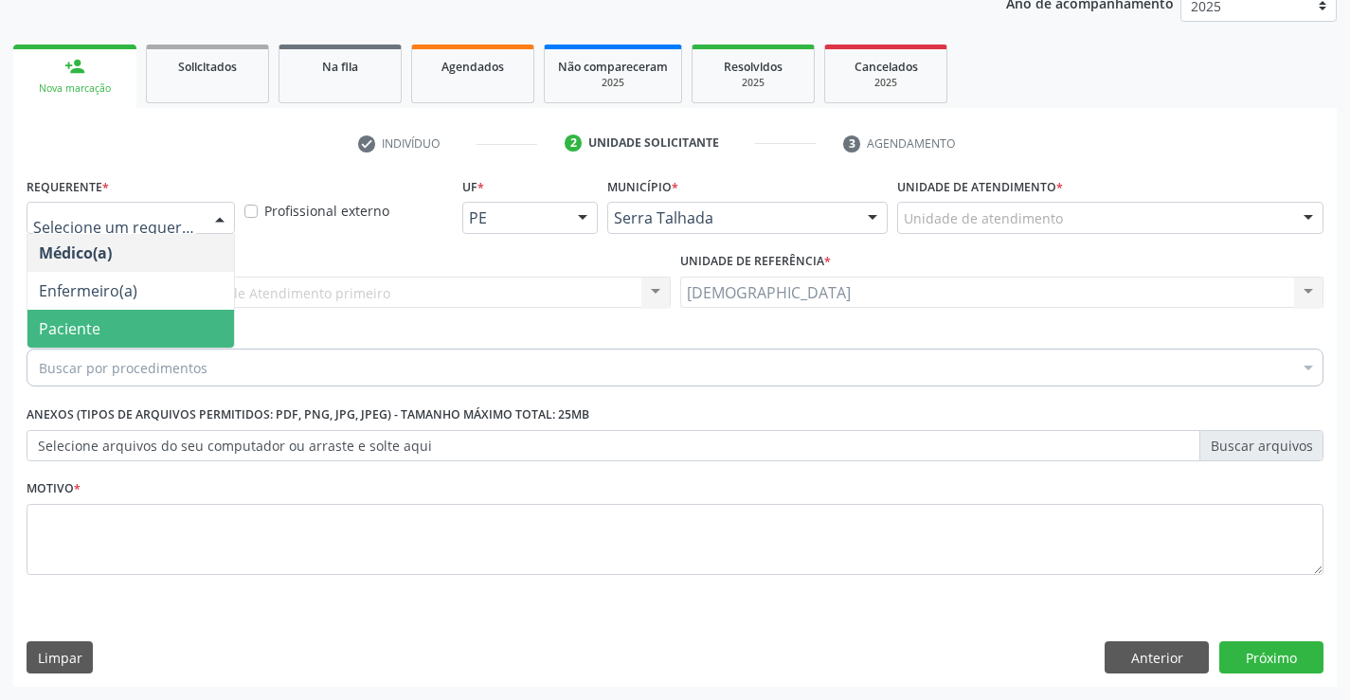
click at [78, 320] on span "Paciente" at bounding box center [70, 328] width 62 height 21
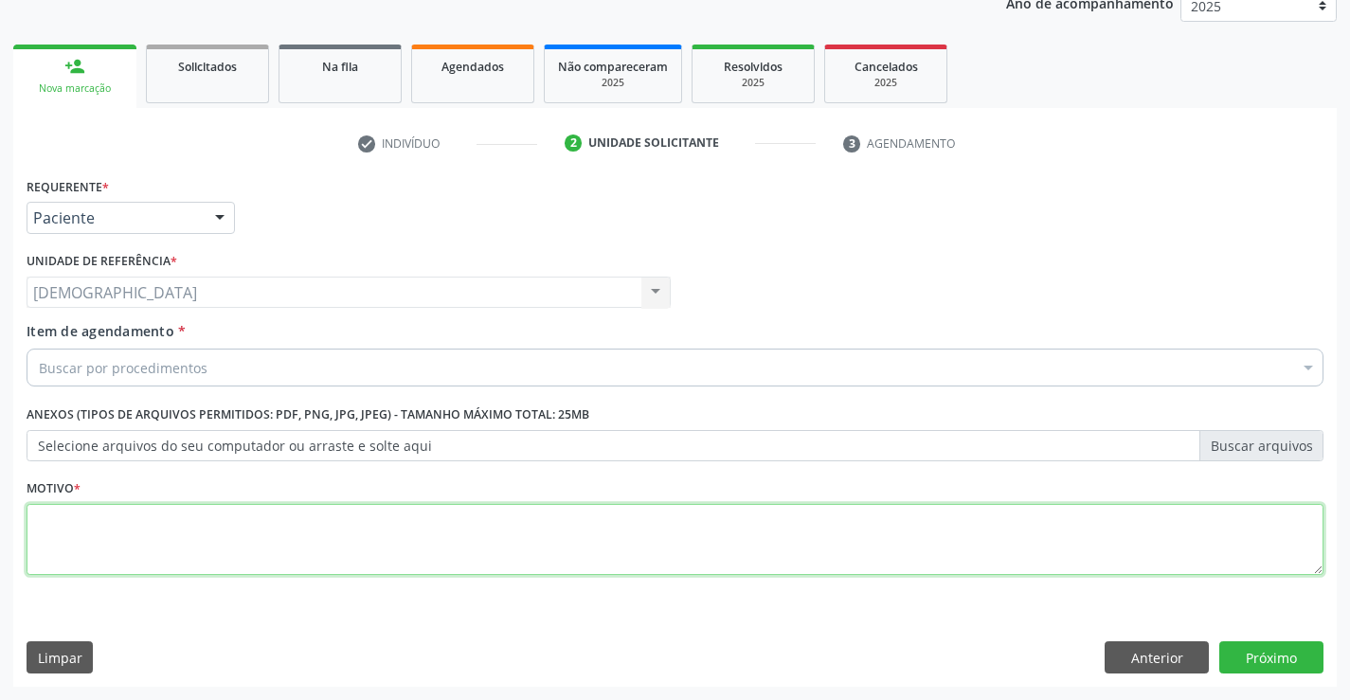
click at [53, 518] on textarea at bounding box center [675, 540] width 1297 height 72
type textarea "."
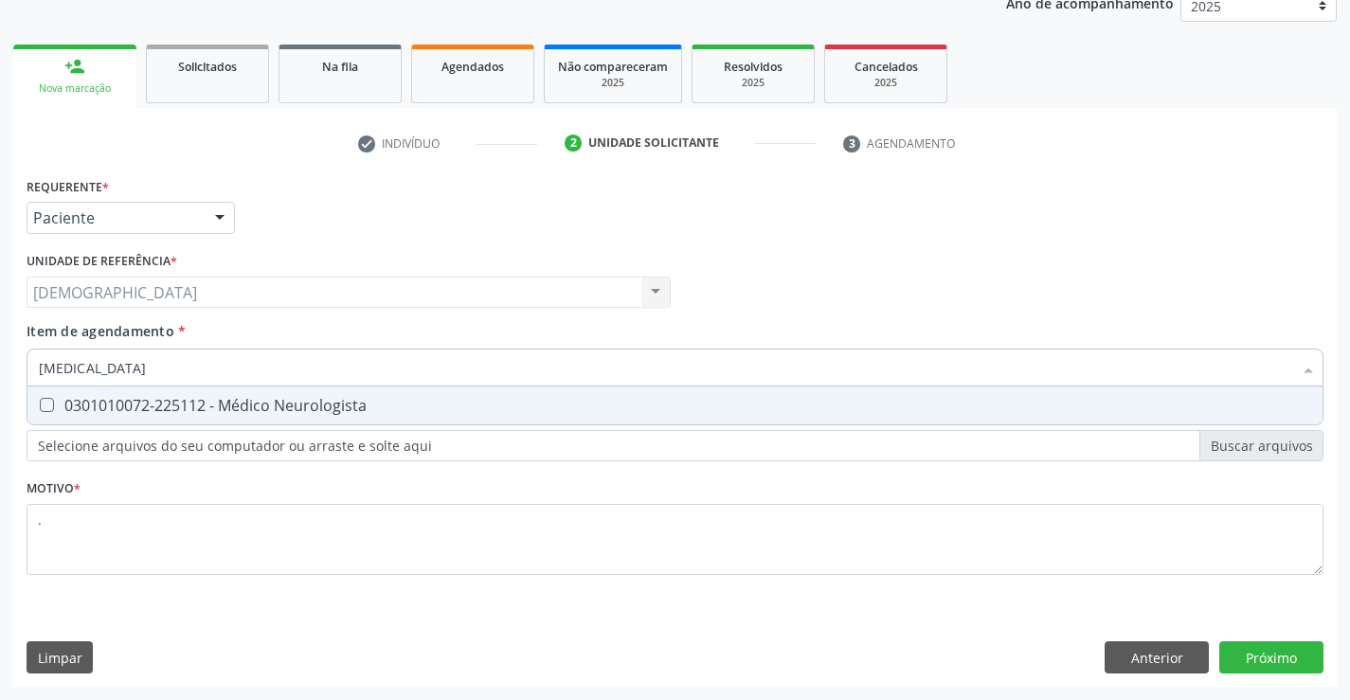
type input "neurologista"
click at [91, 406] on div "0301010072-225112 - Médico Neurologista" at bounding box center [675, 405] width 1272 height 15
checkbox Neurologista "true"
click at [1181, 650] on div "Requerente * Paciente Médico(a) Enfermeiro(a) Paciente Nenhum resultado encontr…" at bounding box center [674, 429] width 1323 height 514
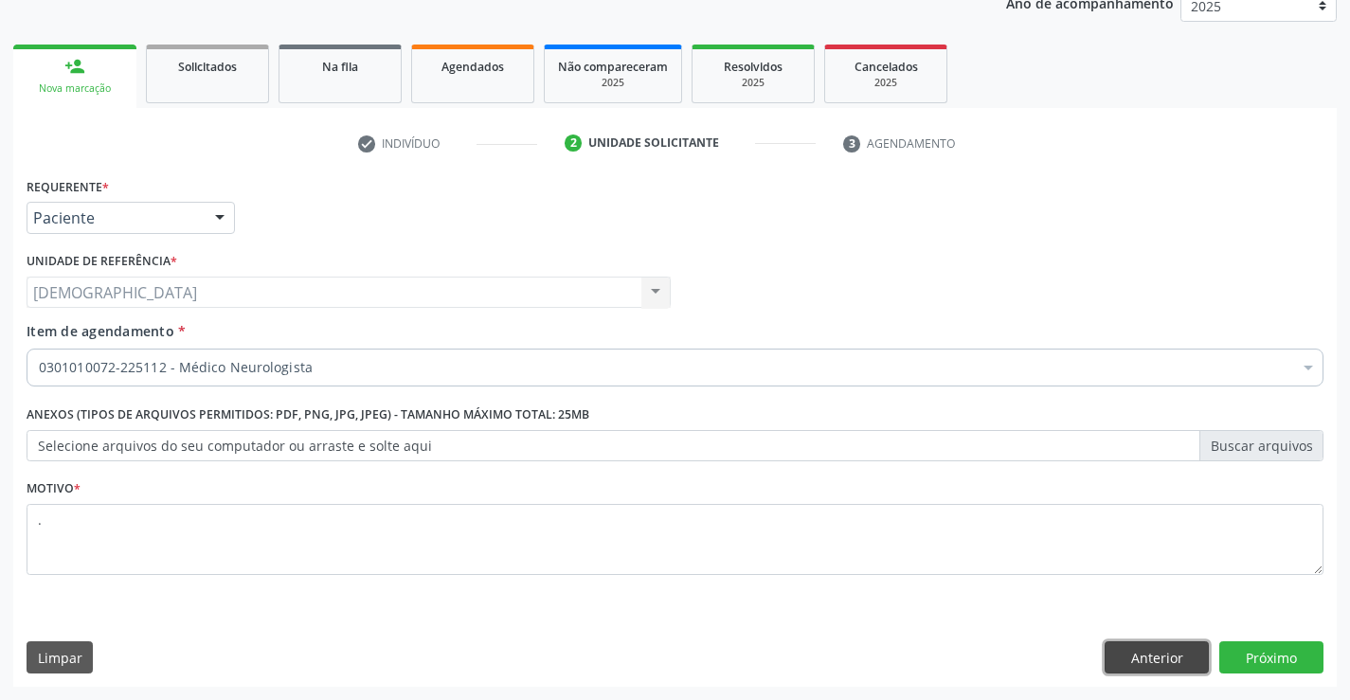
click at [1161, 656] on button "Anterior" at bounding box center [1156, 657] width 104 height 32
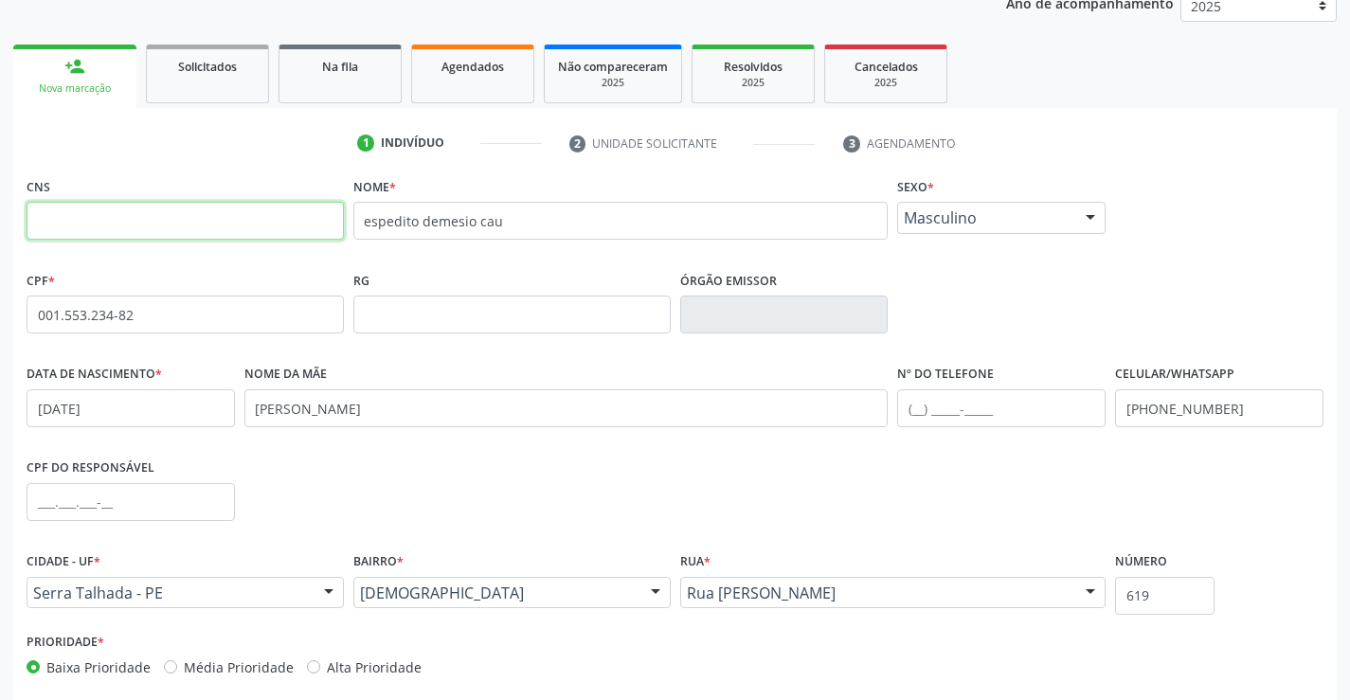
click at [249, 234] on input "text" at bounding box center [185, 221] width 317 height 38
click at [236, 229] on input "text" at bounding box center [185, 221] width 317 height 38
type input "702 8031 8386 4863"
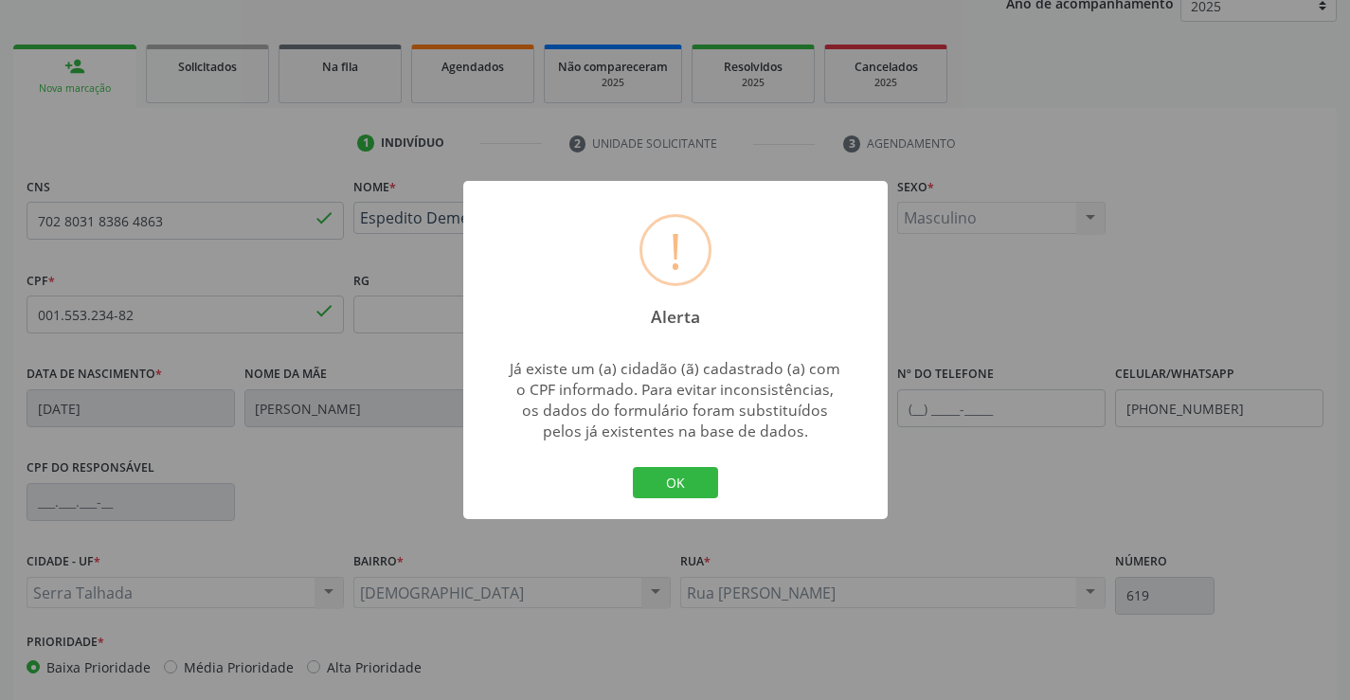
type input "910.831.414-49"
type input "[DATE]"
type input "[PERSON_NAME]"
type input "[PHONE_NUMBER]"
type input "138.313.544-48"
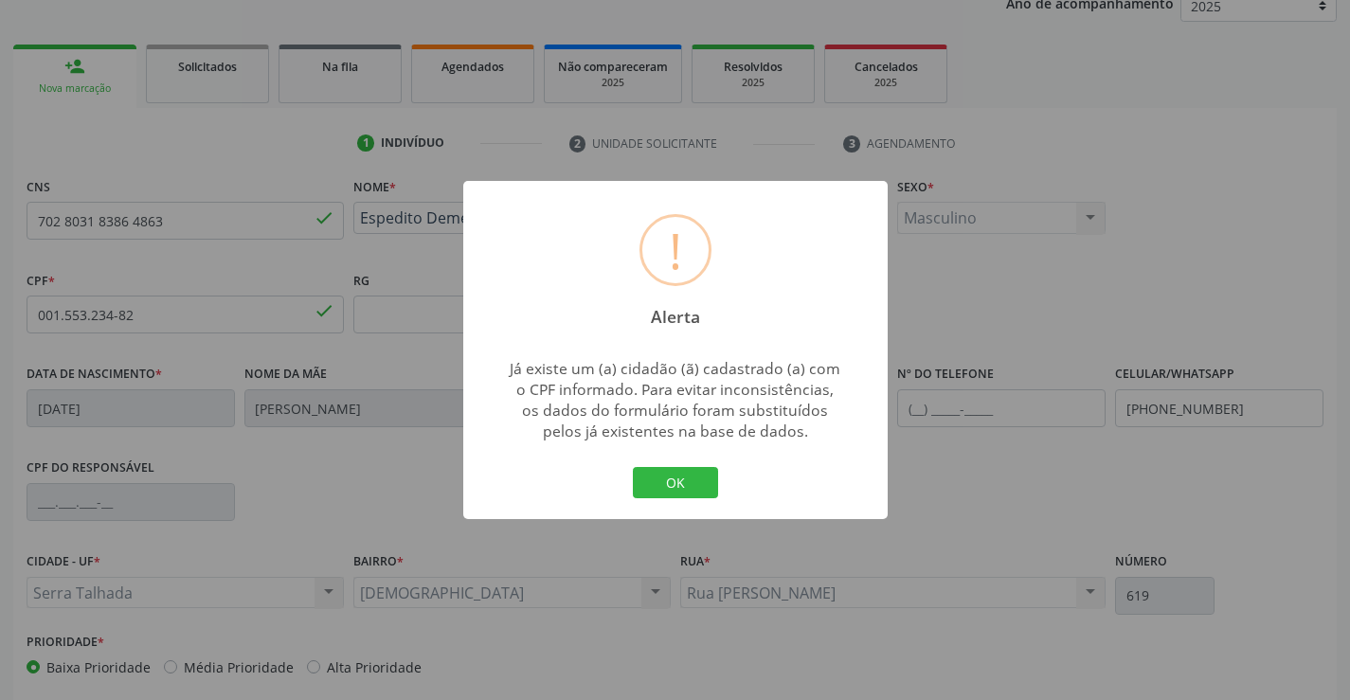
type input "234"
click at [654, 483] on button "OK" at bounding box center [675, 483] width 85 height 32
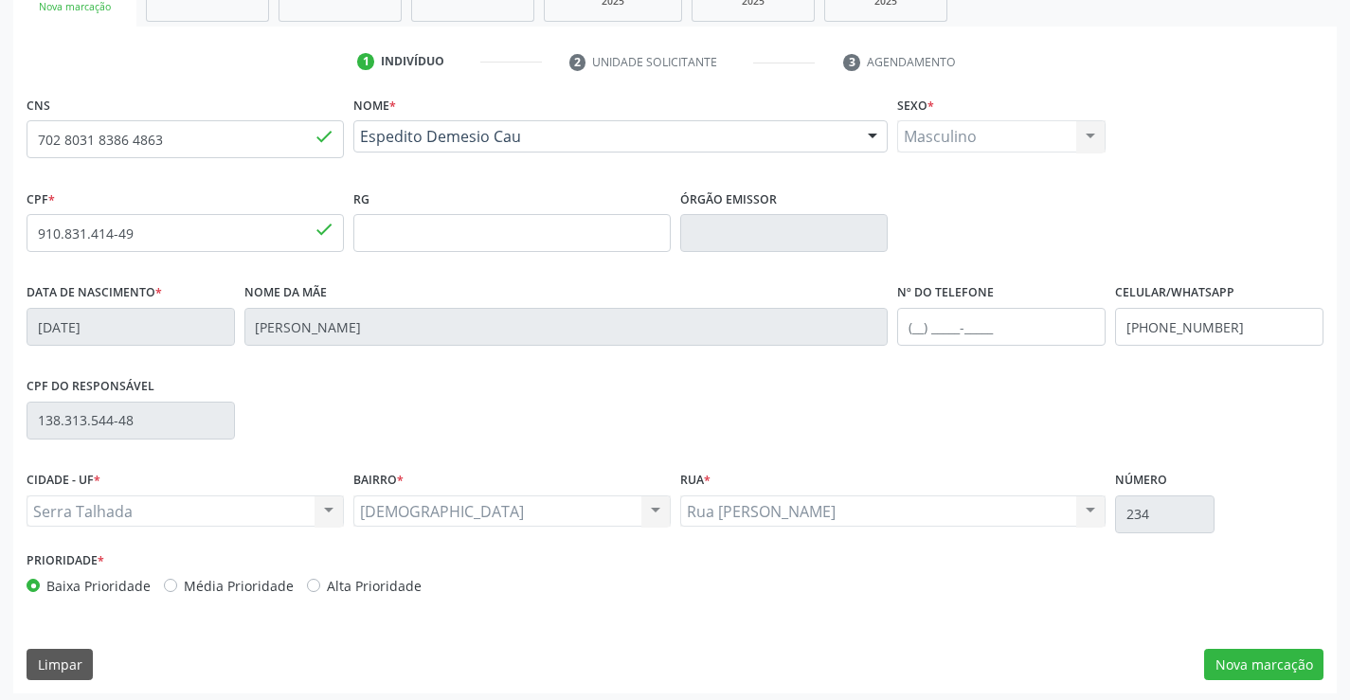
scroll to position [327, 0]
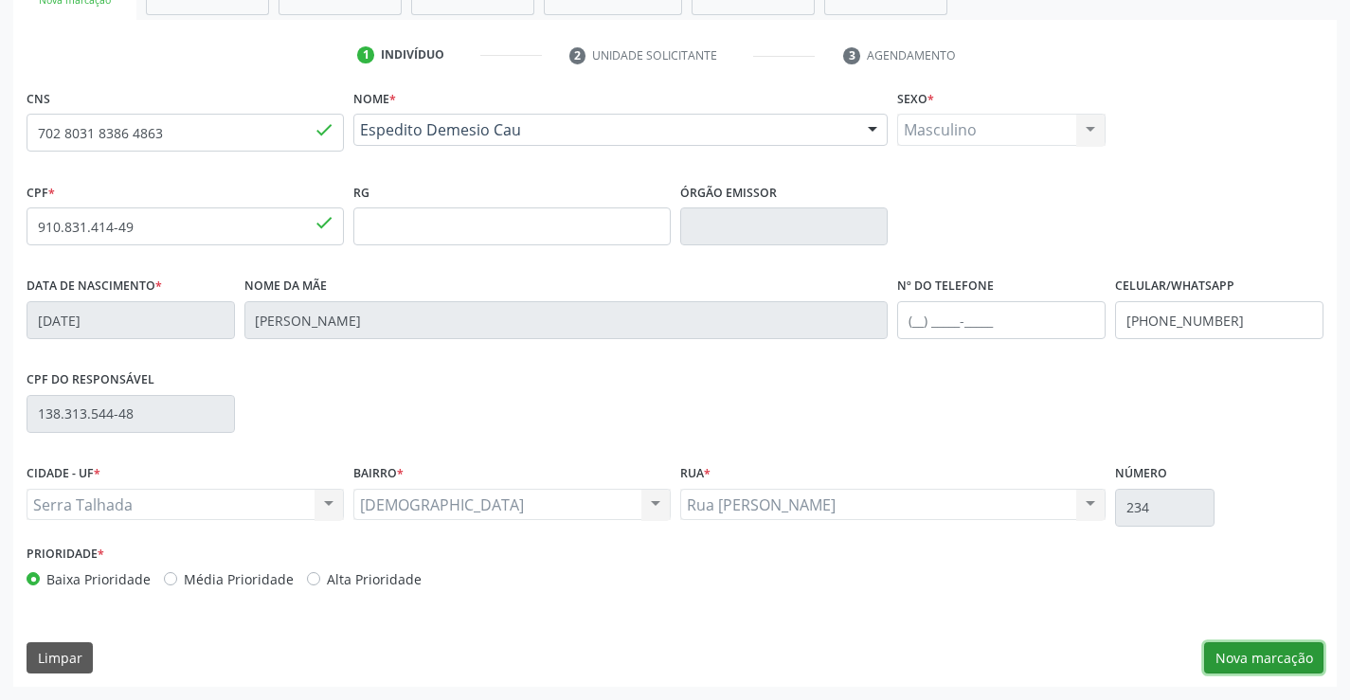
click at [1273, 646] on button "Nova marcação" at bounding box center [1263, 658] width 119 height 32
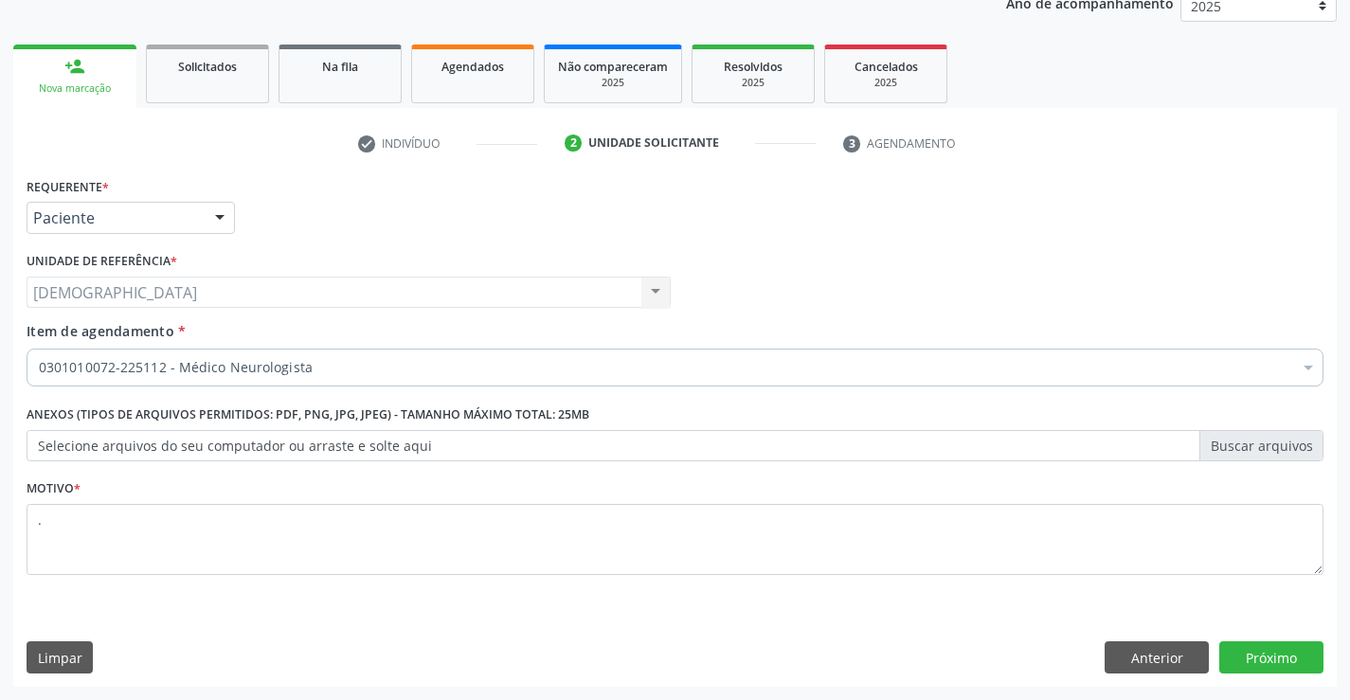
scroll to position [239, 0]
click at [1295, 660] on button "Próximo" at bounding box center [1271, 657] width 104 height 32
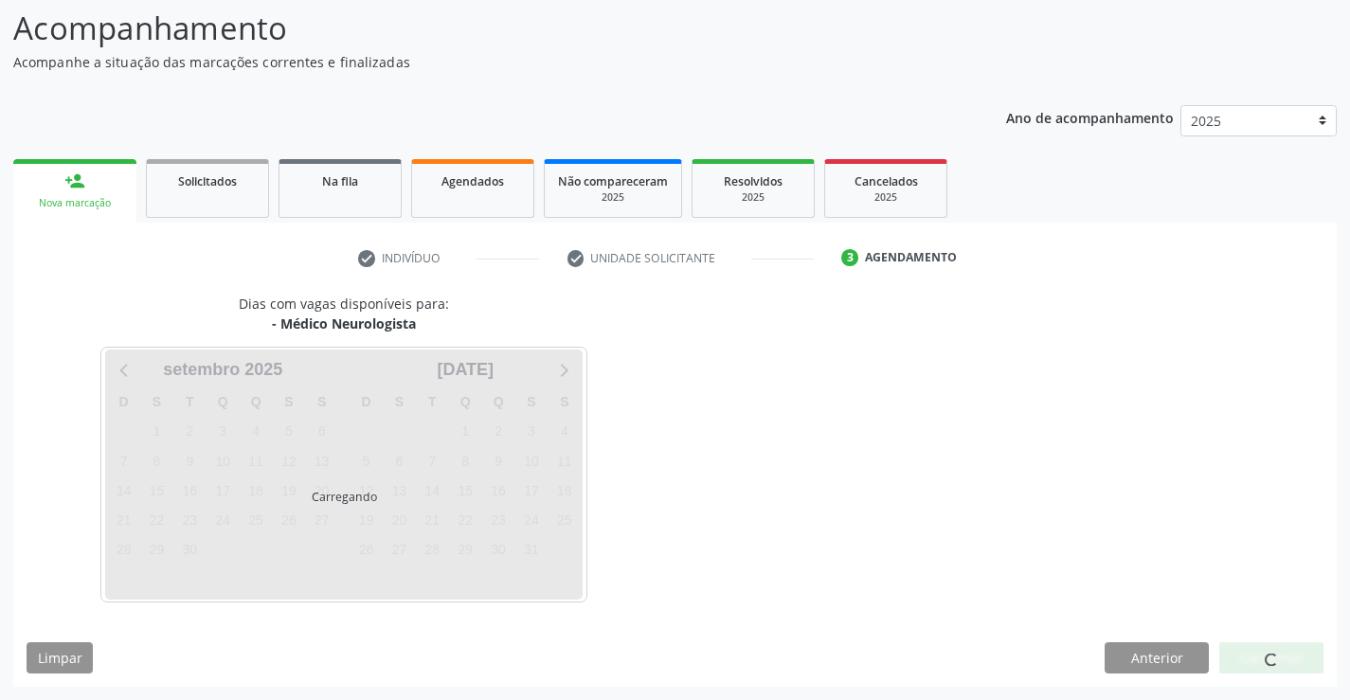
scroll to position [124, 0]
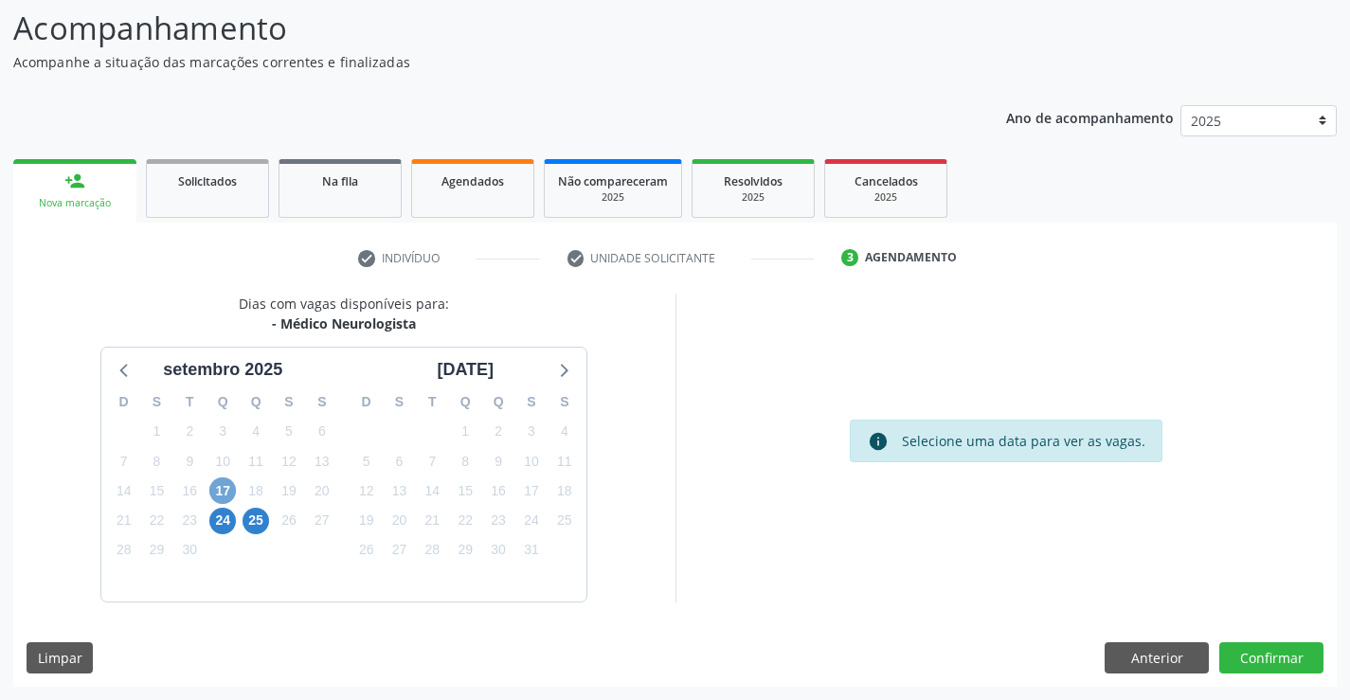
click at [220, 485] on span "17" at bounding box center [222, 490] width 27 height 27
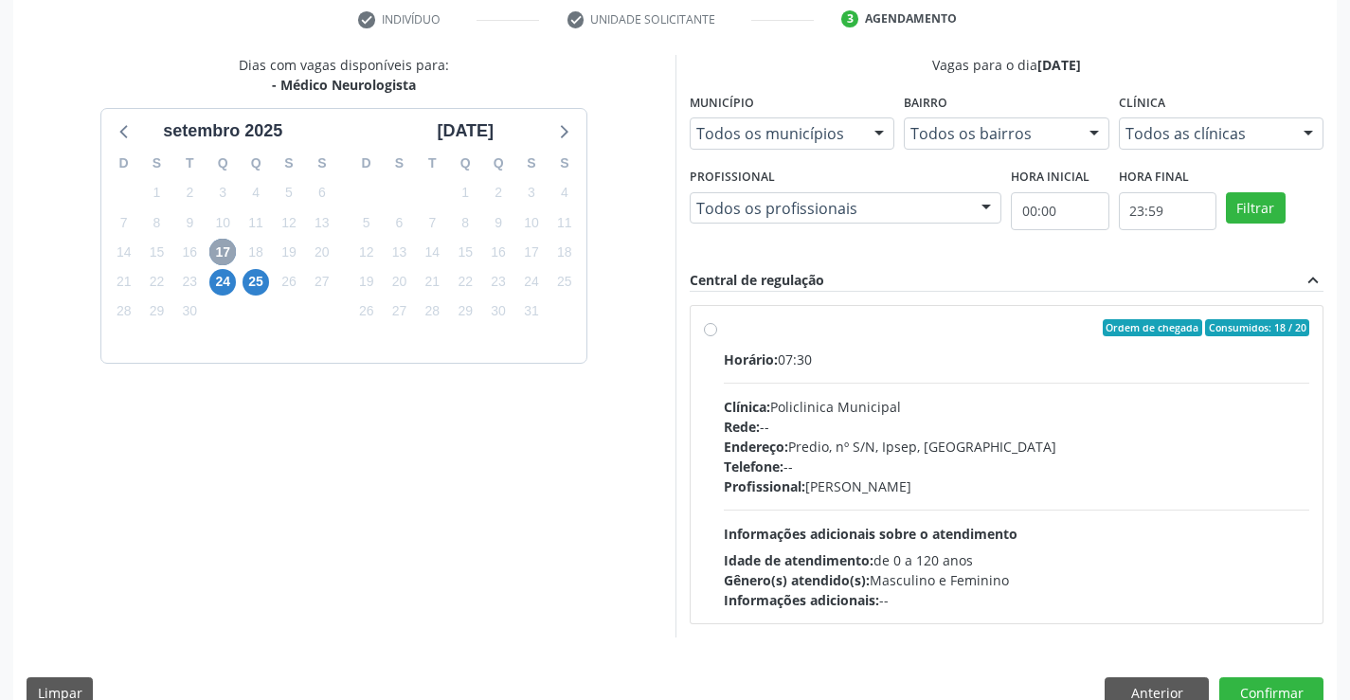
scroll to position [370, 0]
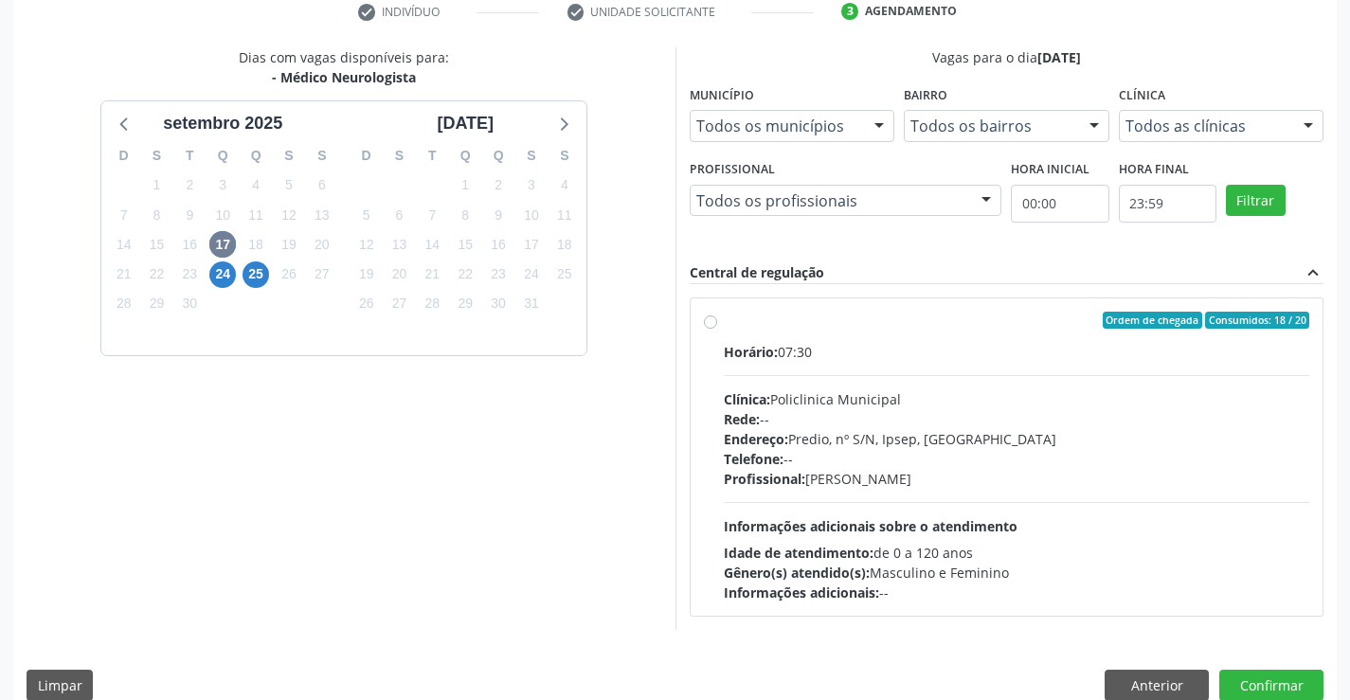
click at [733, 331] on label "Ordem de chegada Consumidos: 18 / 20 Horário: 07:30 Clínica: Policlinica Munici…" at bounding box center [1017, 457] width 586 height 291
click at [717, 329] on input "Ordem de chegada Consumidos: 18 / 20 Horário: 07:30 Clínica: Policlinica Munici…" at bounding box center [710, 320] width 13 height 17
radio input "true"
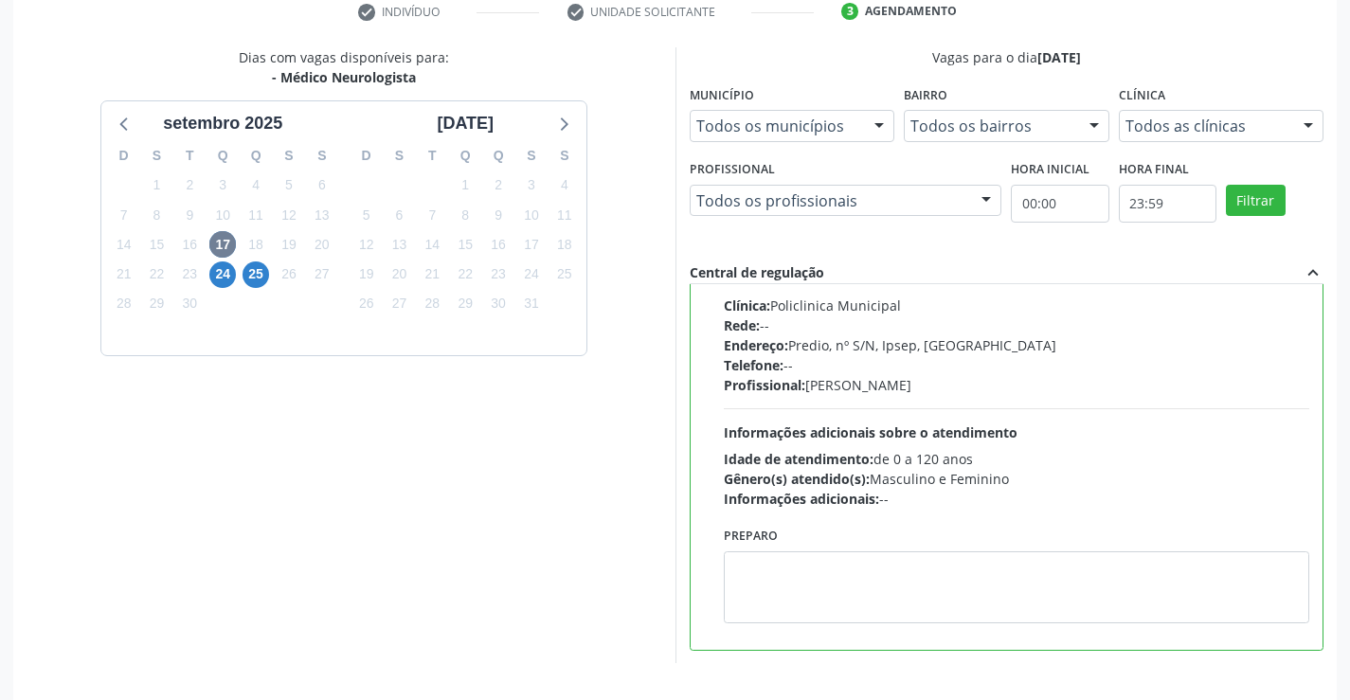
scroll to position [432, 0]
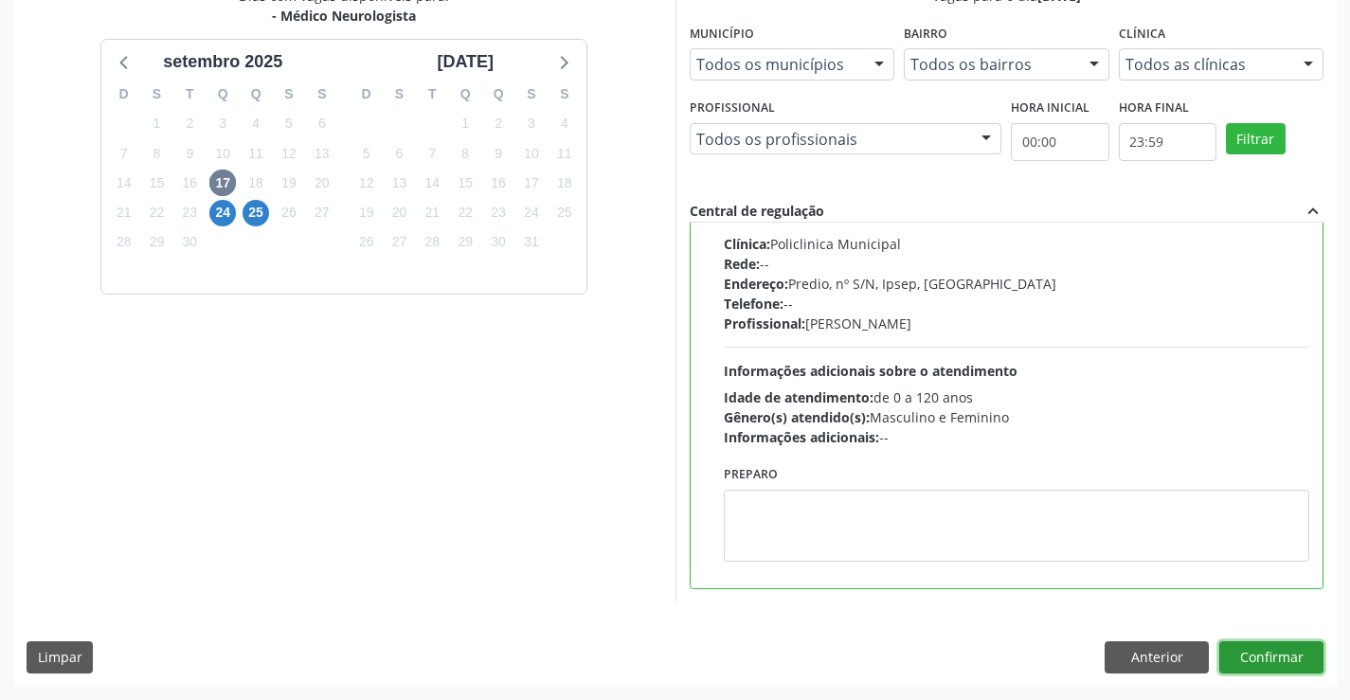
click at [1250, 657] on button "Confirmar" at bounding box center [1271, 657] width 104 height 32
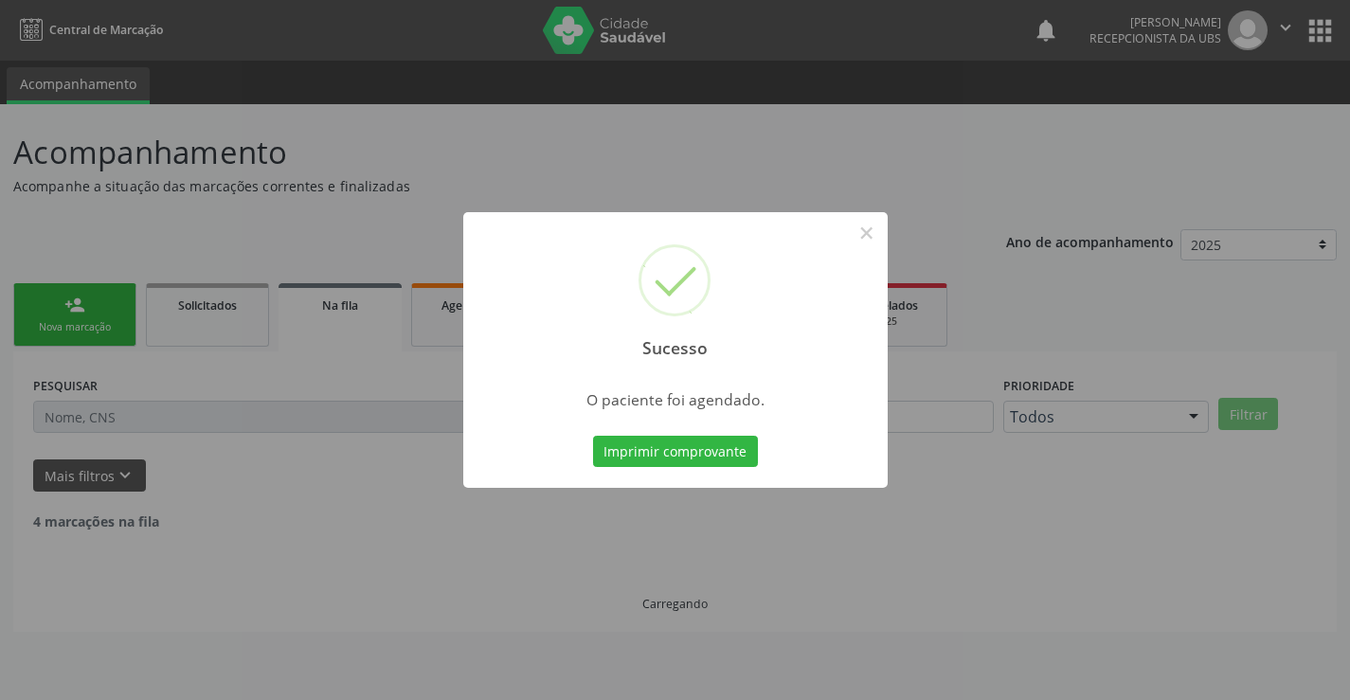
scroll to position [0, 0]
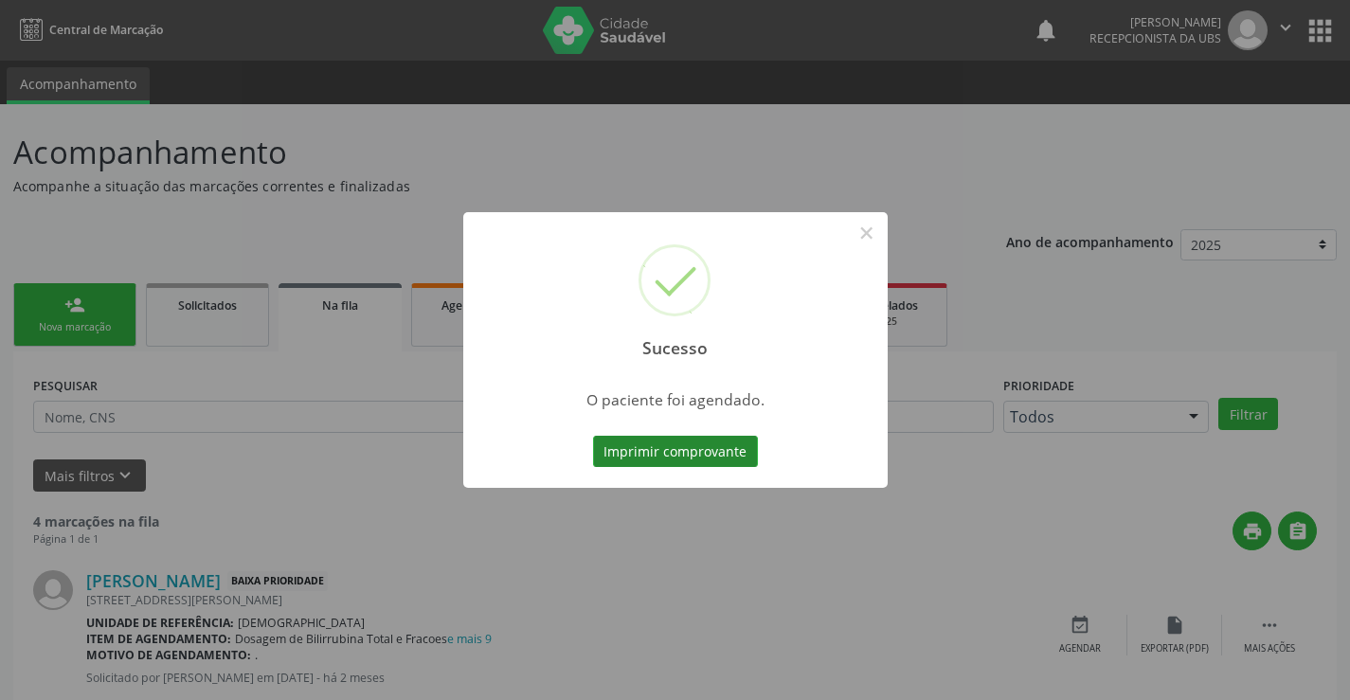
click at [681, 449] on button "Imprimir comprovante" at bounding box center [675, 452] width 165 height 32
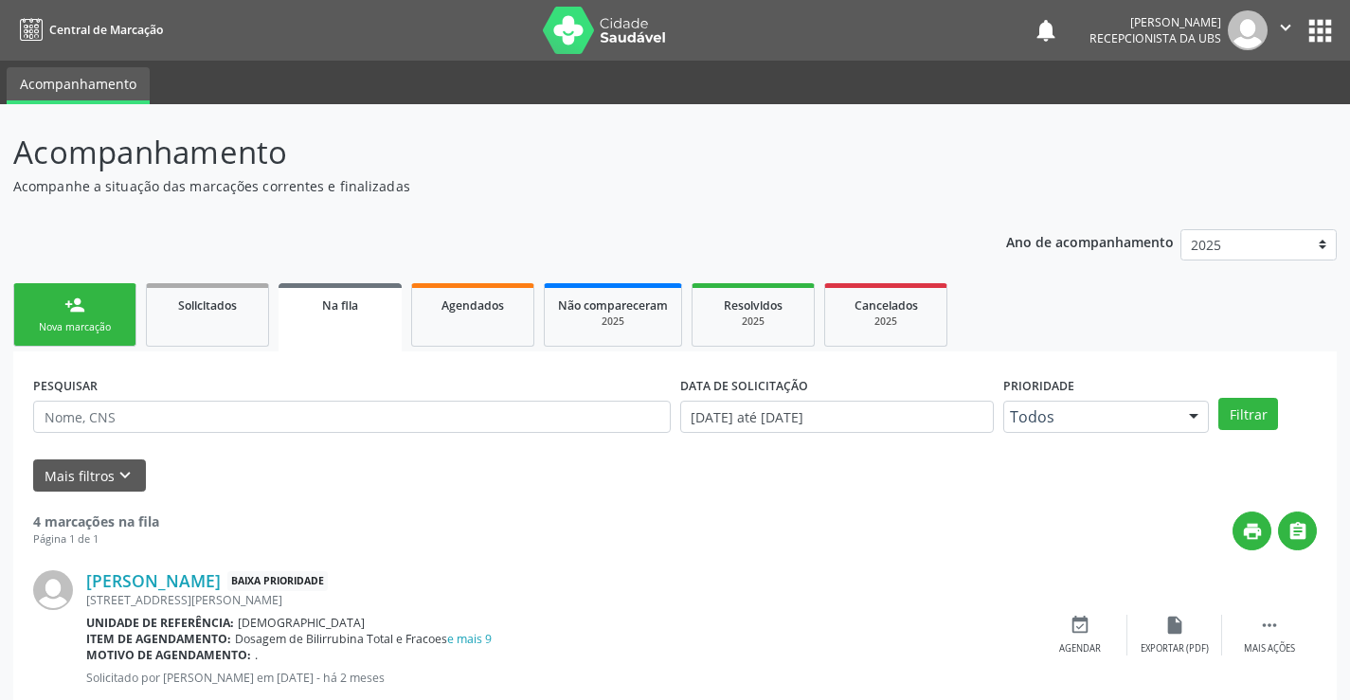
click at [88, 332] on div "Nova marcação" at bounding box center [74, 327] width 95 height 14
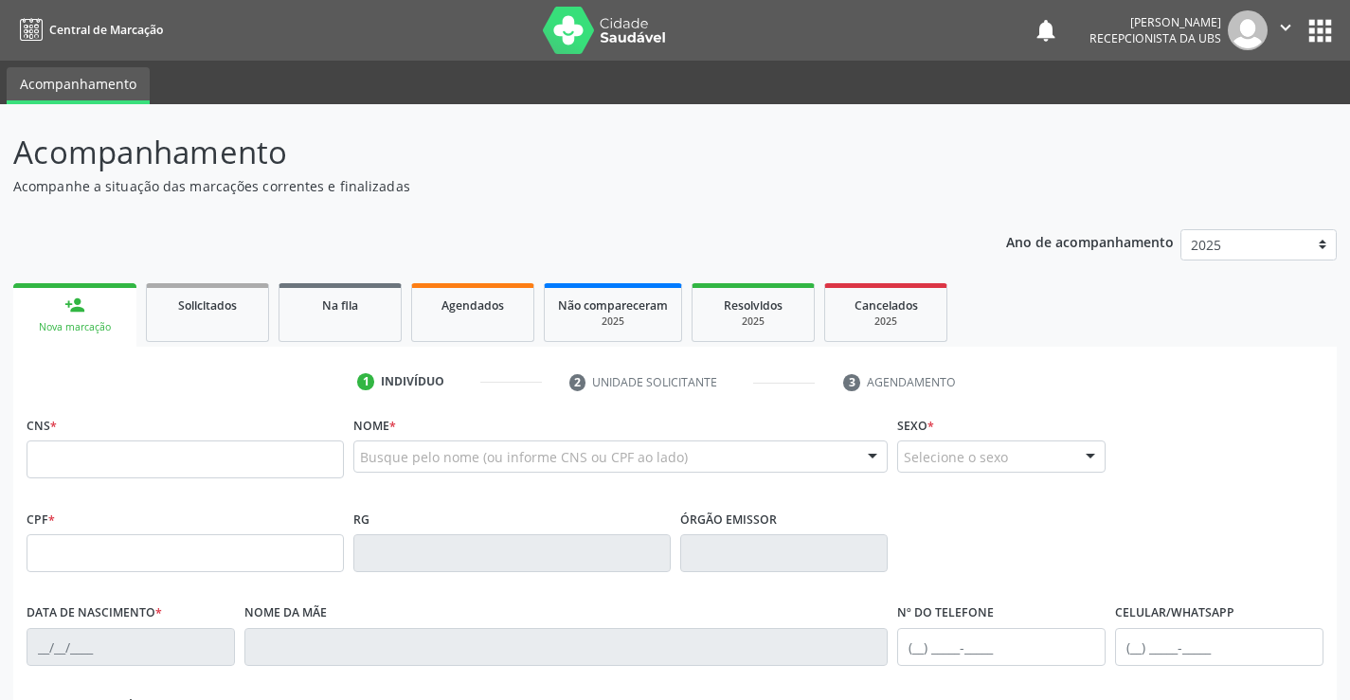
click at [1274, 22] on button "" at bounding box center [1285, 30] width 36 height 40
click at [1201, 117] on link "Sair" at bounding box center [1237, 115] width 131 height 27
